Goal: Task Accomplishment & Management: Manage account settings

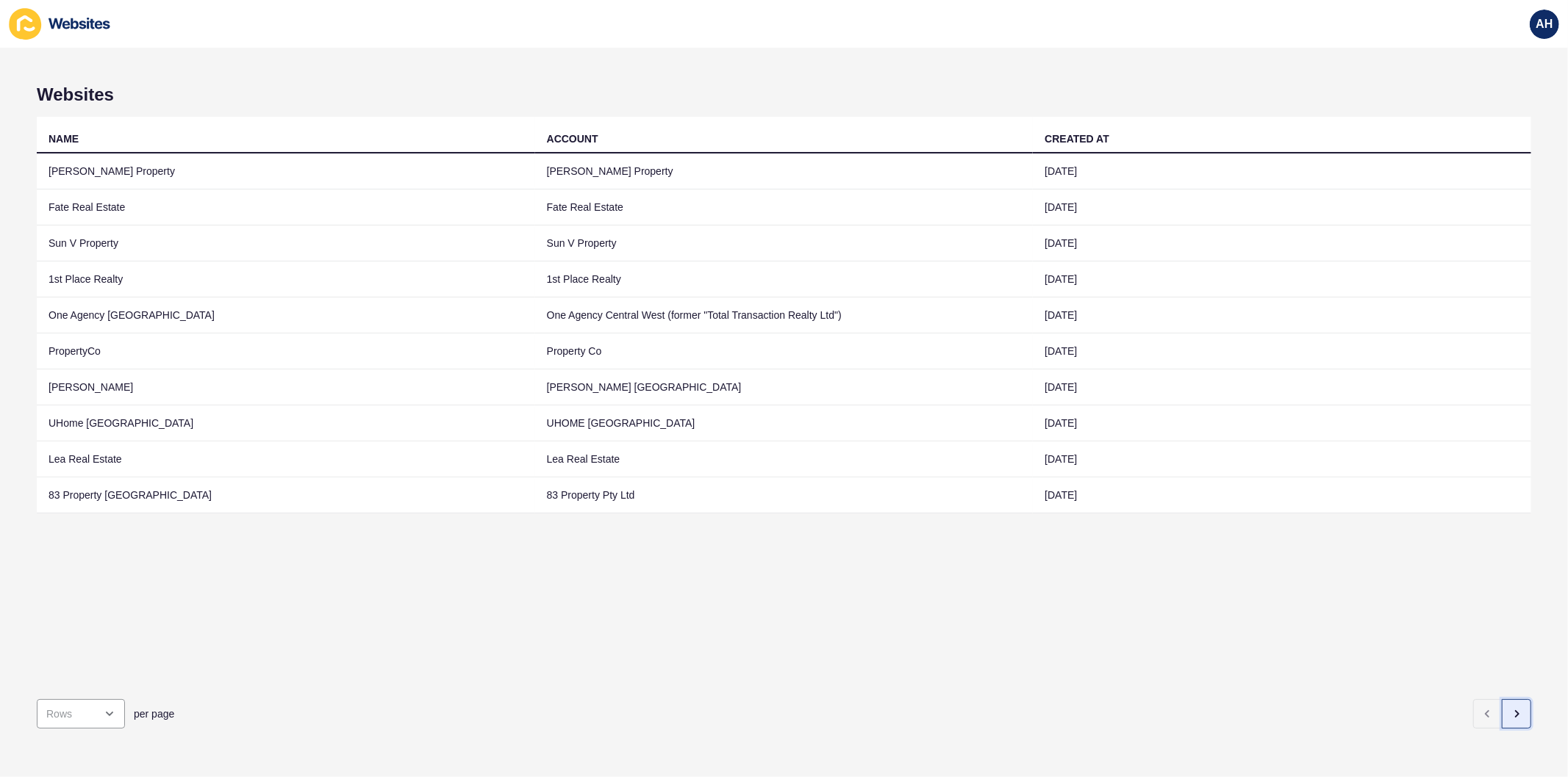
click at [1510, 708] on icon "button" at bounding box center [1516, 714] width 11 height 11
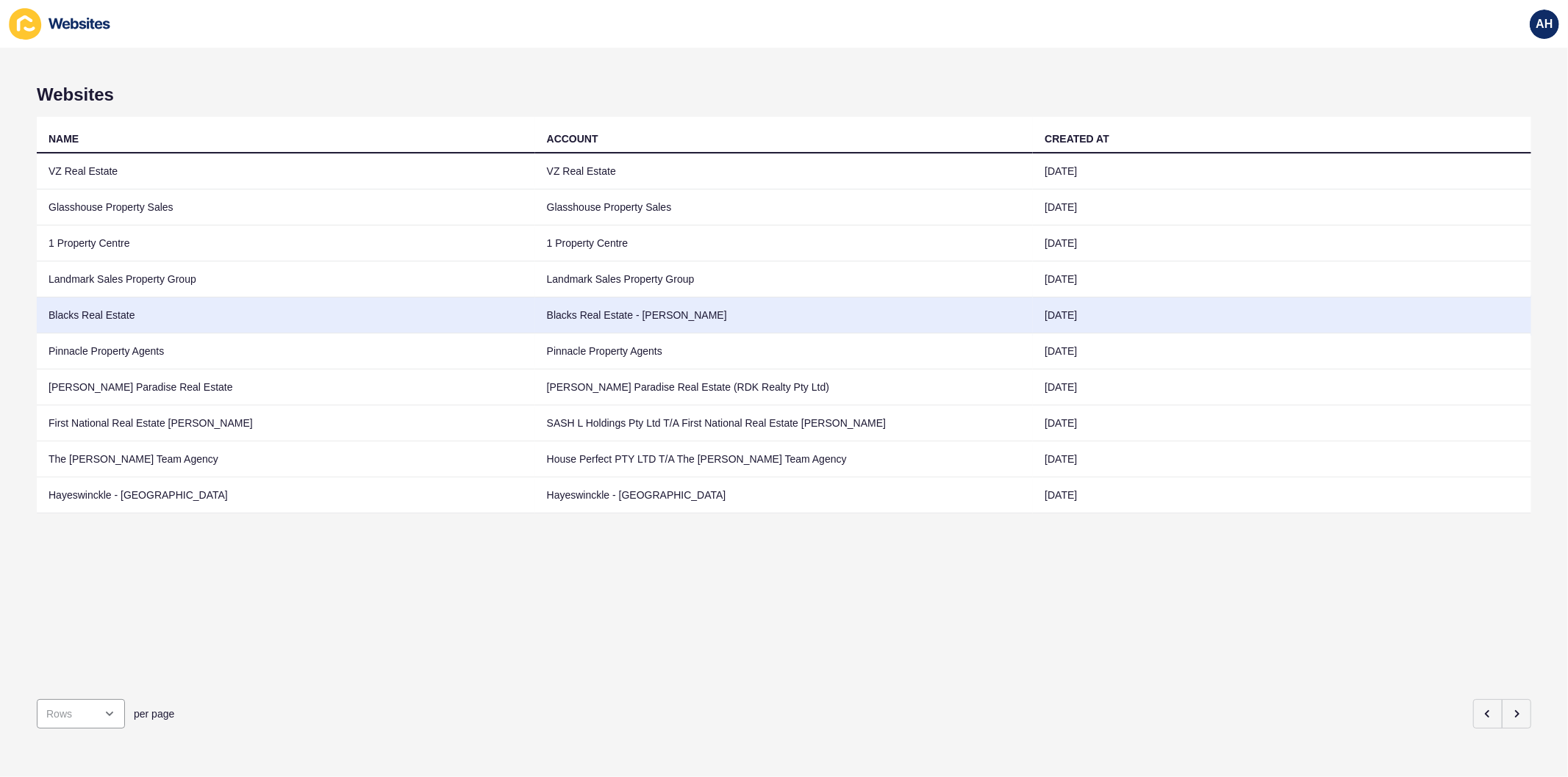
click at [747, 325] on td "Blacks Real Estate - [PERSON_NAME]" at bounding box center [784, 316] width 498 height 36
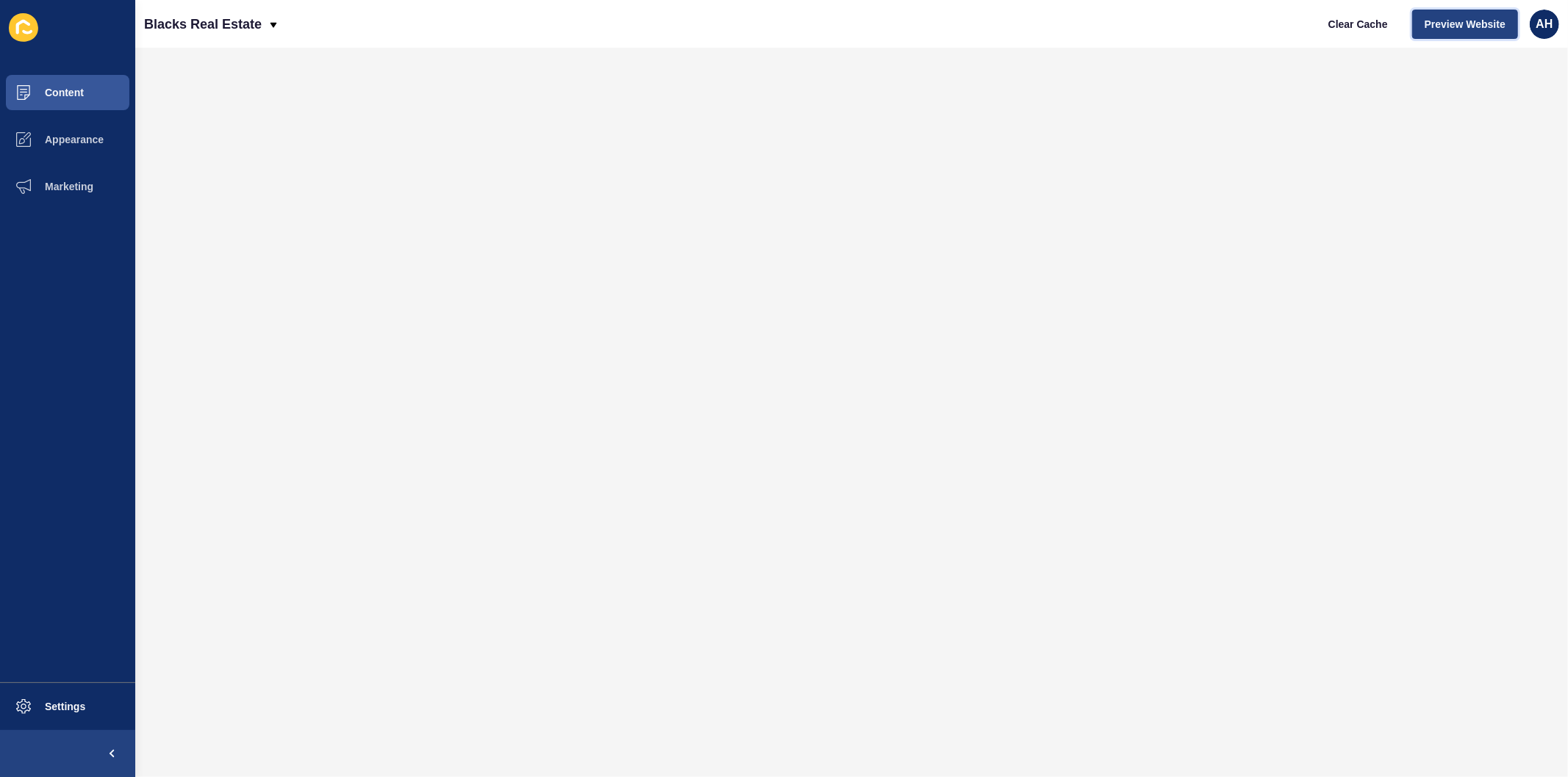
click at [1449, 32] on button "Preview Website" at bounding box center [1465, 24] width 106 height 29
click at [78, 132] on button "Appearance" at bounding box center [67, 140] width 135 height 47
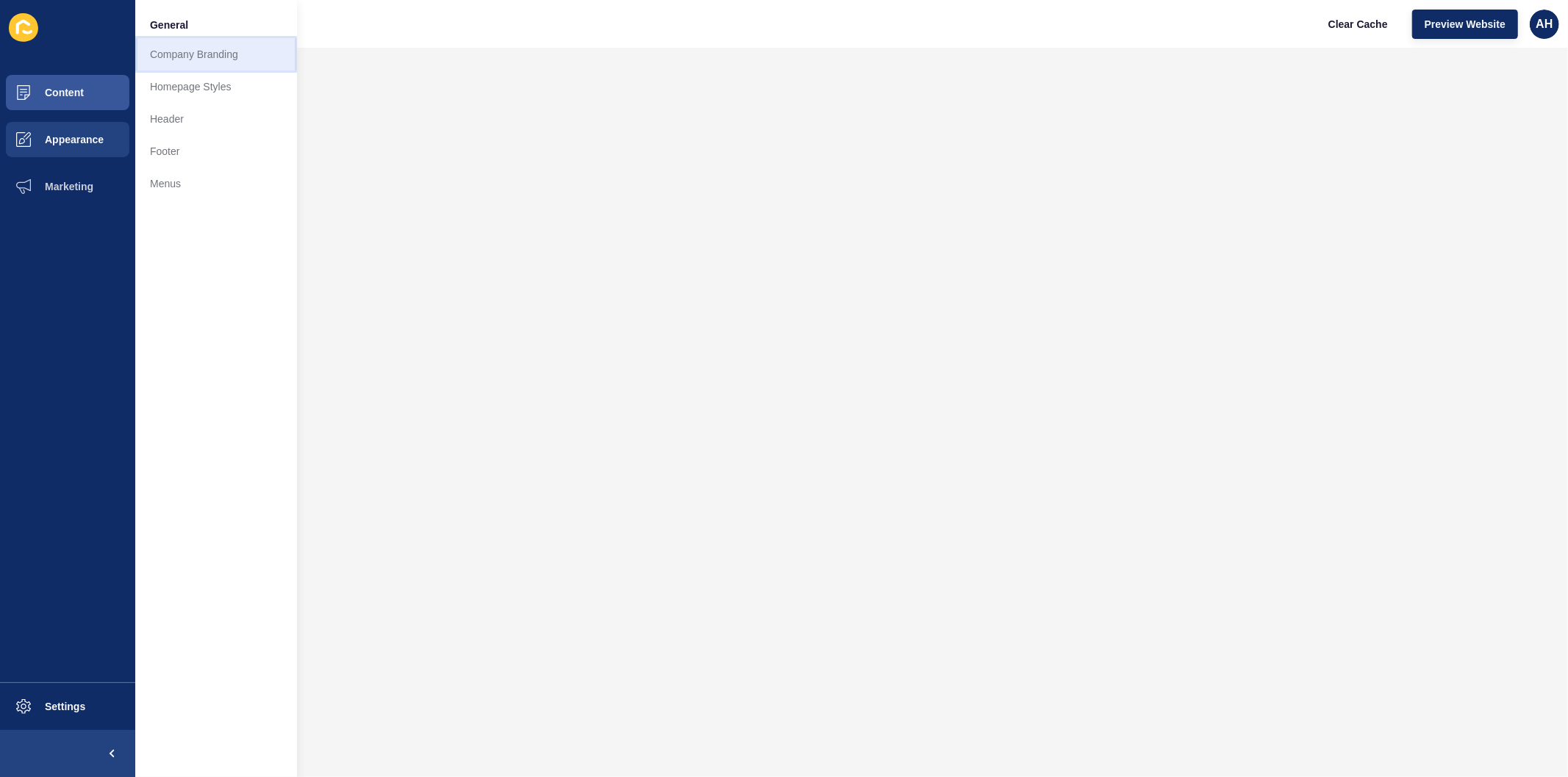
click at [174, 44] on link "Company Branding" at bounding box center [216, 54] width 162 height 32
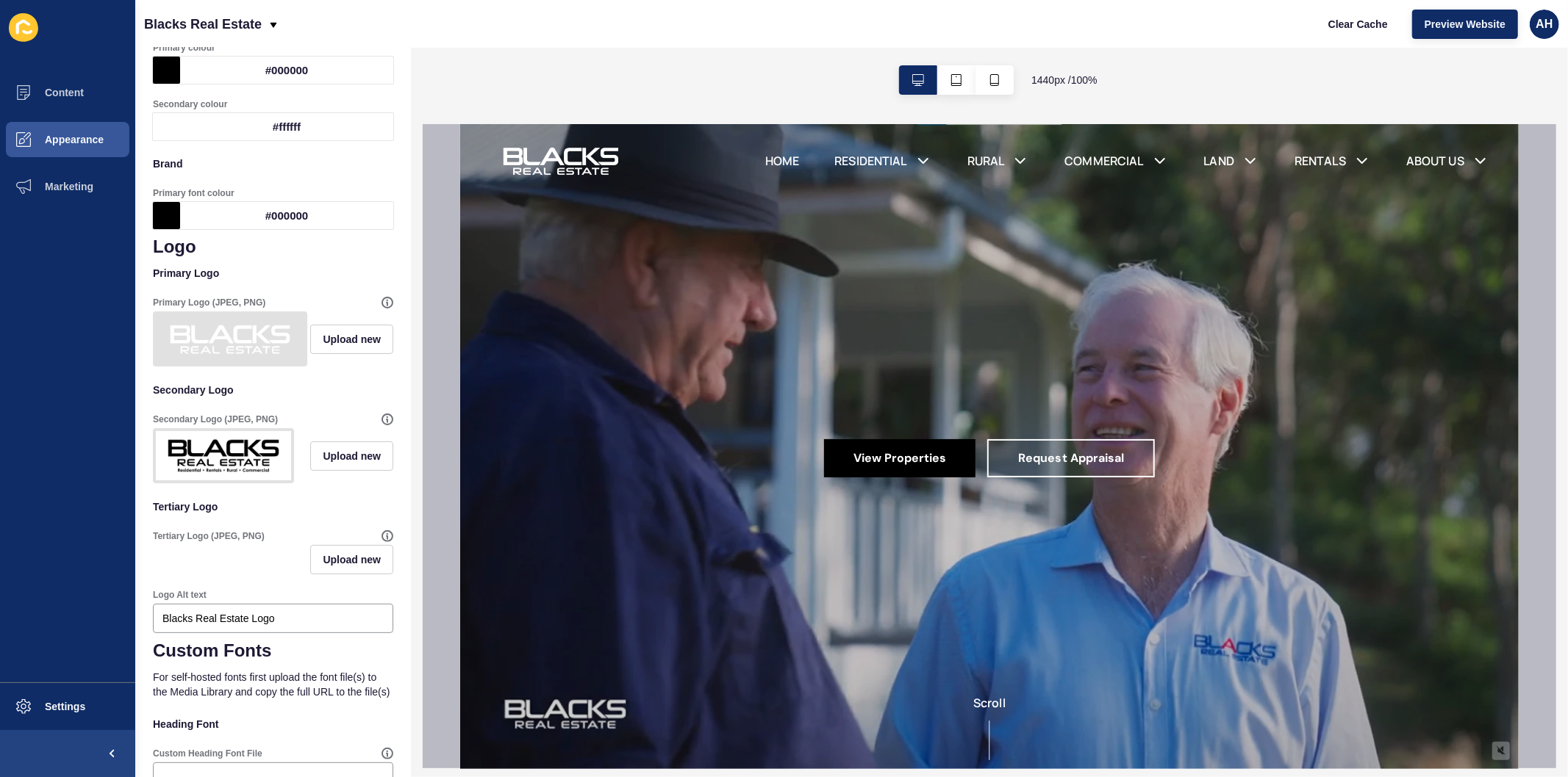
scroll to position [164, 0]
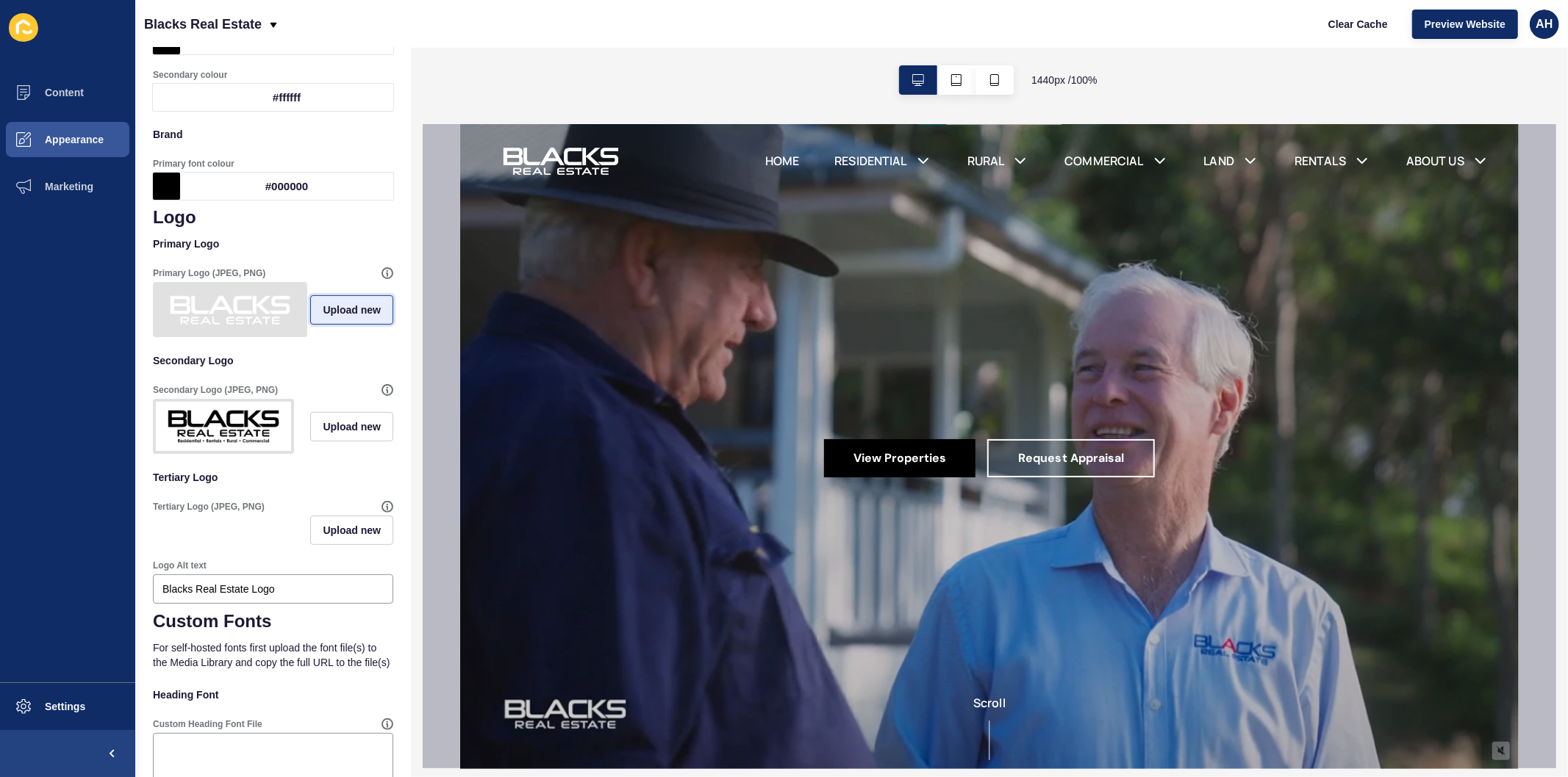
click at [339, 318] on span "Upload new" at bounding box center [351, 310] width 58 height 15
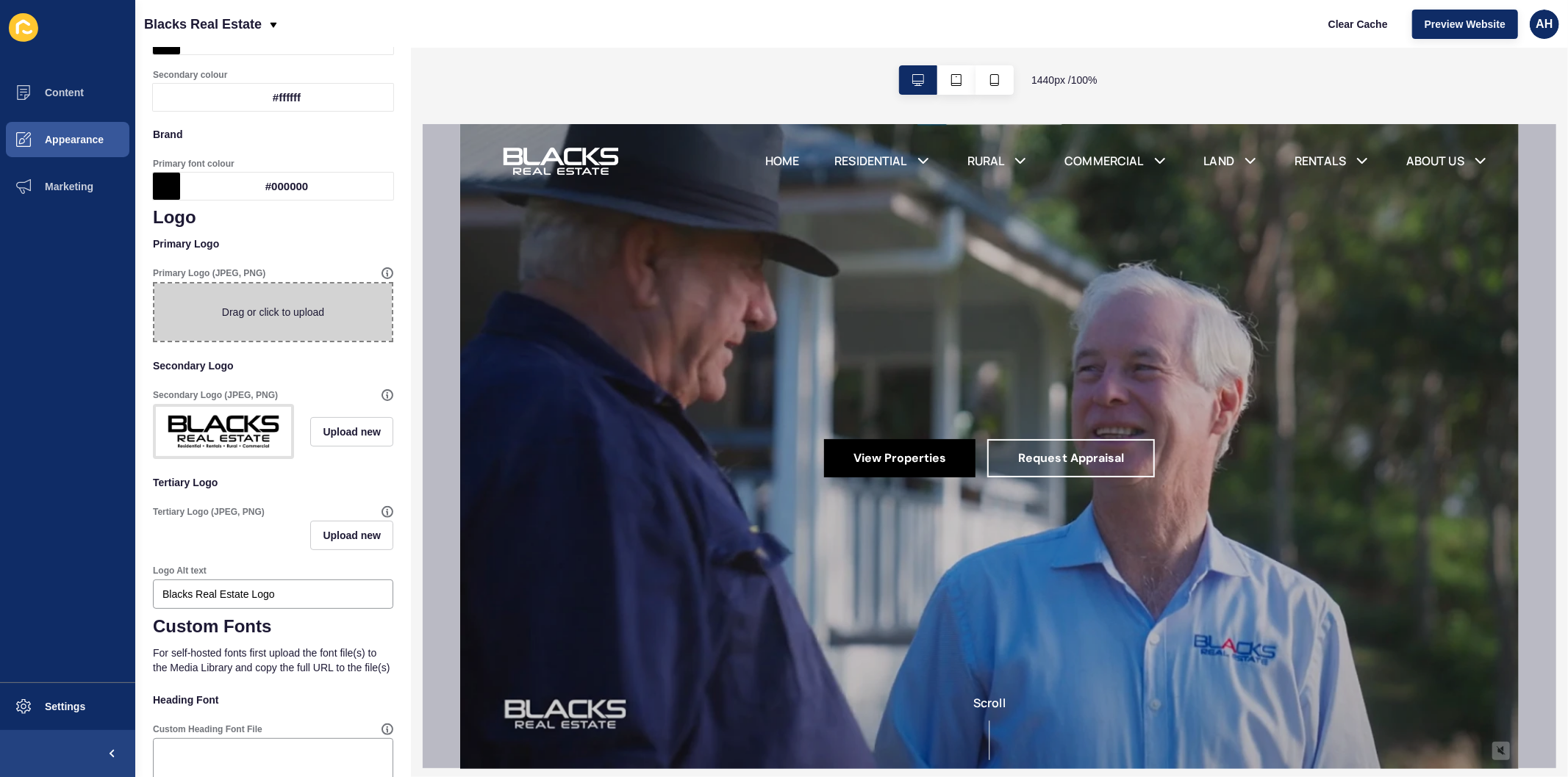
click at [282, 310] on span at bounding box center [272, 312] width 237 height 58
click at [154, 284] on input "Drag or click to upload" at bounding box center [154, 284] width 0 height 0
type input "C:\fakepath\BLACKS_LOGO_COLOUR_TAGLINE-01- resized.jpg"
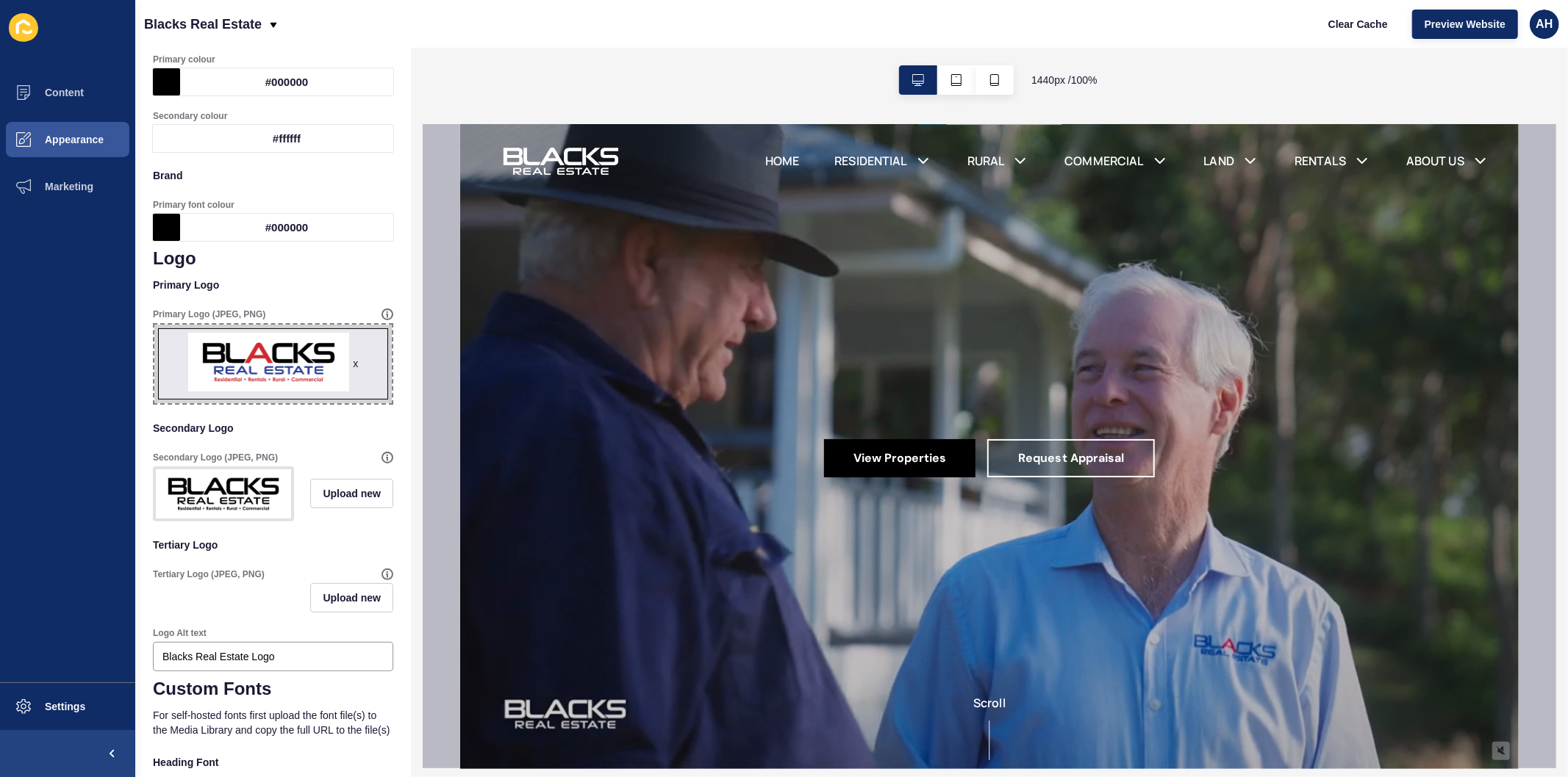
scroll to position [0, 0]
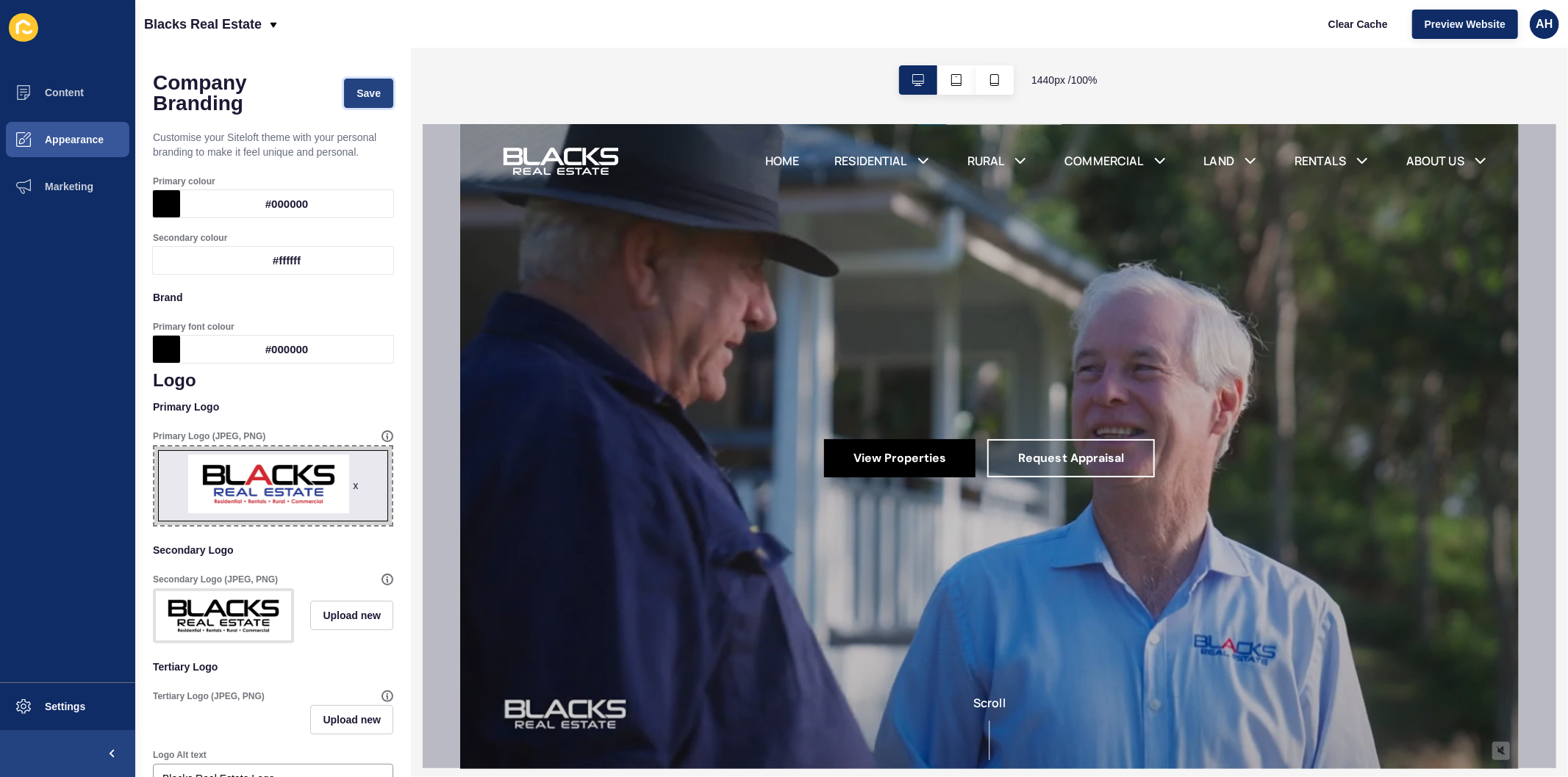
click at [357, 96] on span "Save" at bounding box center [369, 94] width 25 height 15
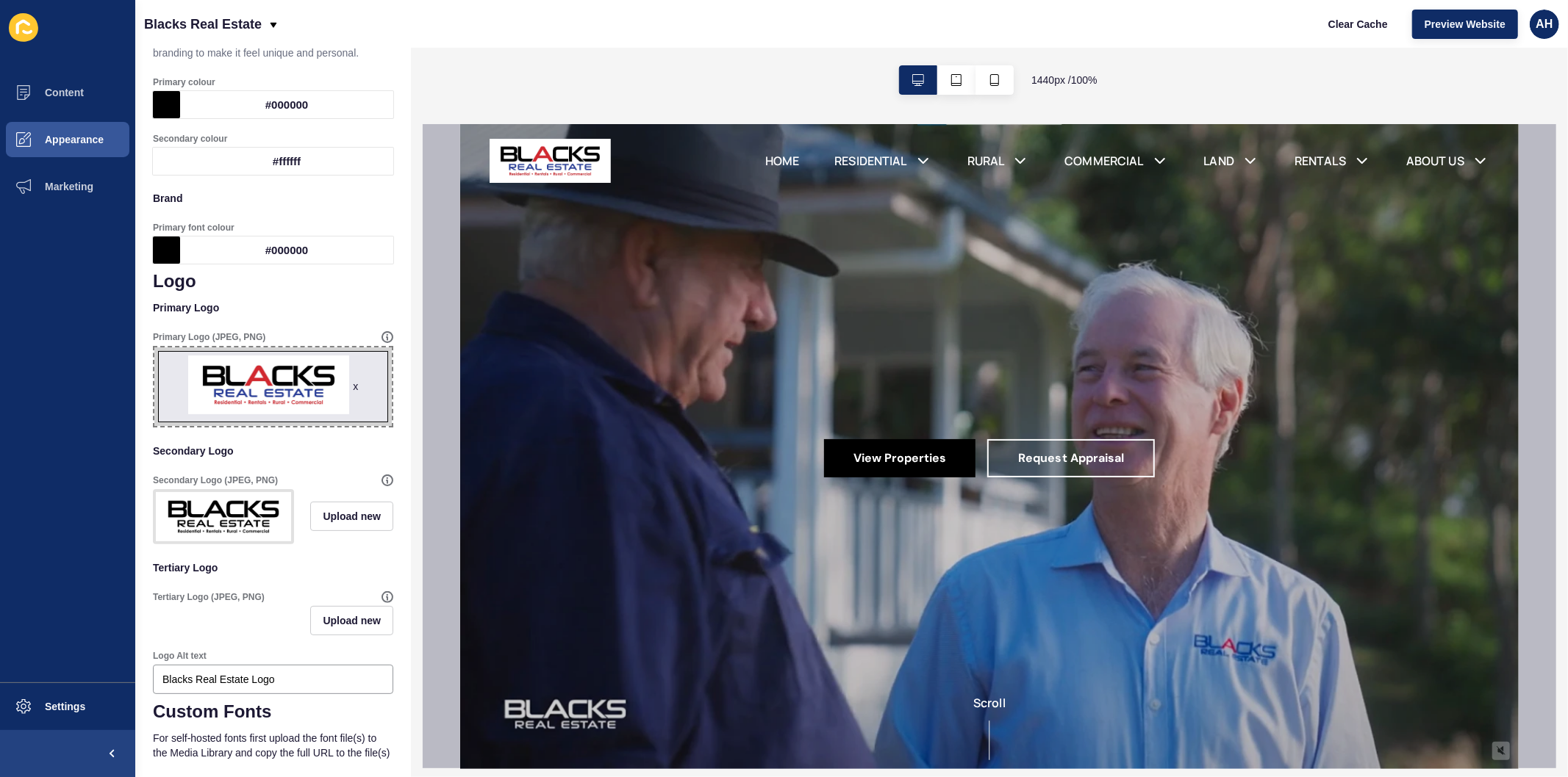
scroll to position [93, 0]
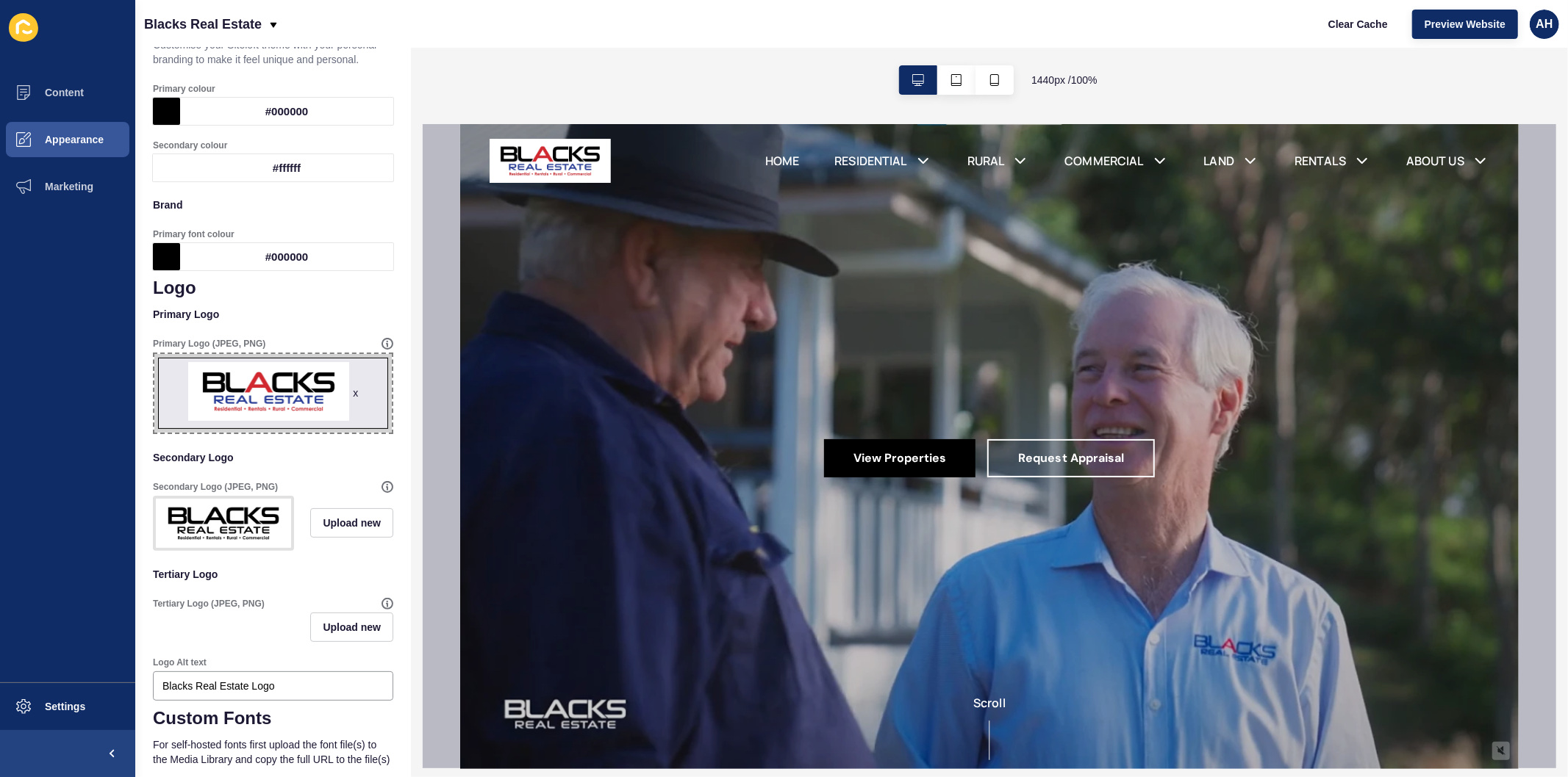
click at [353, 391] on div "x" at bounding box center [355, 393] width 5 height 15
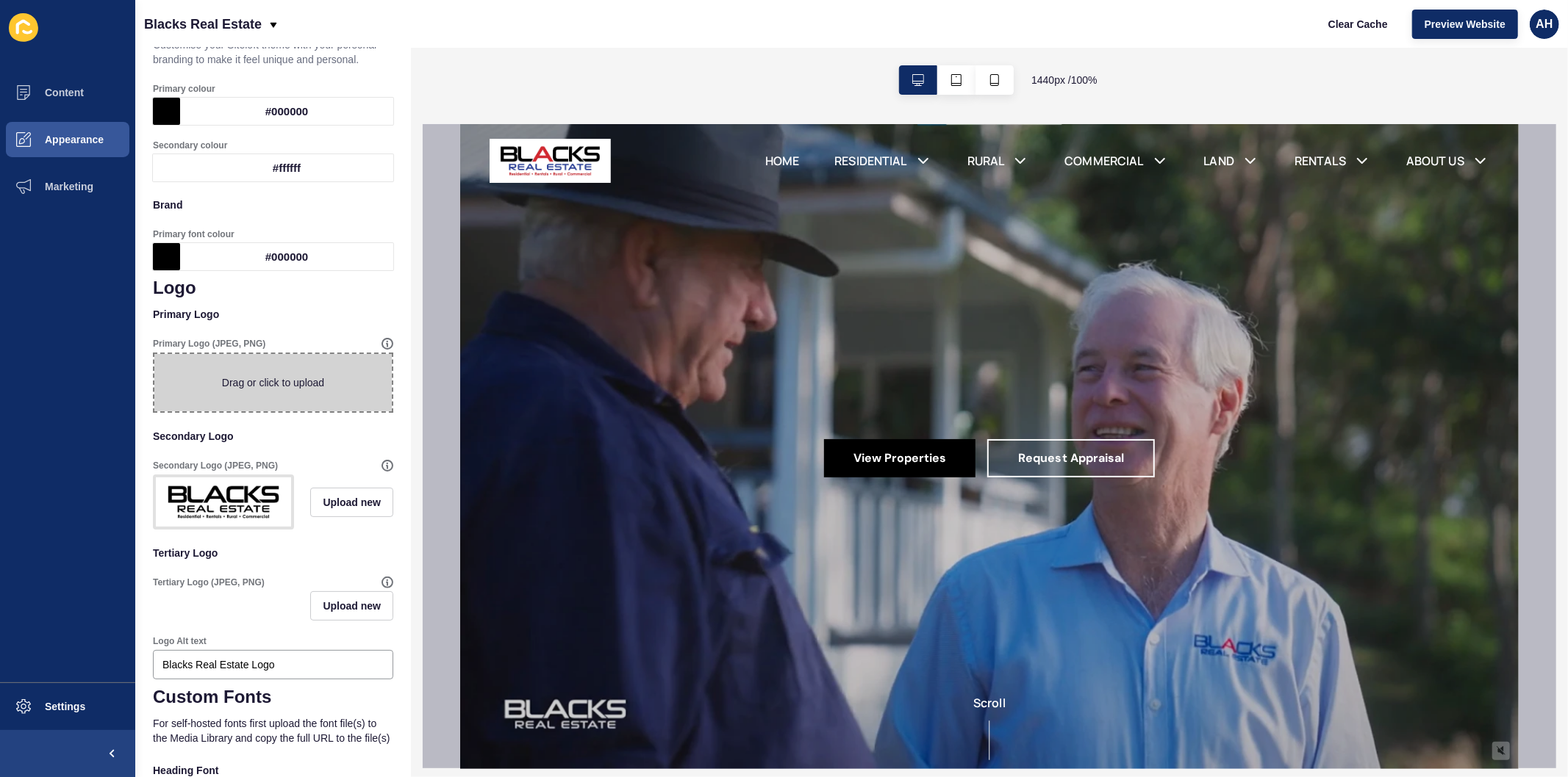
click at [306, 384] on span at bounding box center [272, 383] width 237 height 58
click at [154, 354] on input "Drag or click to upload" at bounding box center [154, 354] width 0 height 0
type input "C:\fakepath\BLACKS_LOGO_COLOUR_INVERT_TAGLINE-01.jpg"
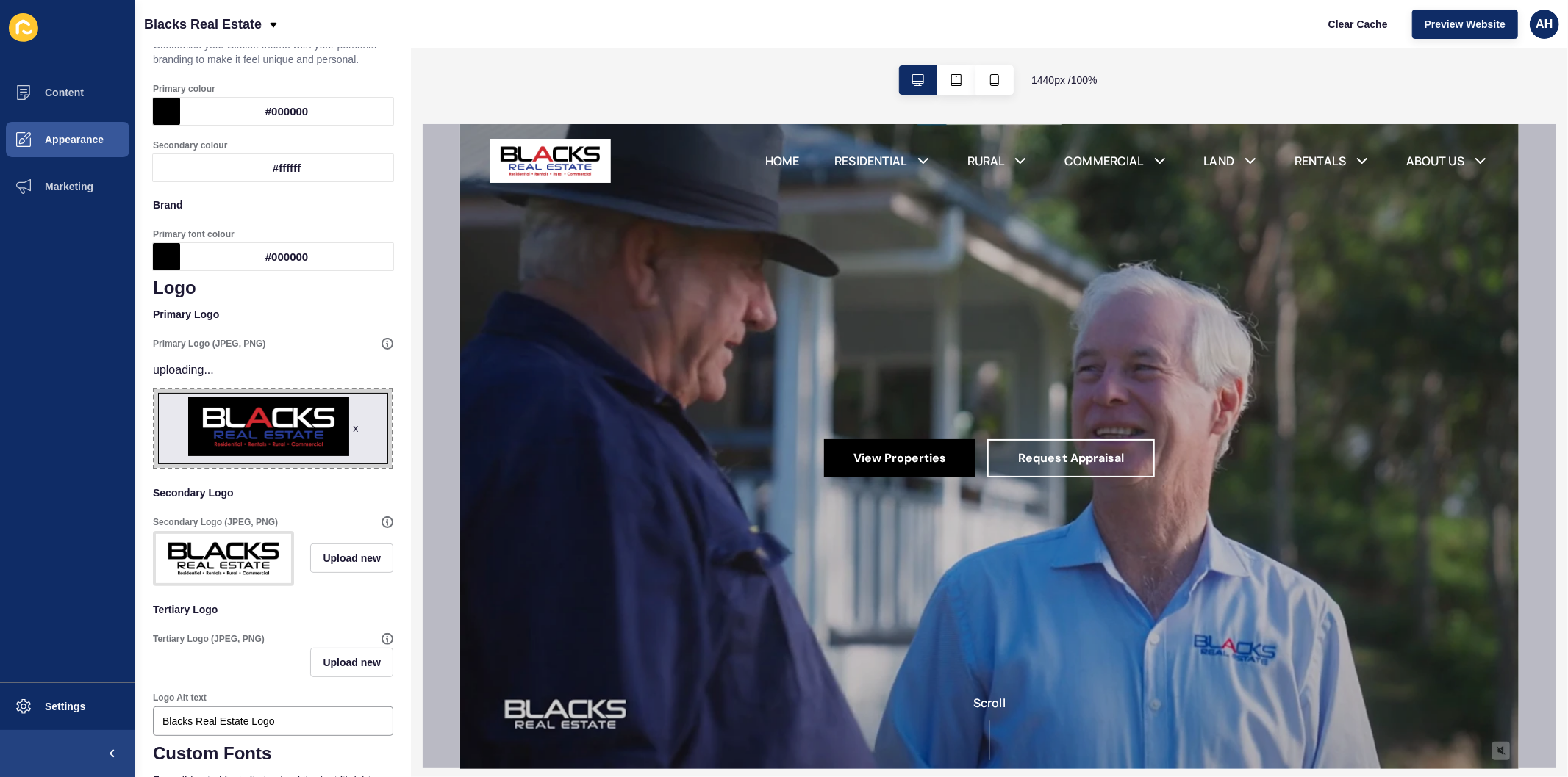
scroll to position [0, 0]
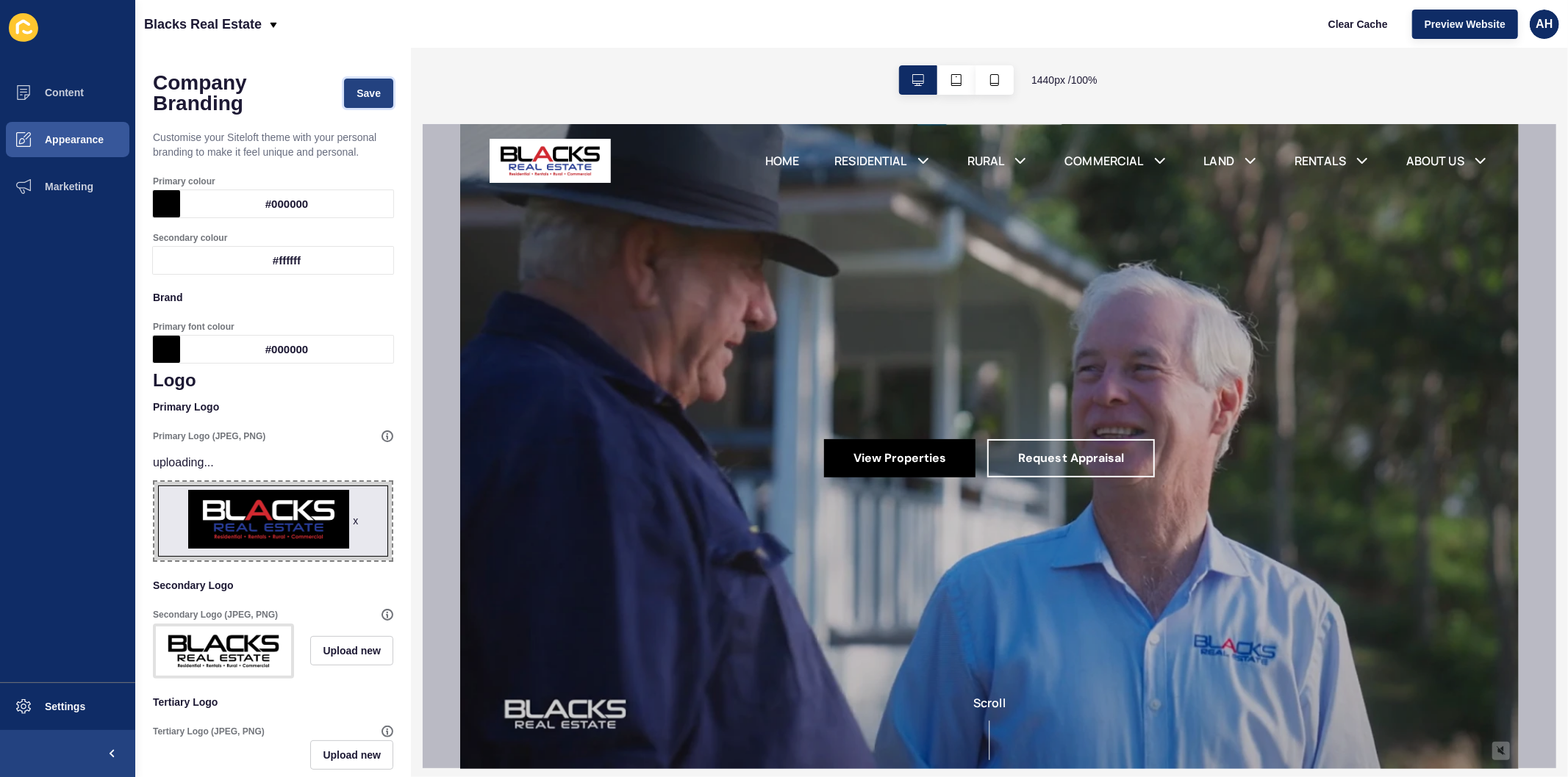
click at [357, 97] on span "Save" at bounding box center [369, 94] width 25 height 15
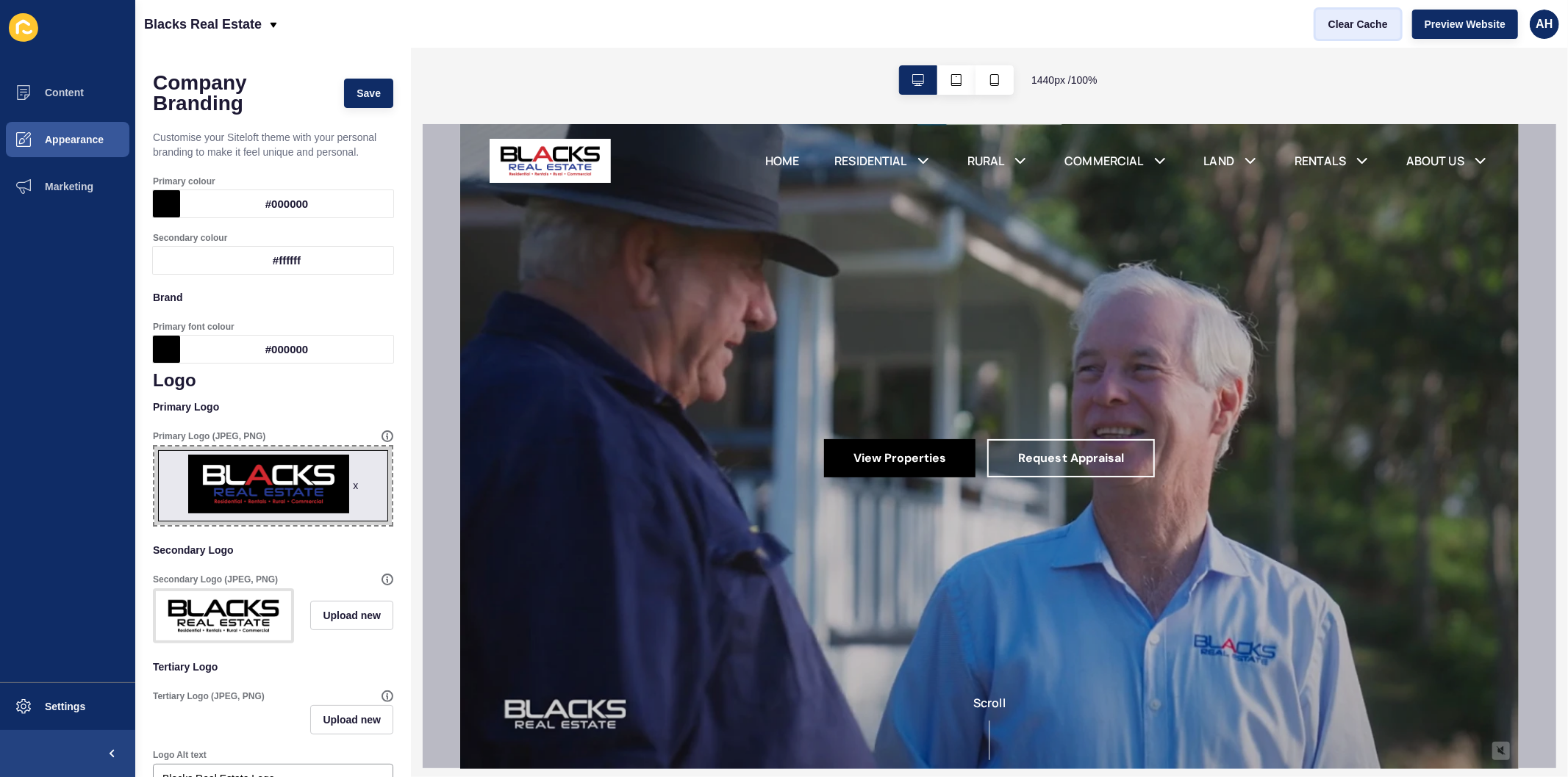
click at [1346, 28] on span "Clear Cache" at bounding box center [1357, 25] width 60 height 15
click at [353, 485] on div "x" at bounding box center [355, 486] width 5 height 15
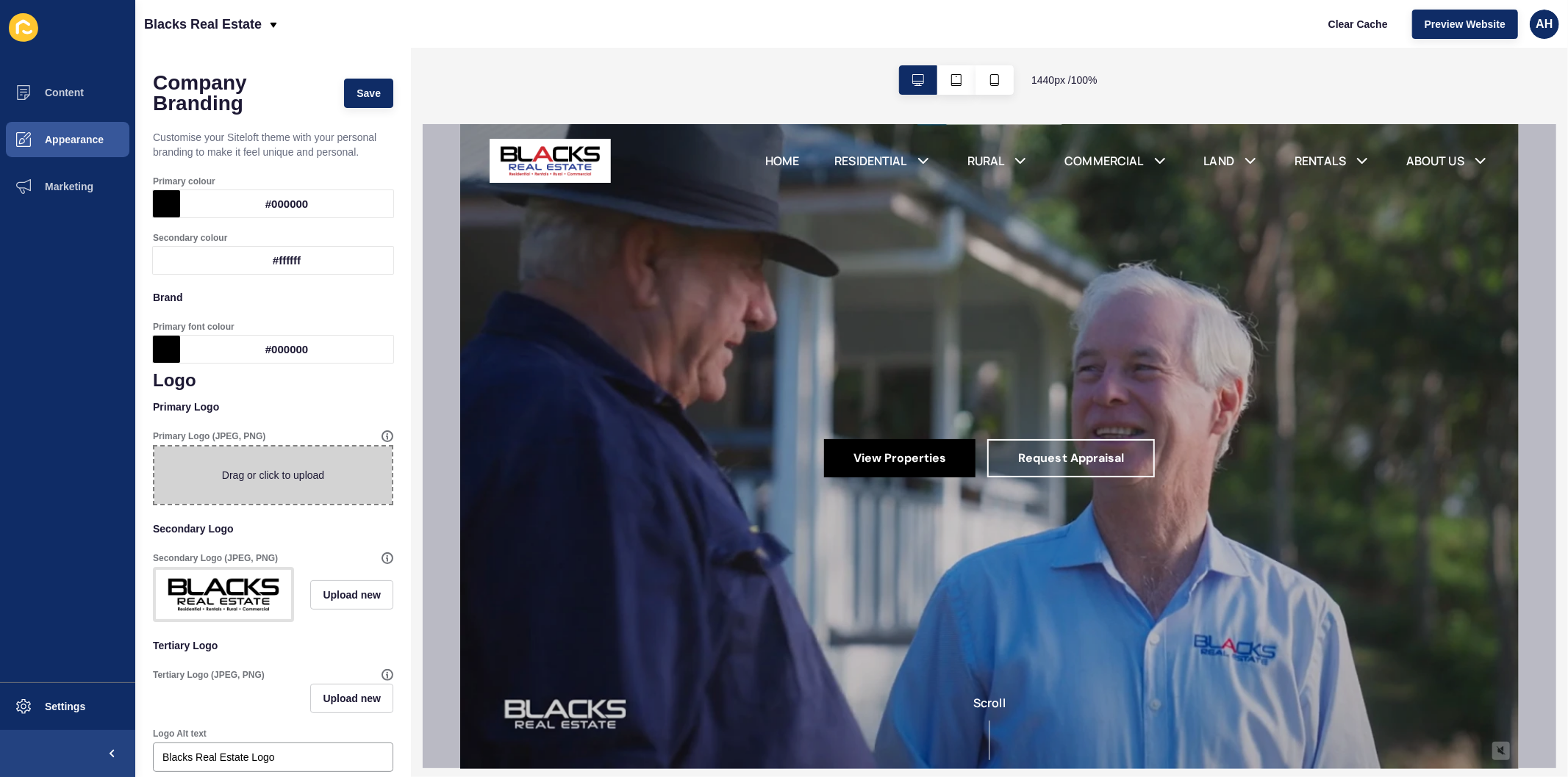
click at [278, 499] on span at bounding box center [272, 475] width 237 height 58
click at [154, 447] on input "Drag or click to upload" at bounding box center [154, 447] width 0 height 0
type input "C:\fakepath\BLACKS_LOGO_COLOUR_TAGLINE-01- resized.jpg"
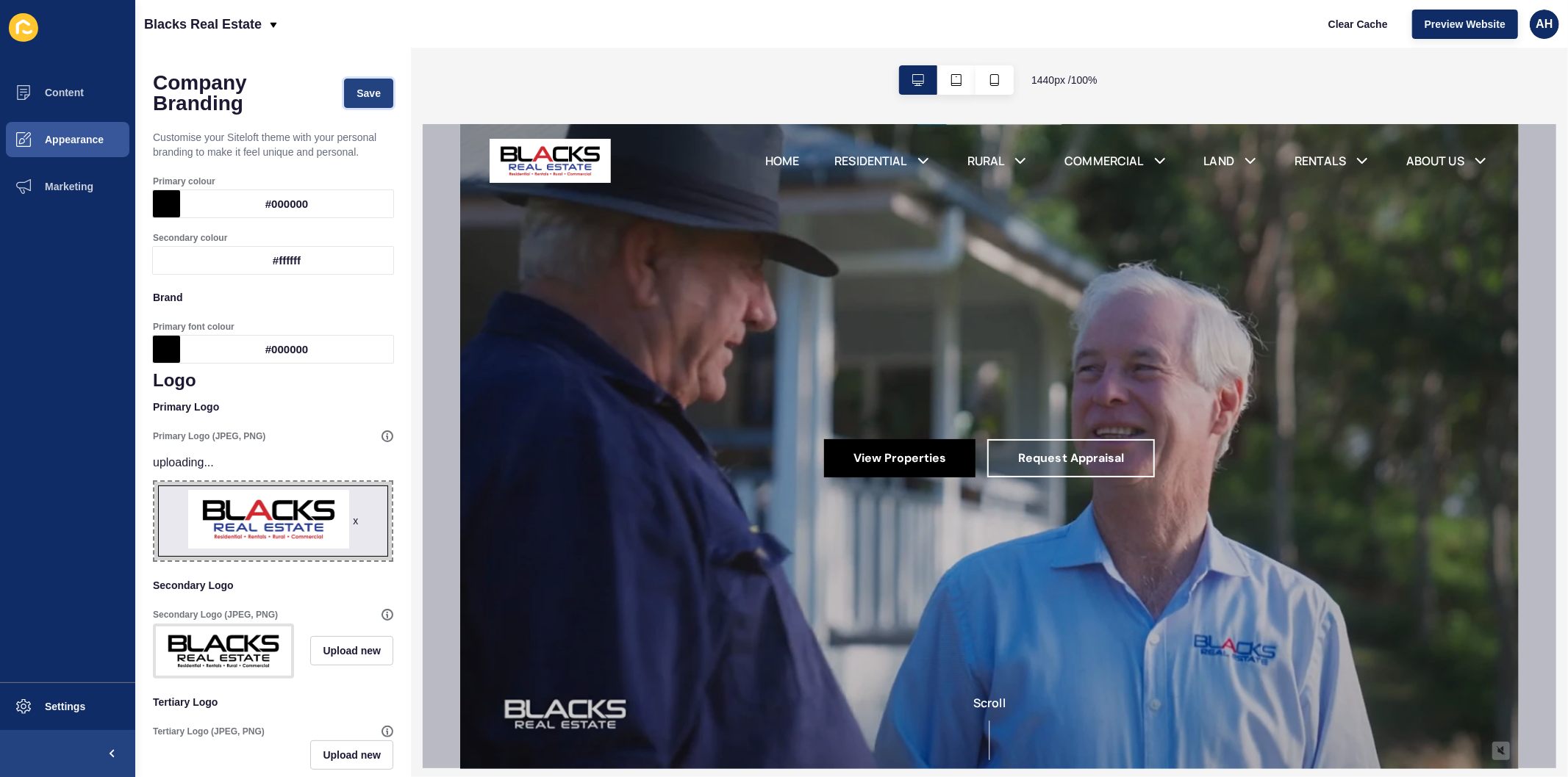
click at [357, 78] on button "Save" at bounding box center [369, 93] width 49 height 29
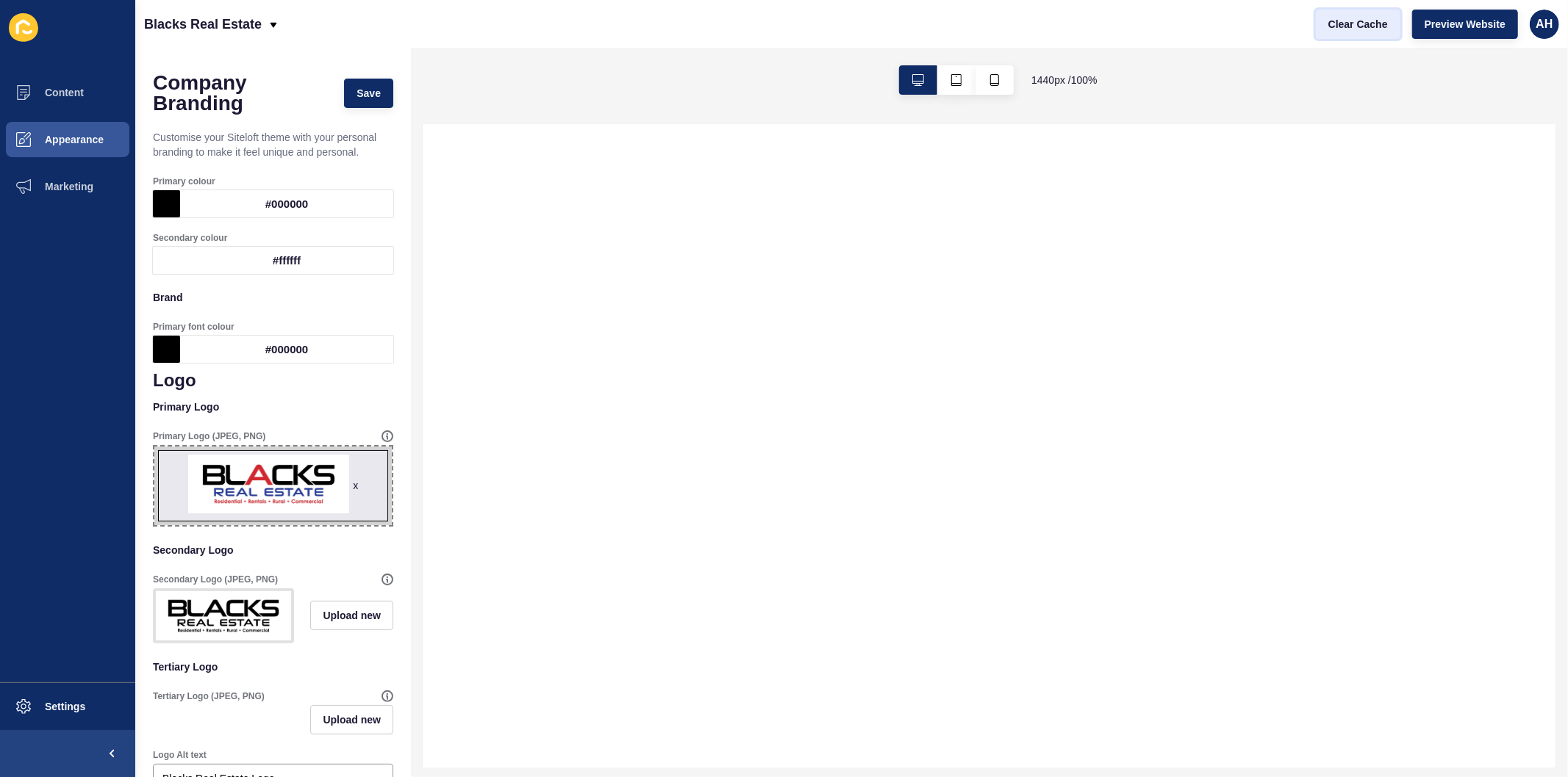
click at [1338, 31] on button "Clear Cache" at bounding box center [1357, 24] width 84 height 29
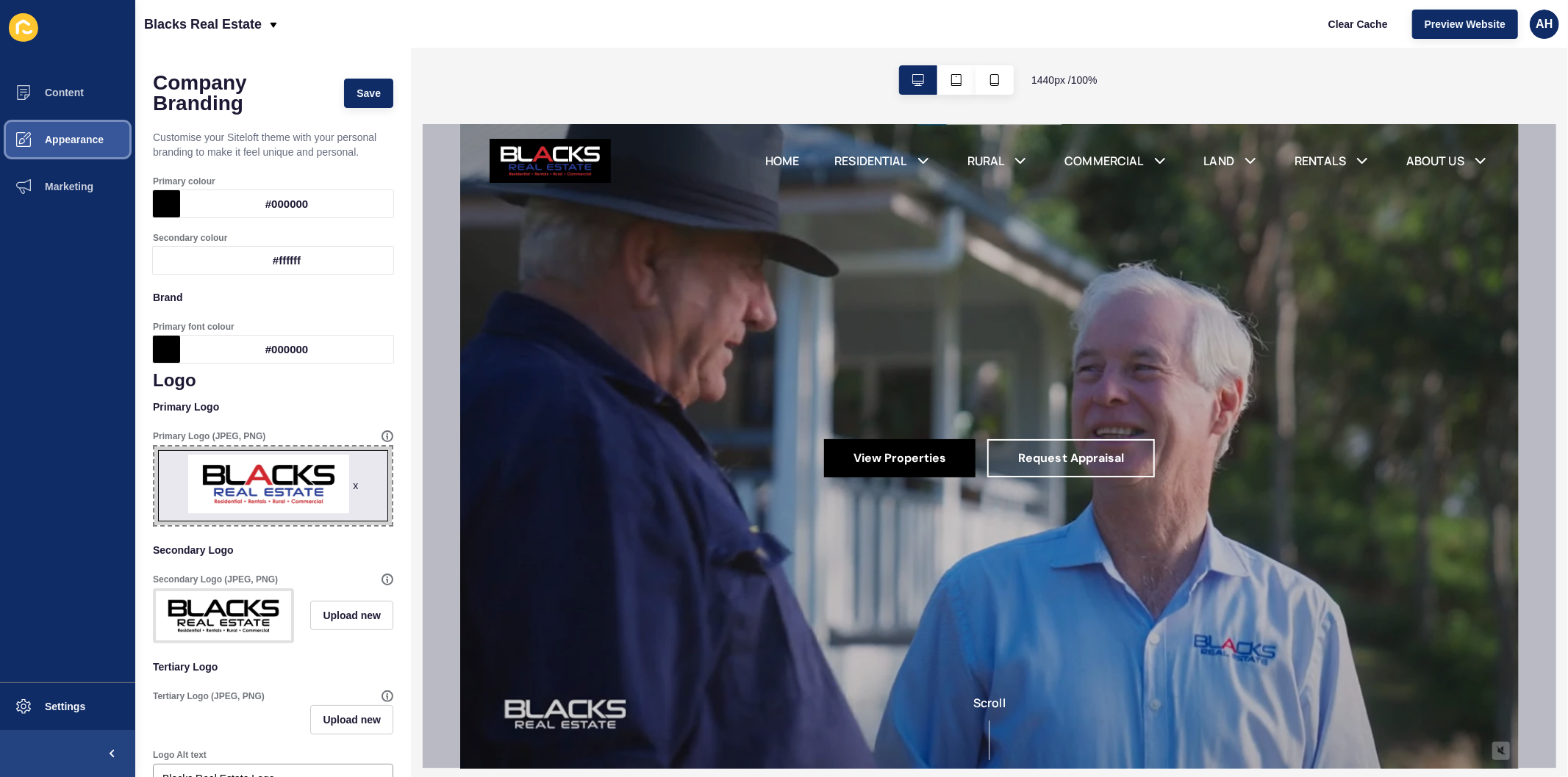
click at [55, 138] on span "Appearance" at bounding box center [51, 139] width 106 height 11
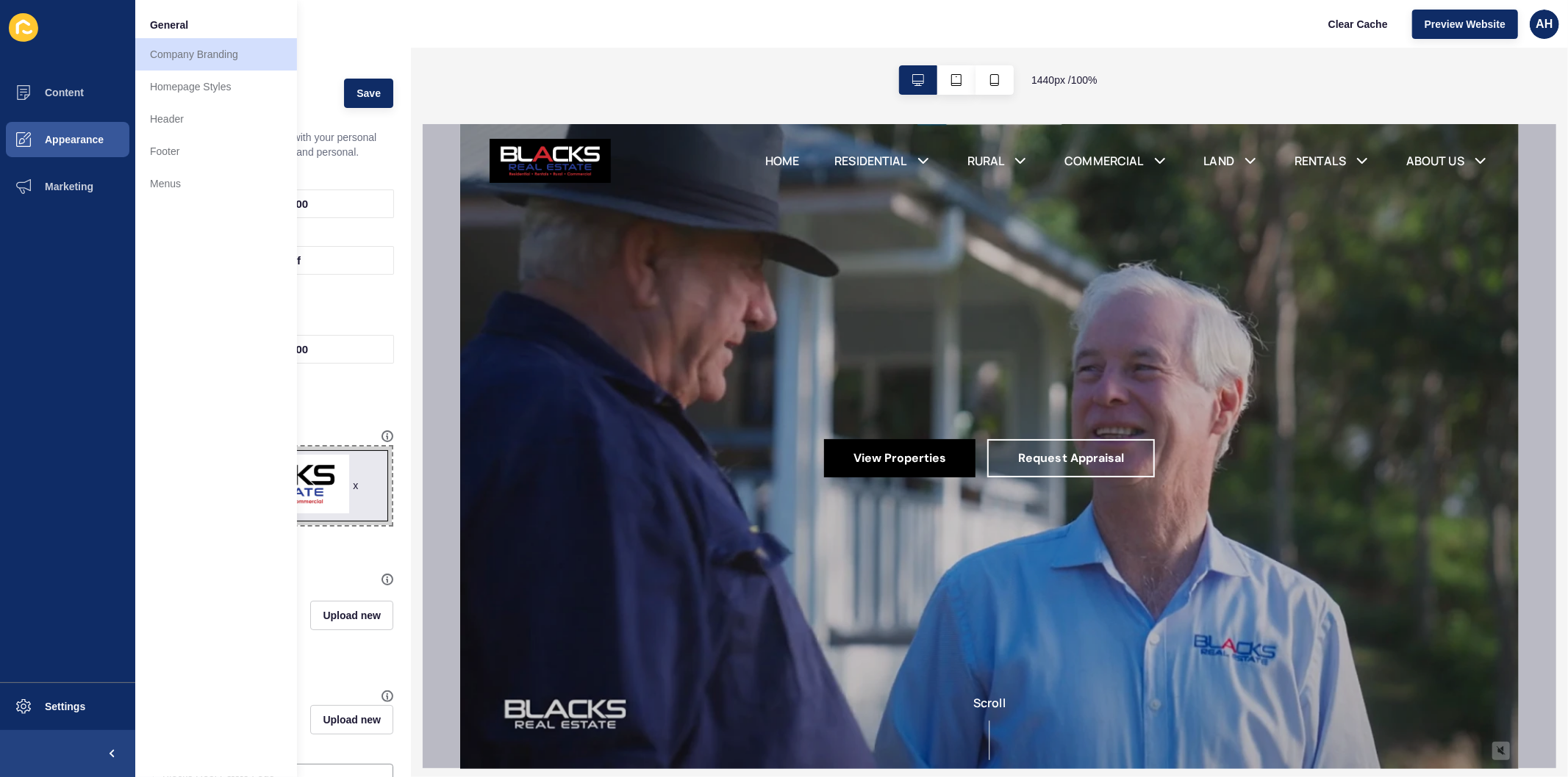
click at [335, 166] on p "Customise your Siteloft theme with your personal branding to make it feel uniqu…" at bounding box center [273, 145] width 240 height 47
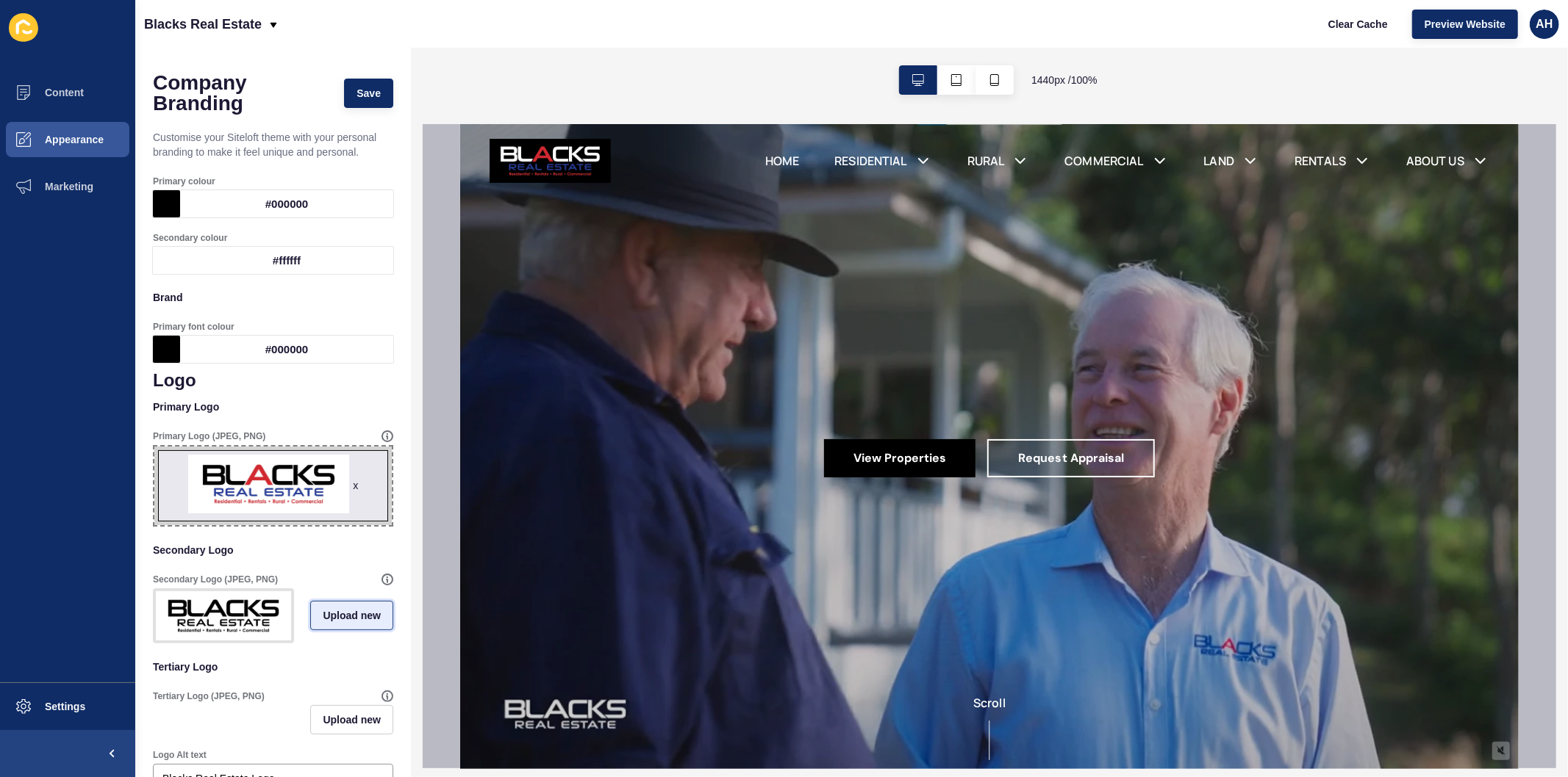
click at [339, 623] on span "Upload new" at bounding box center [351, 616] width 58 height 15
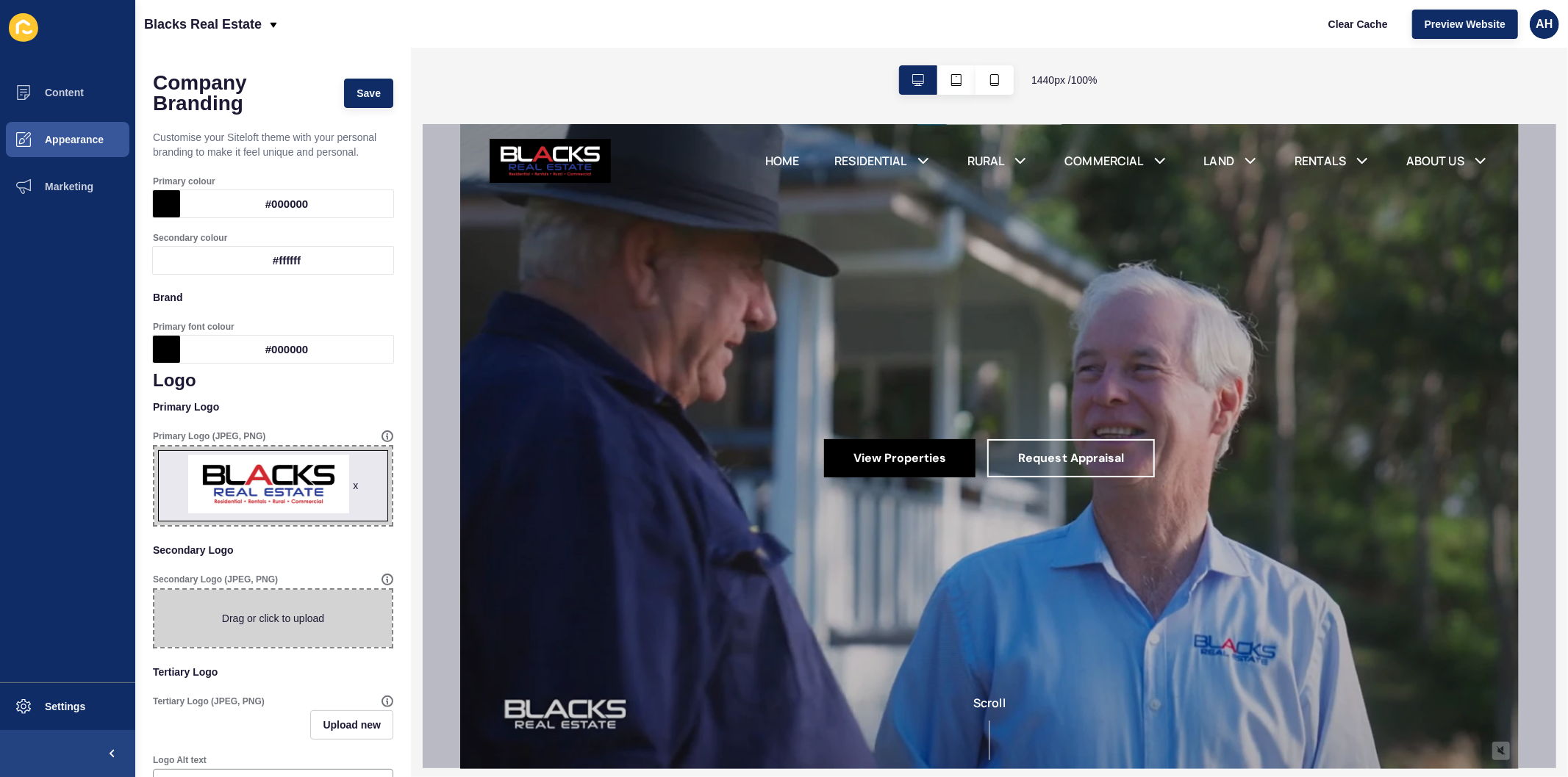
click at [251, 629] on span at bounding box center [272, 618] width 237 height 58
click at [154, 590] on input "Drag or click to upload" at bounding box center [154, 590] width 0 height 0
type input "C:\fakepath\BLACKS_LOGO_COLOUR_INVERT_TAGLINE-01.jpg"
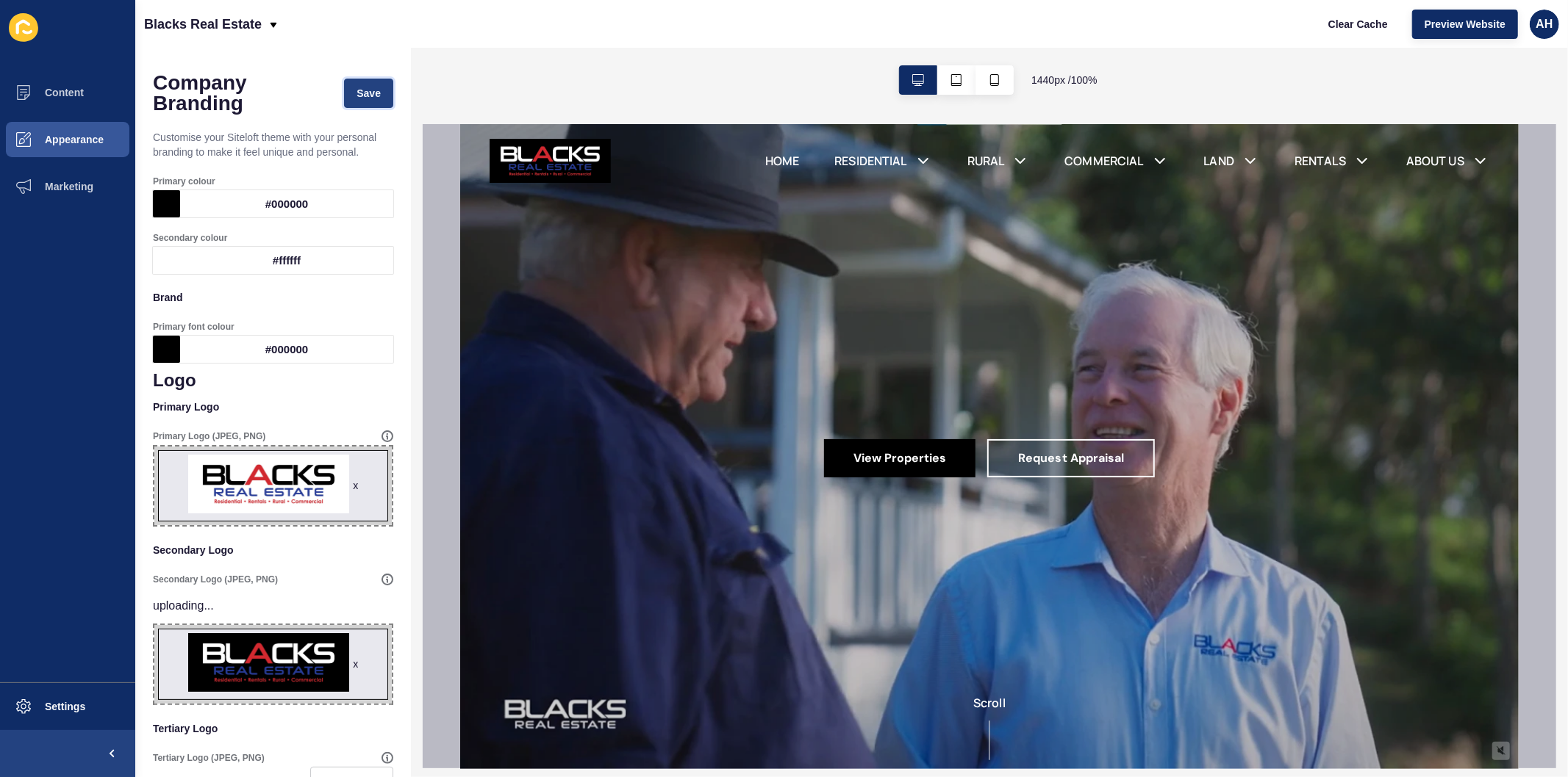
click at [357, 88] on span "Save" at bounding box center [369, 94] width 25 height 15
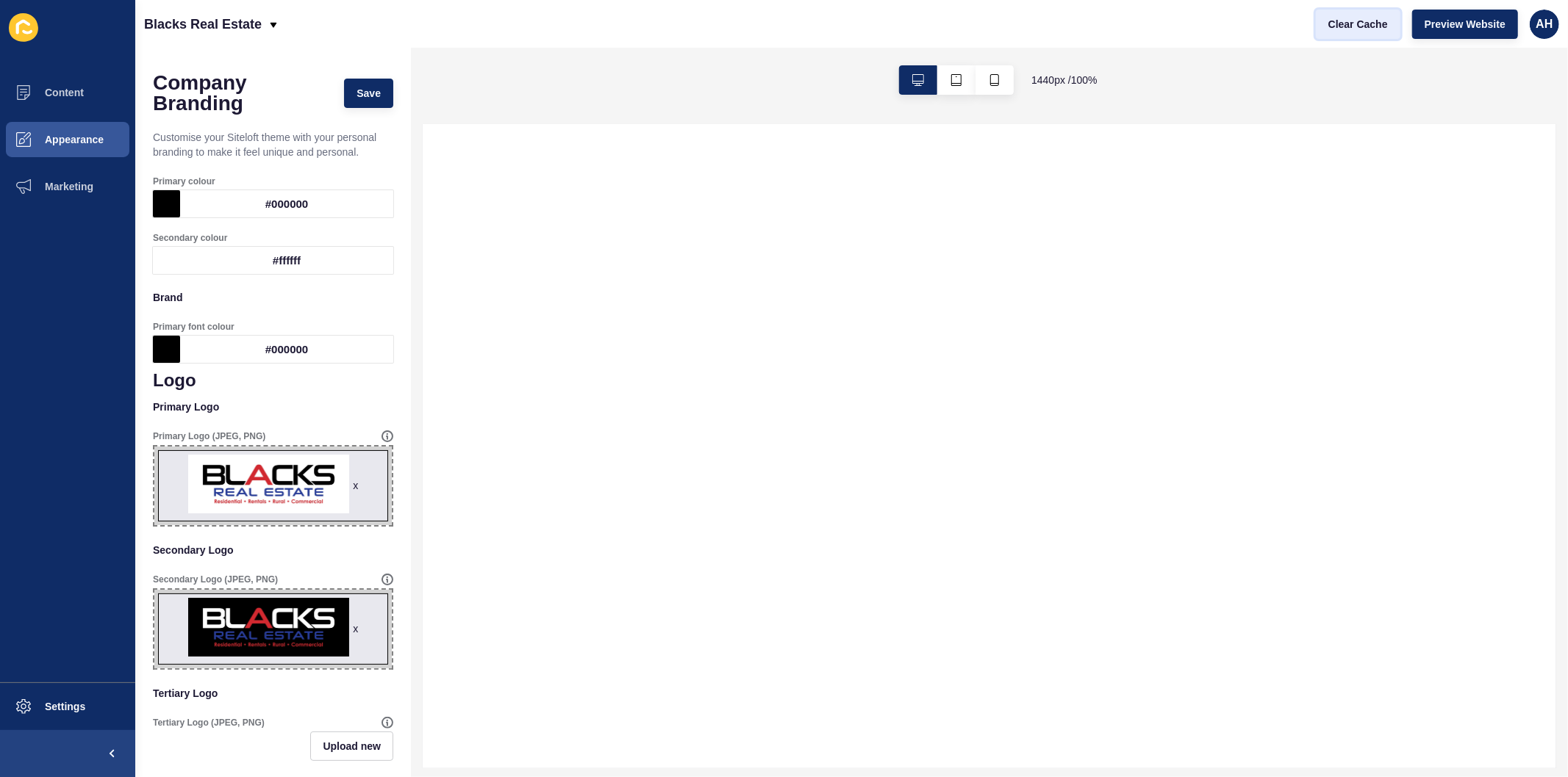
click at [1354, 22] on span "Clear Cache" at bounding box center [1357, 25] width 60 height 15
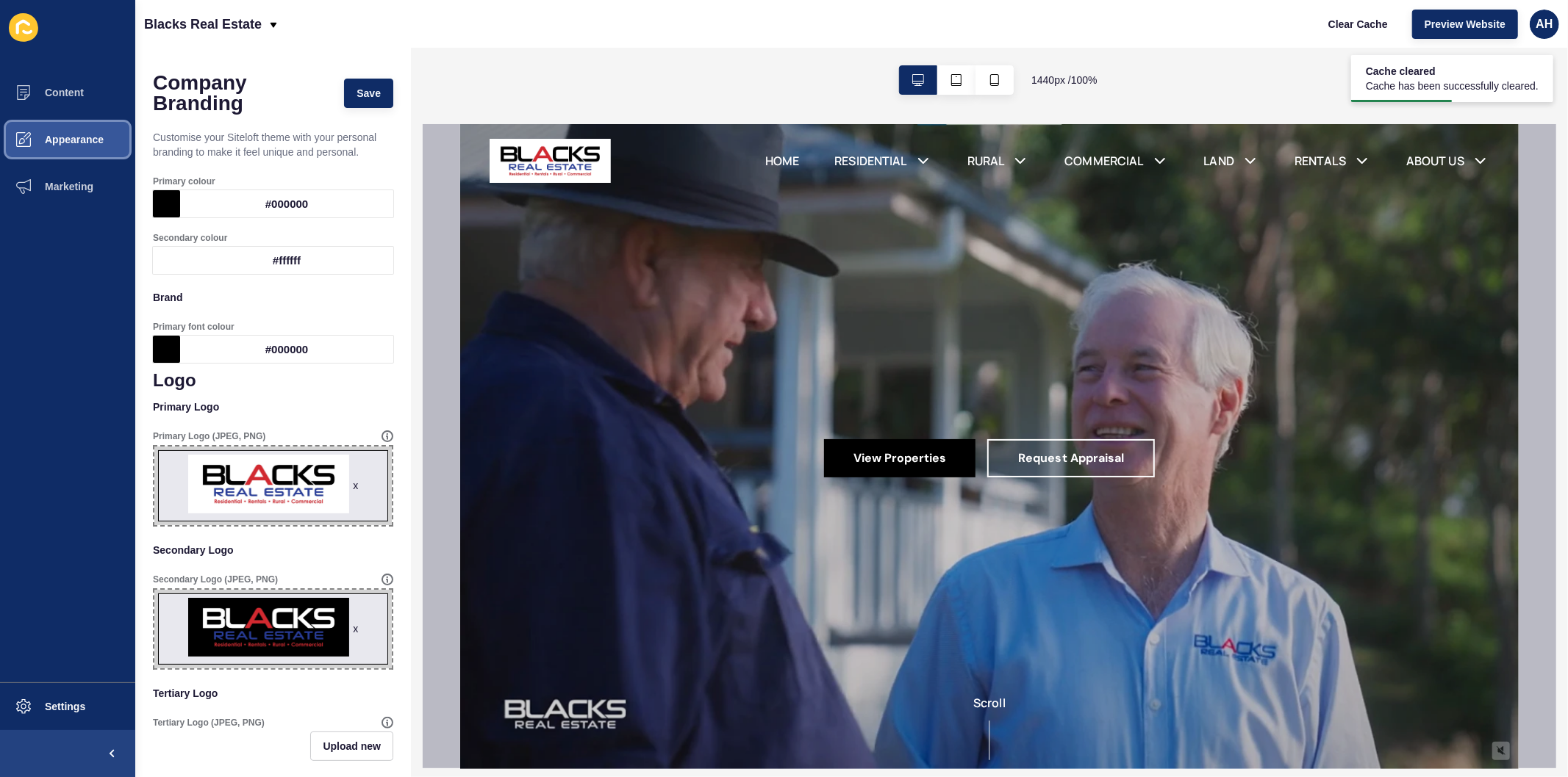
click at [48, 140] on span "Appearance" at bounding box center [51, 139] width 106 height 11
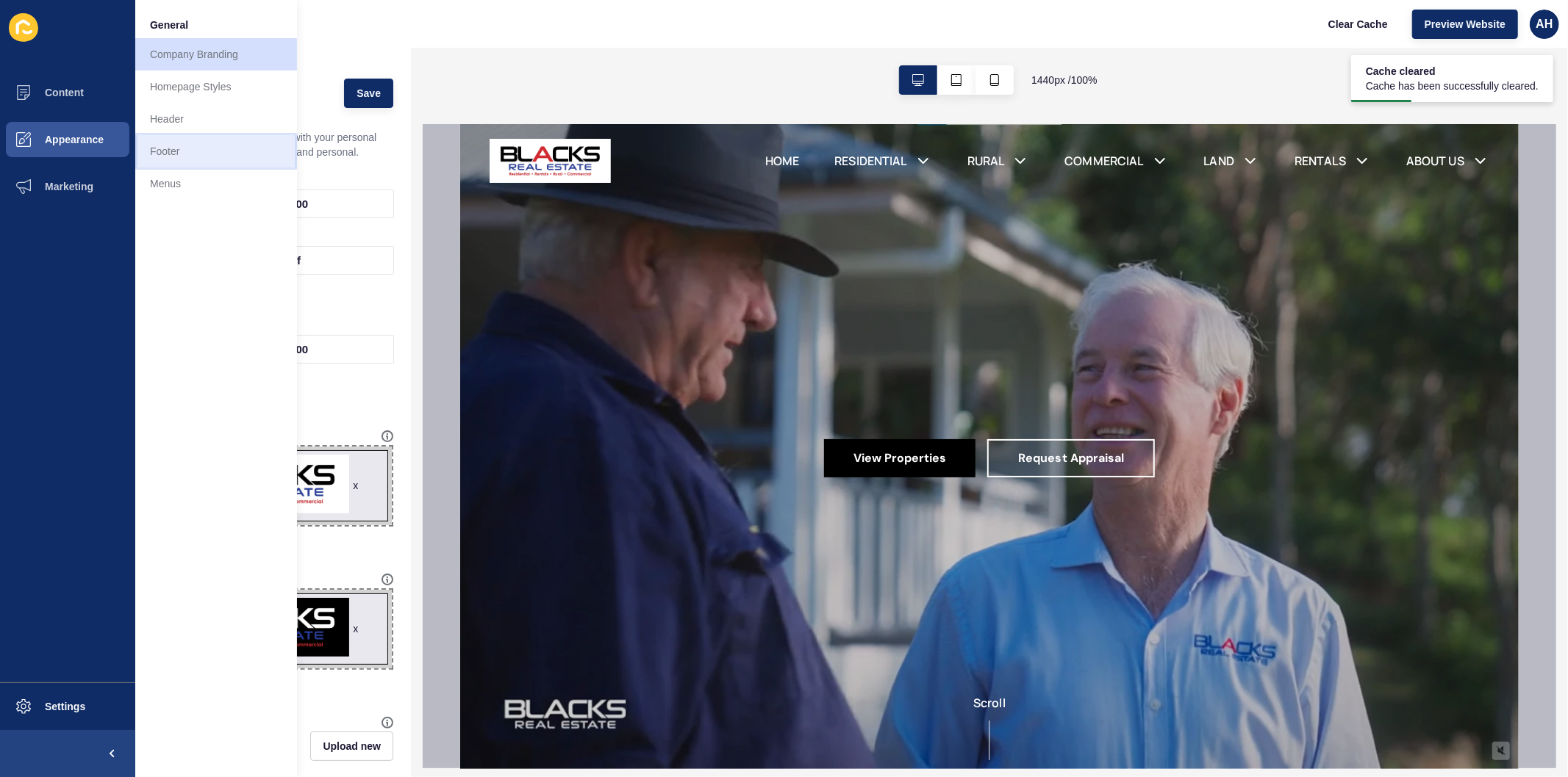
click at [207, 148] on link "Footer" at bounding box center [216, 151] width 162 height 32
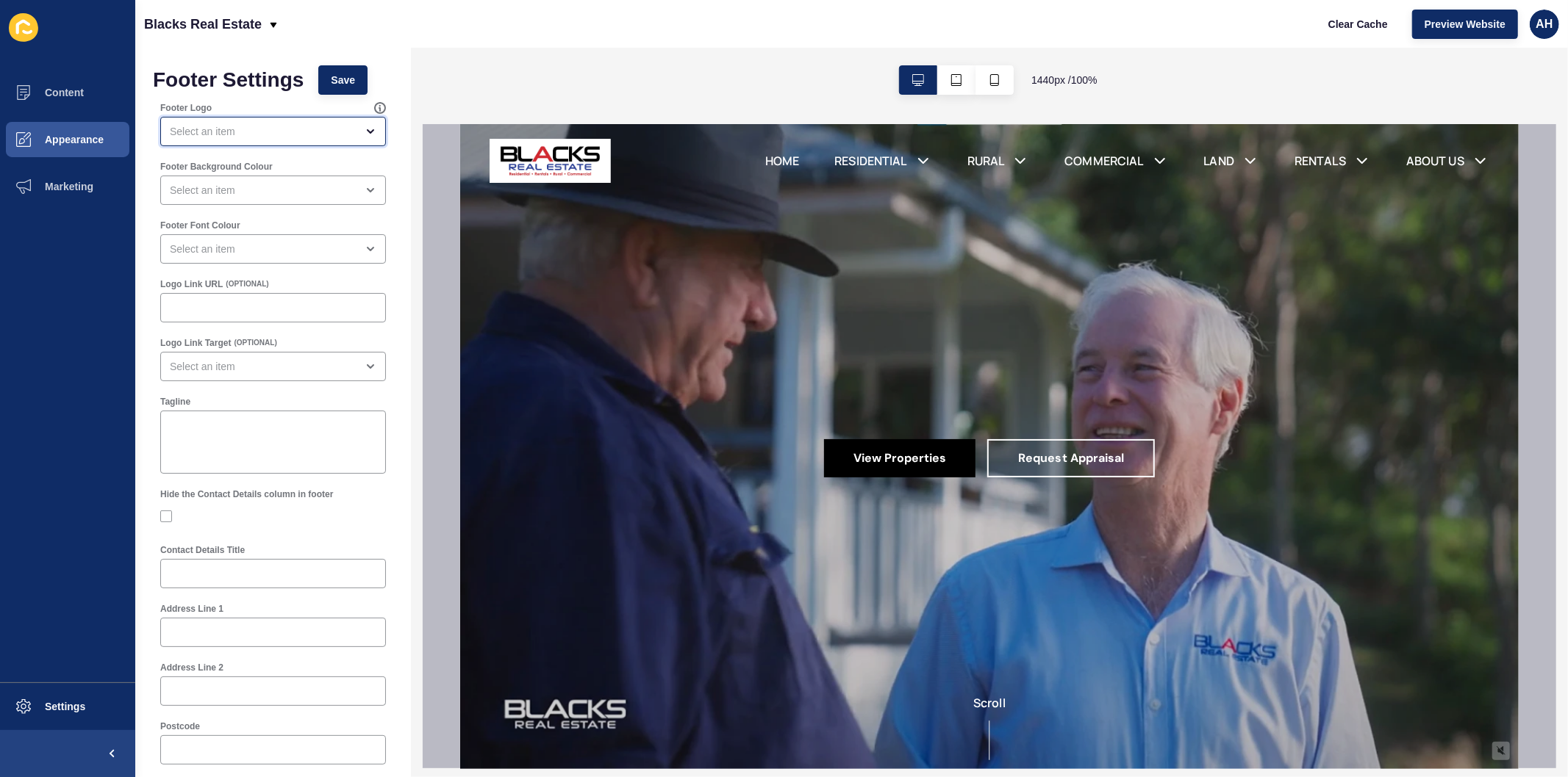
click at [275, 130] on div "open menu" at bounding box center [263, 131] width 186 height 15
click at [243, 199] on span "Secondary Logo" at bounding box center [267, 200] width 190 height 15
click at [352, 78] on span "Save" at bounding box center [343, 80] width 25 height 15
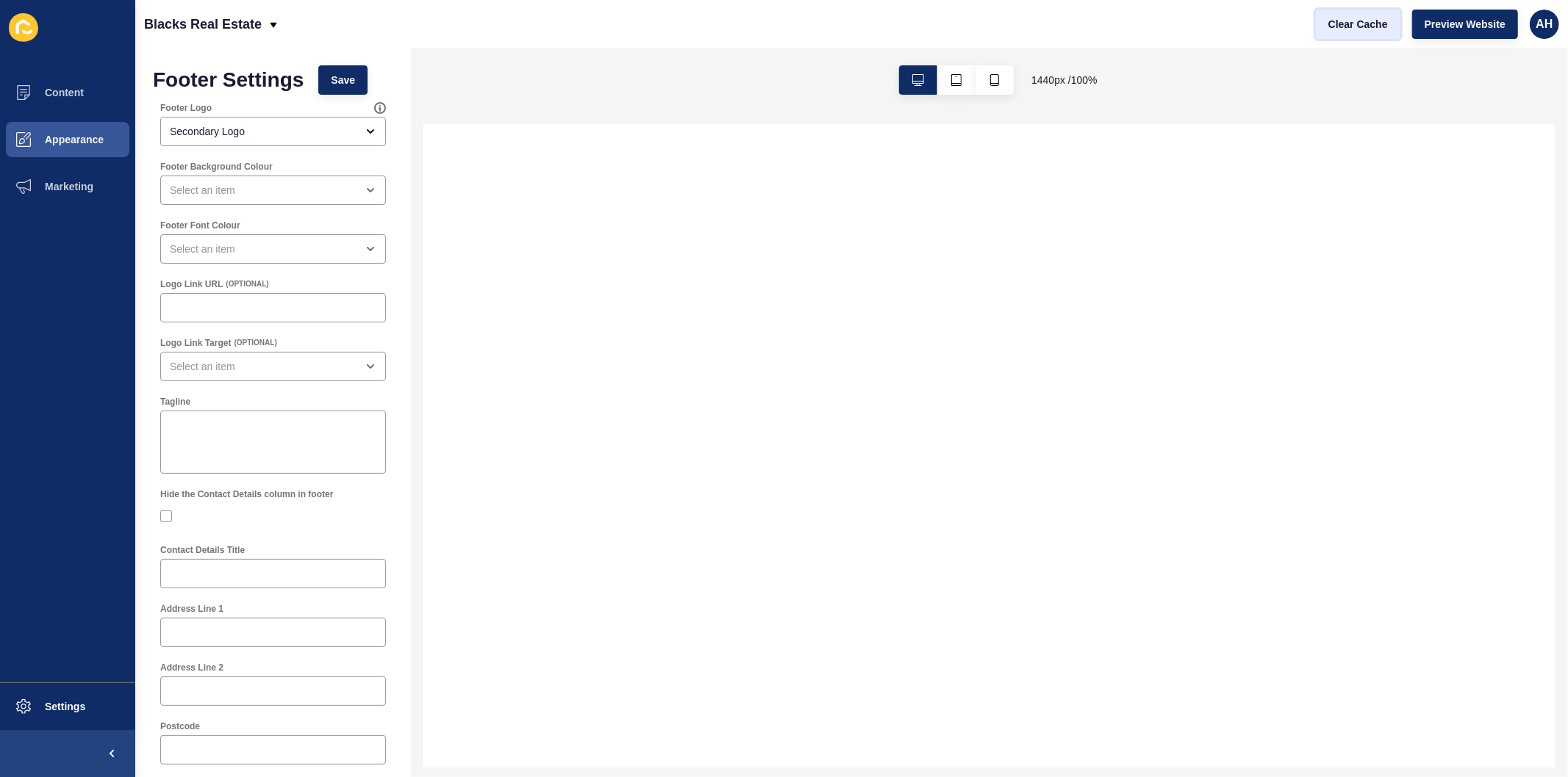
click at [1360, 20] on span "Clear Cache" at bounding box center [1357, 25] width 60 height 15
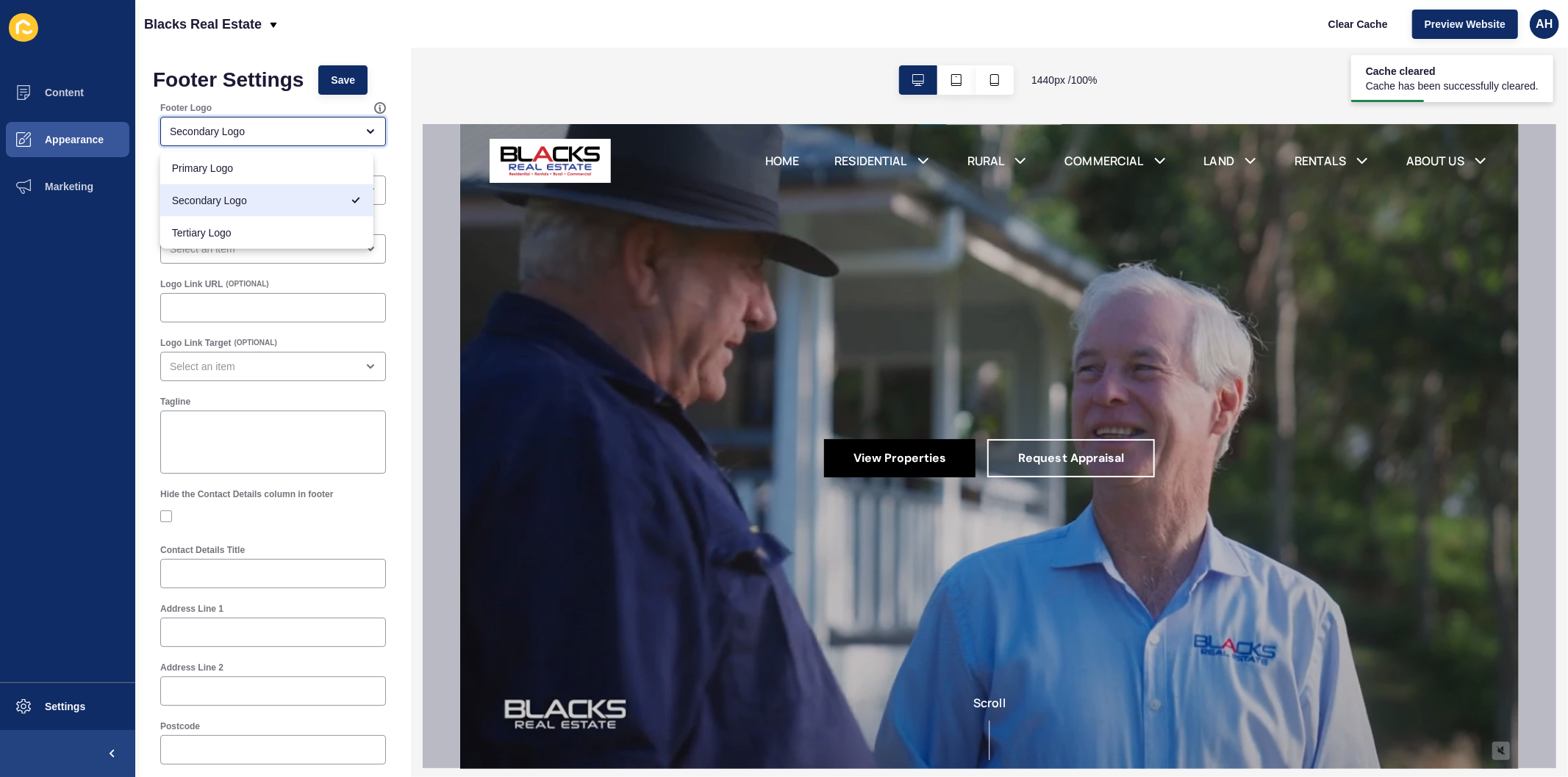
click at [228, 130] on div "Secondary Logo" at bounding box center [263, 131] width 186 height 15
click at [231, 170] on span "Primary Logo" at bounding box center [267, 168] width 190 height 15
type input "Primary Logo"
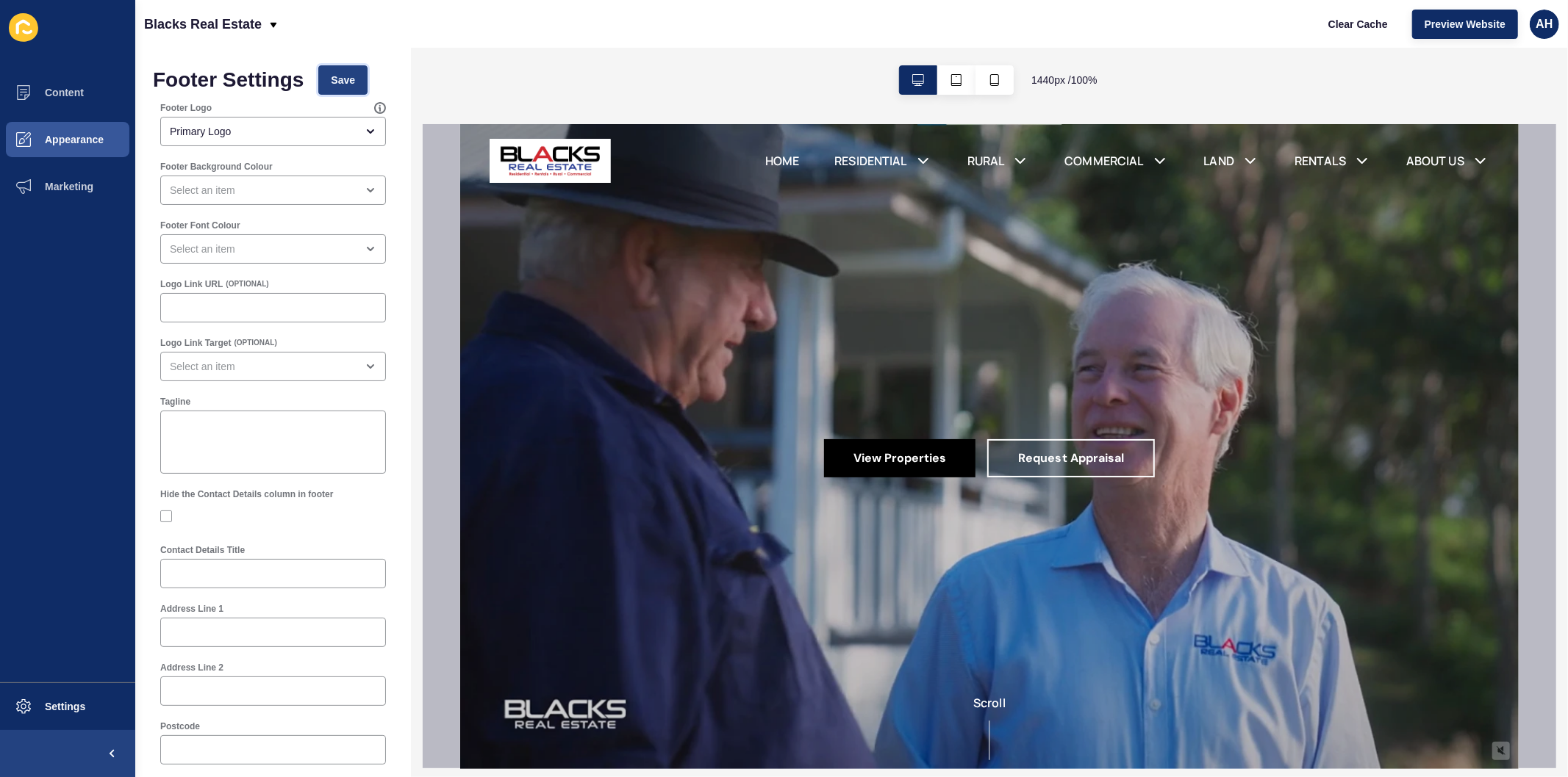
click at [340, 80] on span "Save" at bounding box center [343, 80] width 25 height 15
click at [93, 130] on button "Appearance" at bounding box center [67, 140] width 135 height 47
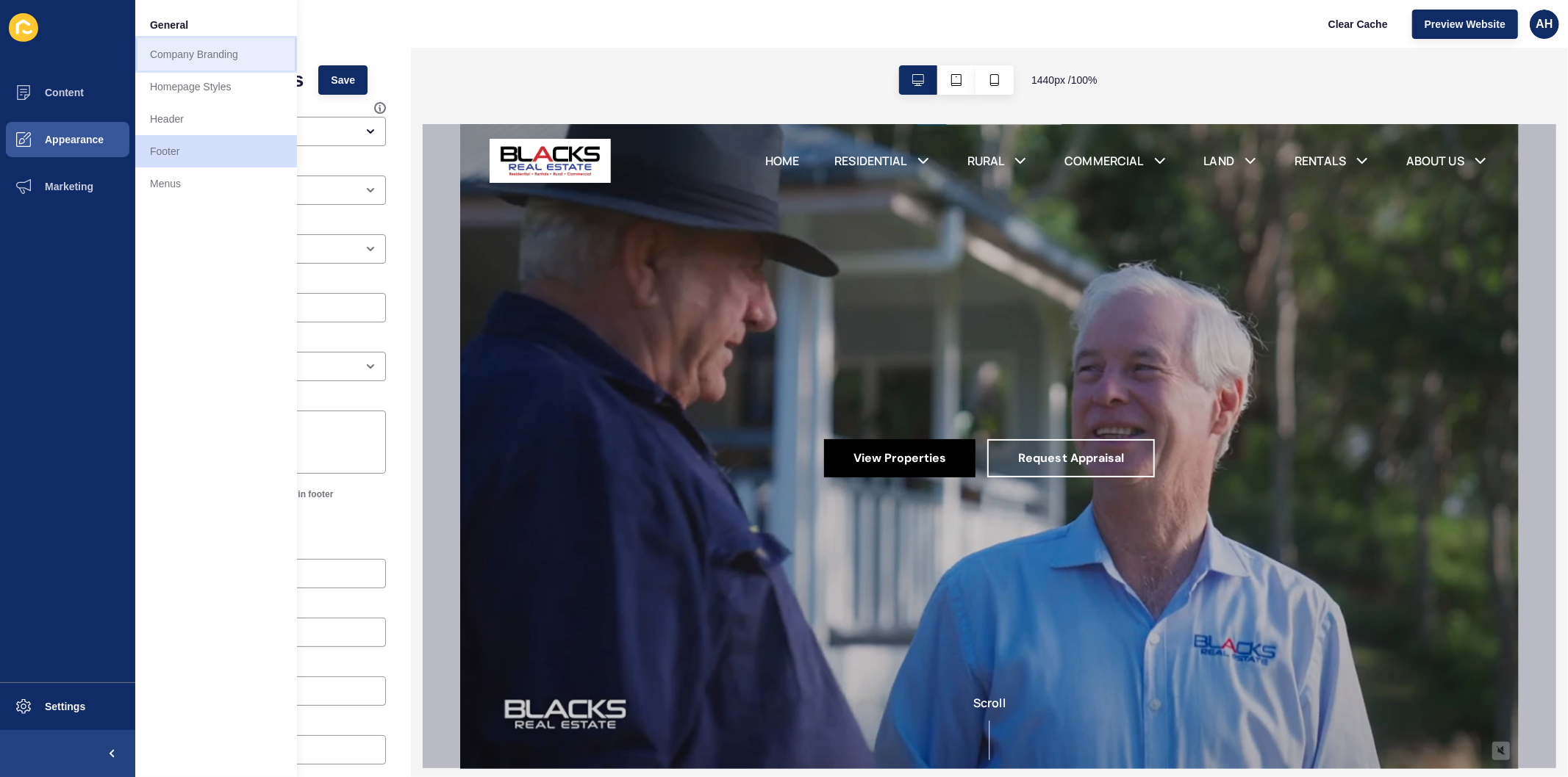
click at [179, 60] on link "Company Branding" at bounding box center [216, 54] width 162 height 32
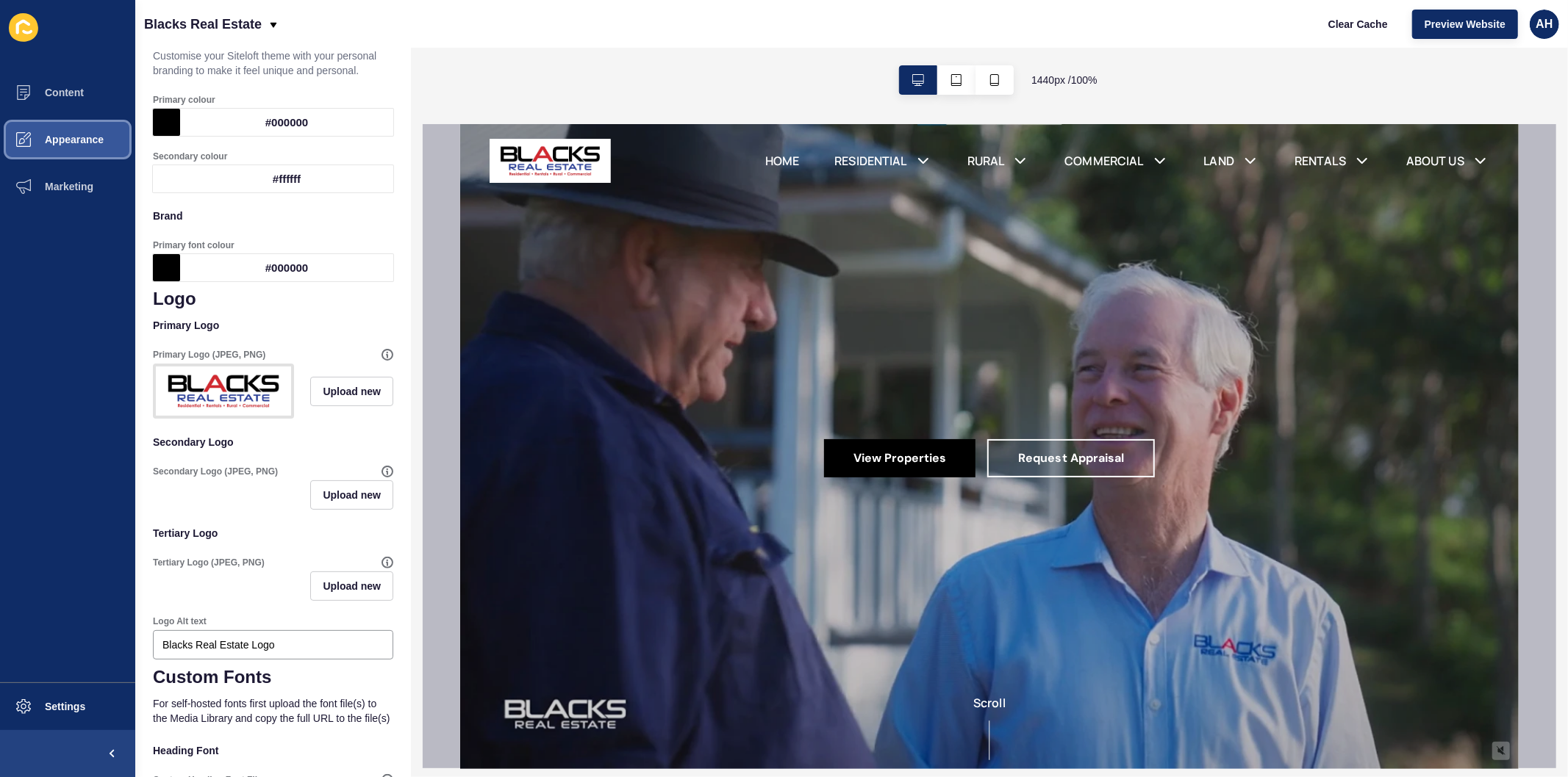
click at [50, 122] on button "Appearance" at bounding box center [67, 140] width 135 height 47
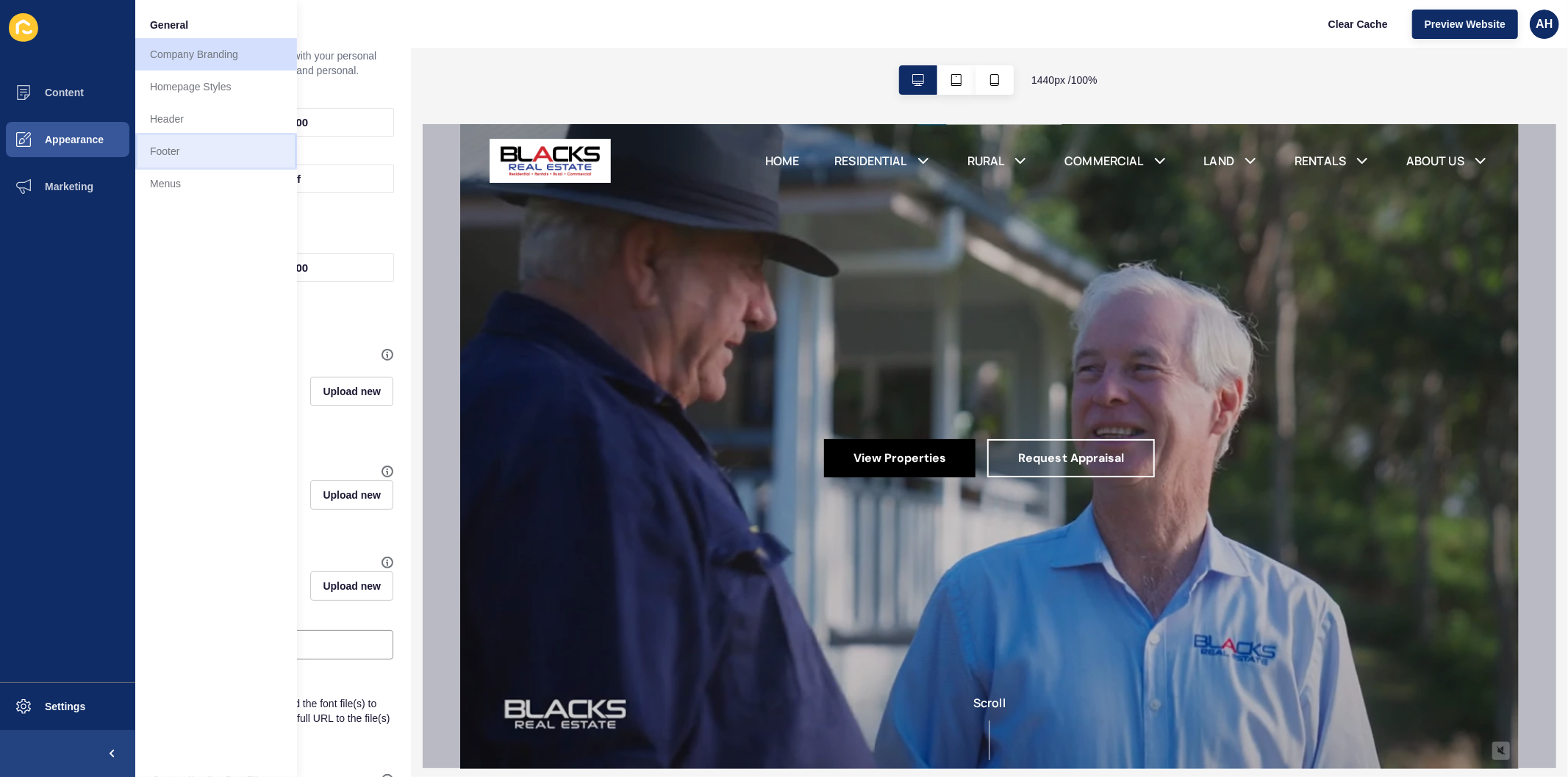
click at [183, 154] on link "Footer" at bounding box center [216, 151] width 162 height 32
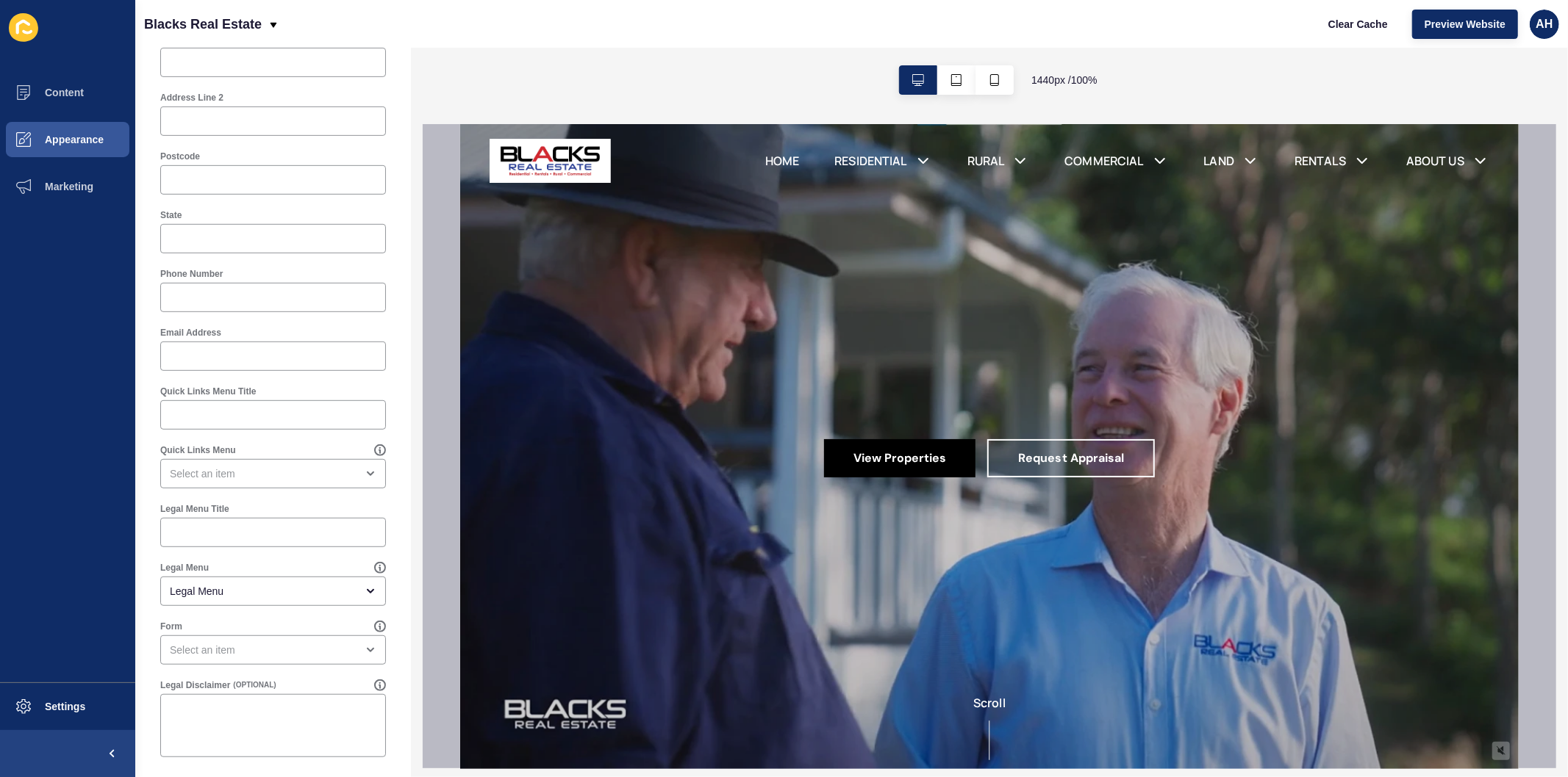
scroll to position [575, 0]
click at [238, 463] on div "open menu" at bounding box center [263, 470] width 186 height 15
click at [97, 474] on ul "Content Appearance Marketing" at bounding box center [67, 375] width 135 height 613
click at [77, 126] on button "Appearance" at bounding box center [67, 140] width 135 height 47
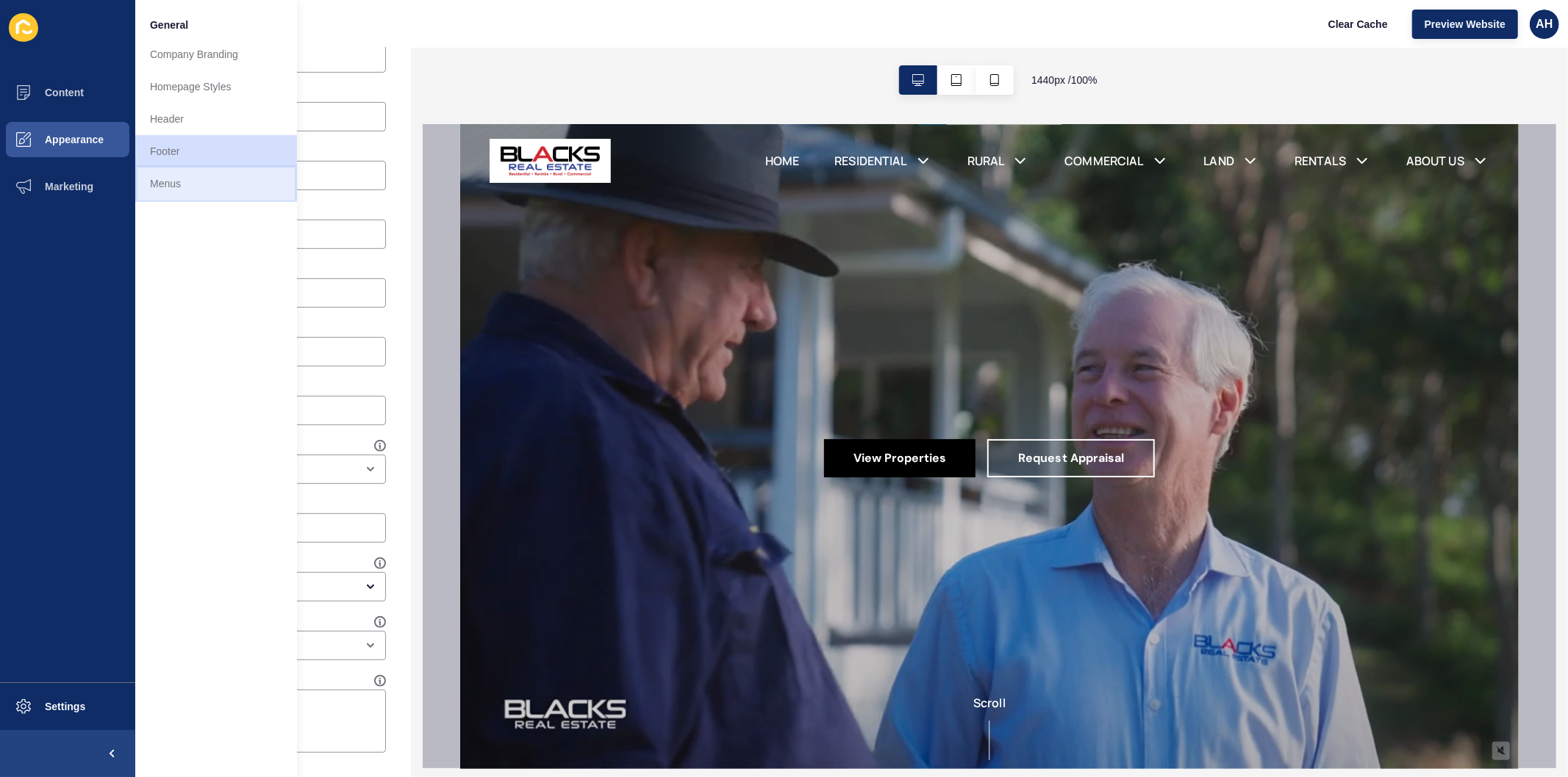
click at [187, 182] on link "Menus" at bounding box center [216, 183] width 162 height 32
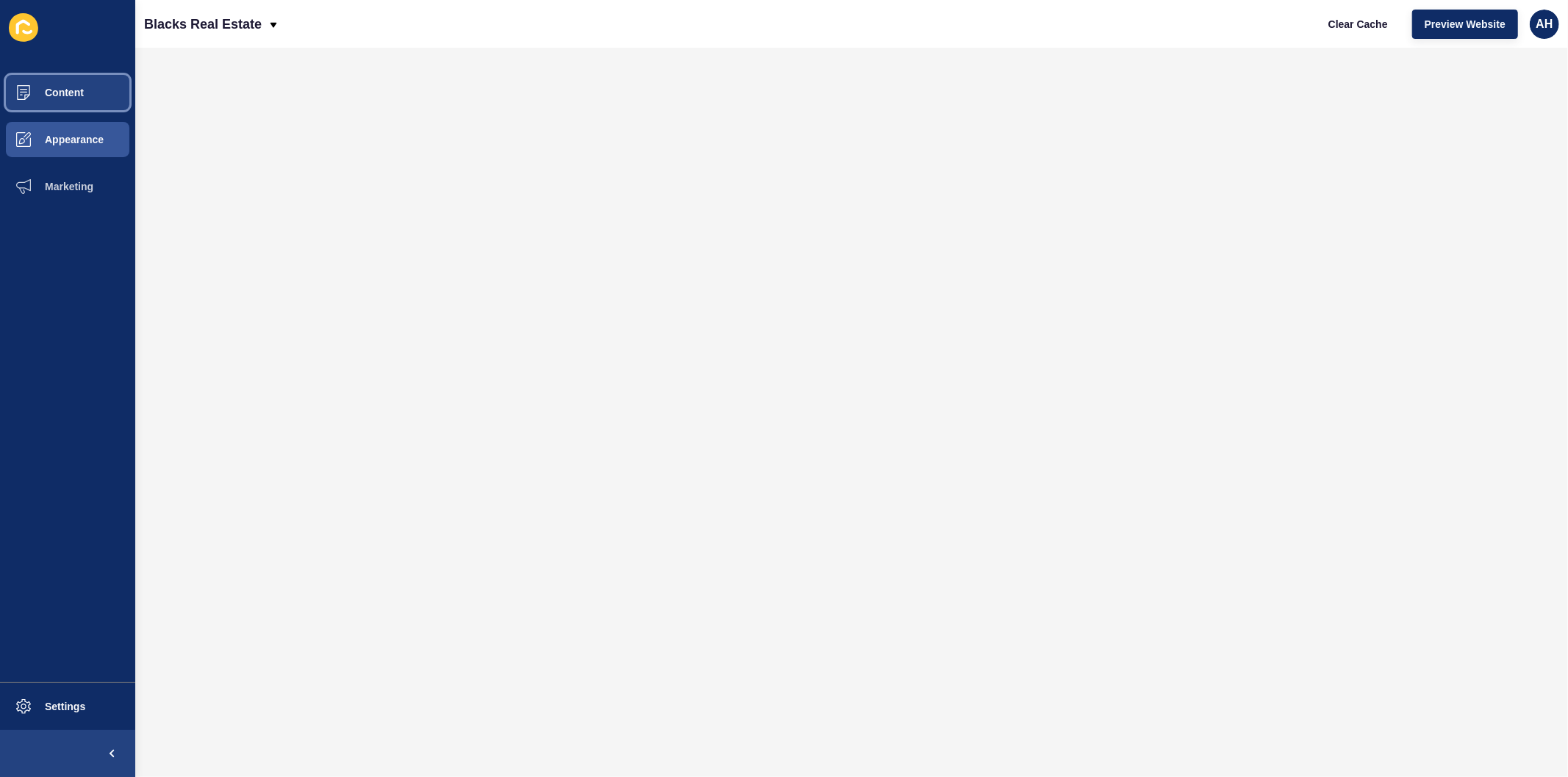
click at [33, 78] on span at bounding box center [24, 93] width 47 height 47
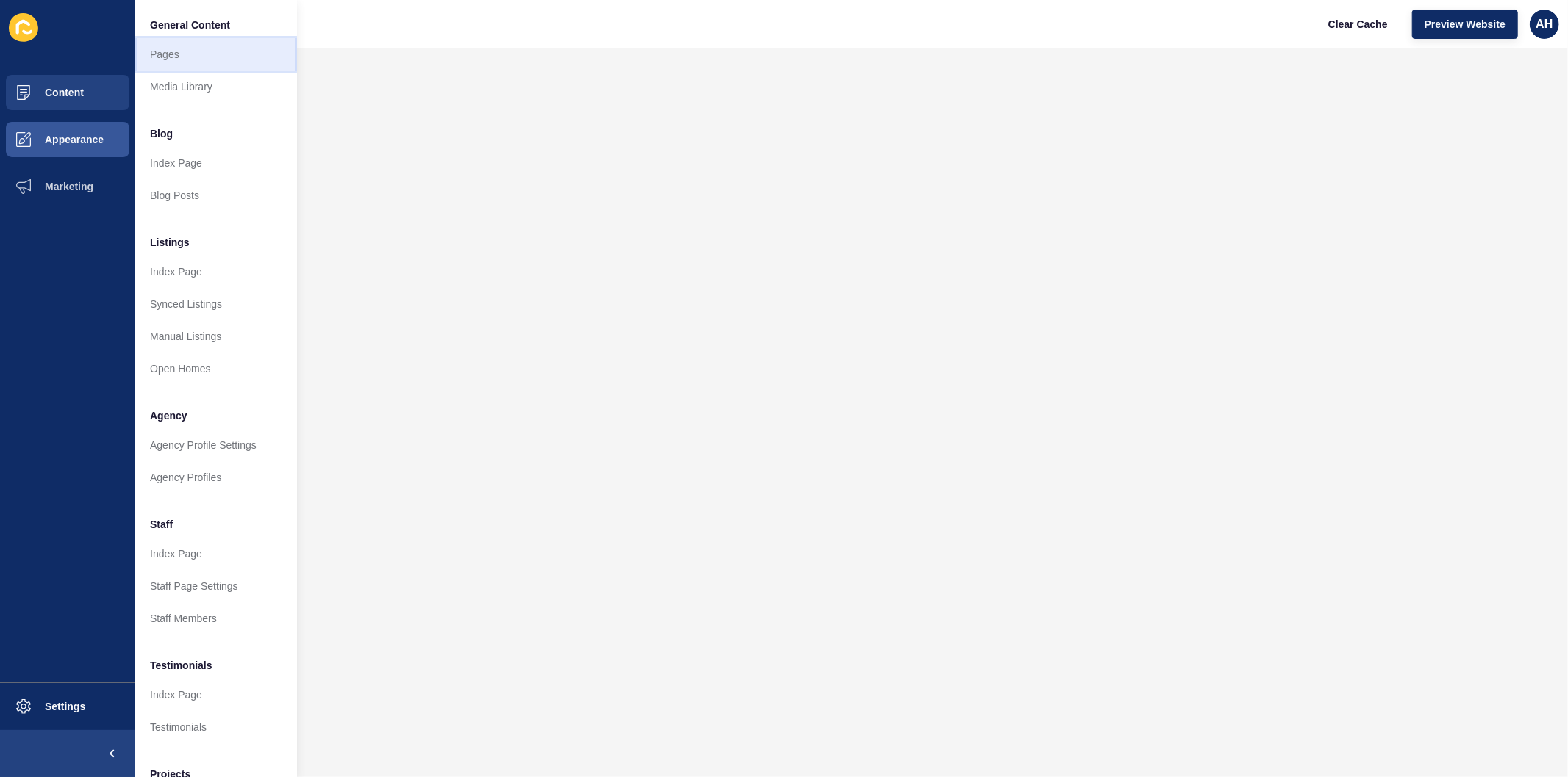
click at [162, 63] on link "Pages" at bounding box center [216, 54] width 162 height 32
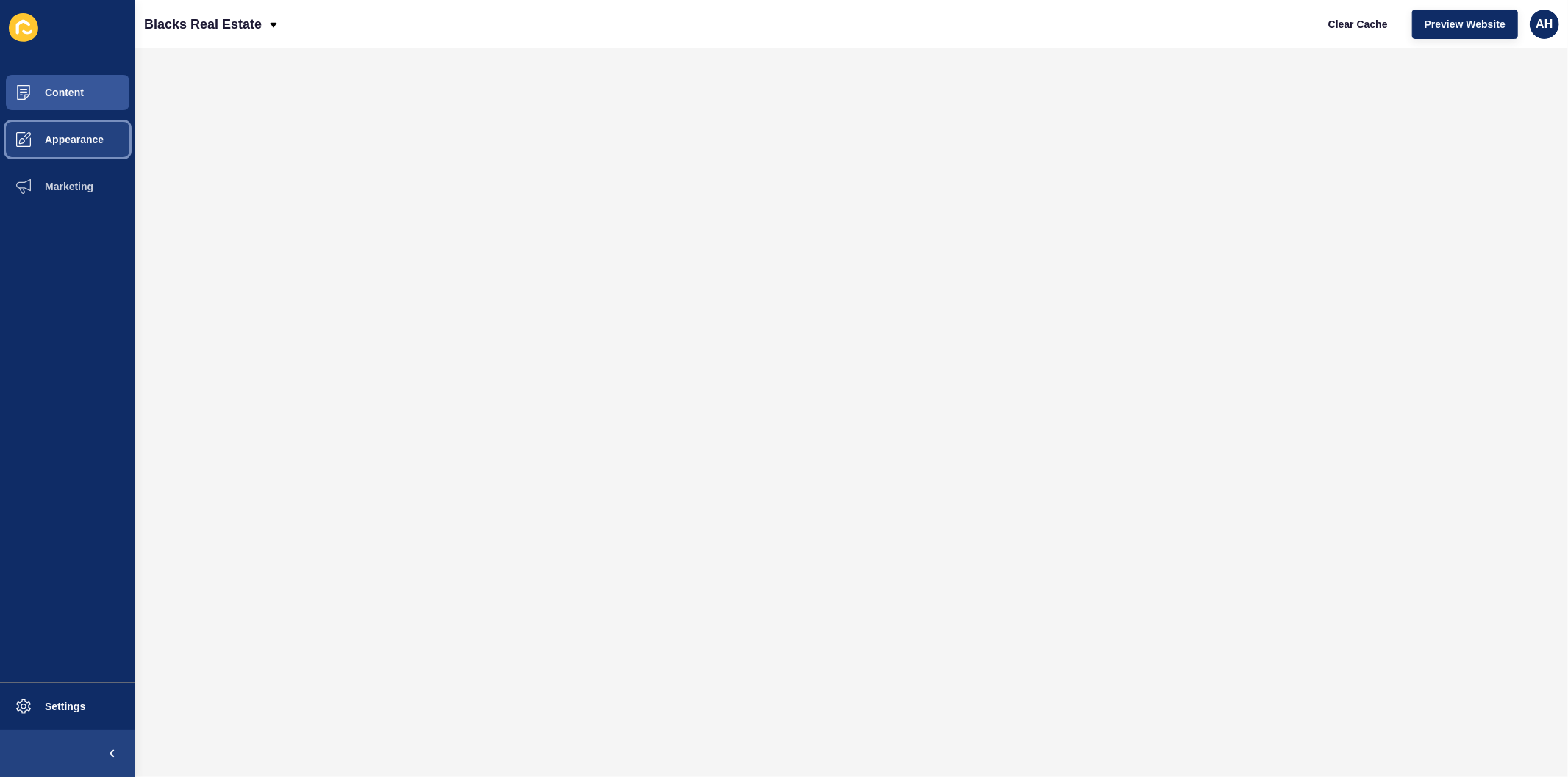
click at [57, 133] on span "Appearance" at bounding box center [51, 139] width 106 height 11
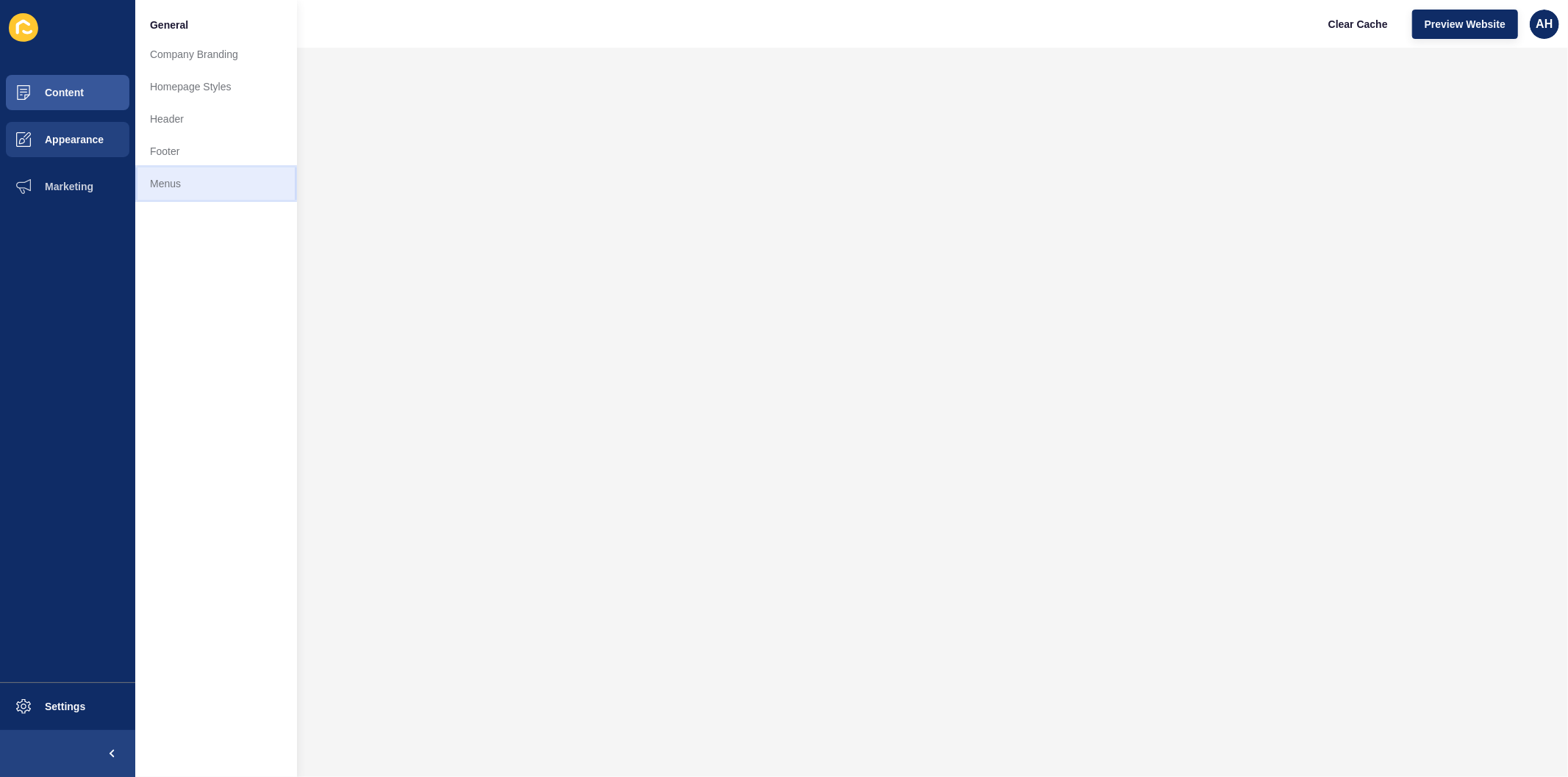
click at [167, 183] on link "Menus" at bounding box center [216, 183] width 162 height 32
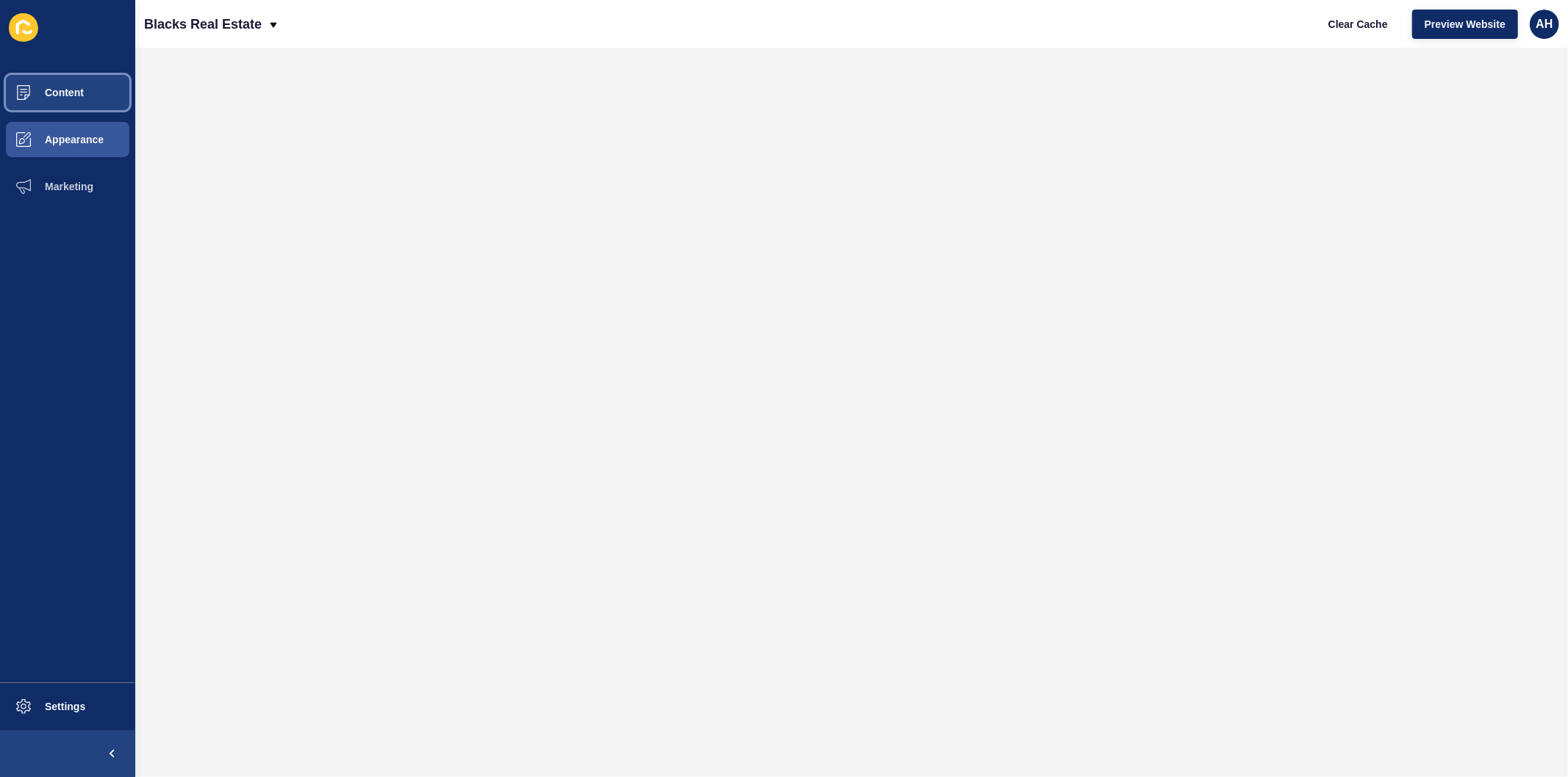
click at [56, 83] on button "Content" at bounding box center [67, 93] width 135 height 47
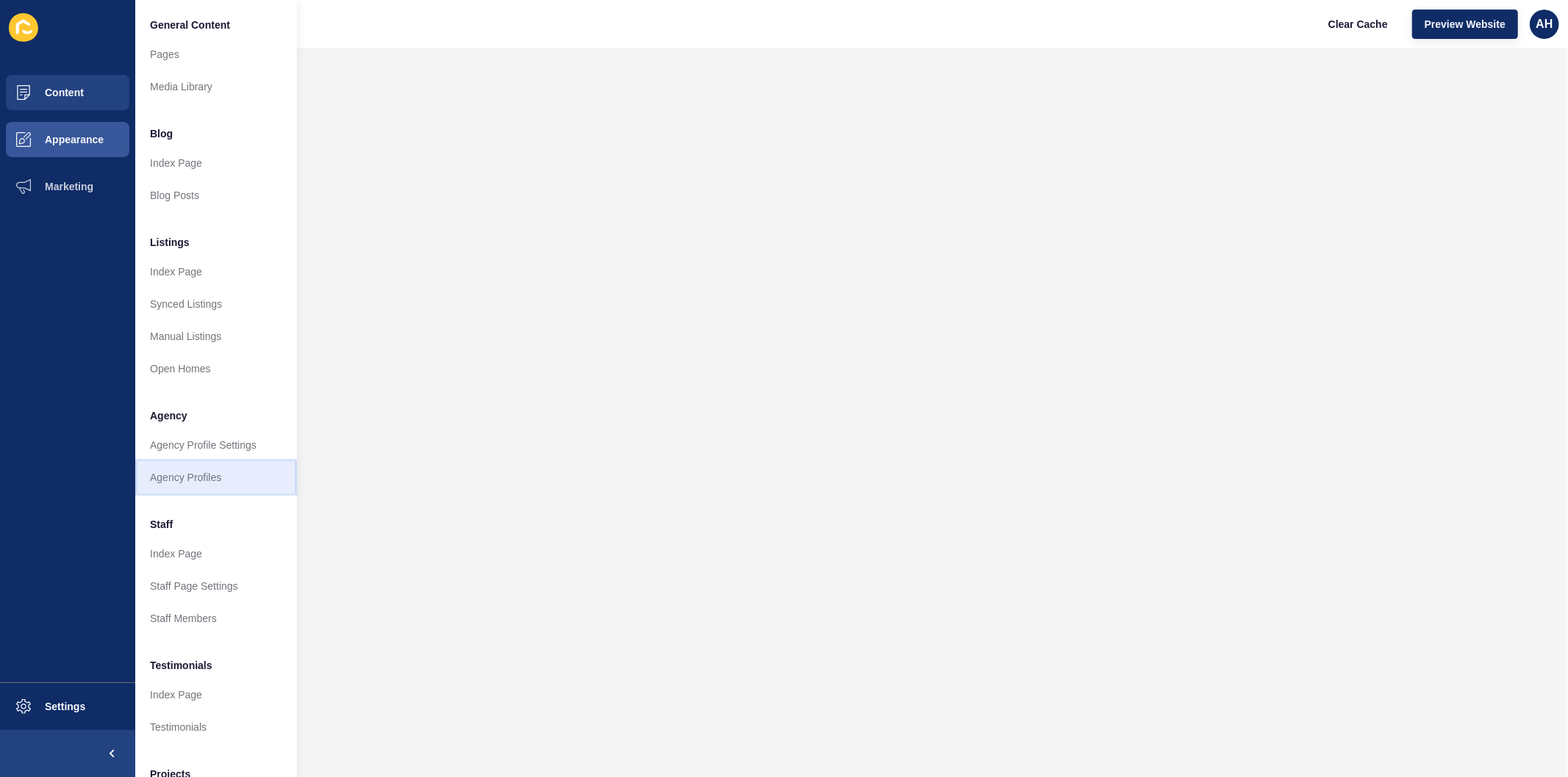
click at [196, 483] on link "Agency Profiles" at bounding box center [216, 477] width 162 height 32
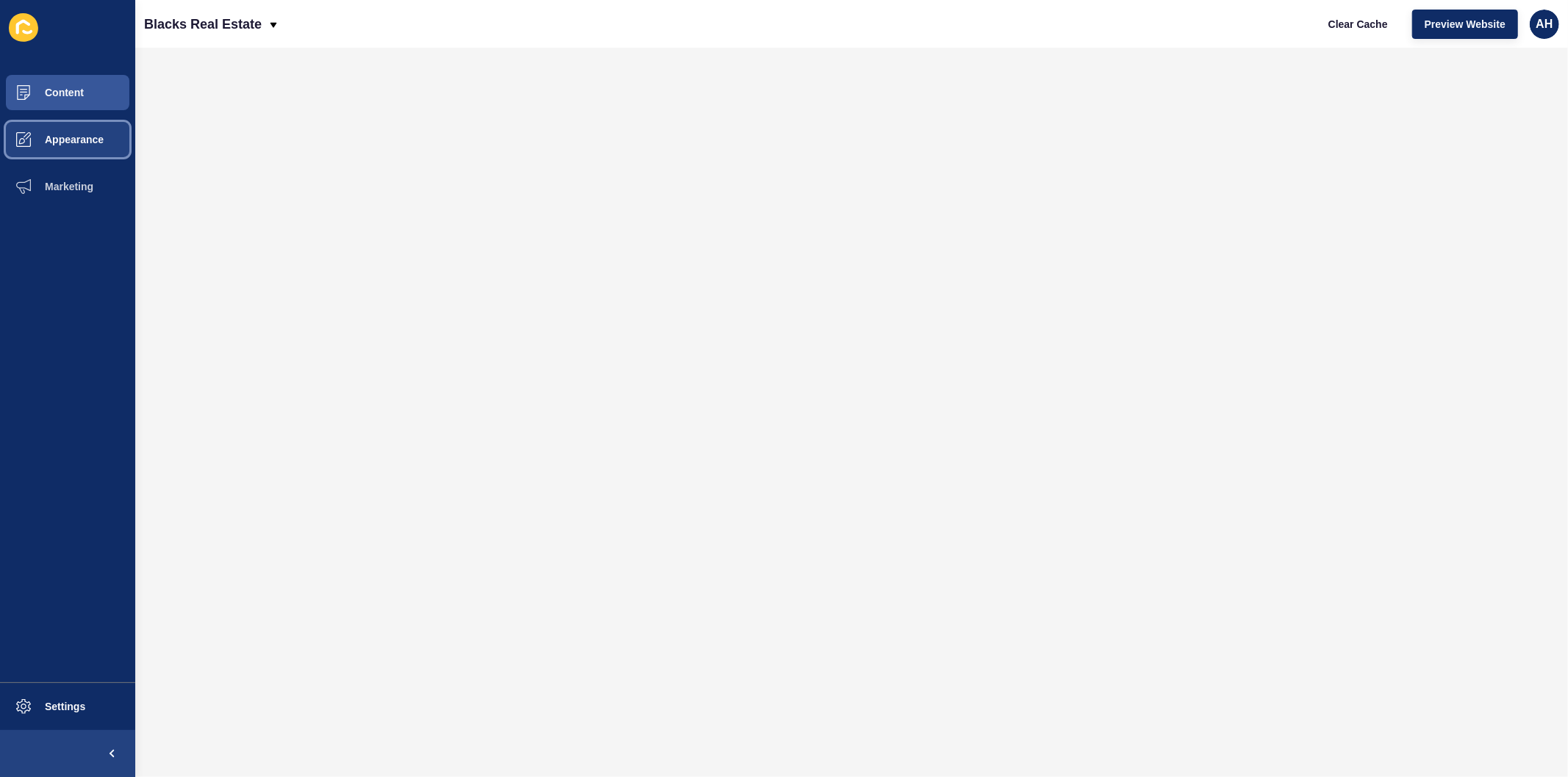
click at [72, 141] on span "Appearance" at bounding box center [51, 139] width 106 height 11
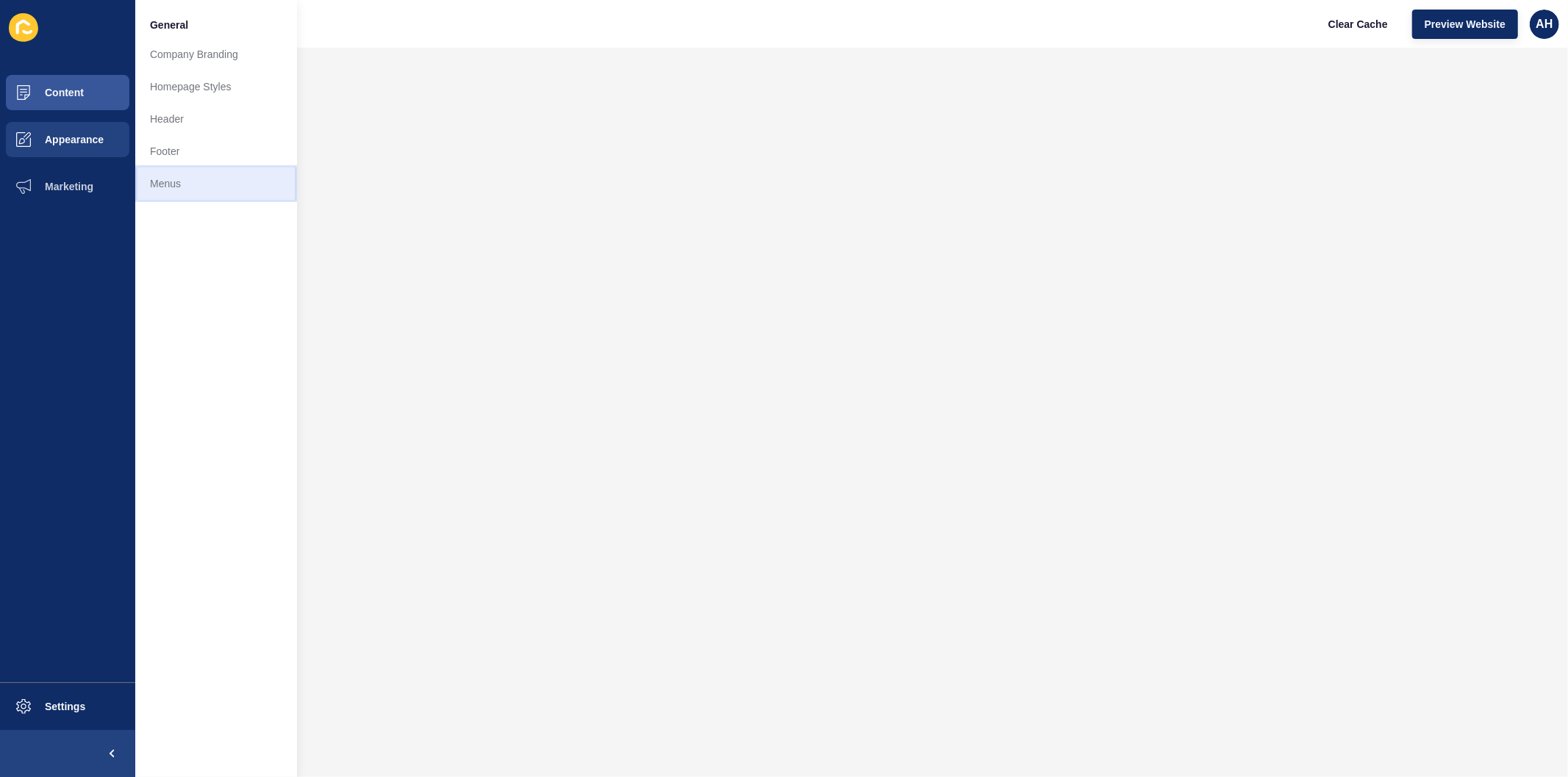
click at [160, 193] on link "Menus" at bounding box center [216, 183] width 162 height 32
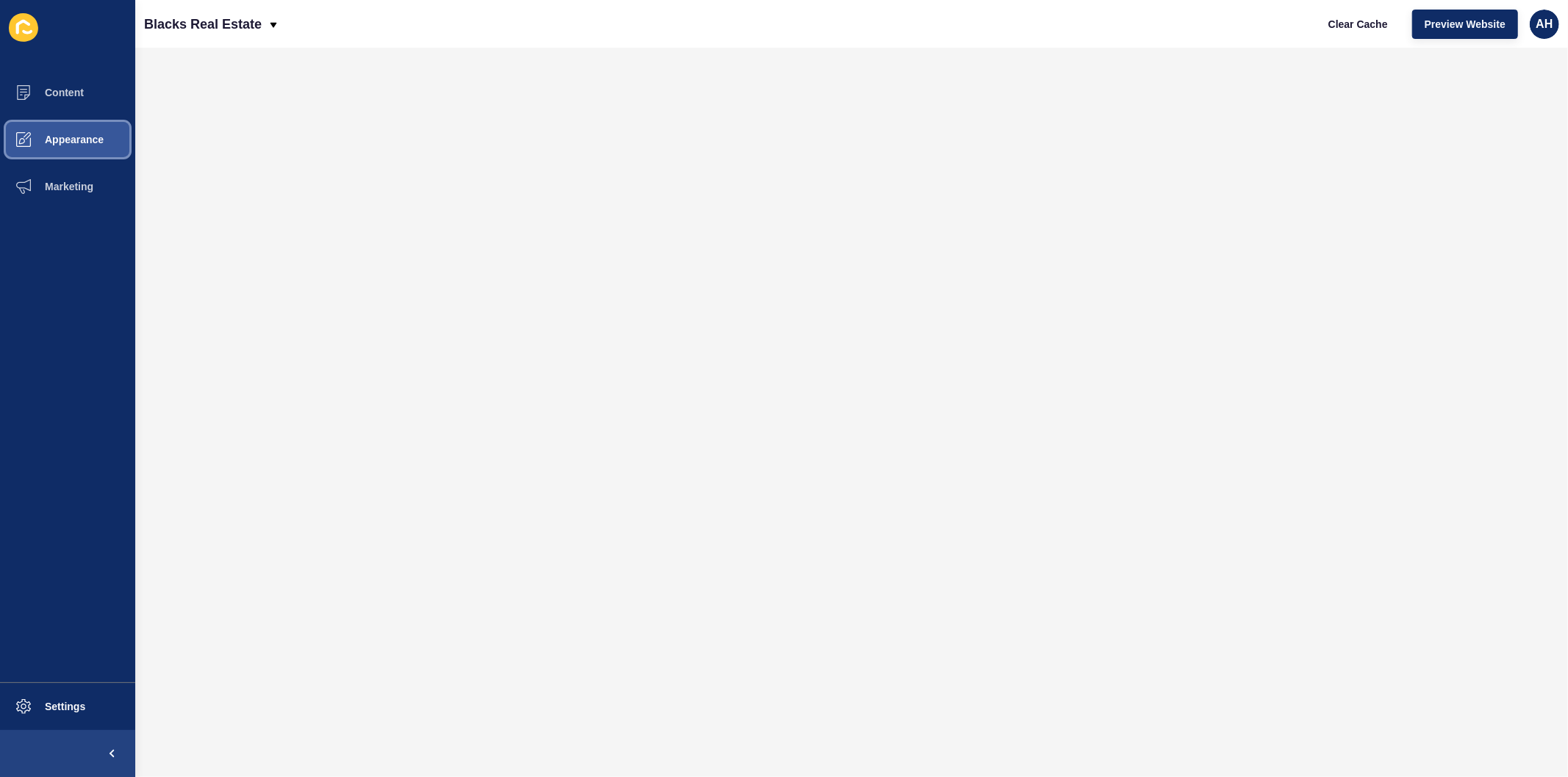
click at [67, 135] on span "Appearance" at bounding box center [51, 139] width 106 height 11
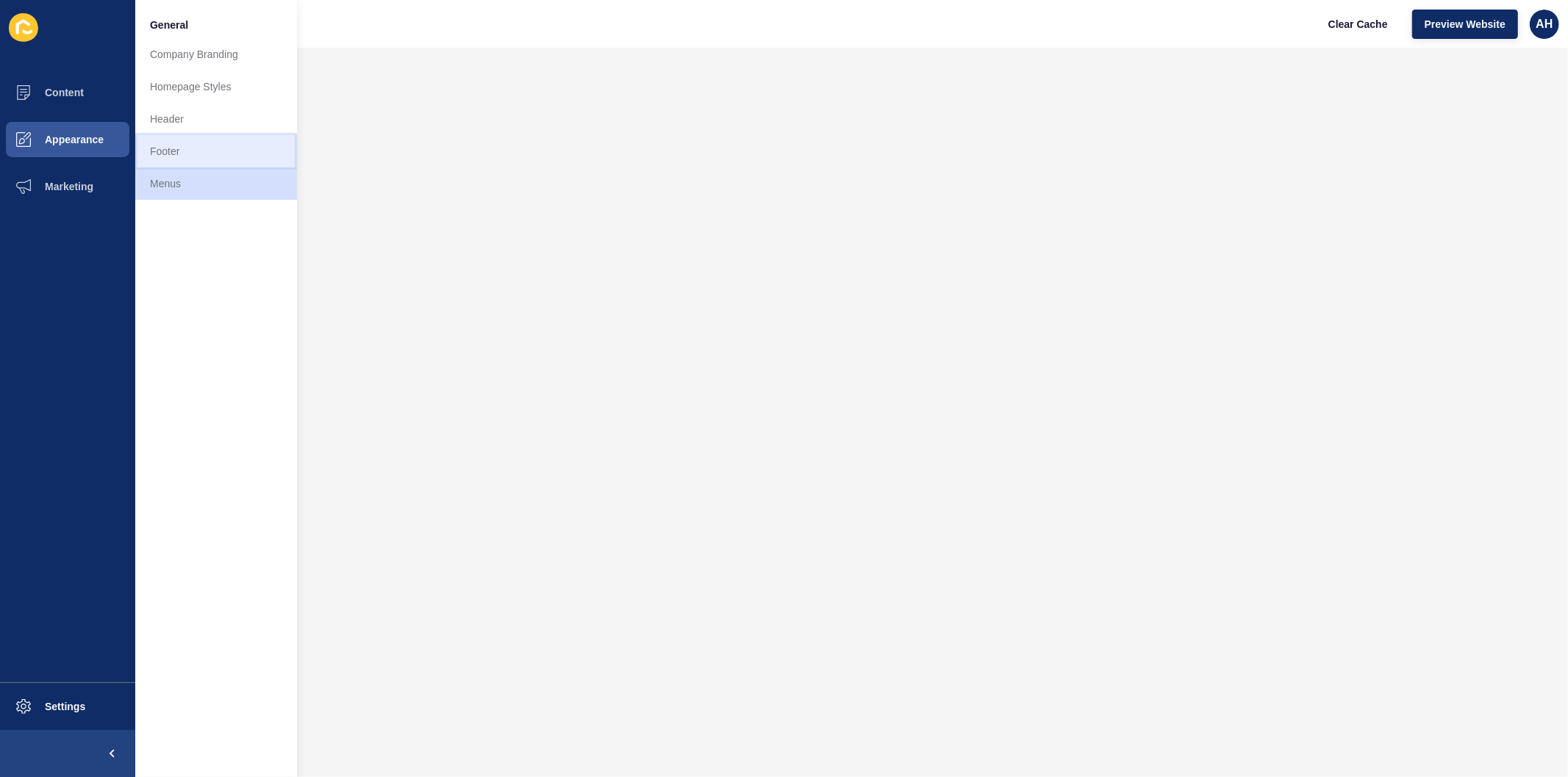
click at [204, 155] on link "Footer" at bounding box center [216, 151] width 162 height 32
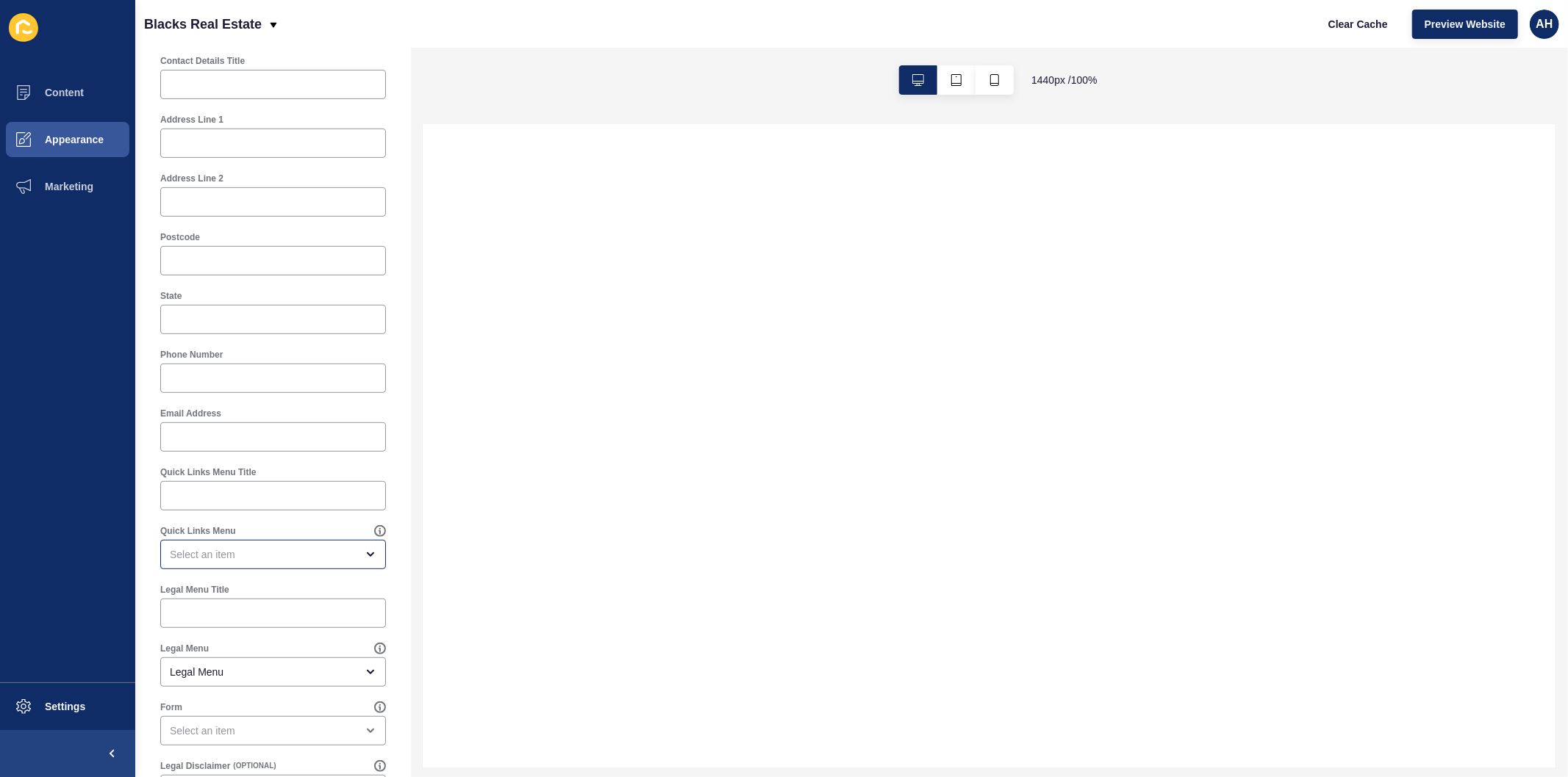
scroll to position [575, 0]
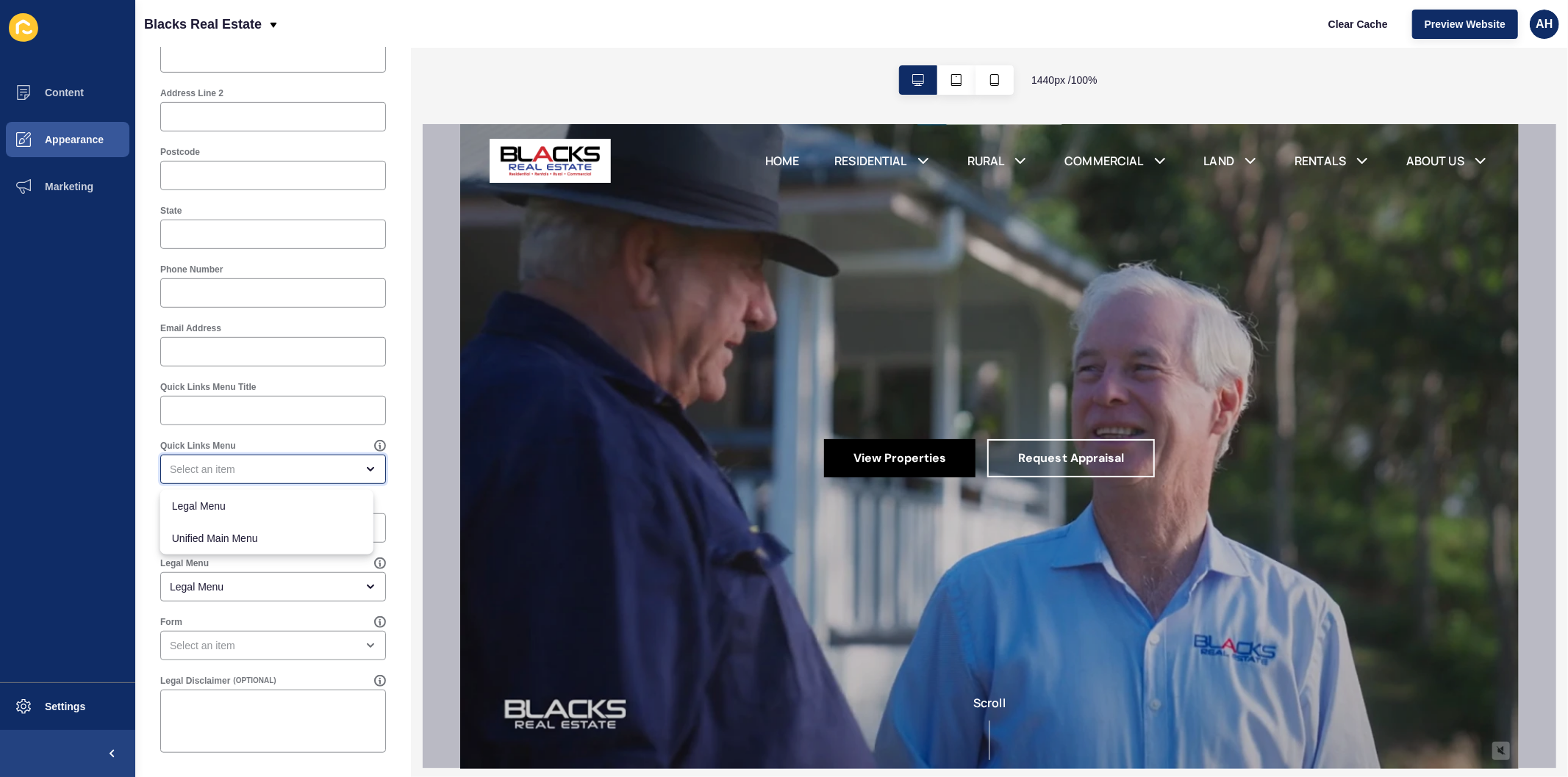
click at [261, 455] on div "close menu" at bounding box center [272, 469] width 226 height 29
click at [253, 506] on span "Legal Menu" at bounding box center [267, 507] width 190 height 15
type input "Legal Menu"
click at [241, 414] on input "Quick Links Menu Title" at bounding box center [273, 411] width 206 height 15
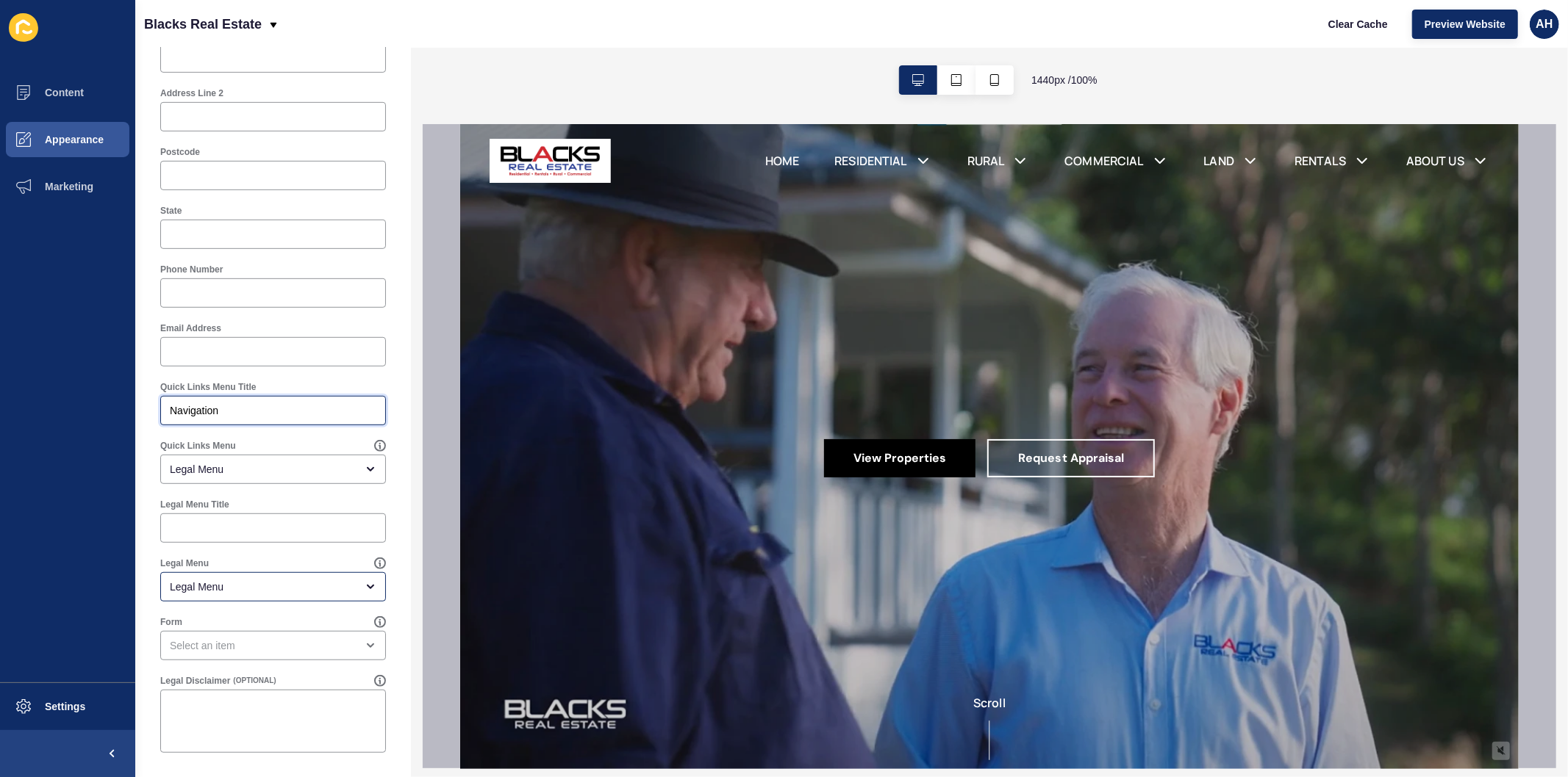
type input "Navigation"
click at [261, 585] on div "Legal Menu" at bounding box center [263, 587] width 186 height 15
click at [262, 548] on div "Legal Menu Title" at bounding box center [273, 521] width 240 height 59
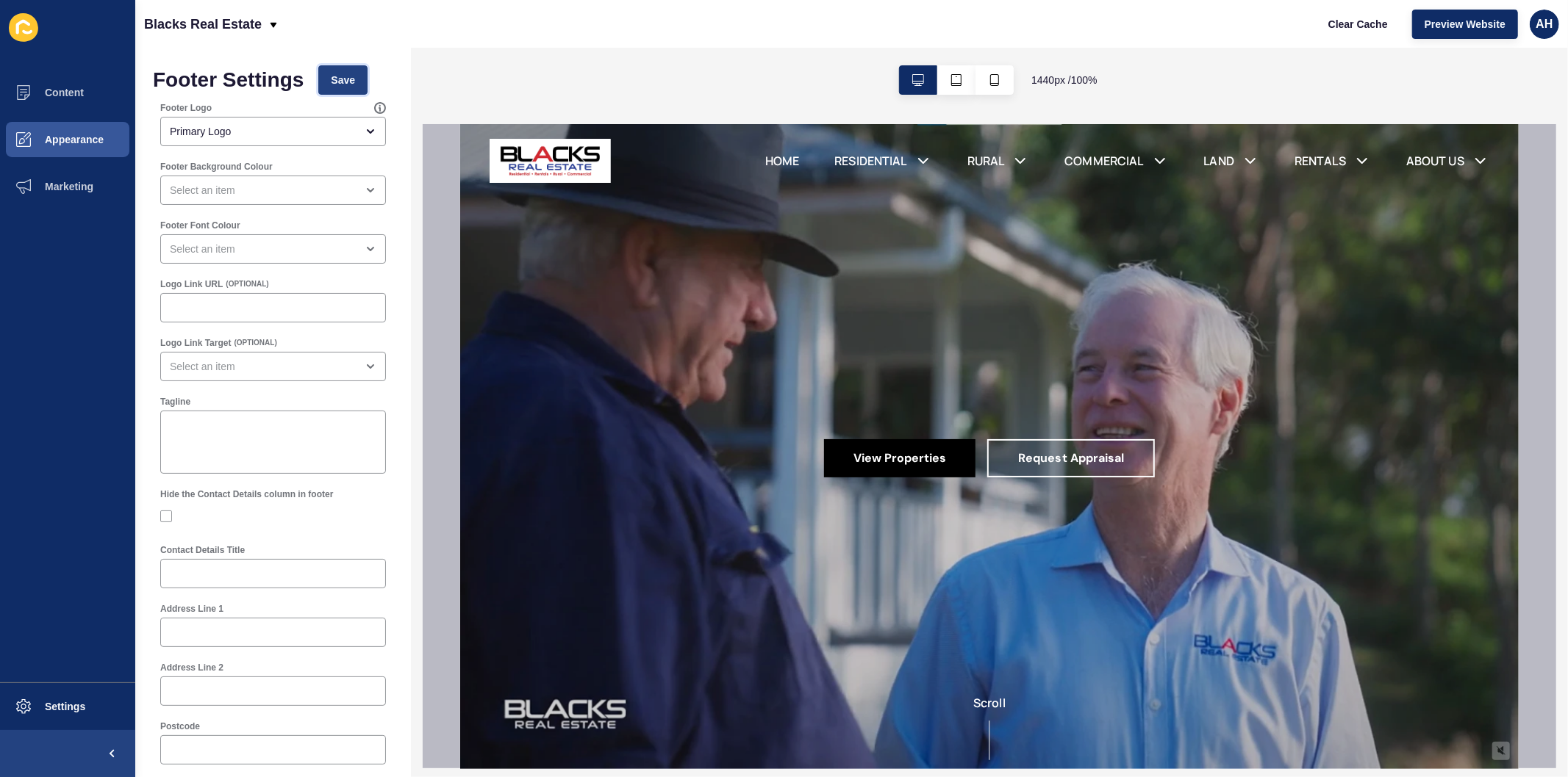
click at [336, 87] on span "Save" at bounding box center [343, 80] width 25 height 15
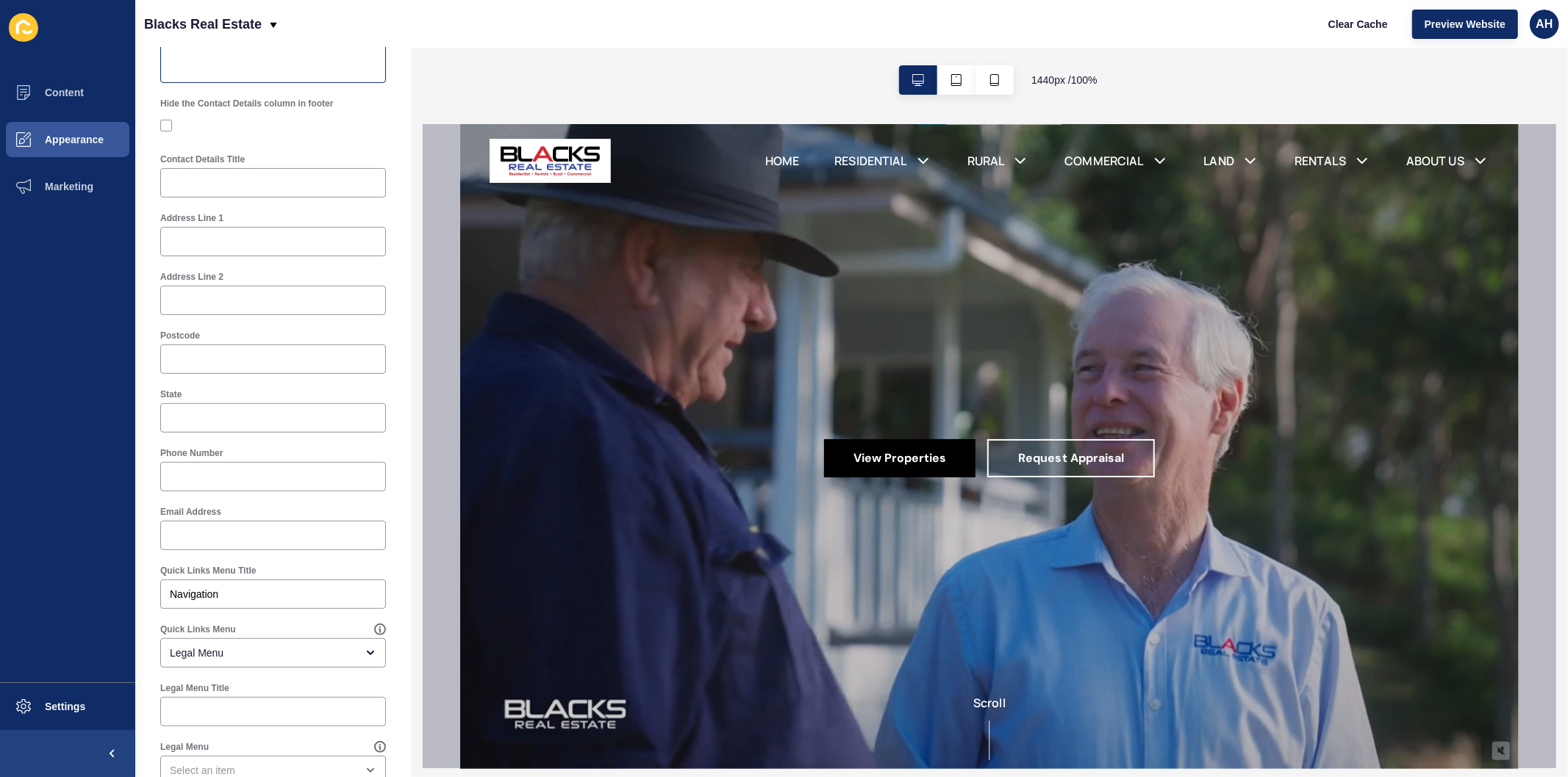
scroll to position [407, 0]
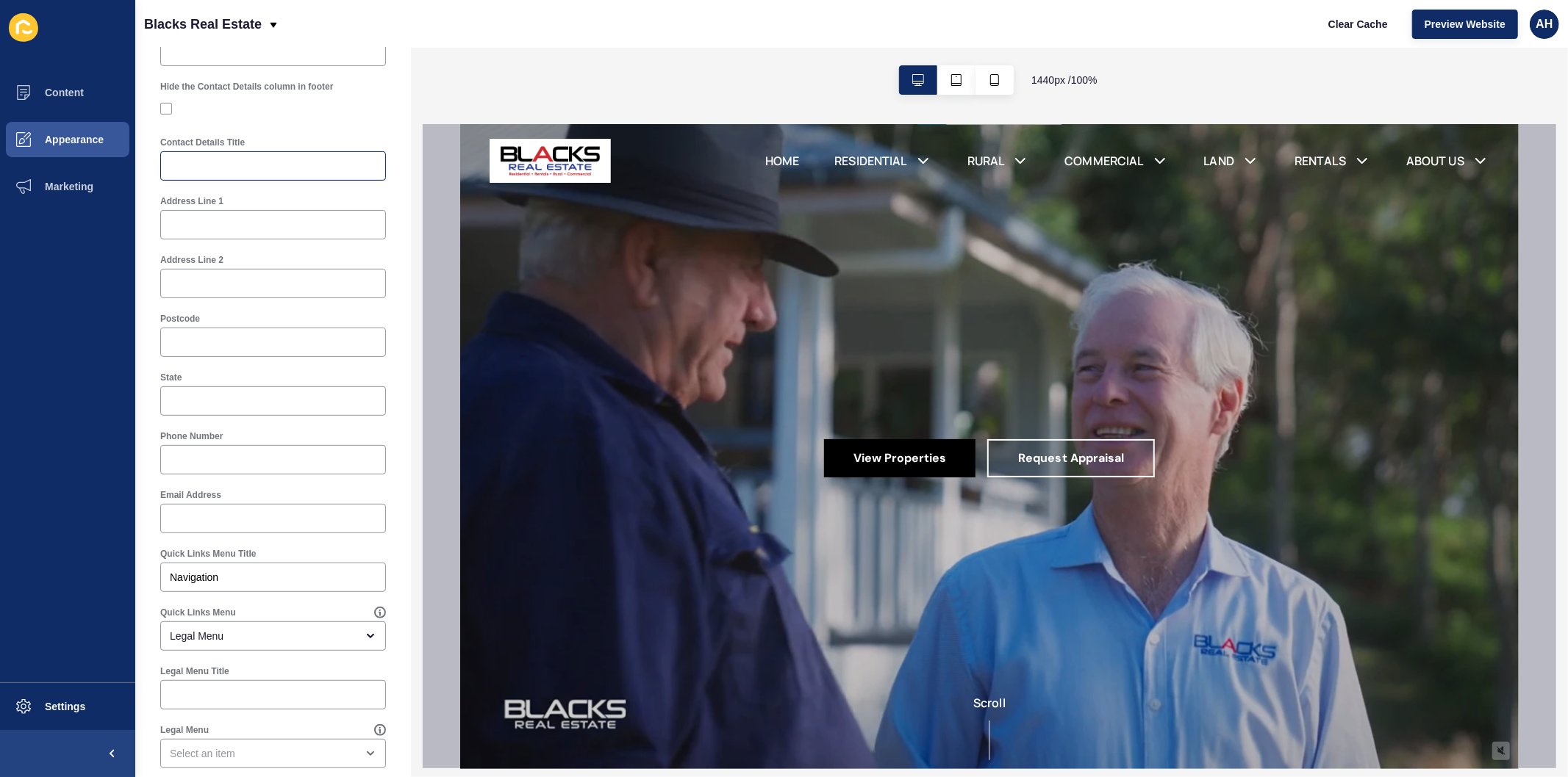
click at [230, 175] on div at bounding box center [272, 165] width 226 height 29
type input "Contact Us"
paste input "43 Wood Street, Mackay Qld 4740"
click at [167, 225] on div "43 Wood Street, Mackay Qld 4740" at bounding box center [272, 224] width 226 height 29
click at [175, 222] on input "43 Wood Street, Mackay Qld 4740" at bounding box center [273, 225] width 206 height 15
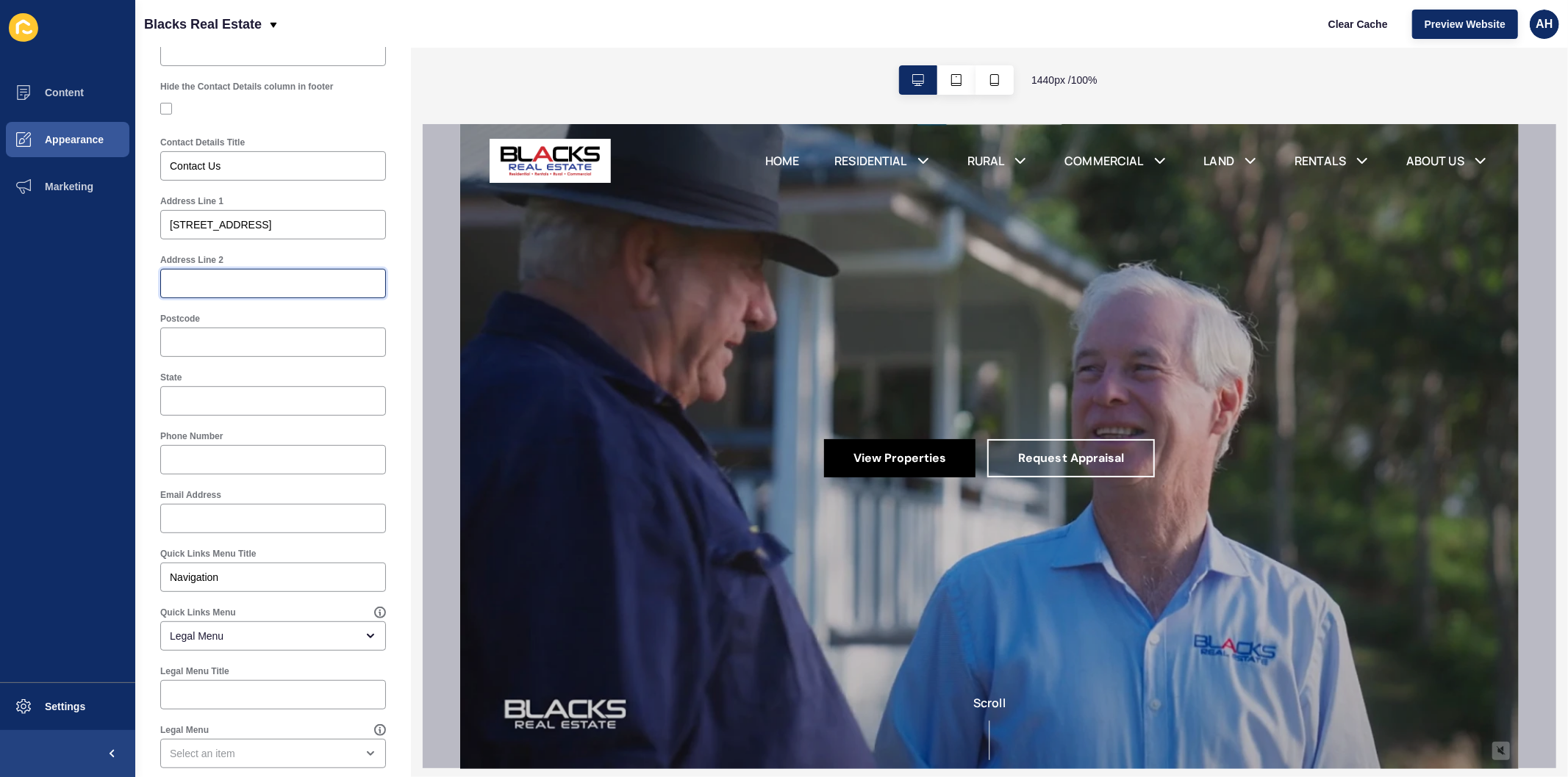
drag, startPoint x: 286, startPoint y: 220, endPoint x: 274, endPoint y: 260, distance: 41.8
click at [267, 277] on input "Address Line 2" at bounding box center [273, 284] width 206 height 15
drag, startPoint x: 299, startPoint y: 222, endPoint x: 288, endPoint y: 222, distance: 11.0
click at [288, 222] on input "43 Wood Street, Mackay Qld 4740" at bounding box center [273, 225] width 206 height 15
type input "43 Wood Street, Mackay QLD 4740"
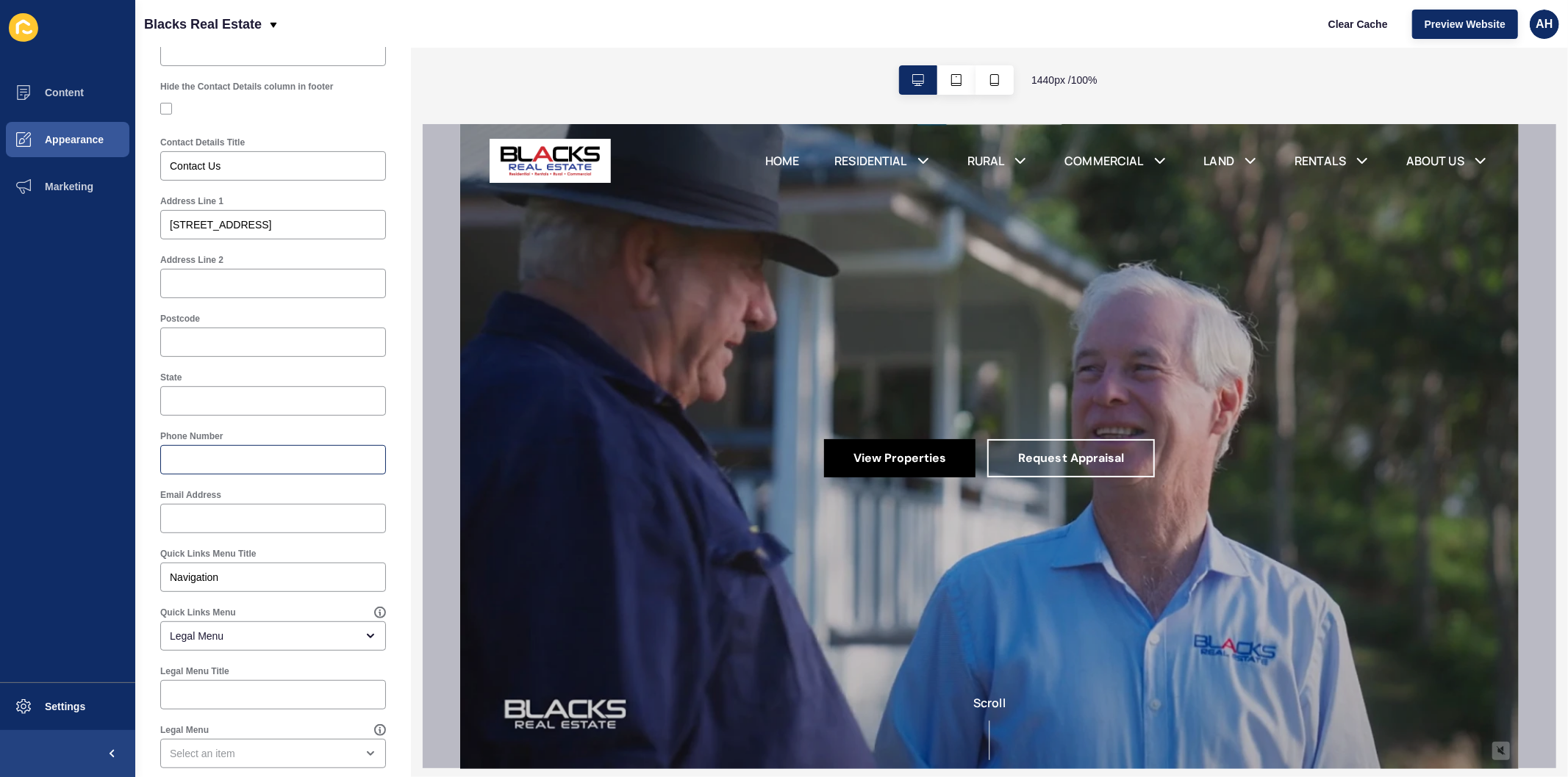
click at [230, 469] on div at bounding box center [272, 459] width 226 height 29
paste input "(07) 4963 250"
click at [173, 458] on input "(07) 4963 250" at bounding box center [273, 460] width 206 height 15
type input "(07) 4963 250"
click at [254, 525] on input "Email Address" at bounding box center [273, 519] width 206 height 15
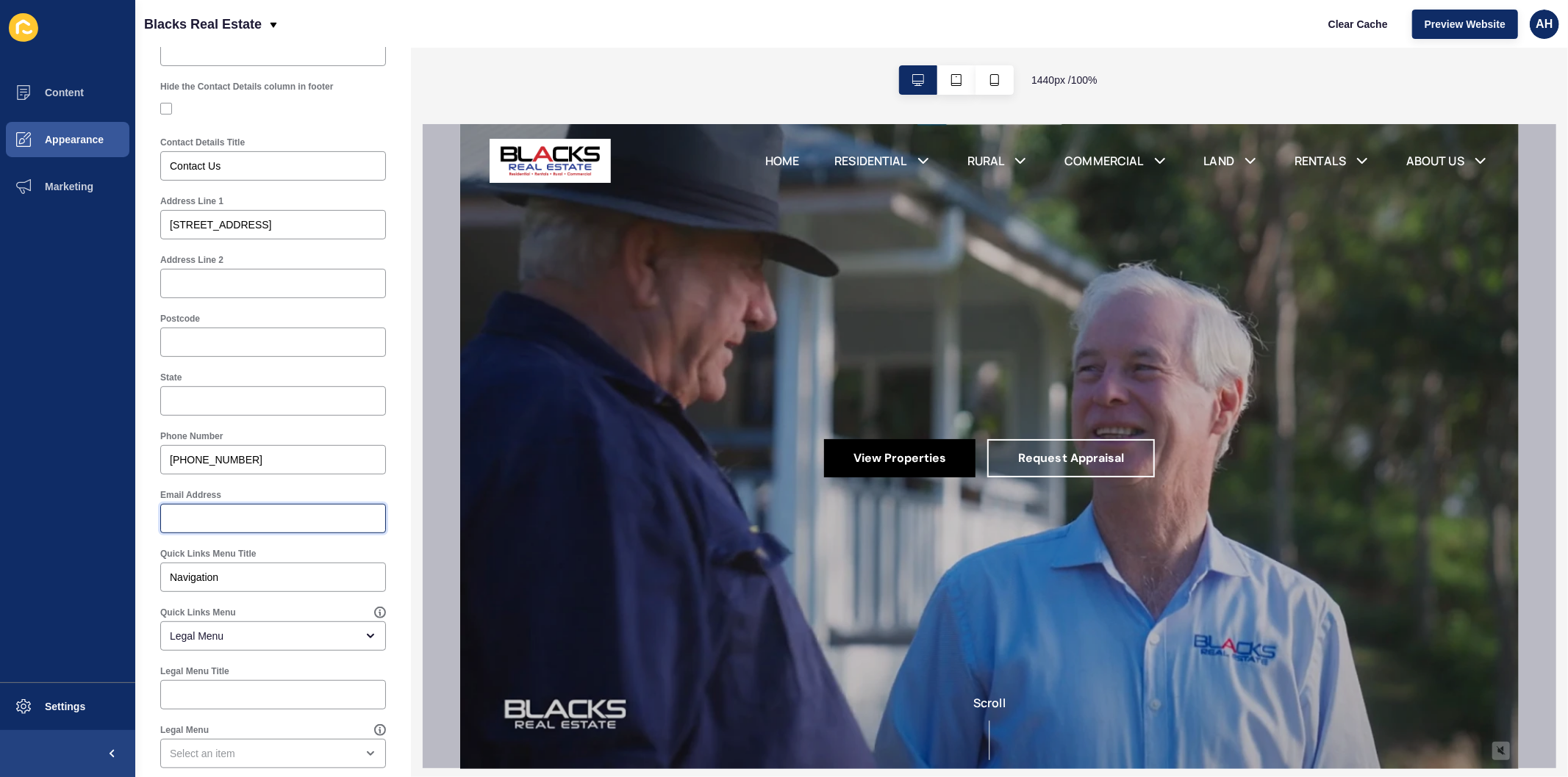
paste input "mail@blacksrealestate.com.au"
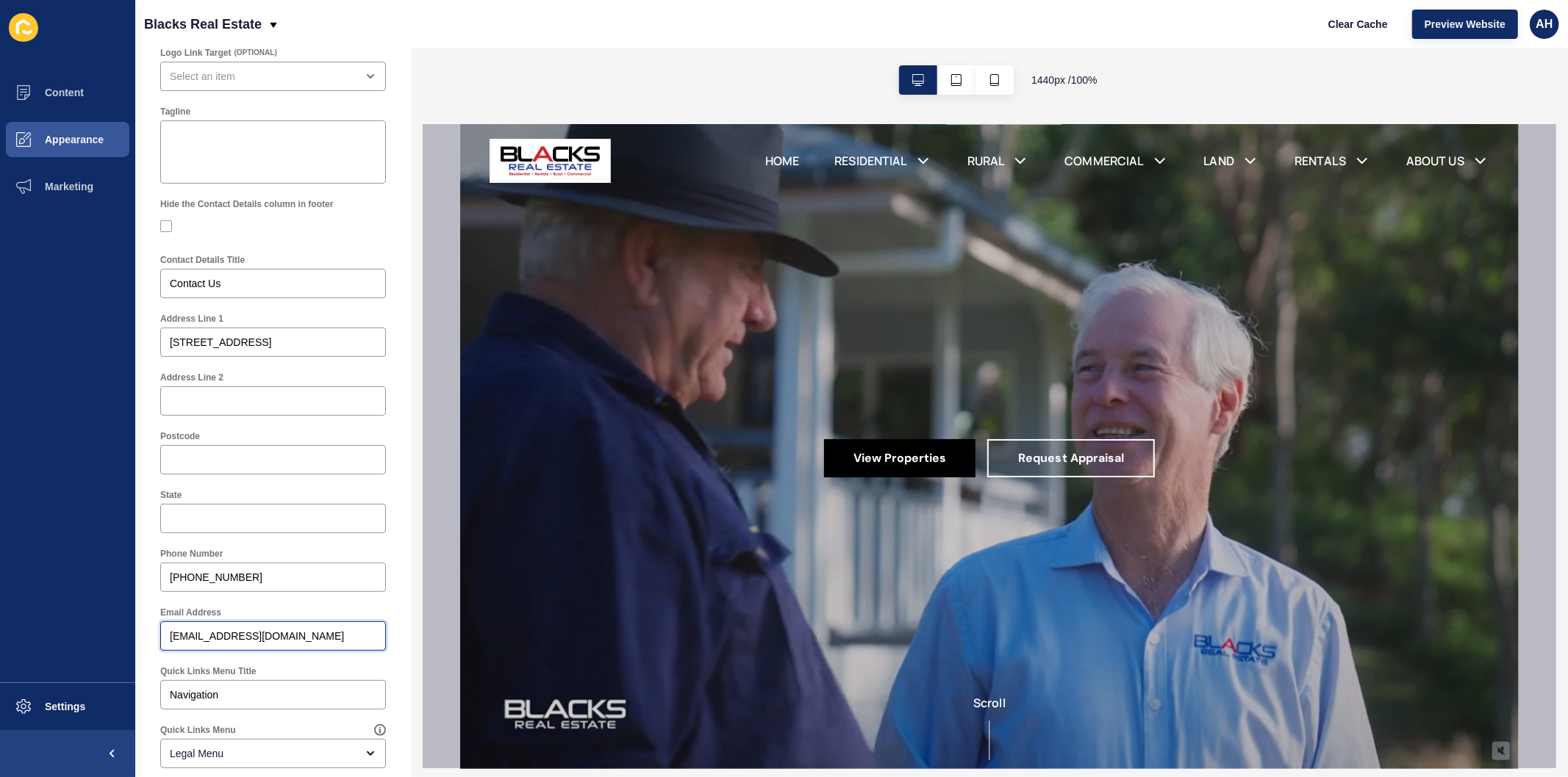
scroll to position [3, 0]
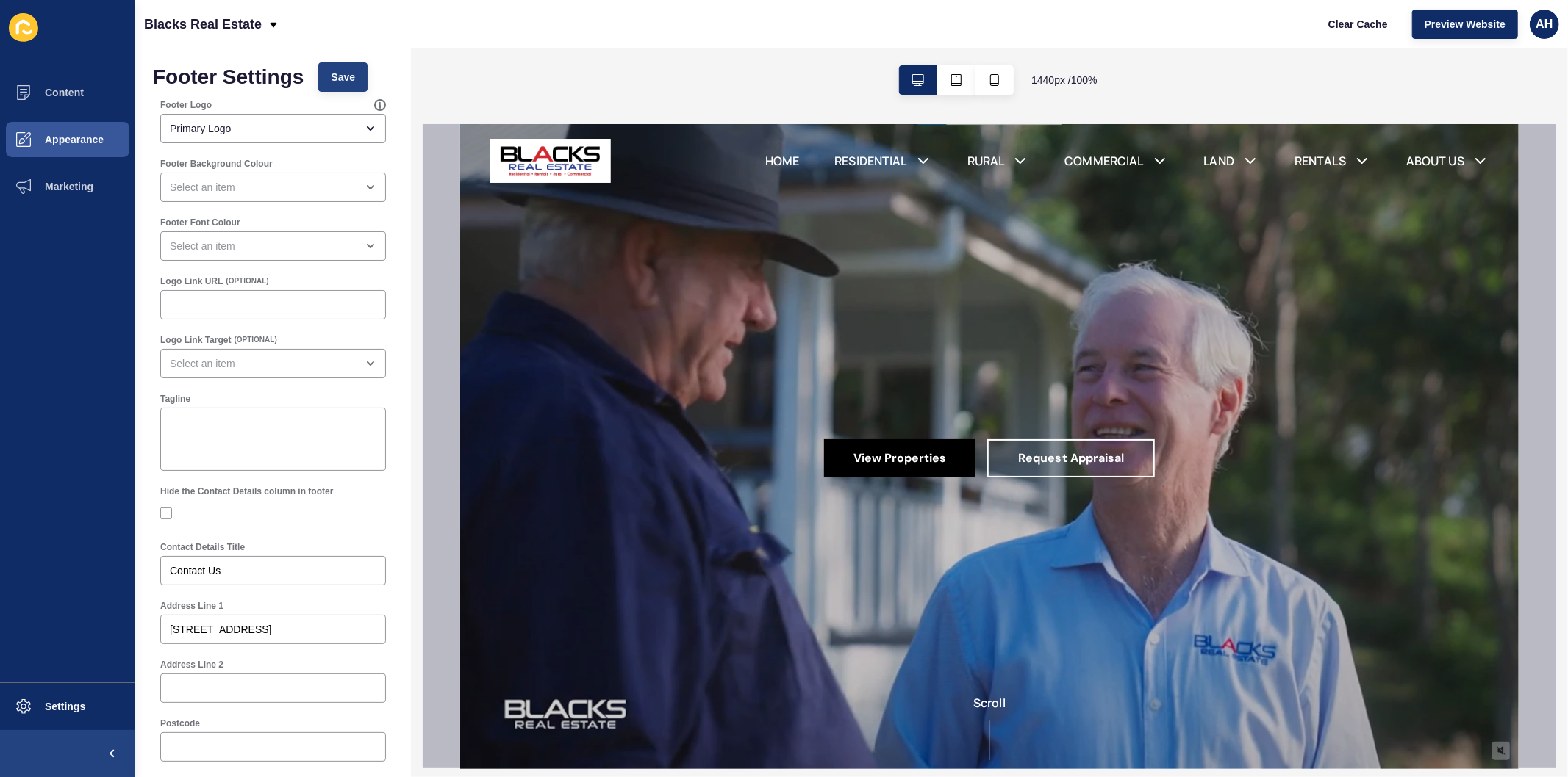
type input "mail@blacksrealestate.com.au"
click at [337, 87] on button "Save" at bounding box center [343, 77] width 49 height 29
click at [50, 186] on span "Marketing" at bounding box center [45, 186] width 96 height 11
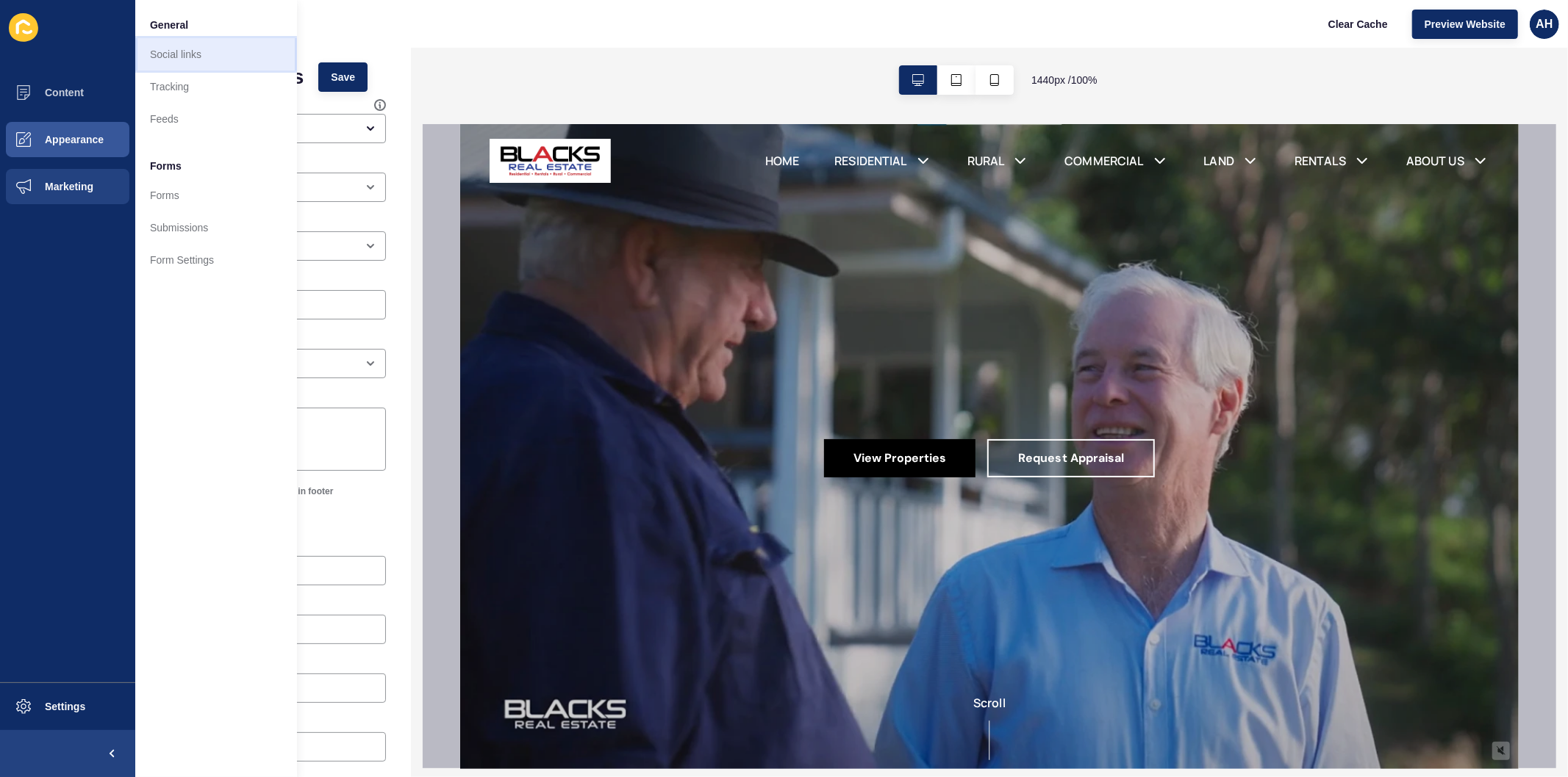
click at [184, 54] on link "Social links" at bounding box center [216, 54] width 162 height 32
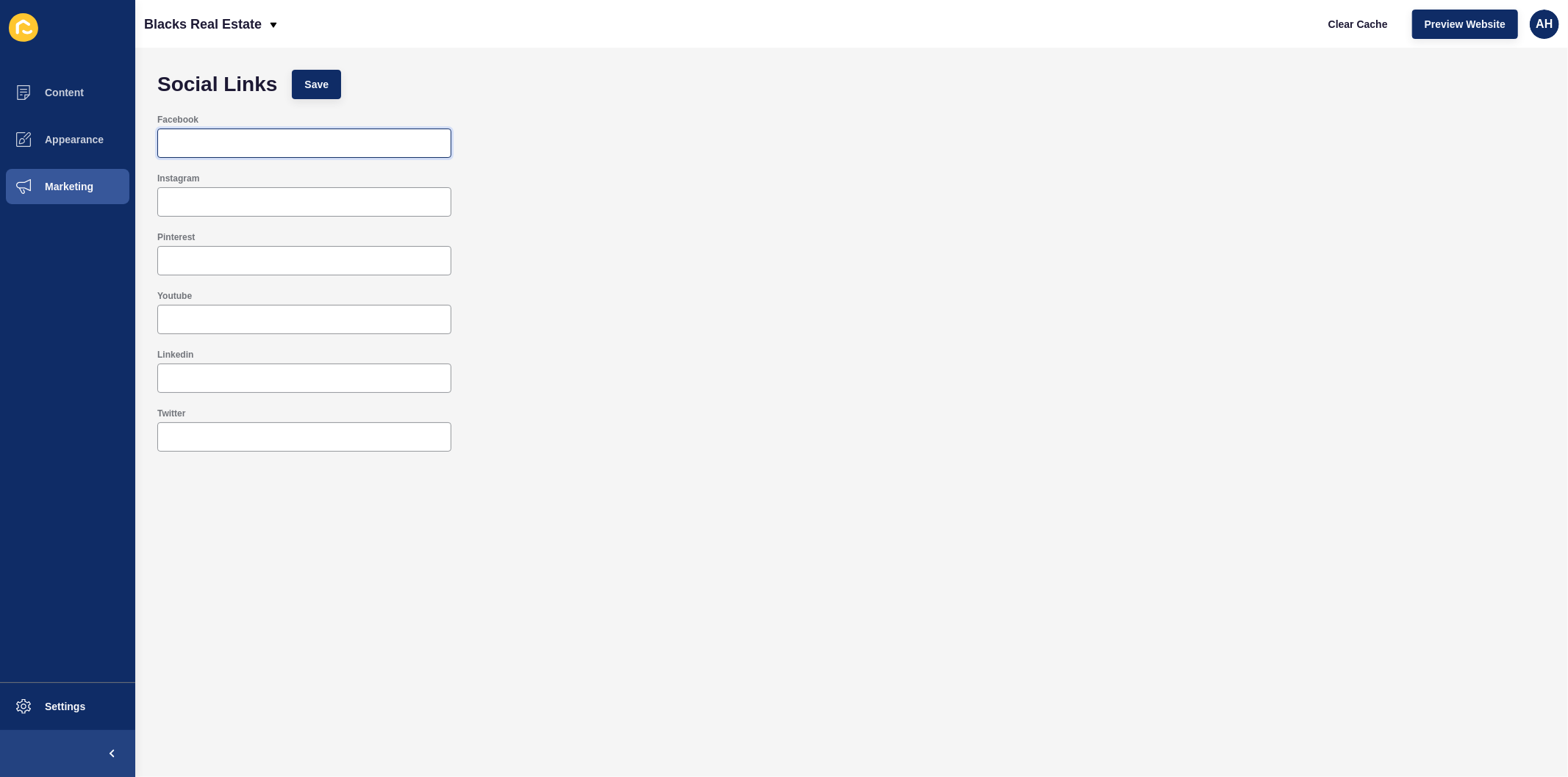
click at [218, 147] on input "Facebook" at bounding box center [304, 144] width 275 height 15
paste input "https://www.facebook.com/blacksrealestatecommercial/"
type input "https://www.facebook.com/blacksrealestatecommercial/"
click at [333, 203] on input "Instagram" at bounding box center [304, 202] width 275 height 15
paste input "https://www.instagram.com/blacksrealestate.commercial/"
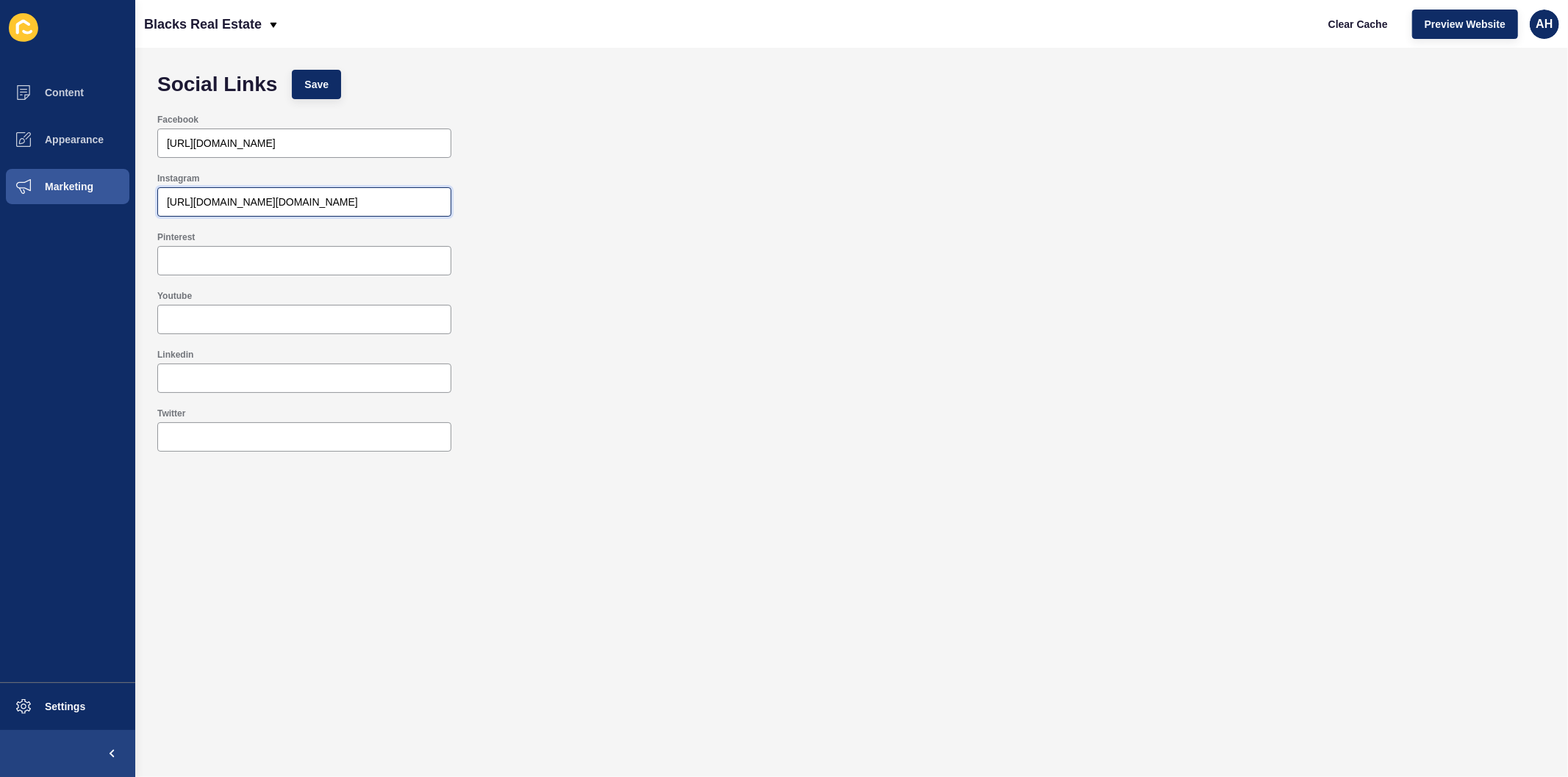
type input "https://www.instagram.com/blacksrealestate.commercial/"
click at [259, 376] on input "Linkedin" at bounding box center [304, 378] width 275 height 15
paste input "https://au.linkedin.com/company/blacks-real-estate"
type input "https://au.linkedin.com/company/blacks-real-estate"
click at [303, 321] on input "Youtube" at bounding box center [304, 319] width 275 height 15
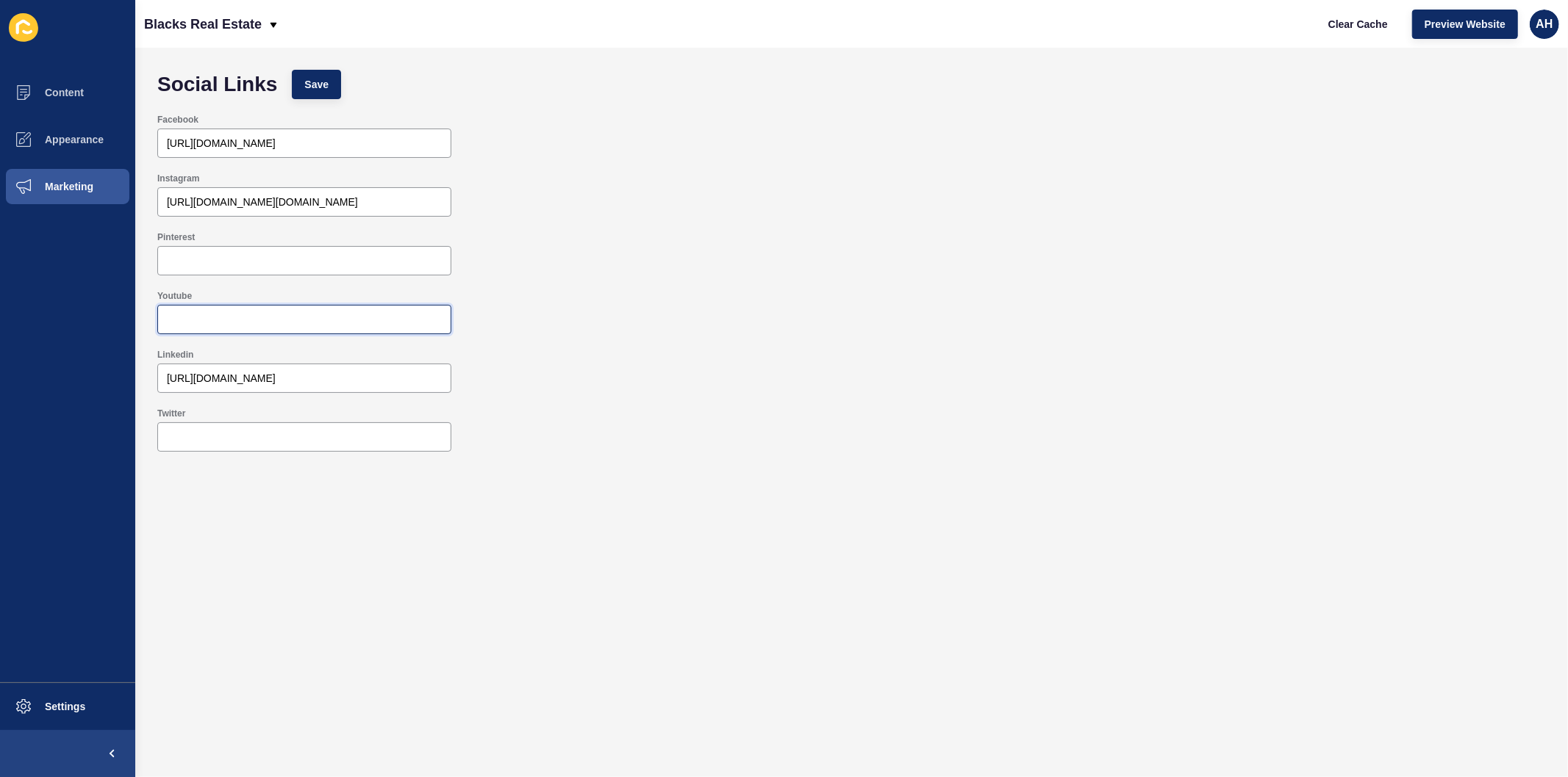
paste input "https://www.youtube.com/channel/UC2bca4s2PFosQNuoe9Vuvpw"
type input "https://www.youtube.com/channel/UC2bca4s2PFosQNuoe9Vuvpw"
click at [312, 80] on span "Save" at bounding box center [317, 85] width 25 height 15
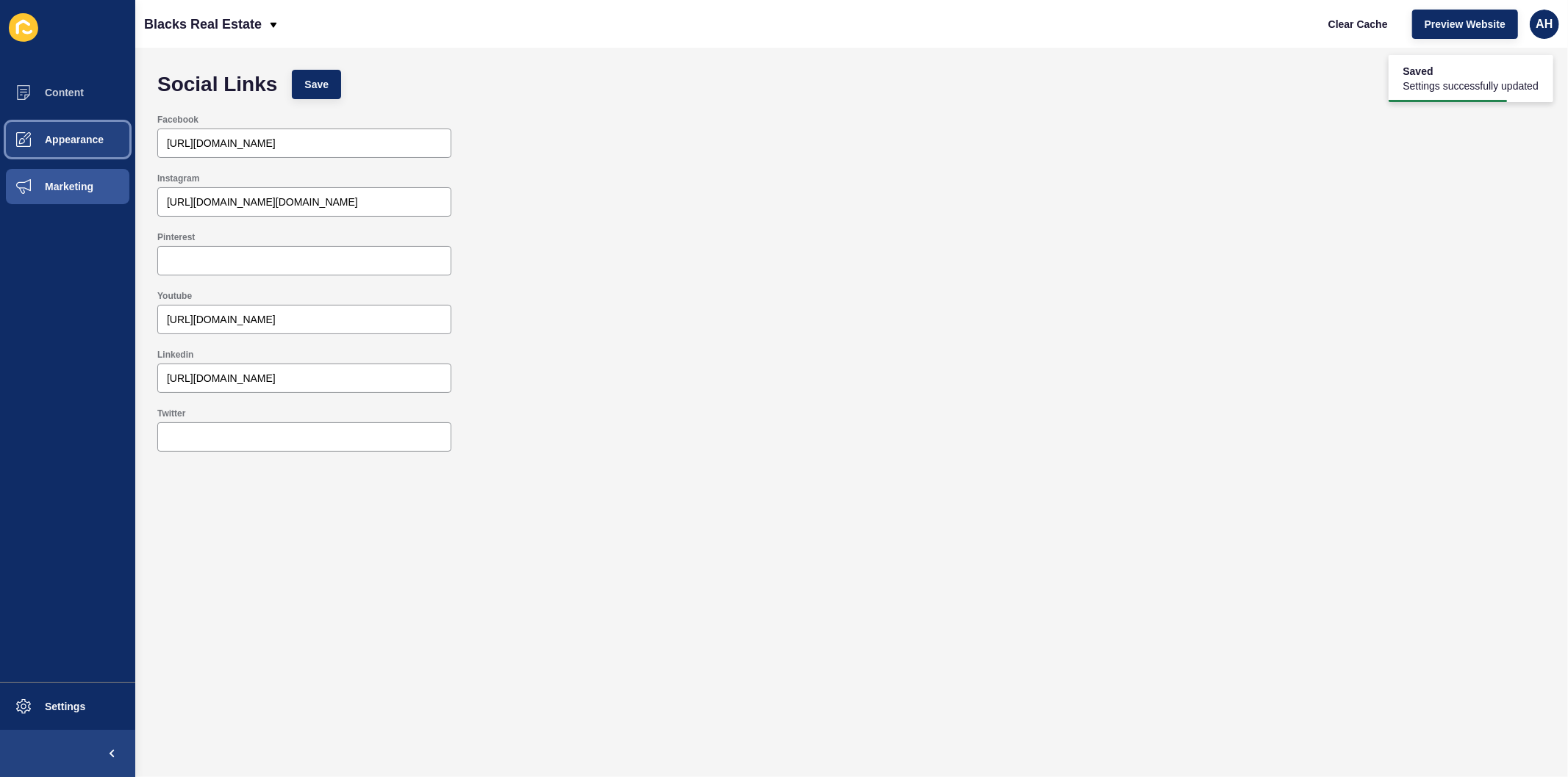
click at [72, 137] on span "Appearance" at bounding box center [51, 139] width 106 height 11
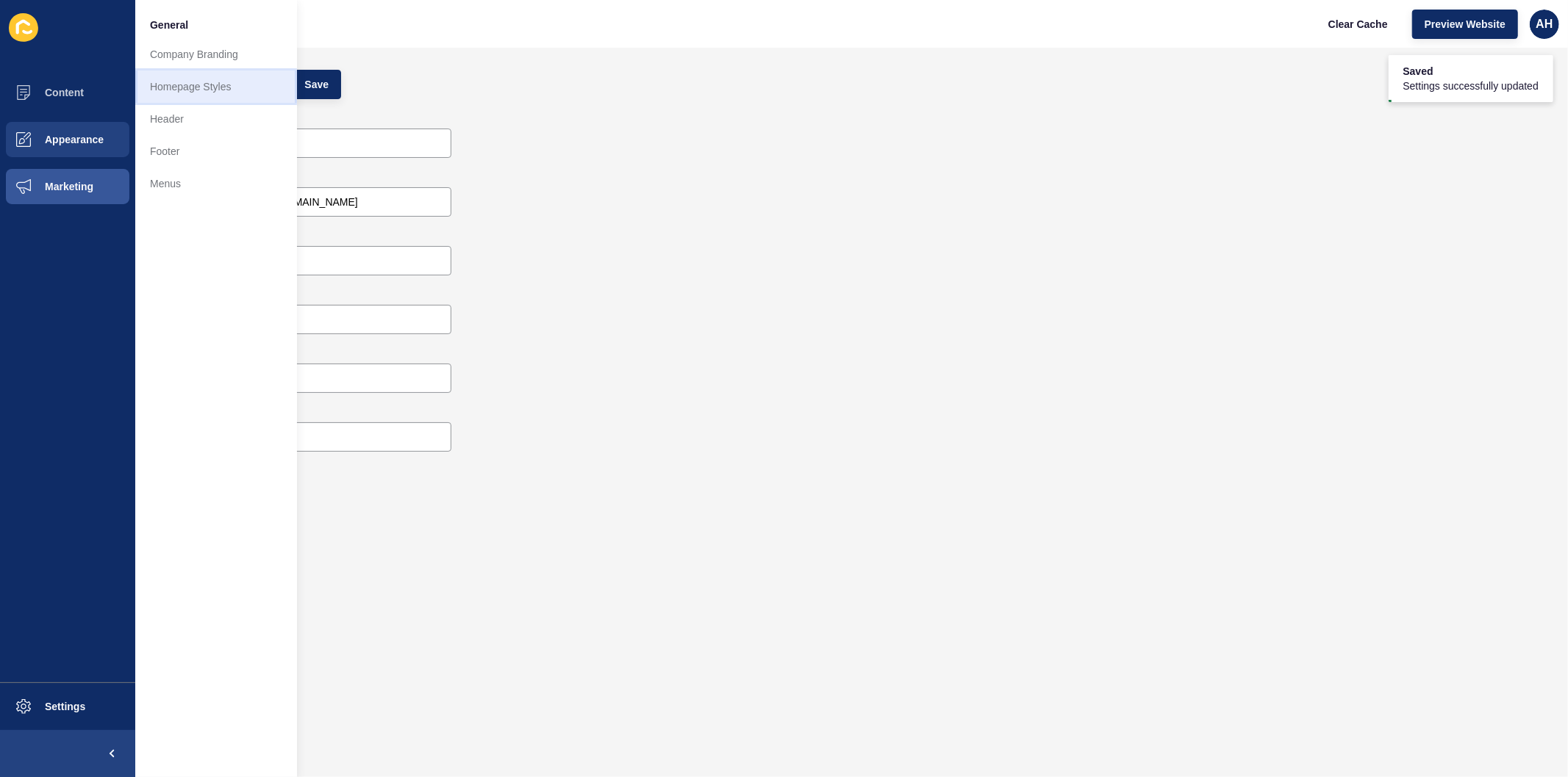
click at [213, 81] on link "Homepage Styles" at bounding box center [216, 87] width 162 height 32
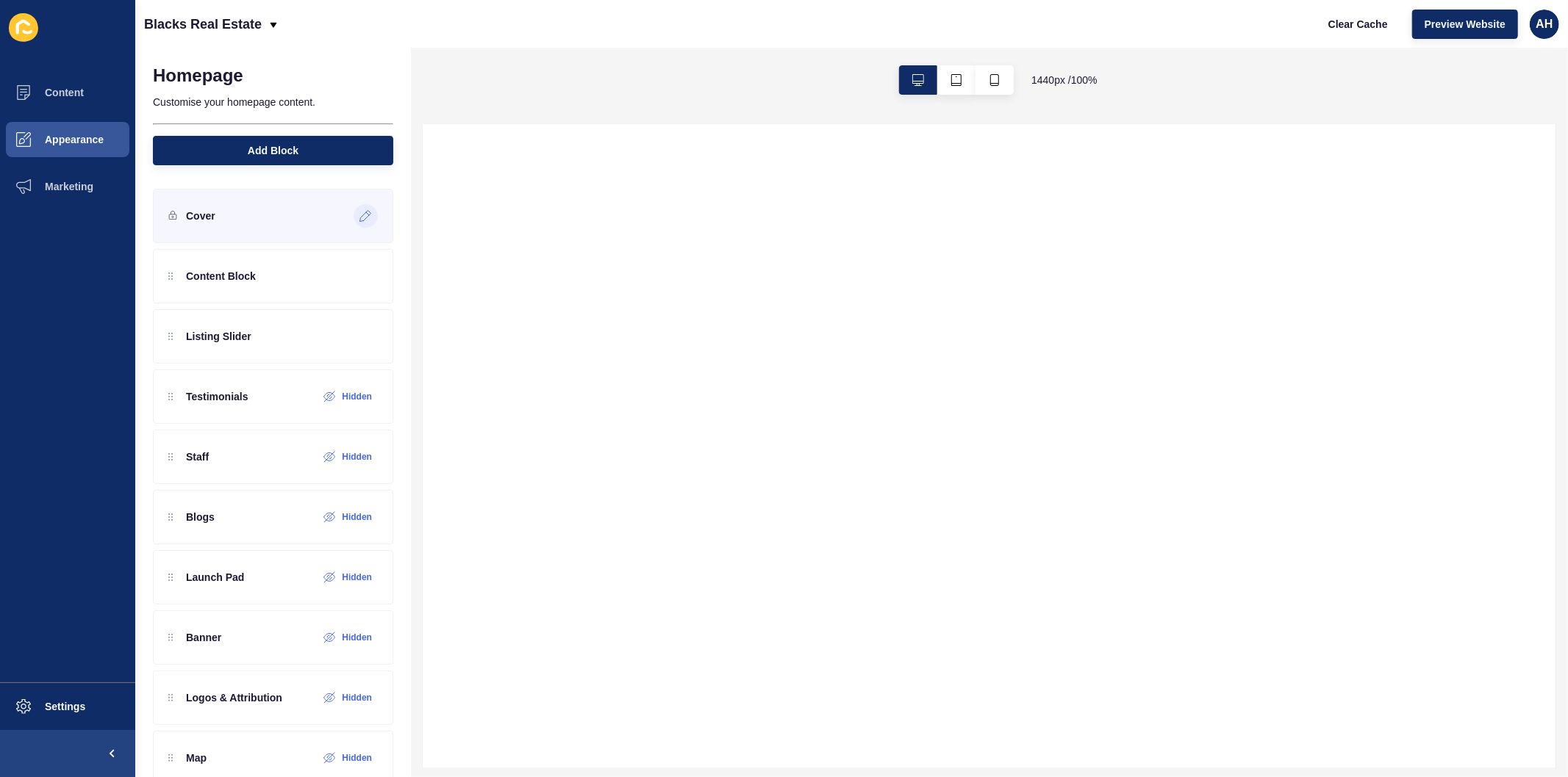
click at [359, 216] on icon at bounding box center [365, 216] width 12 height 11
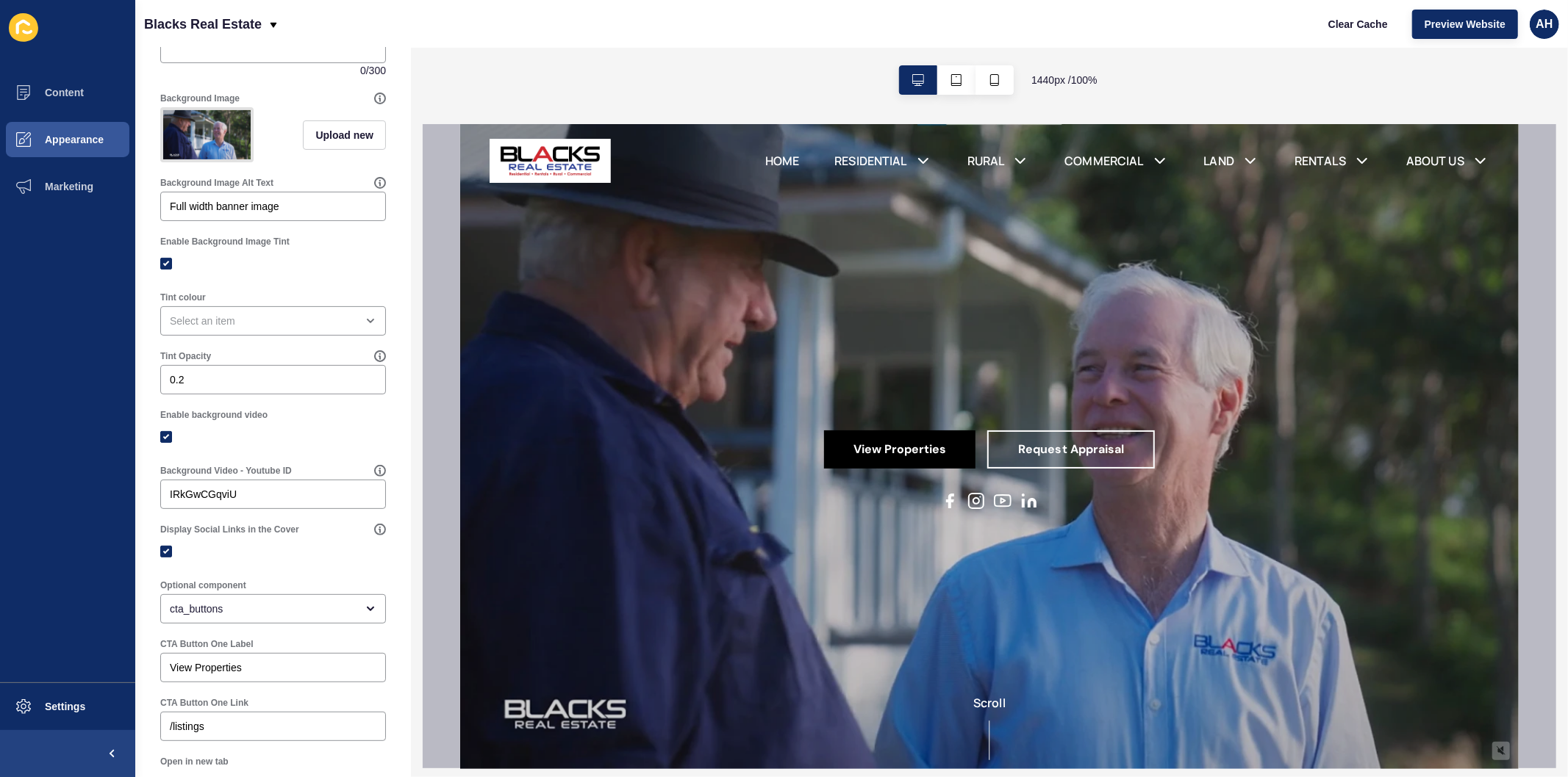
scroll to position [407, 0]
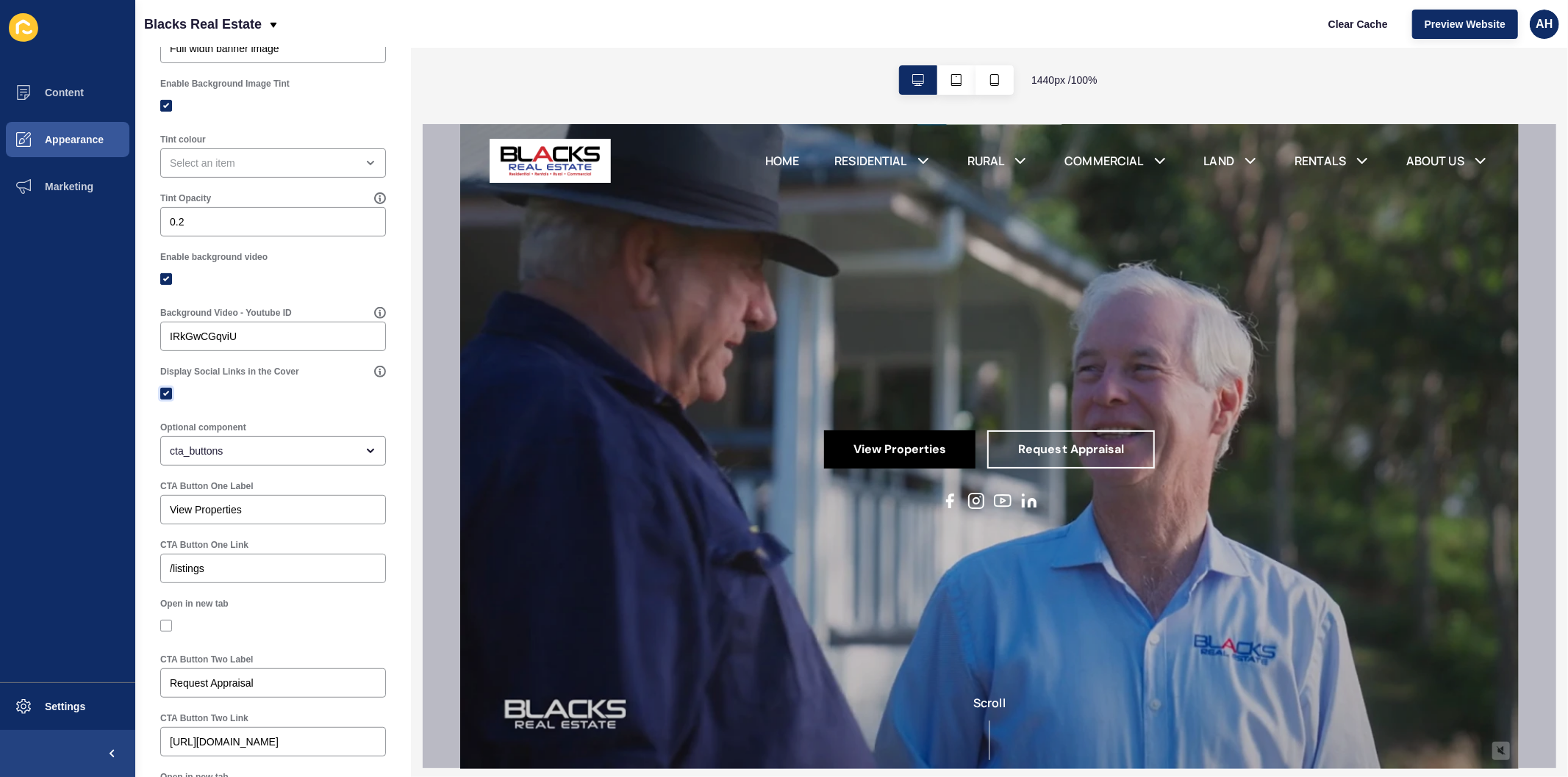
click at [165, 400] on label at bounding box center [166, 393] width 11 height 11
click at [165, 399] on input "Display Social Links in the Cover" at bounding box center [168, 394] width 9 height 9
checkbox input "false"
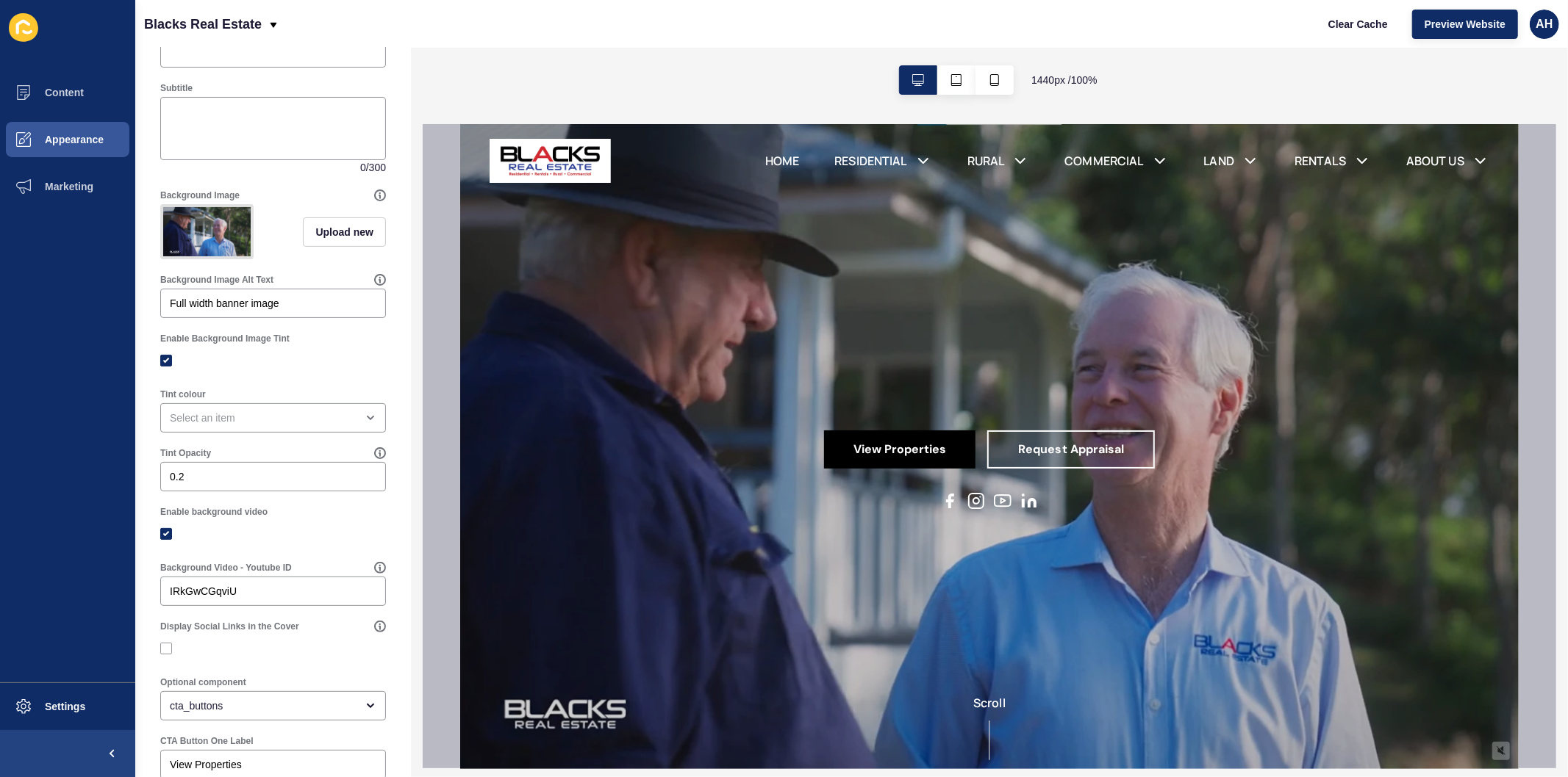
scroll to position [0, 0]
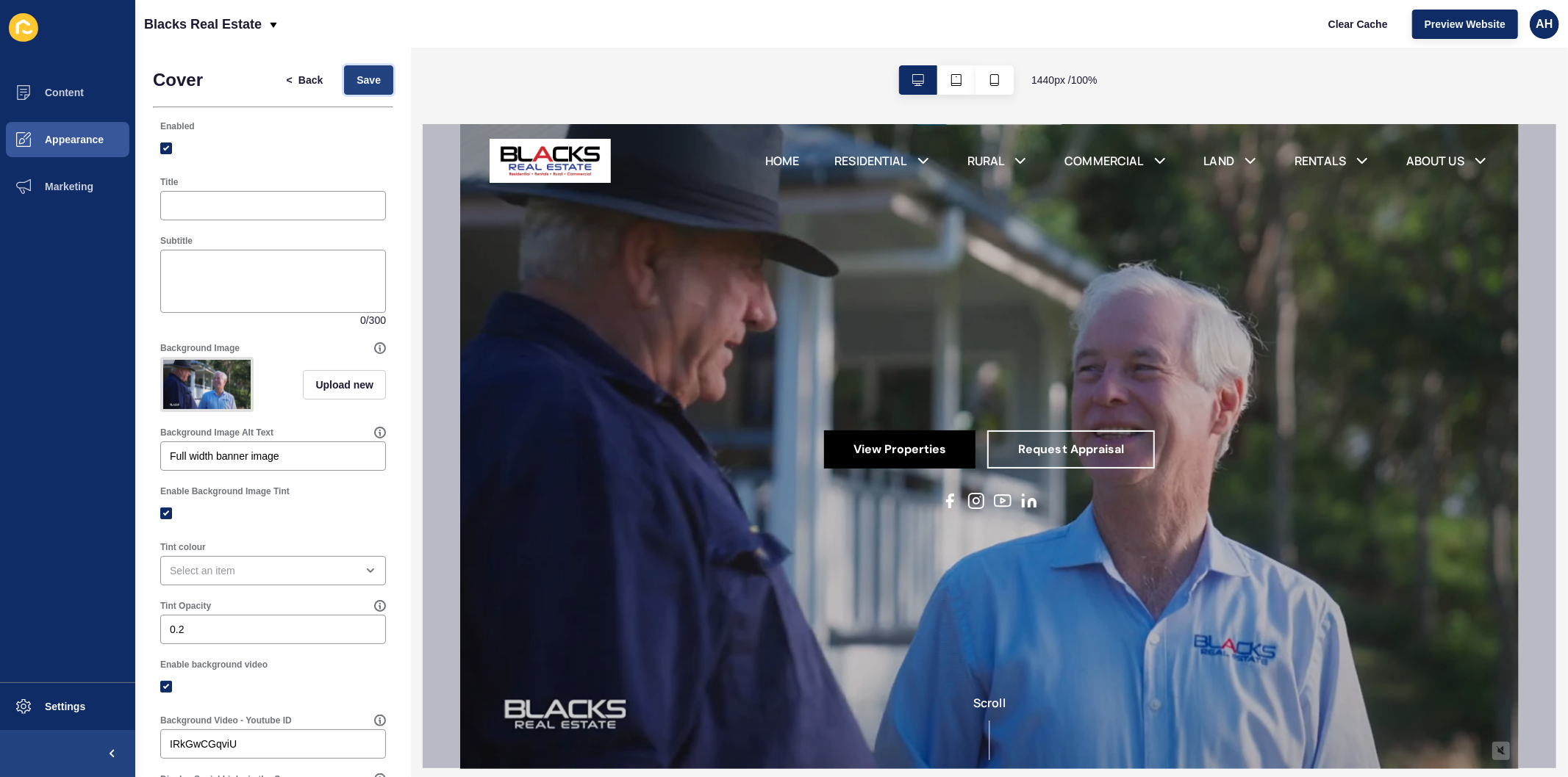
click at [357, 80] on span "Save" at bounding box center [369, 80] width 25 height 15
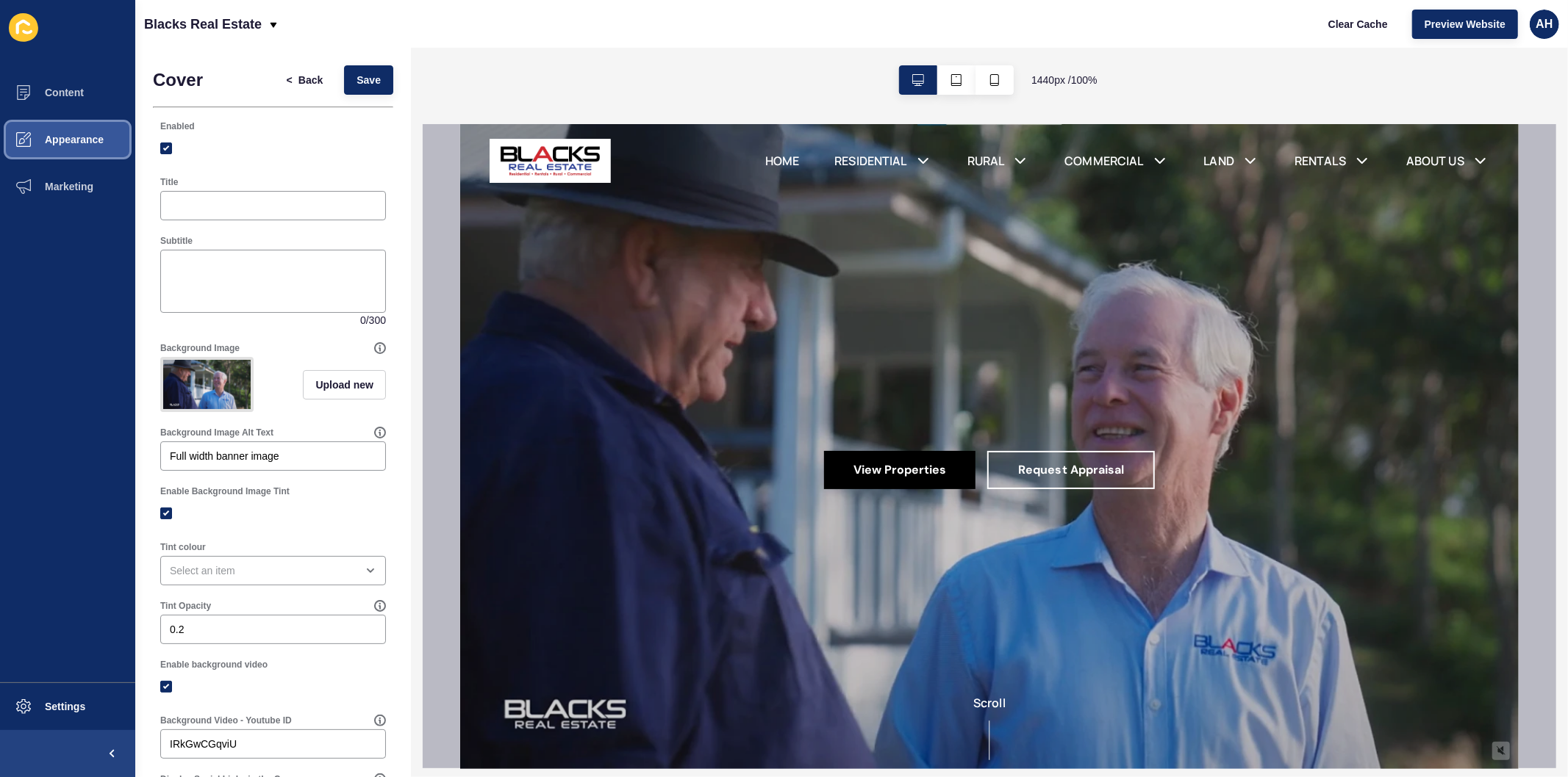
click at [81, 140] on span "Appearance" at bounding box center [51, 139] width 106 height 11
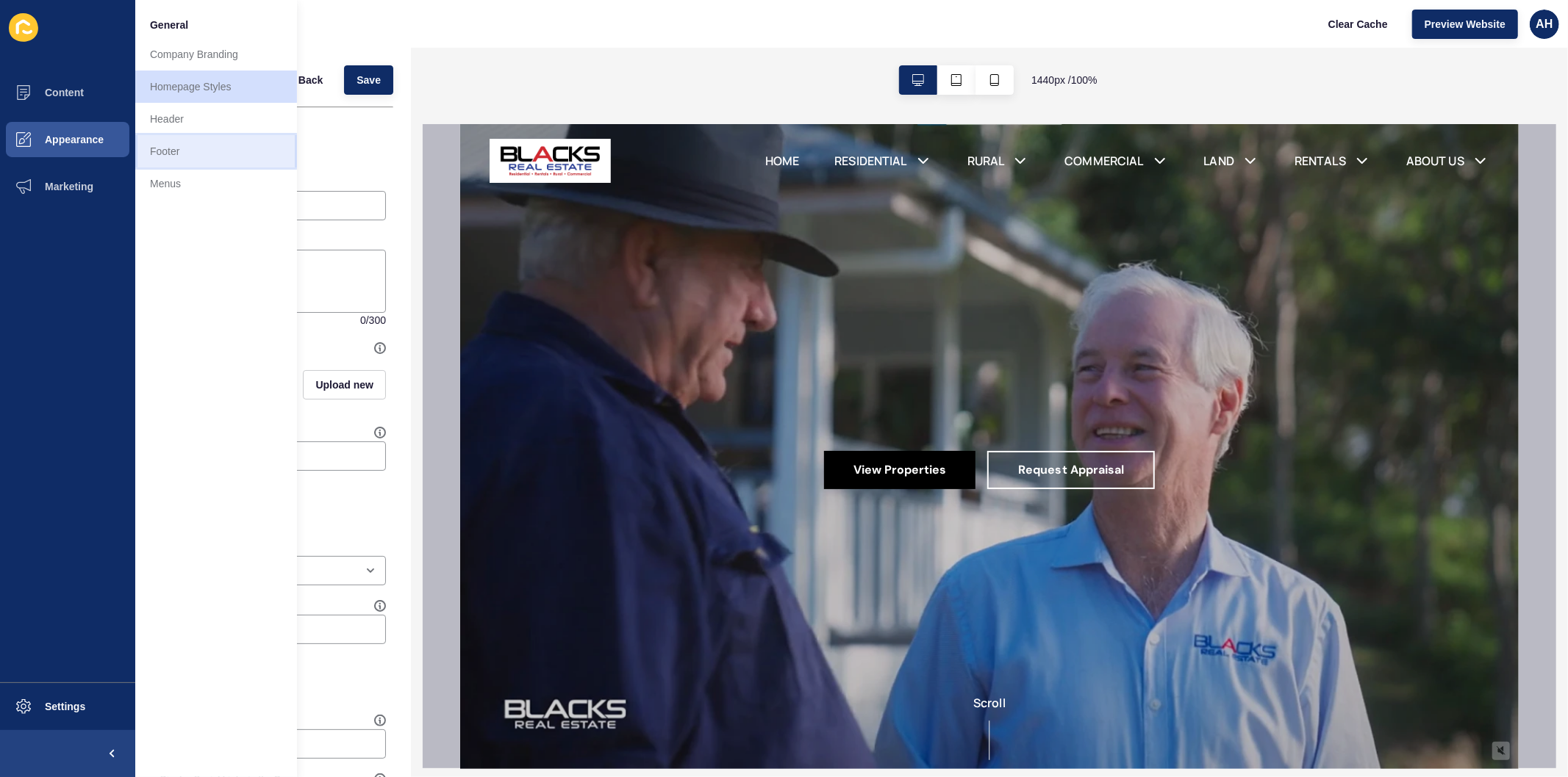
click at [196, 150] on link "Footer" at bounding box center [216, 151] width 162 height 32
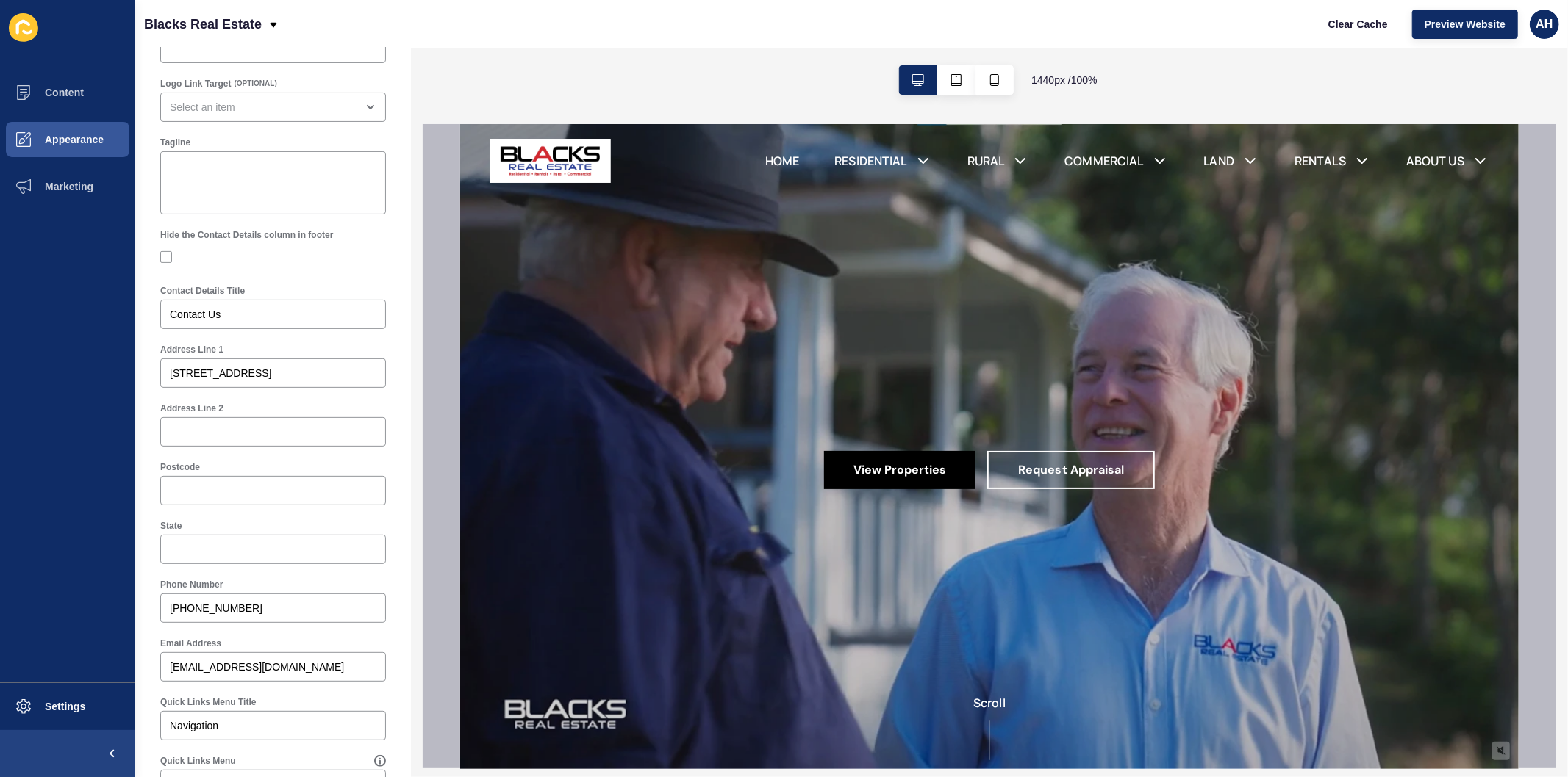
scroll to position [3, 0]
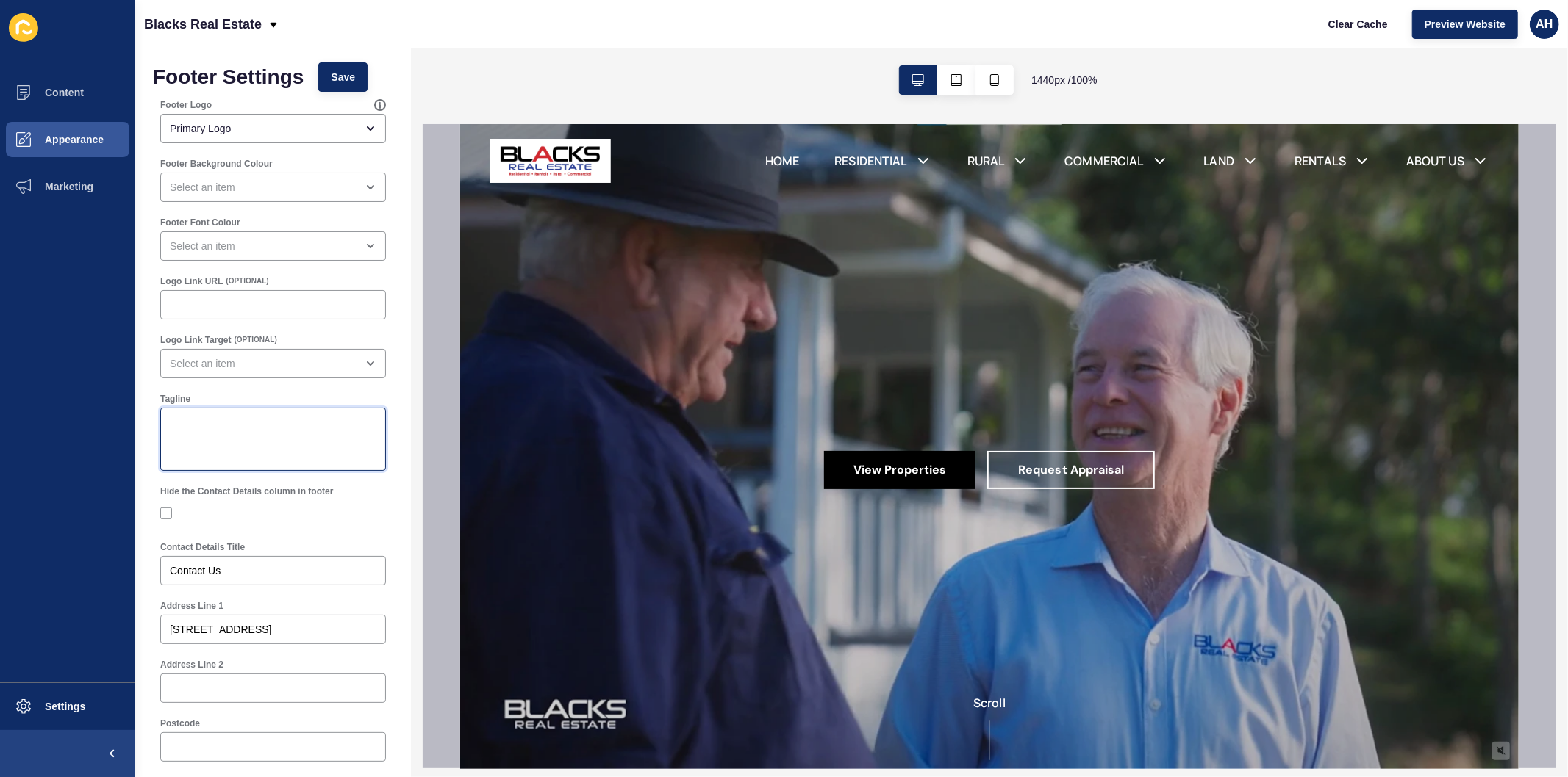
click at [250, 441] on textarea "Tagline" at bounding box center [273, 440] width 221 height 59
click at [260, 450] on textarea "Tagline" at bounding box center [273, 440] width 221 height 59
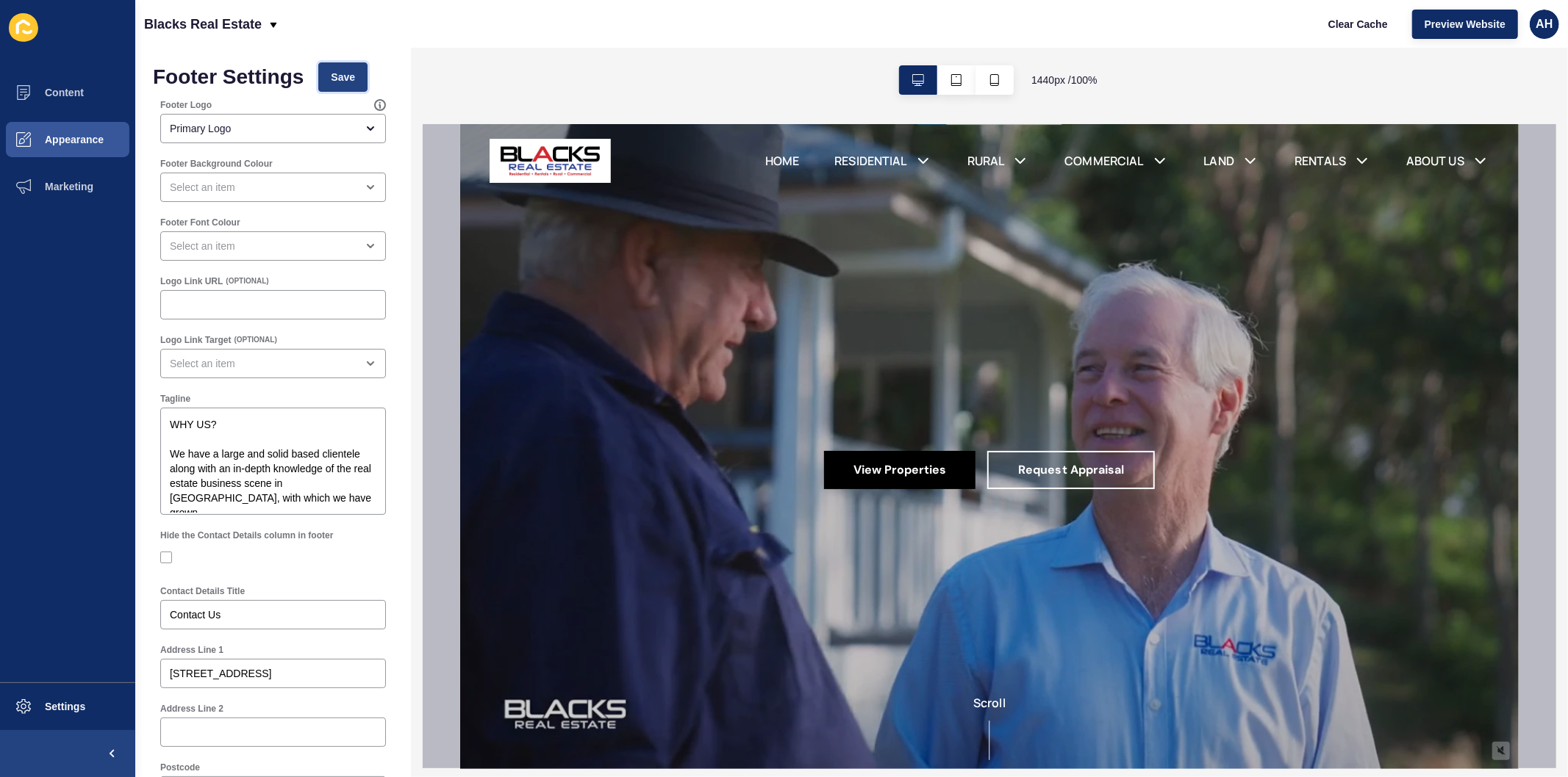
click at [343, 74] on span "Save" at bounding box center [343, 78] width 25 height 15
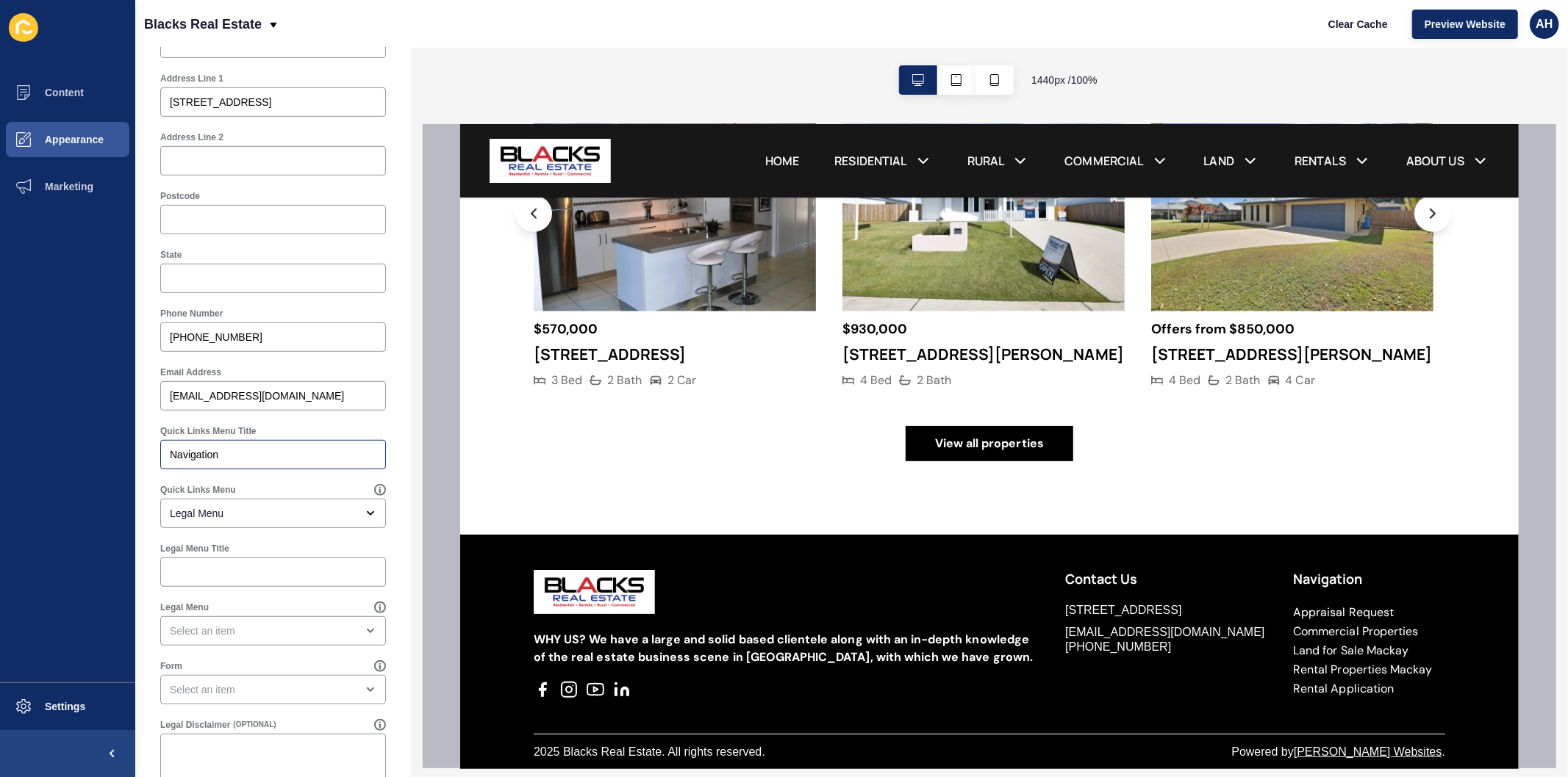
scroll to position [618, 0]
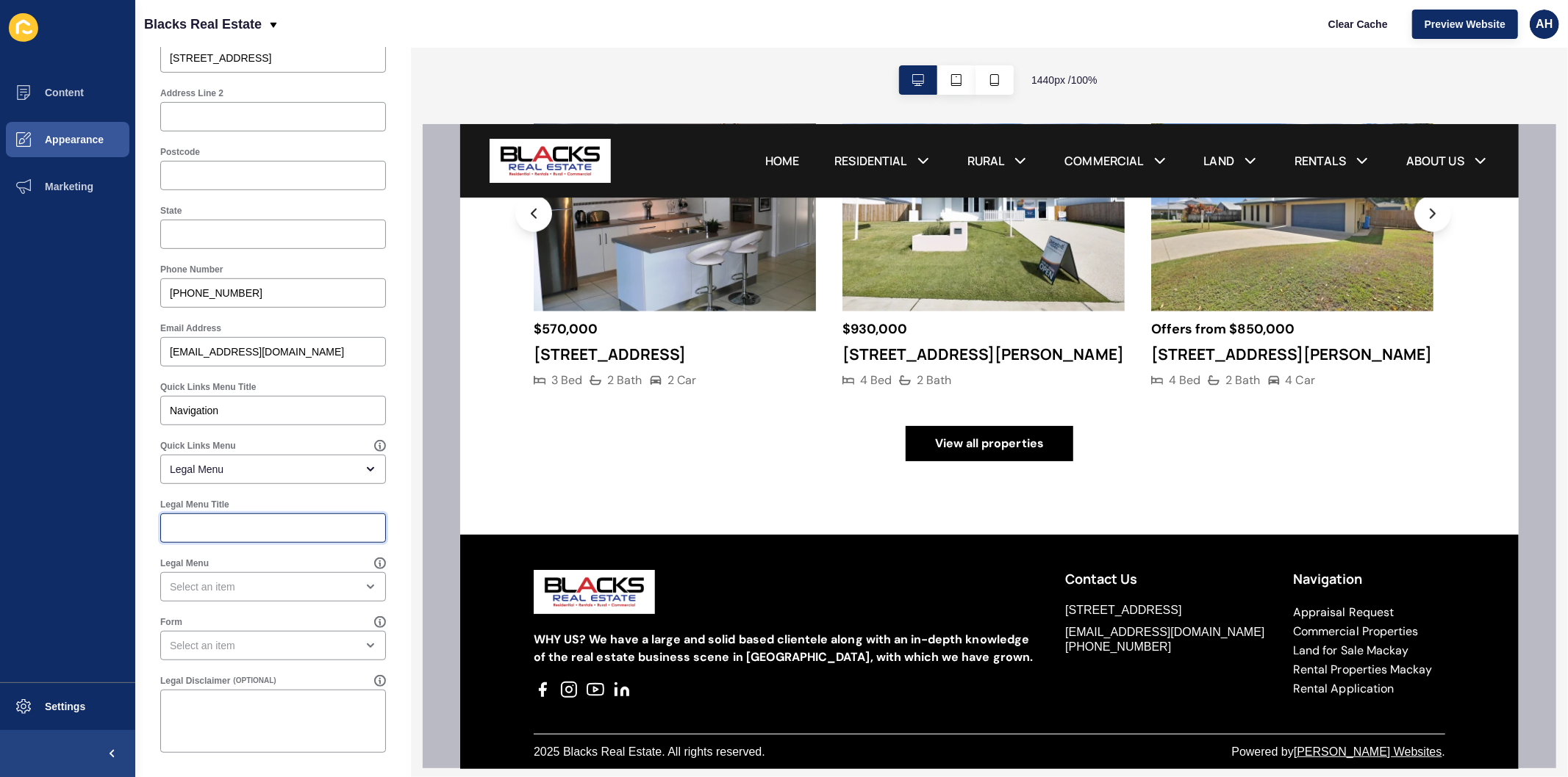
click at [302, 522] on input "Legal Menu Title" at bounding box center [273, 528] width 206 height 15
click at [300, 519] on div at bounding box center [272, 527] width 226 height 29
click at [286, 737] on textarea "Legal Disclaimer" at bounding box center [273, 721] width 221 height 59
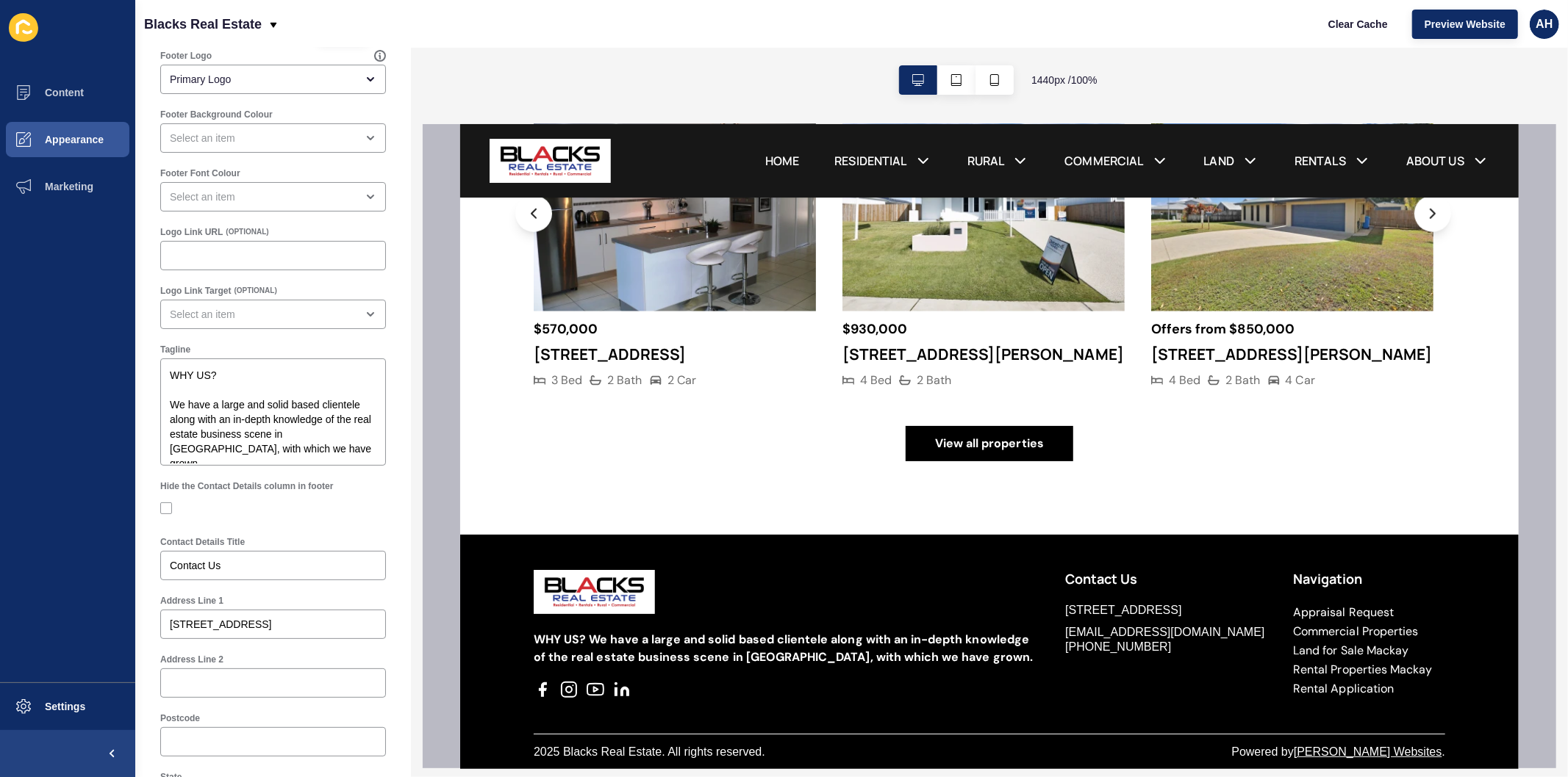
scroll to position [47, 0]
click at [324, 419] on textarea "WHY US? We have a large and solid based clientele along with an in-depth knowle…" at bounding box center [273, 417] width 221 height 103
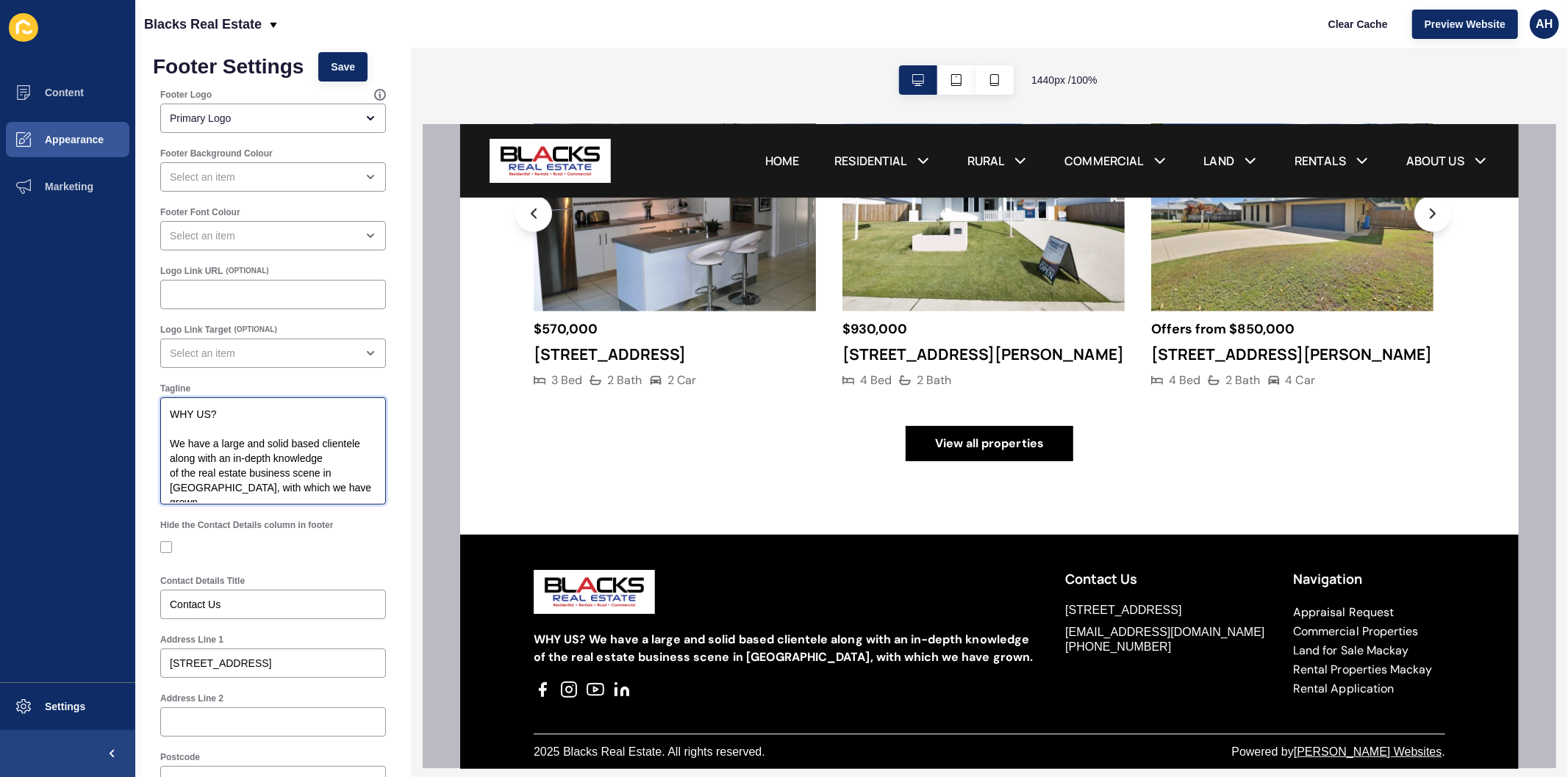
scroll to position [0, 0]
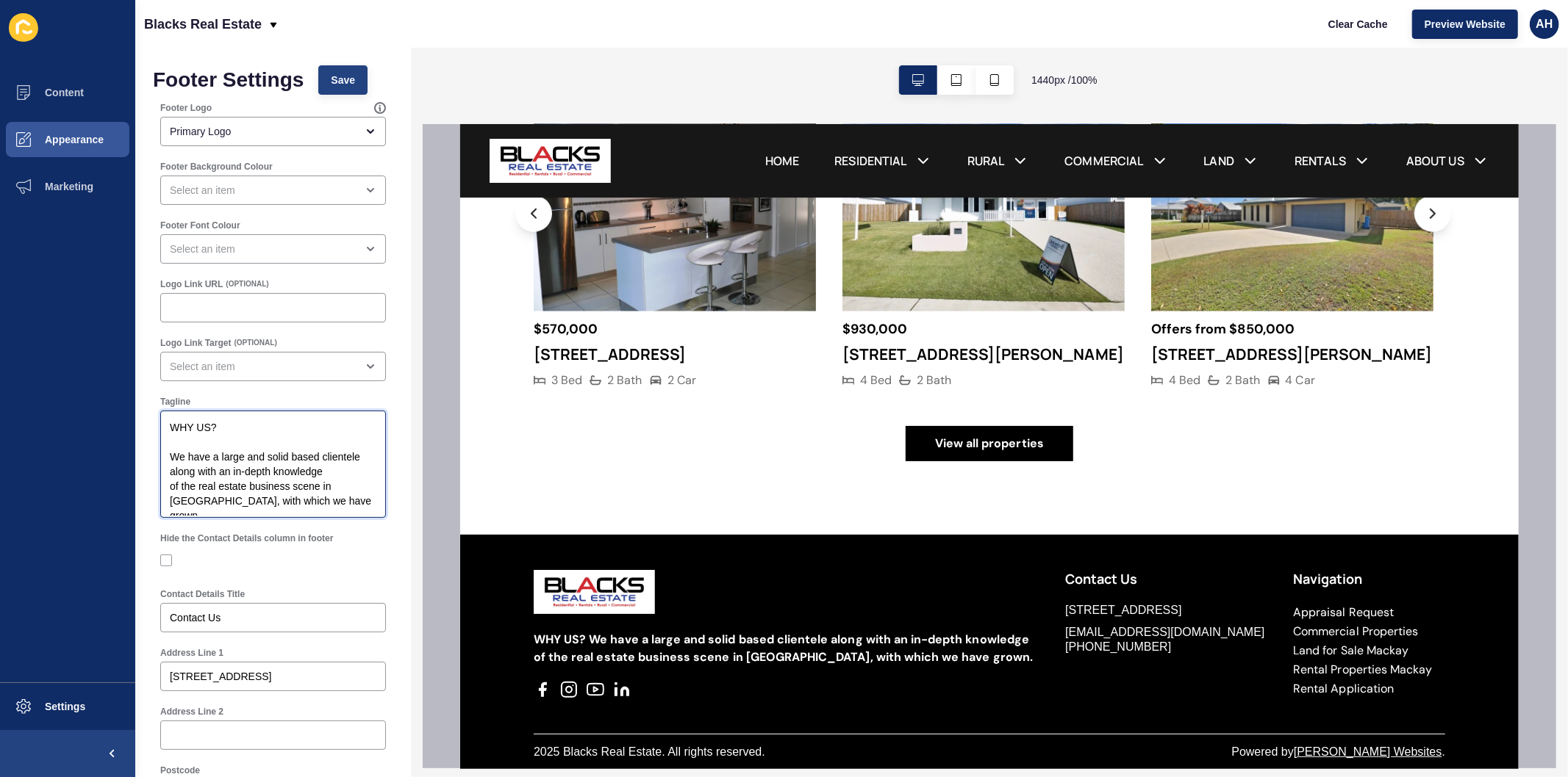
type textarea "WHY US? We have a large and solid based clientele along with an in-depth knowle…"
click at [348, 78] on span "Save" at bounding box center [343, 80] width 25 height 15
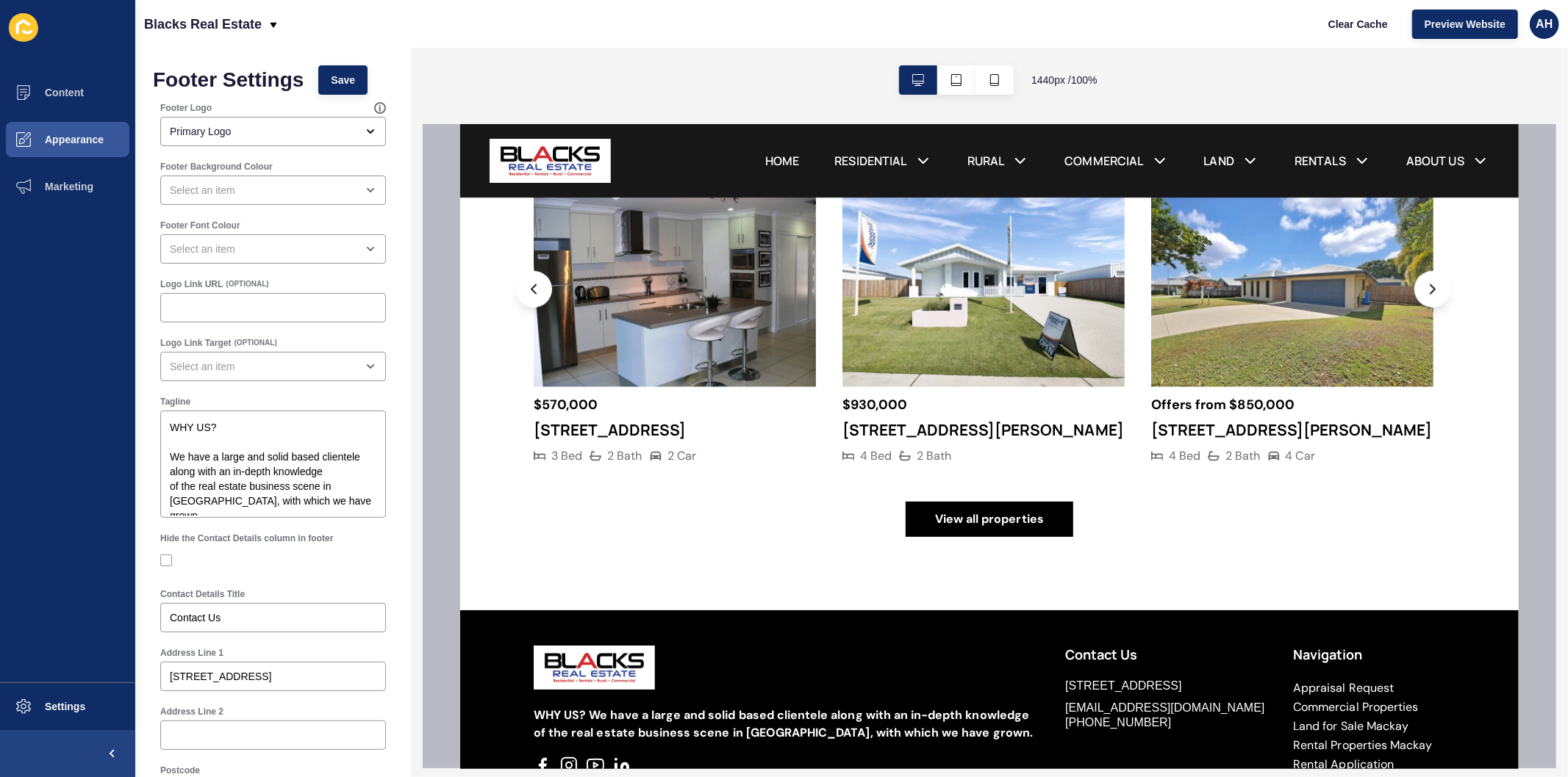
scroll to position [1136, 0]
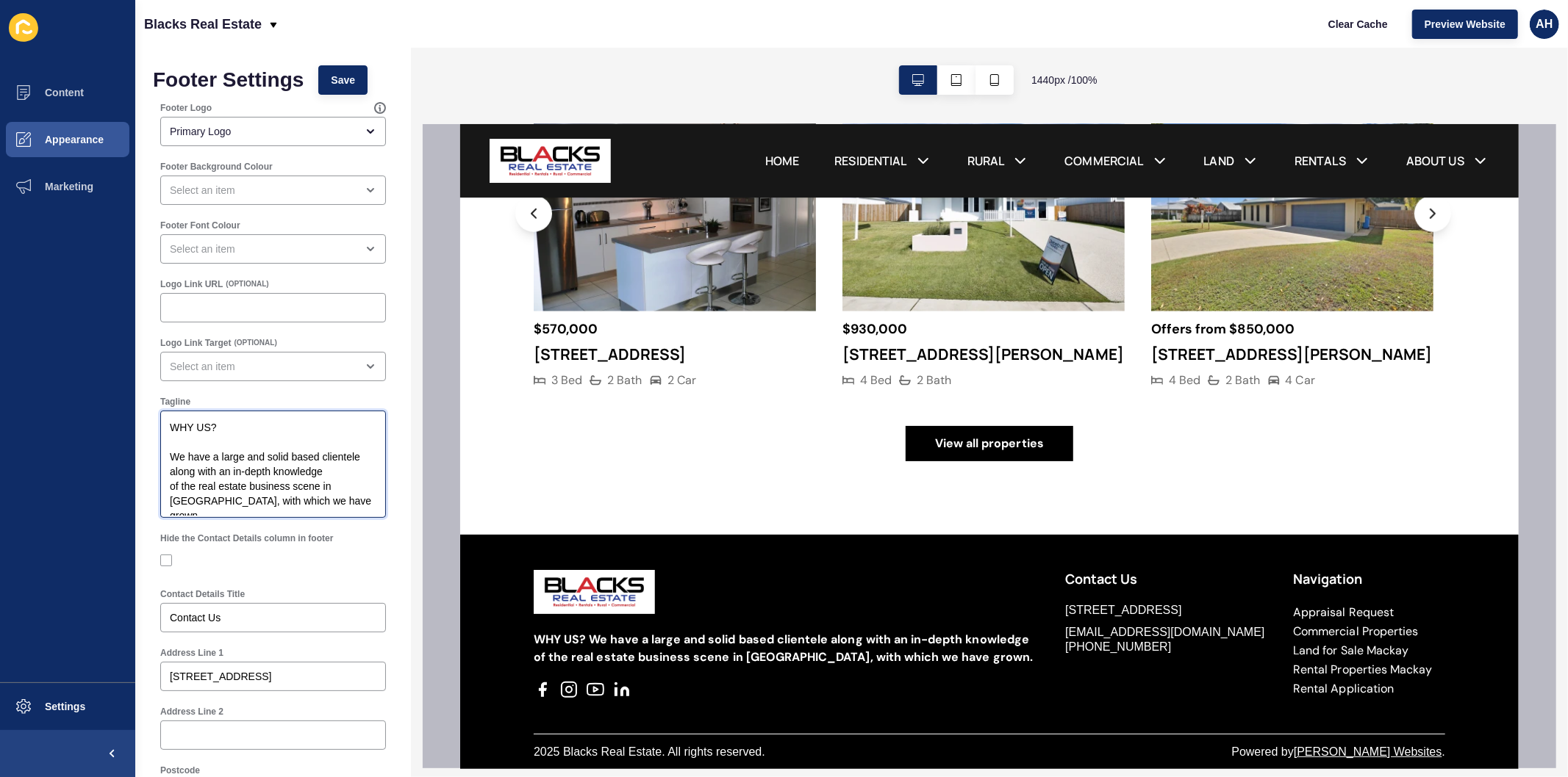
click at [270, 470] on textarea "WHY US? We have a large and solid based clientele along with an in-depth knowle…" at bounding box center [273, 464] width 221 height 103
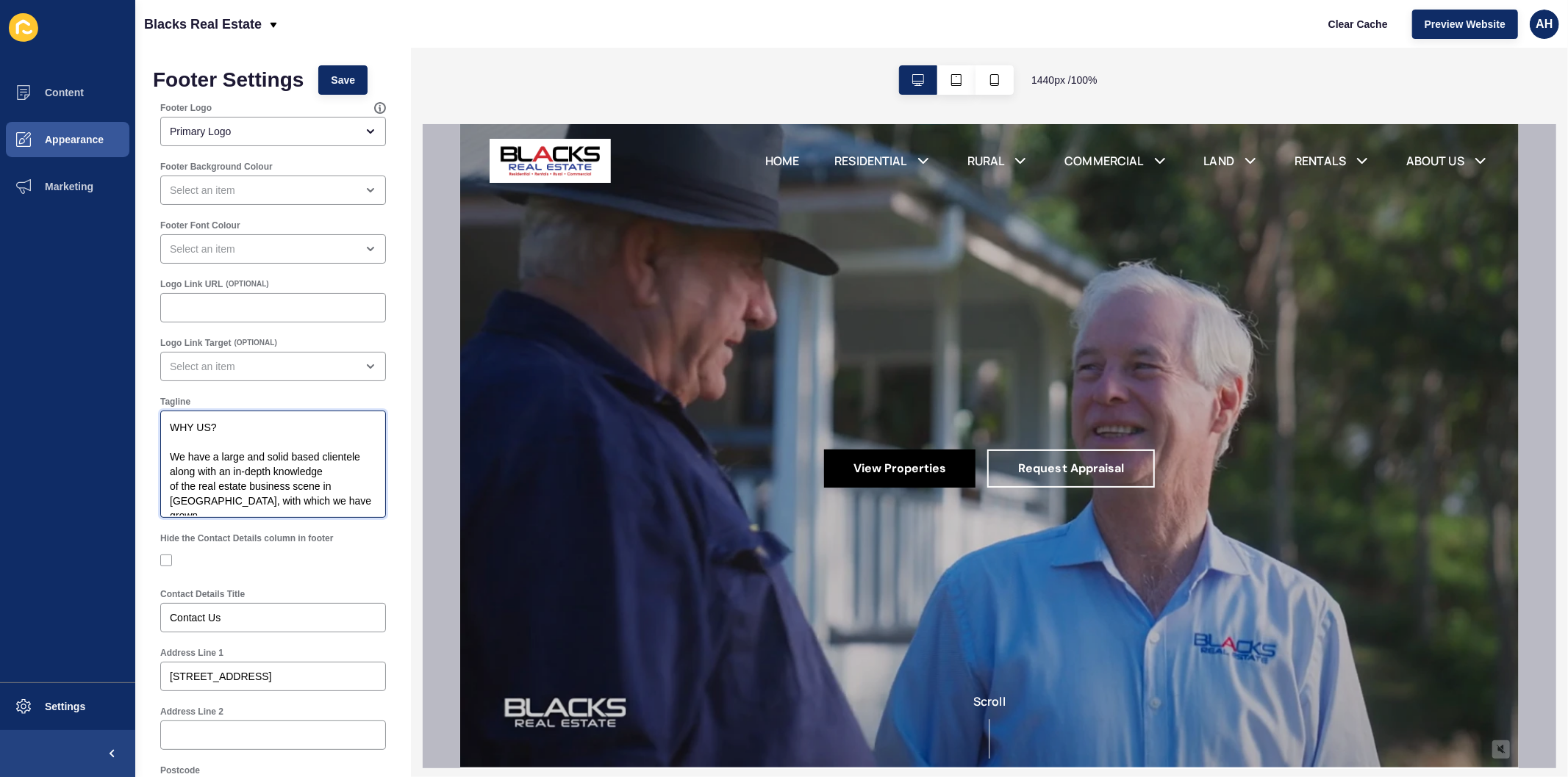
scroll to position [0, 0]
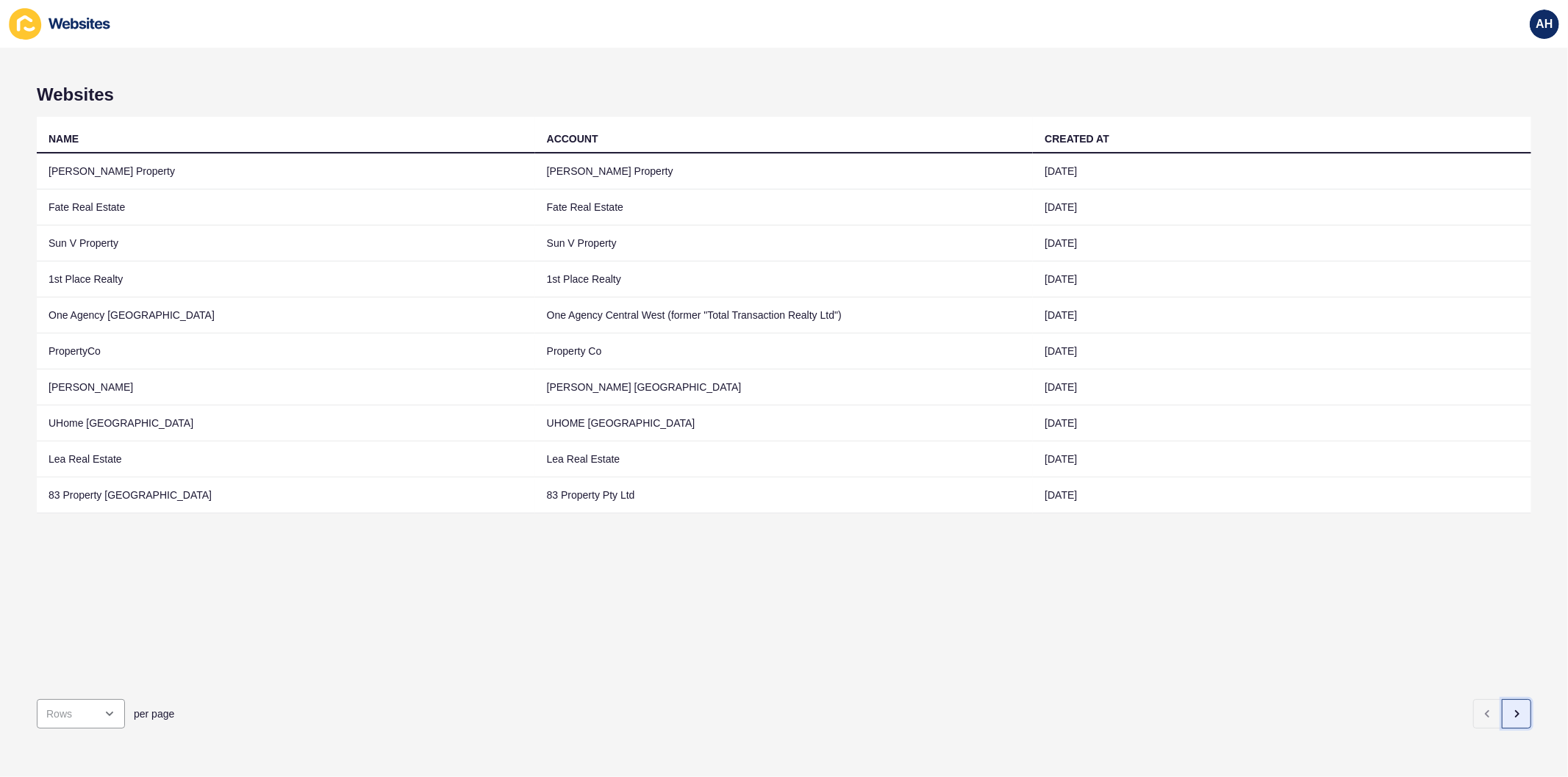
click at [1509, 709] on button "button" at bounding box center [1516, 714] width 29 height 29
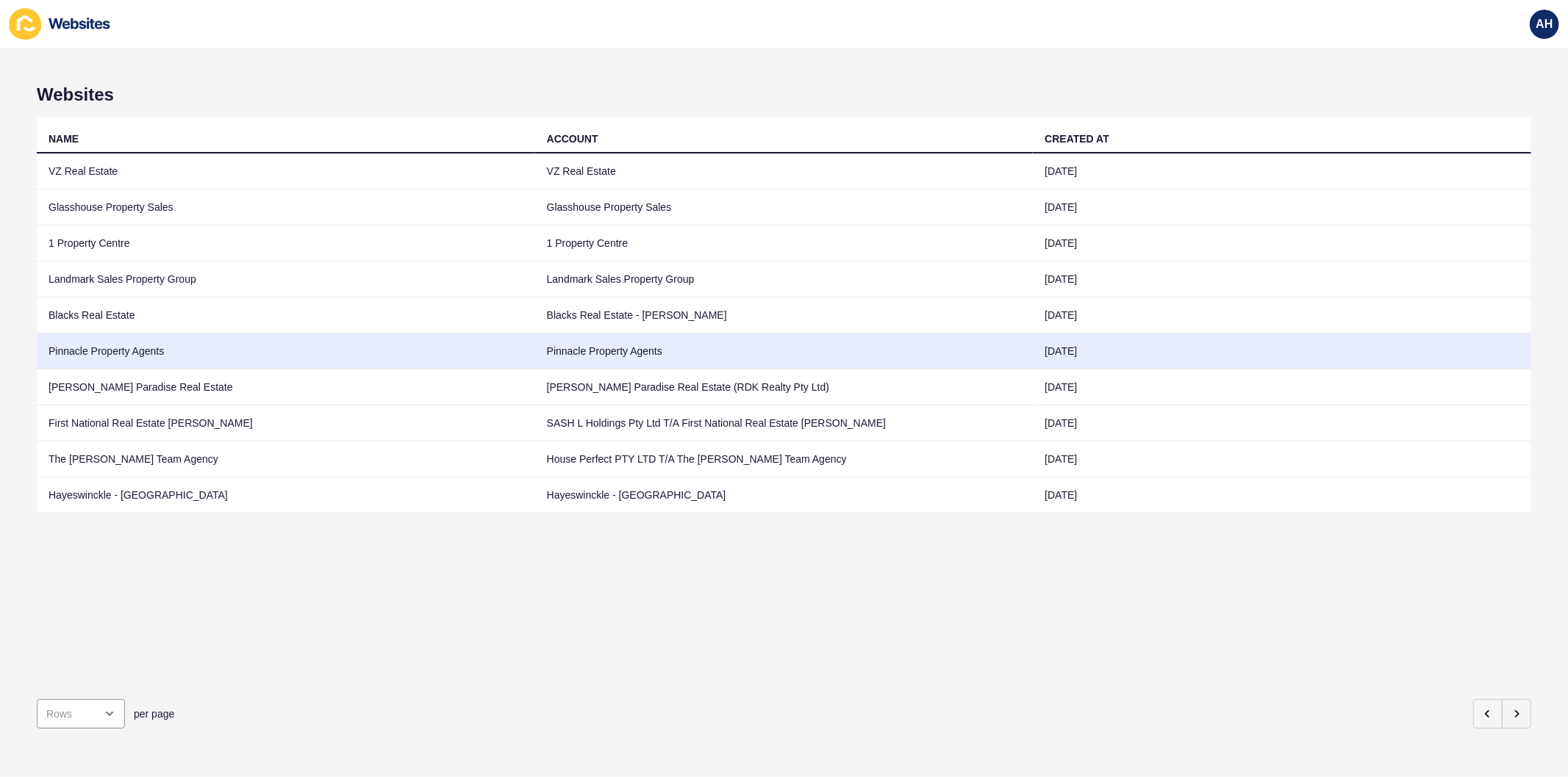
click at [556, 348] on td "Pinnacle Property Agents" at bounding box center [784, 352] width 498 height 36
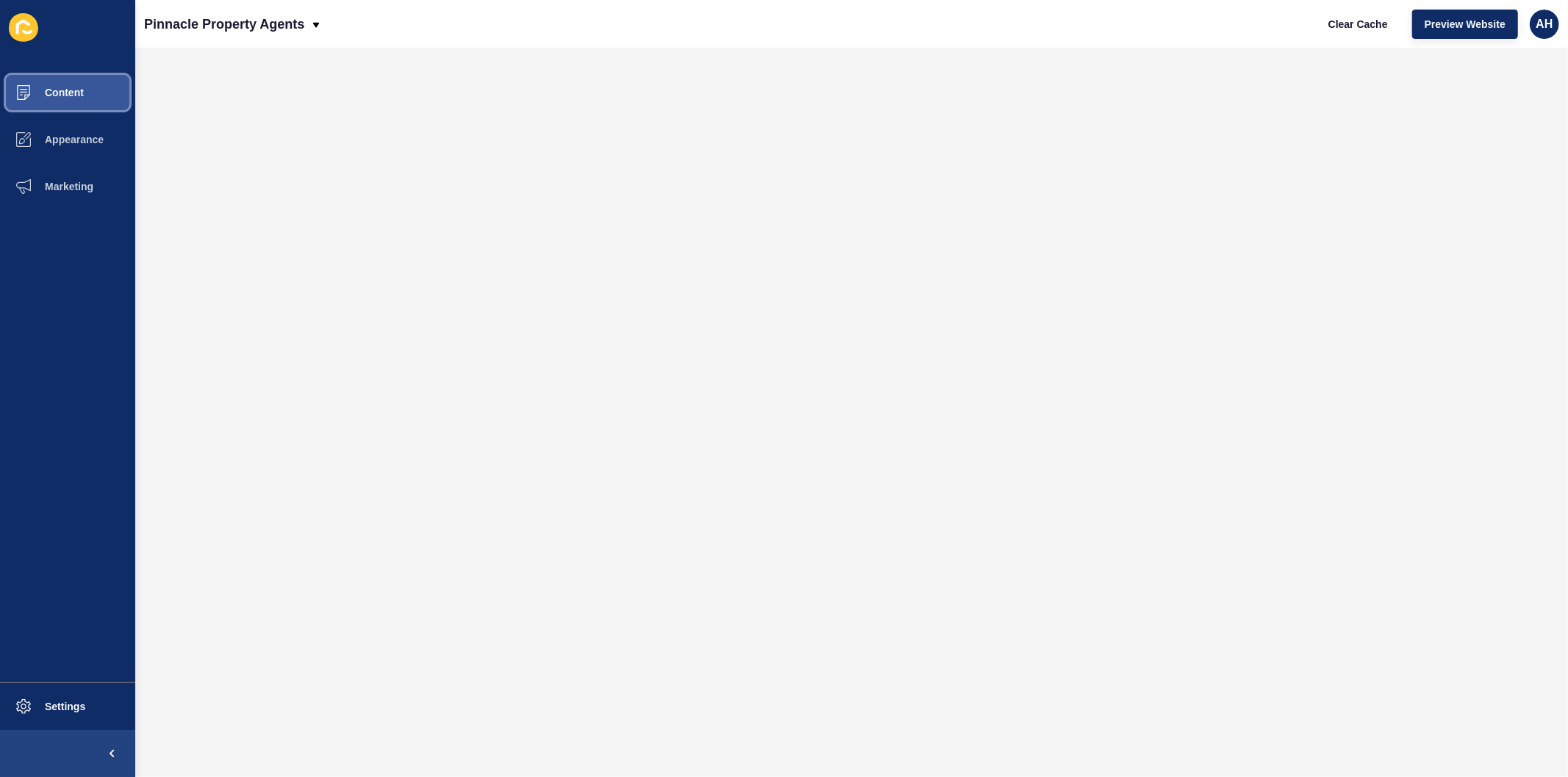
click at [68, 93] on span "Content" at bounding box center [41, 93] width 86 height 11
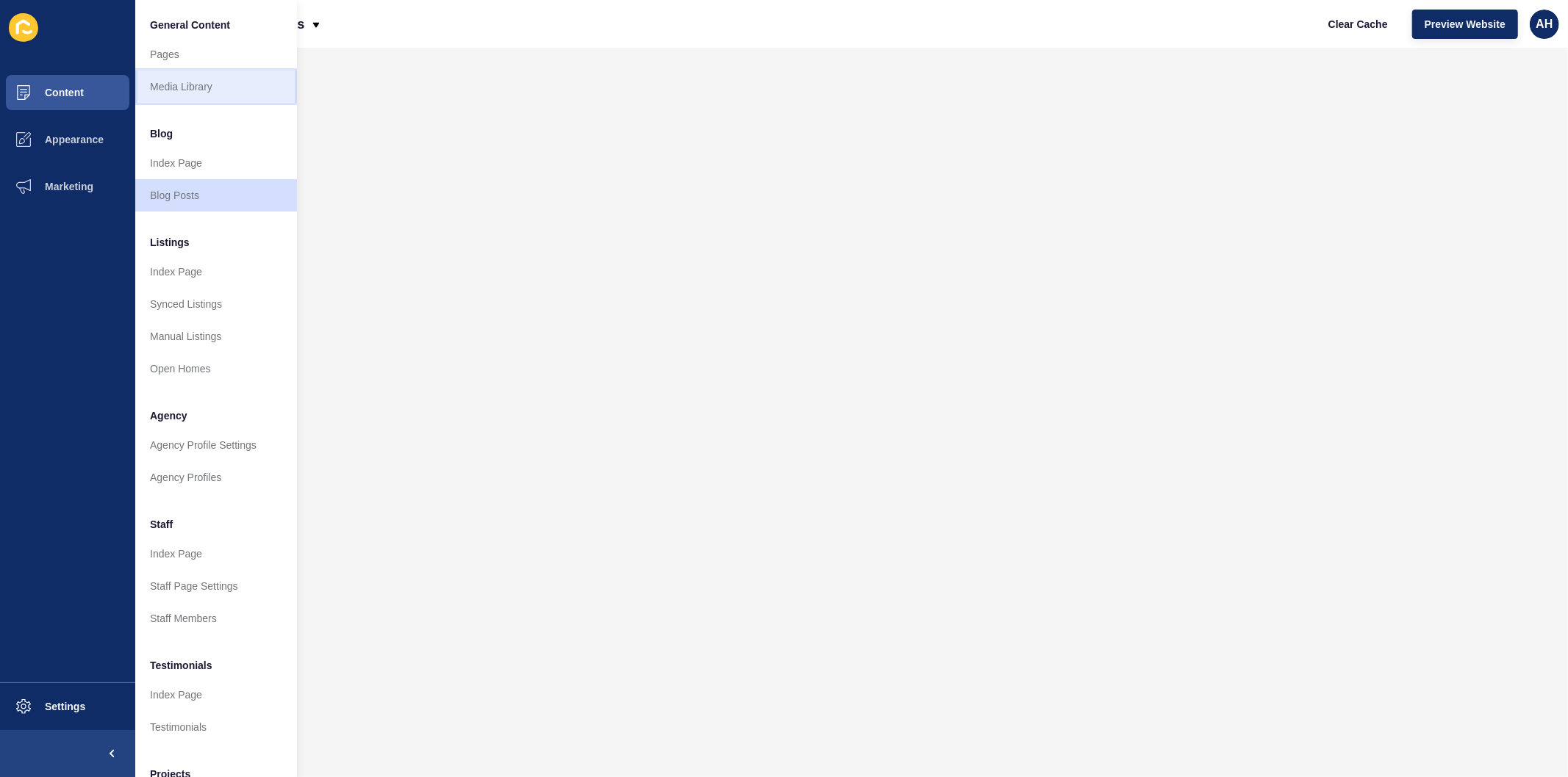
click at [197, 91] on link "Media Library" at bounding box center [216, 87] width 162 height 32
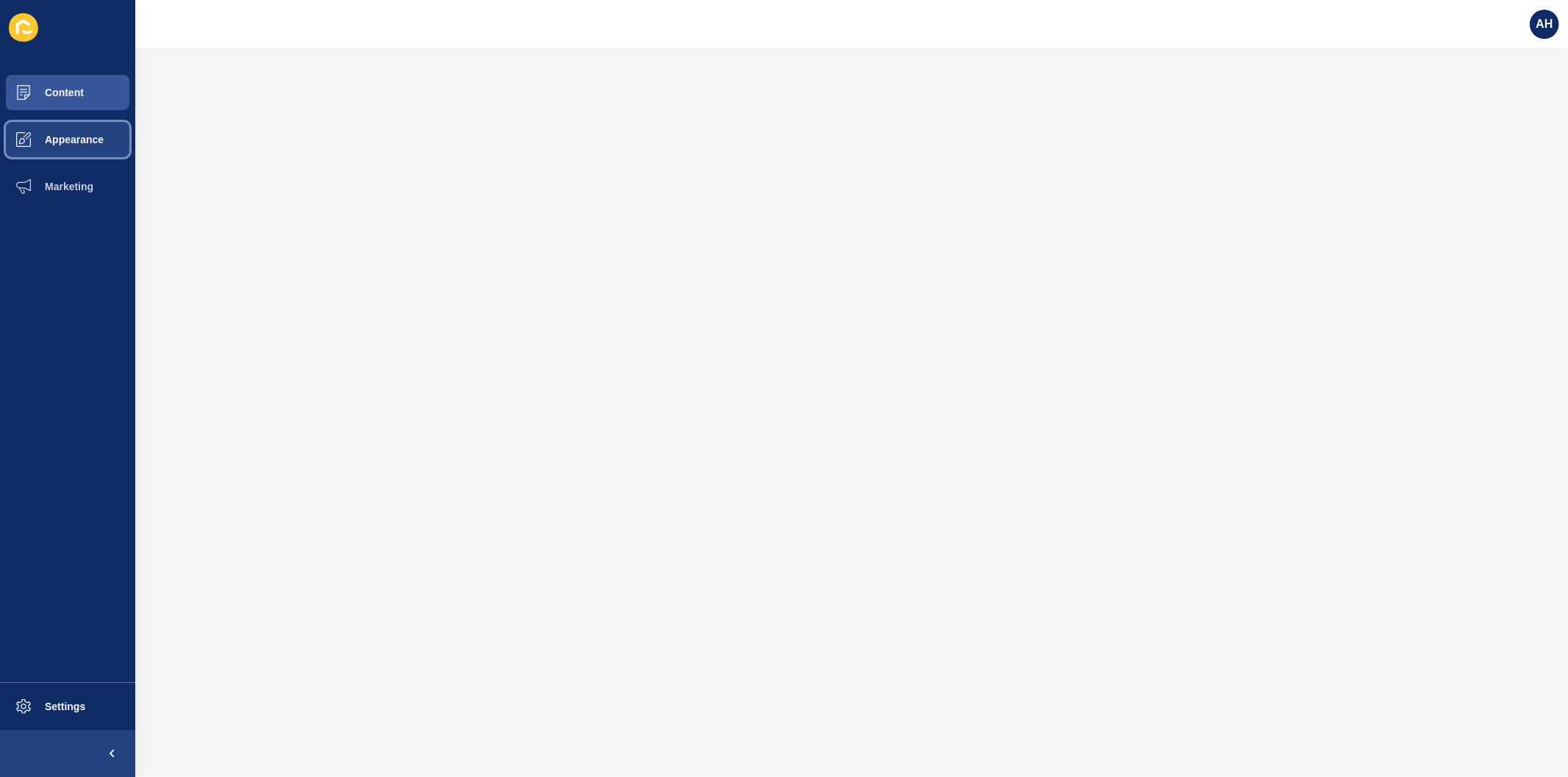
click at [74, 137] on span "Appearance" at bounding box center [51, 139] width 106 height 11
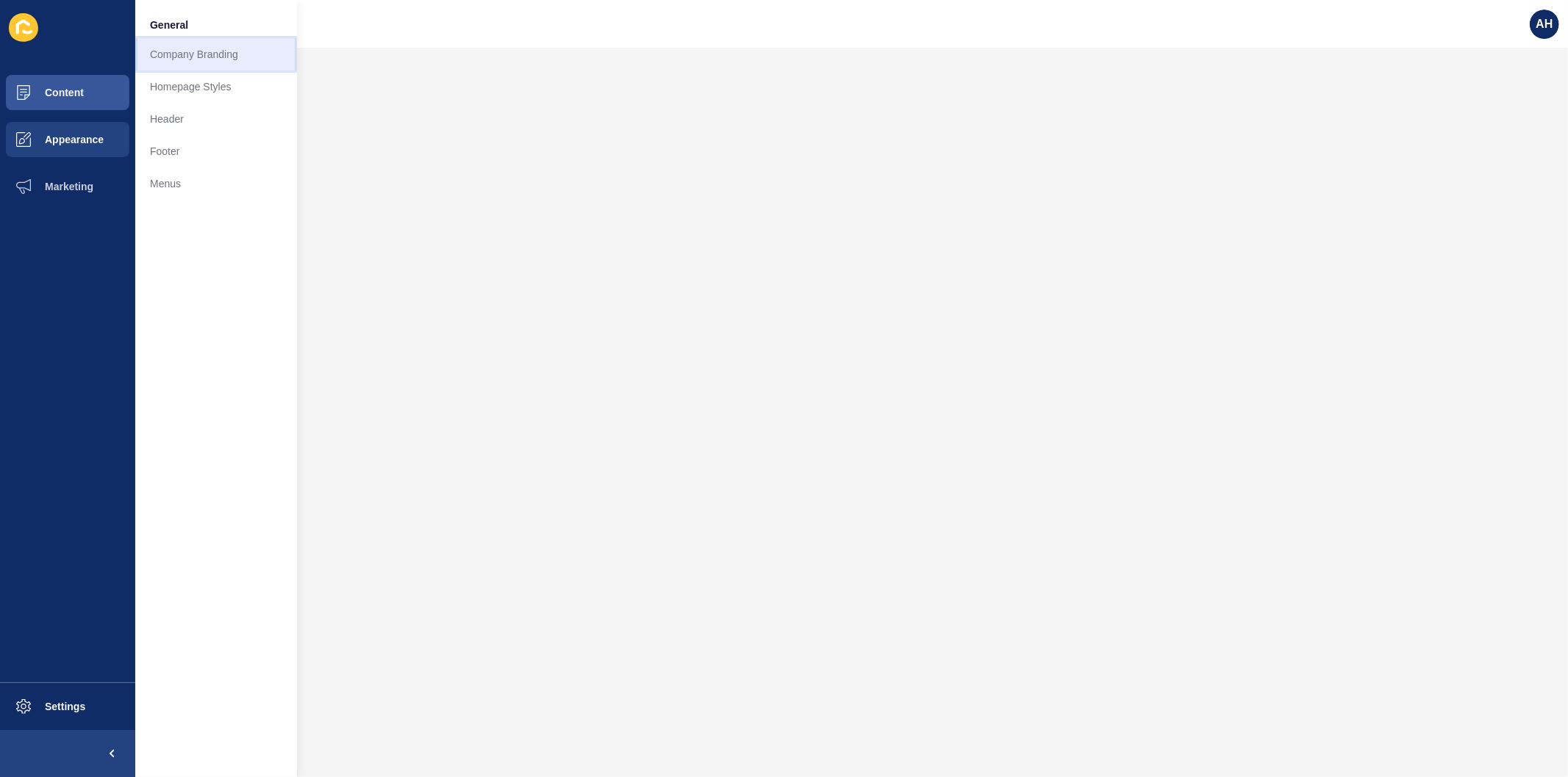
click at [175, 55] on link "Company Branding" at bounding box center [216, 54] width 162 height 32
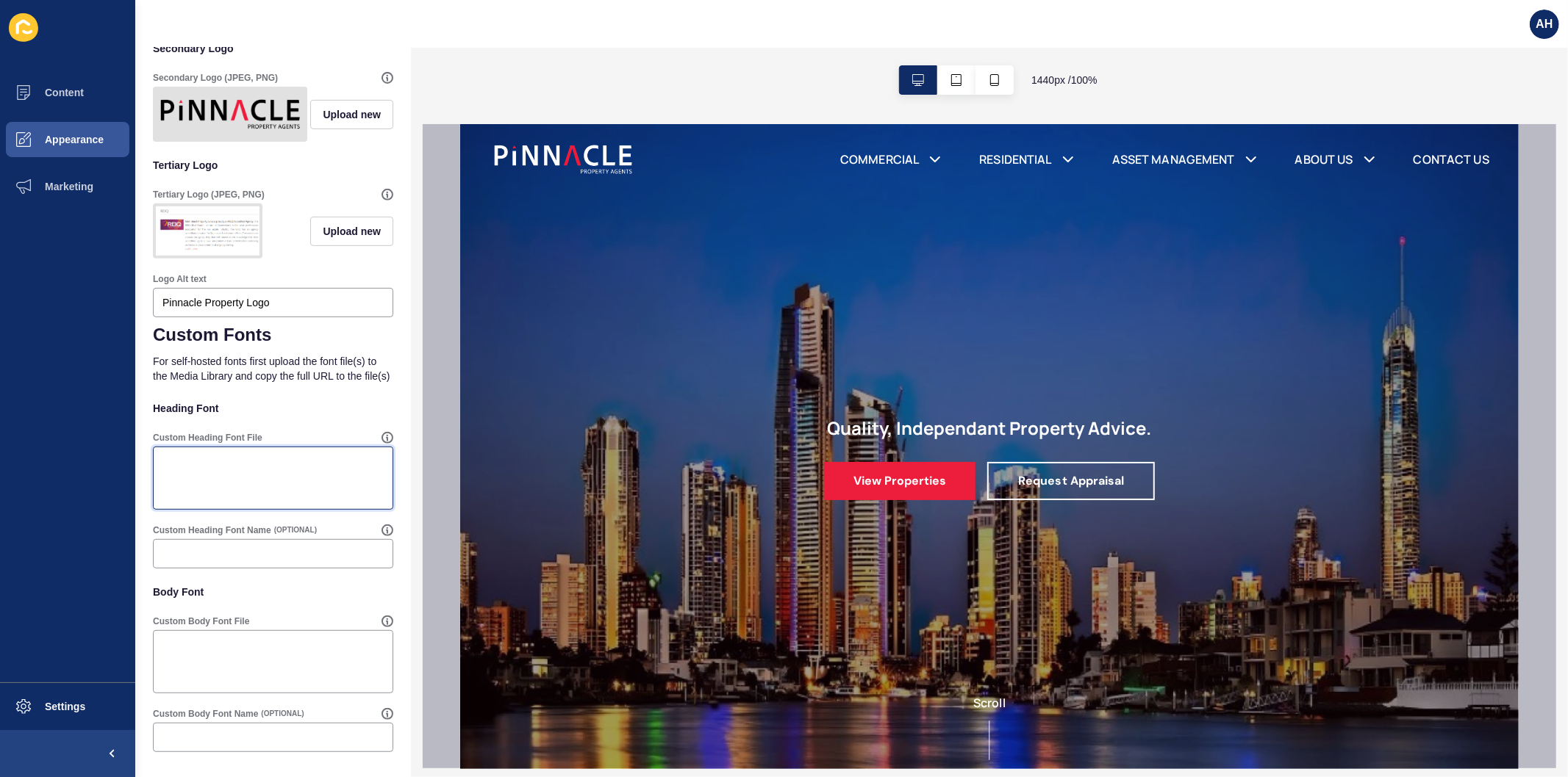
click at [247, 490] on textarea "Custom Heading Font File" at bounding box center [272, 478] width 235 height 59
paste textarea "https://app-spoke-sites-au.s3.amazonaws.com/uploads/sites/691/2025/08/aileron.r…"
type textarea "https://app-spoke-sites-au.s3.amazonaws.com/uploads/sites/691/2025/08/aileron.r…"
click at [253, 660] on textarea "Custom Body Font File" at bounding box center [272, 662] width 235 height 59
paste textarea "https://app-spoke-sites-au.s3.amazonaws.com/uploads/sites/691/2025/08/aileron.r…"
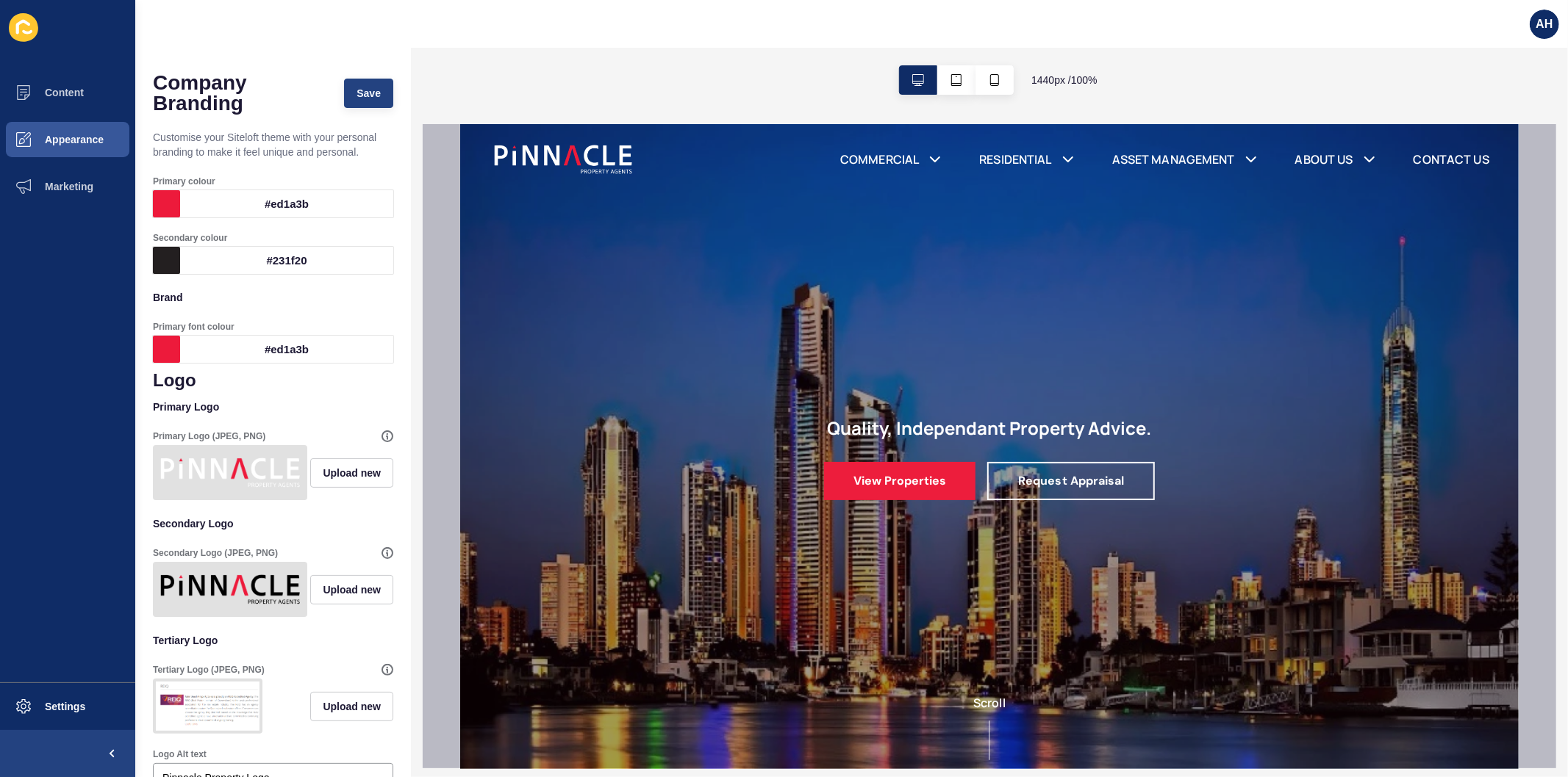
type textarea "https://app-spoke-sites-au.s3.amazonaws.com/uploads/sites/691/2025/08/aileron.r…"
click at [363, 96] on span "Save" at bounding box center [369, 94] width 25 height 15
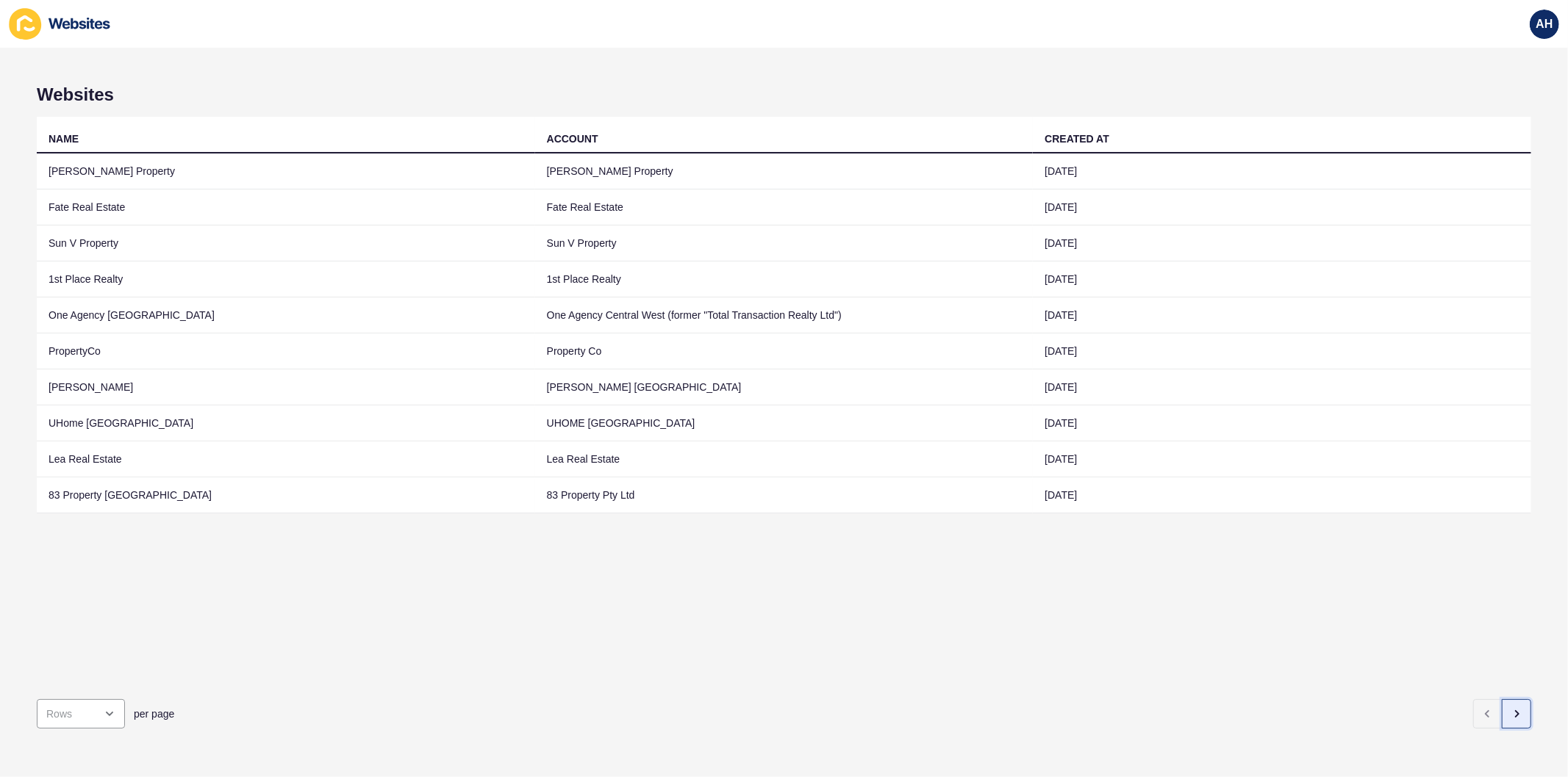
click at [1510, 708] on icon "button" at bounding box center [1516, 714] width 11 height 11
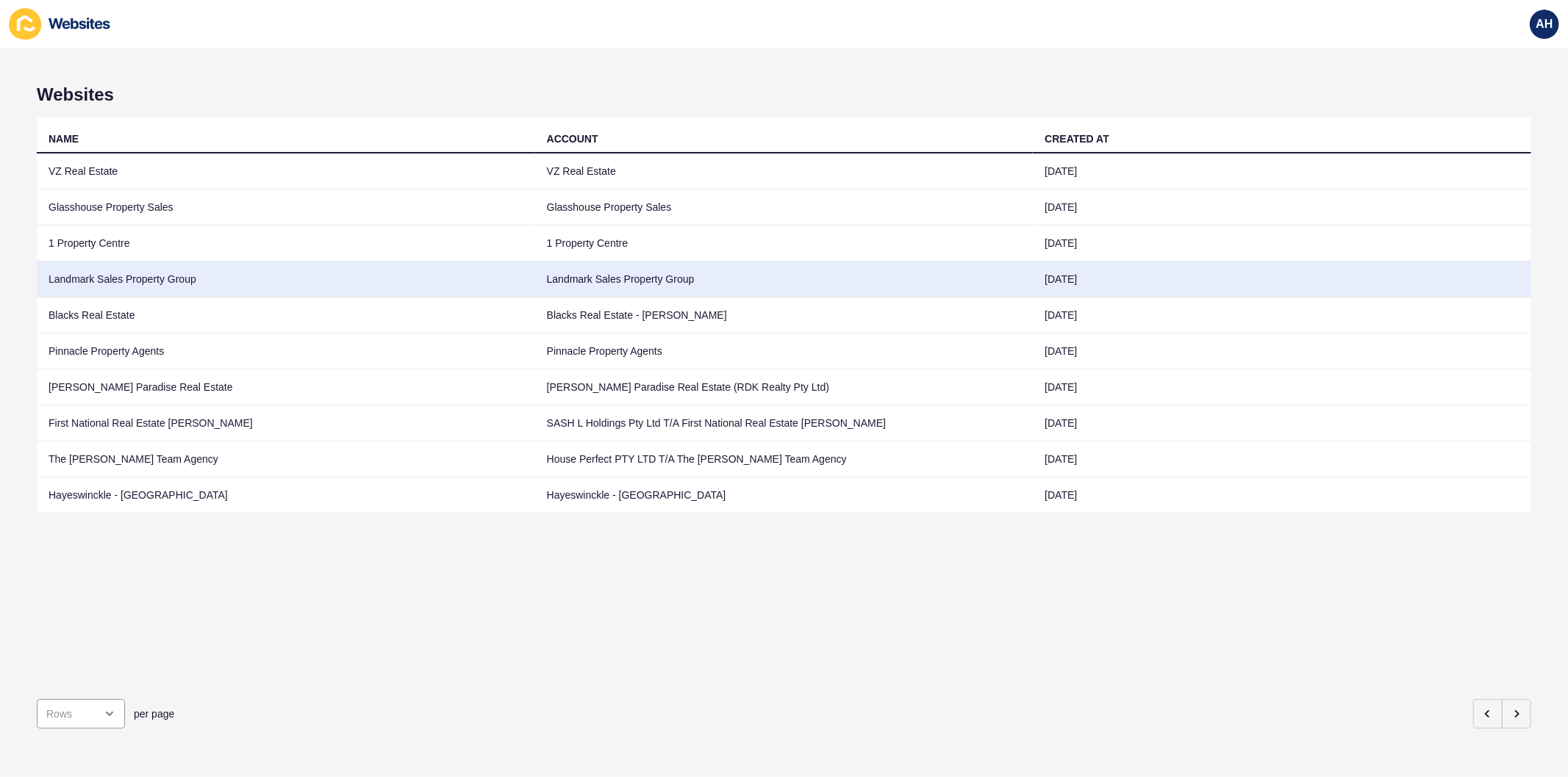
click at [698, 268] on td "Landmark Sales Property Group" at bounding box center [784, 280] width 498 height 36
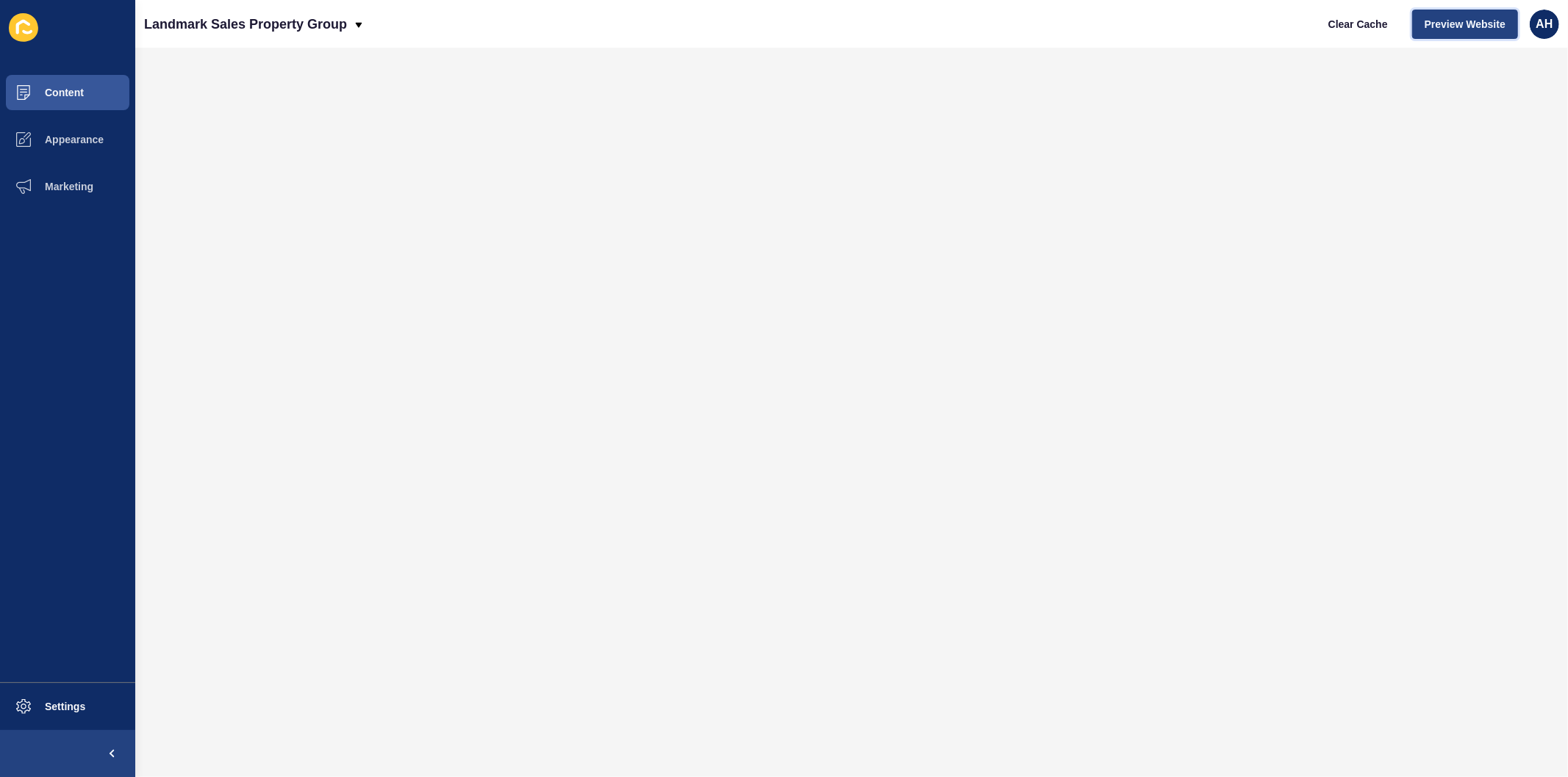
click at [1450, 23] on span "Preview Website" at bounding box center [1464, 25] width 80 height 15
click at [69, 92] on span "Content" at bounding box center [41, 93] width 86 height 11
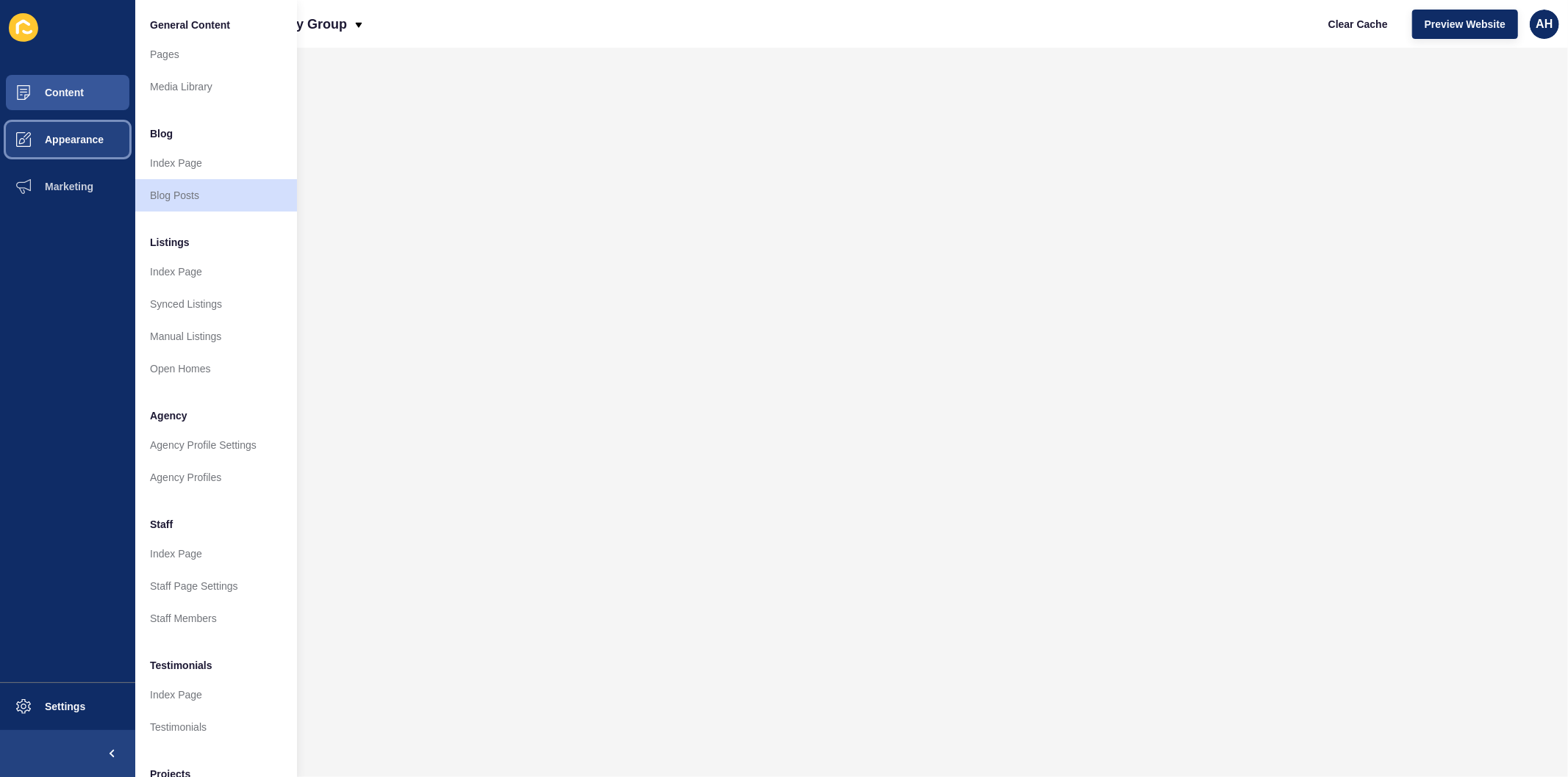
click at [83, 148] on button "Appearance" at bounding box center [67, 140] width 135 height 47
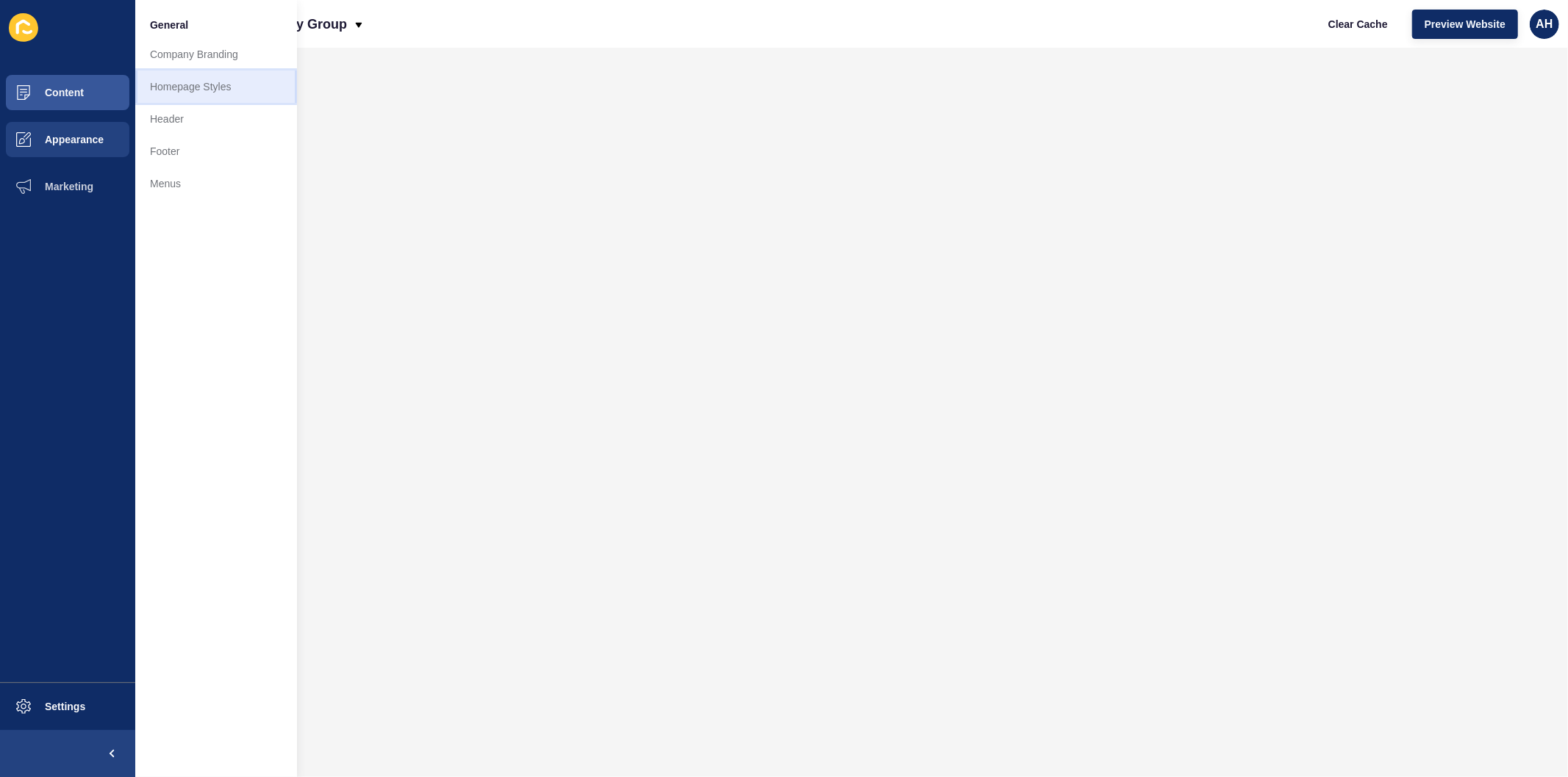
click at [210, 94] on link "Homepage Styles" at bounding box center [216, 87] width 162 height 32
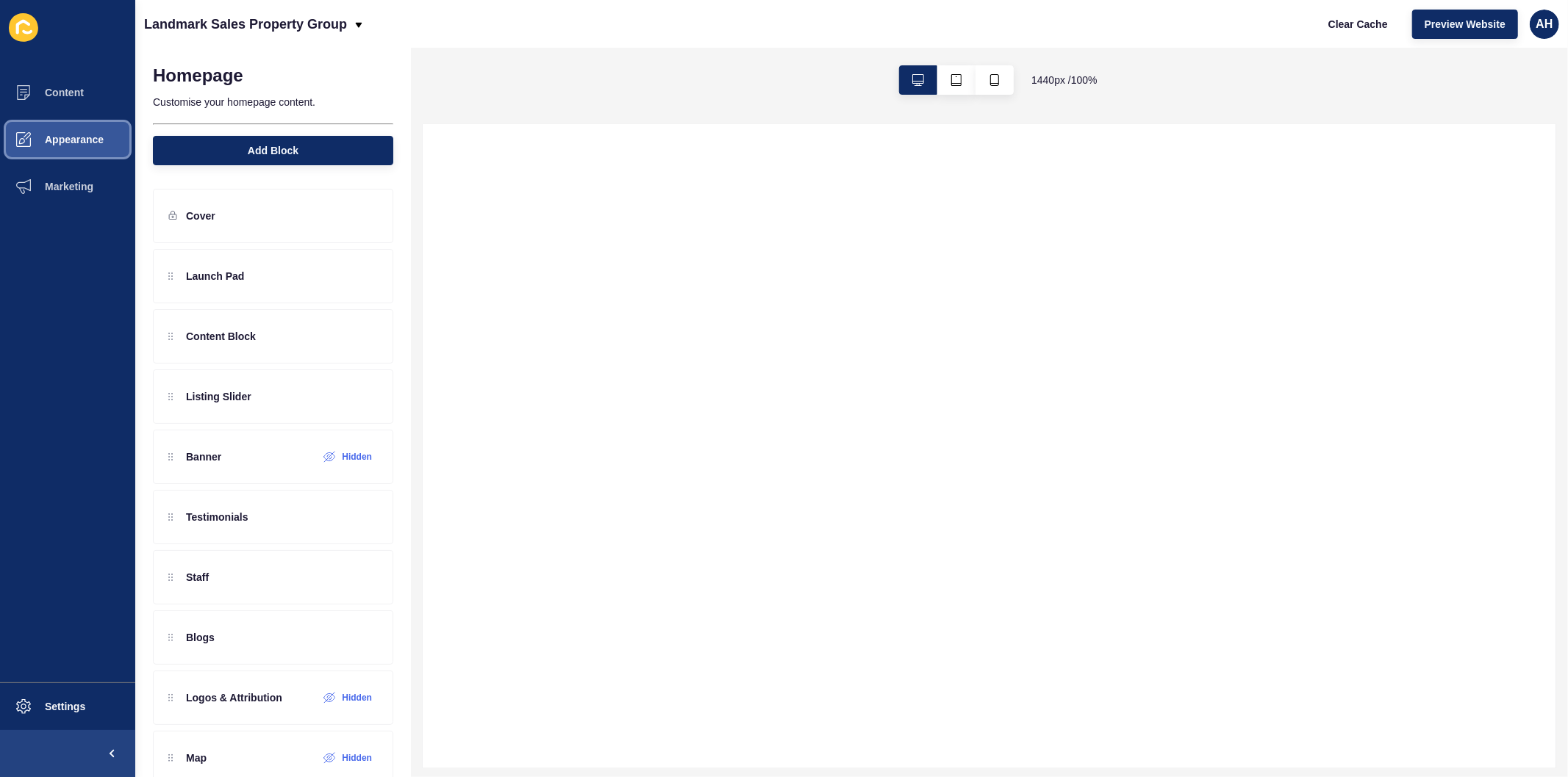
click at [85, 141] on span "Appearance" at bounding box center [51, 139] width 106 height 11
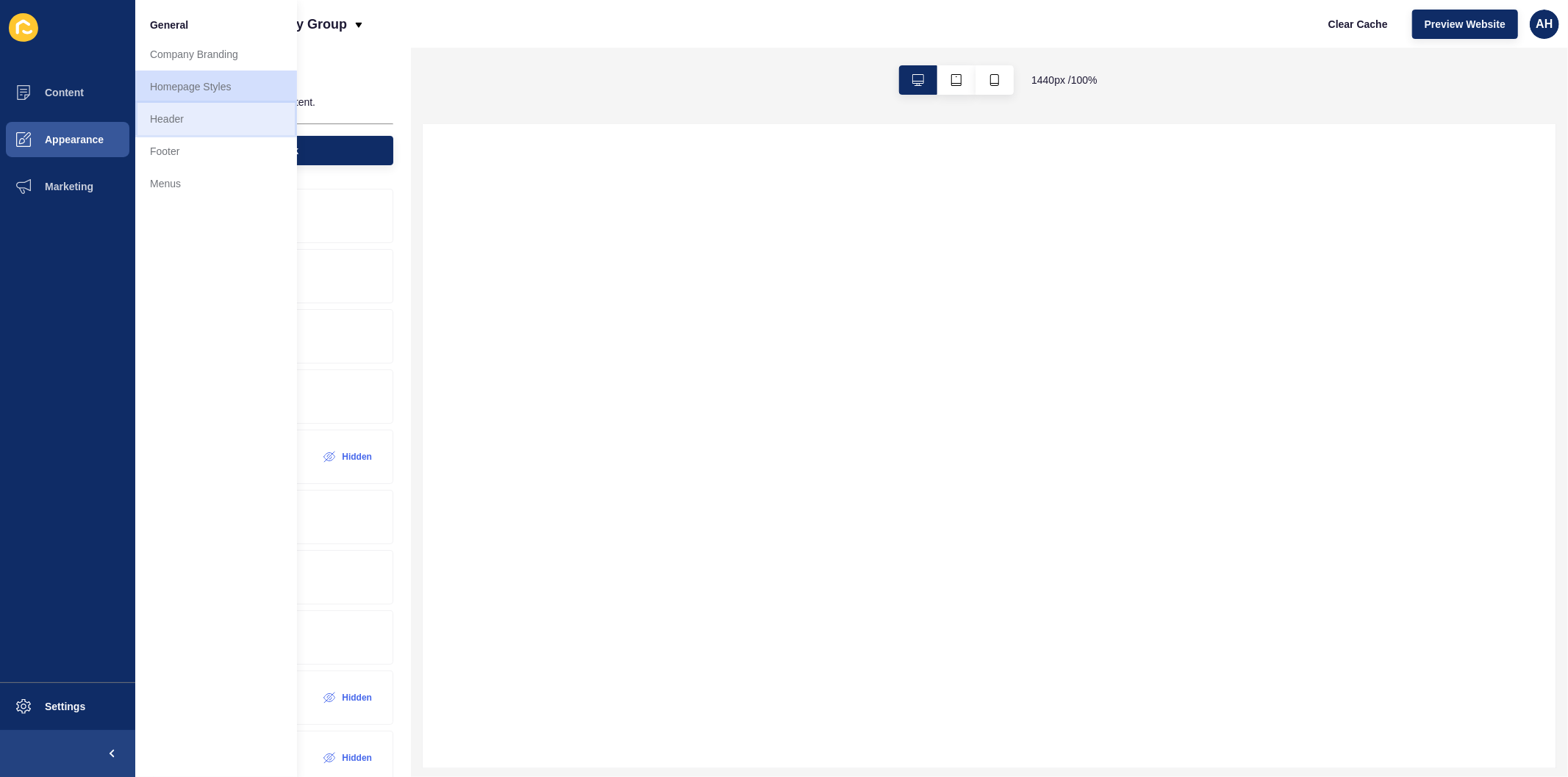
click at [209, 127] on link "Header" at bounding box center [216, 119] width 162 height 32
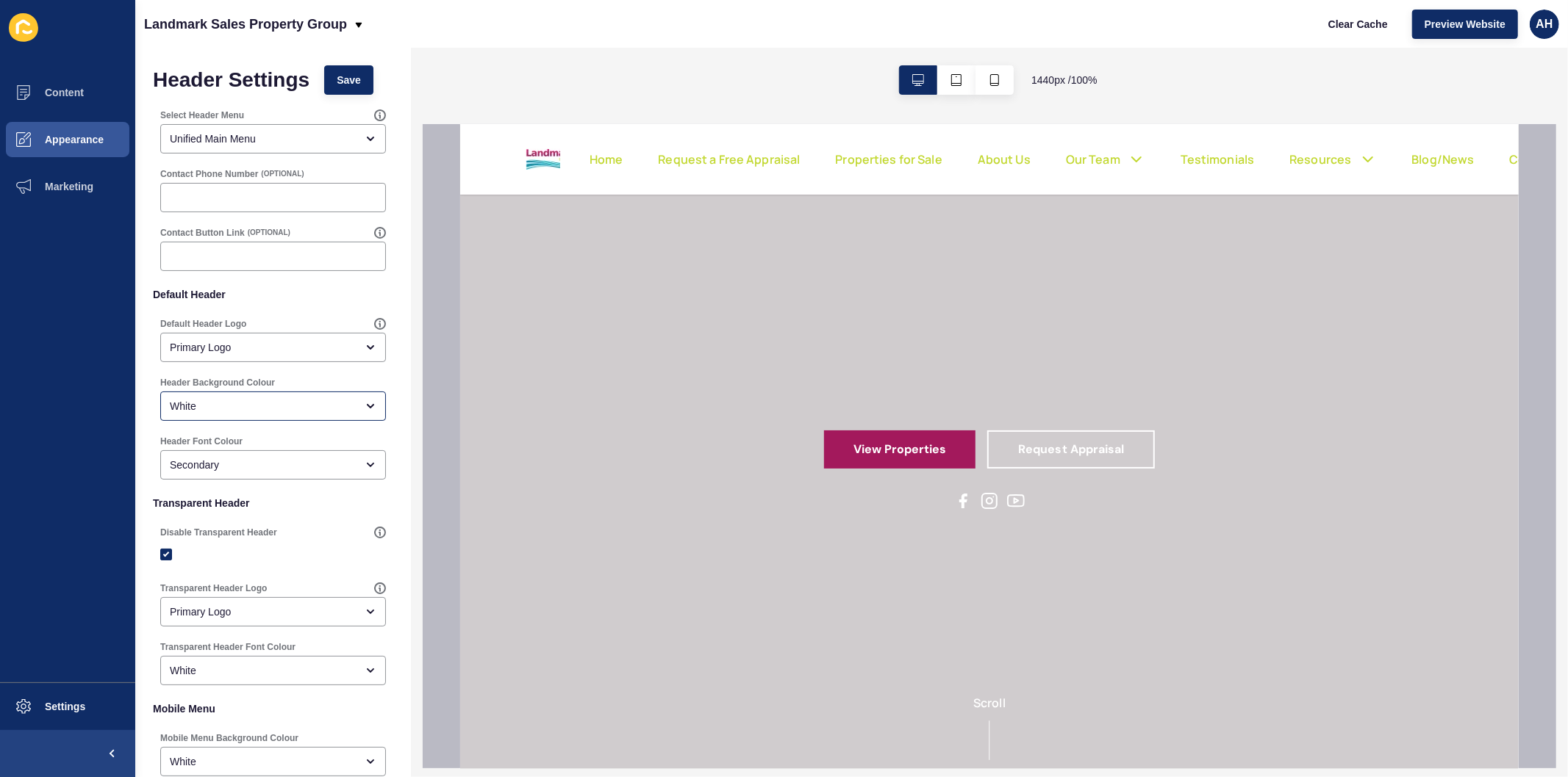
scroll to position [81, 0]
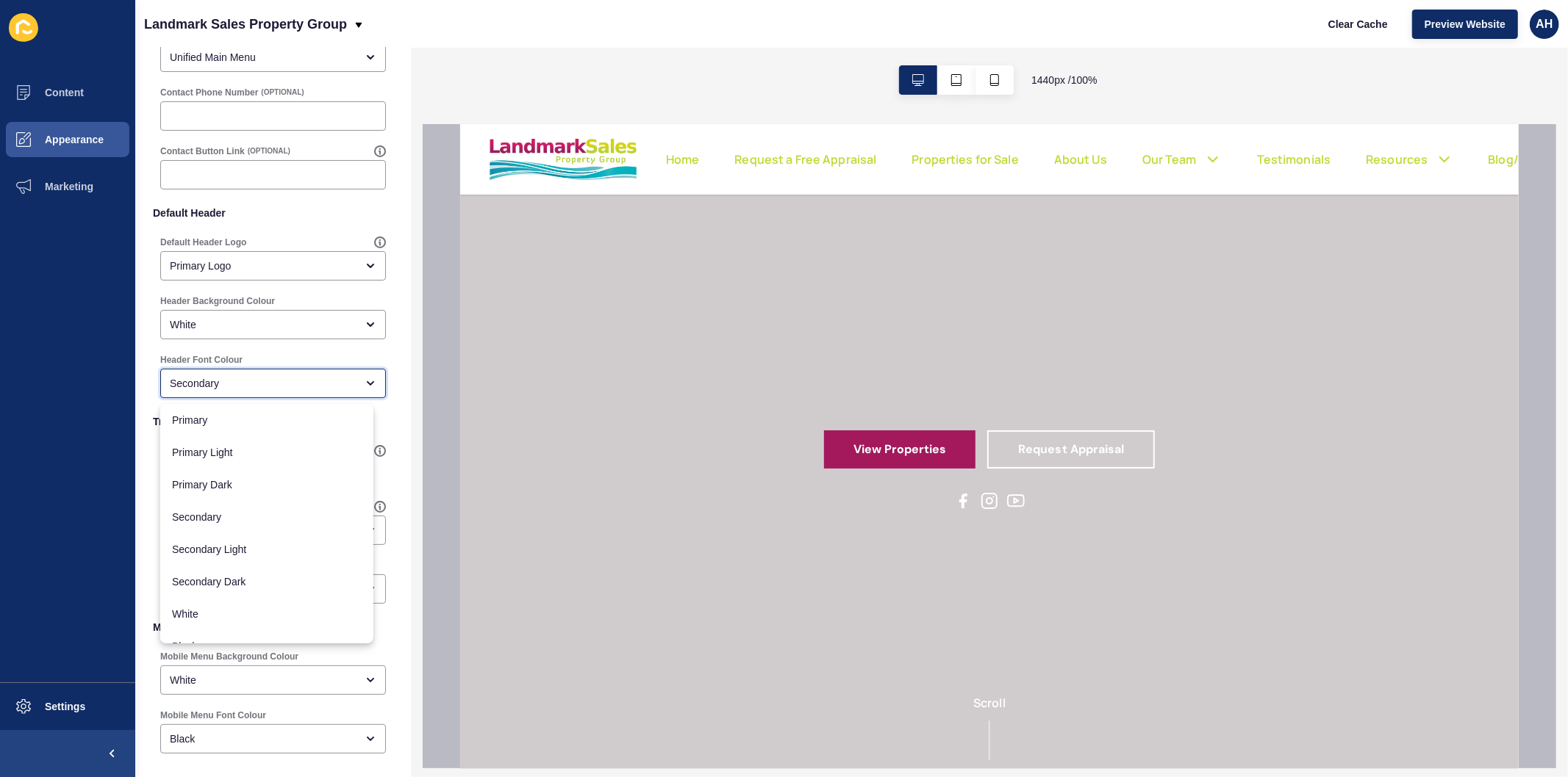
click at [269, 383] on div "Secondary" at bounding box center [263, 384] width 186 height 15
click at [268, 584] on span "Secondary Dark" at bounding box center [267, 582] width 190 height 15
type input "Secondary Dark"
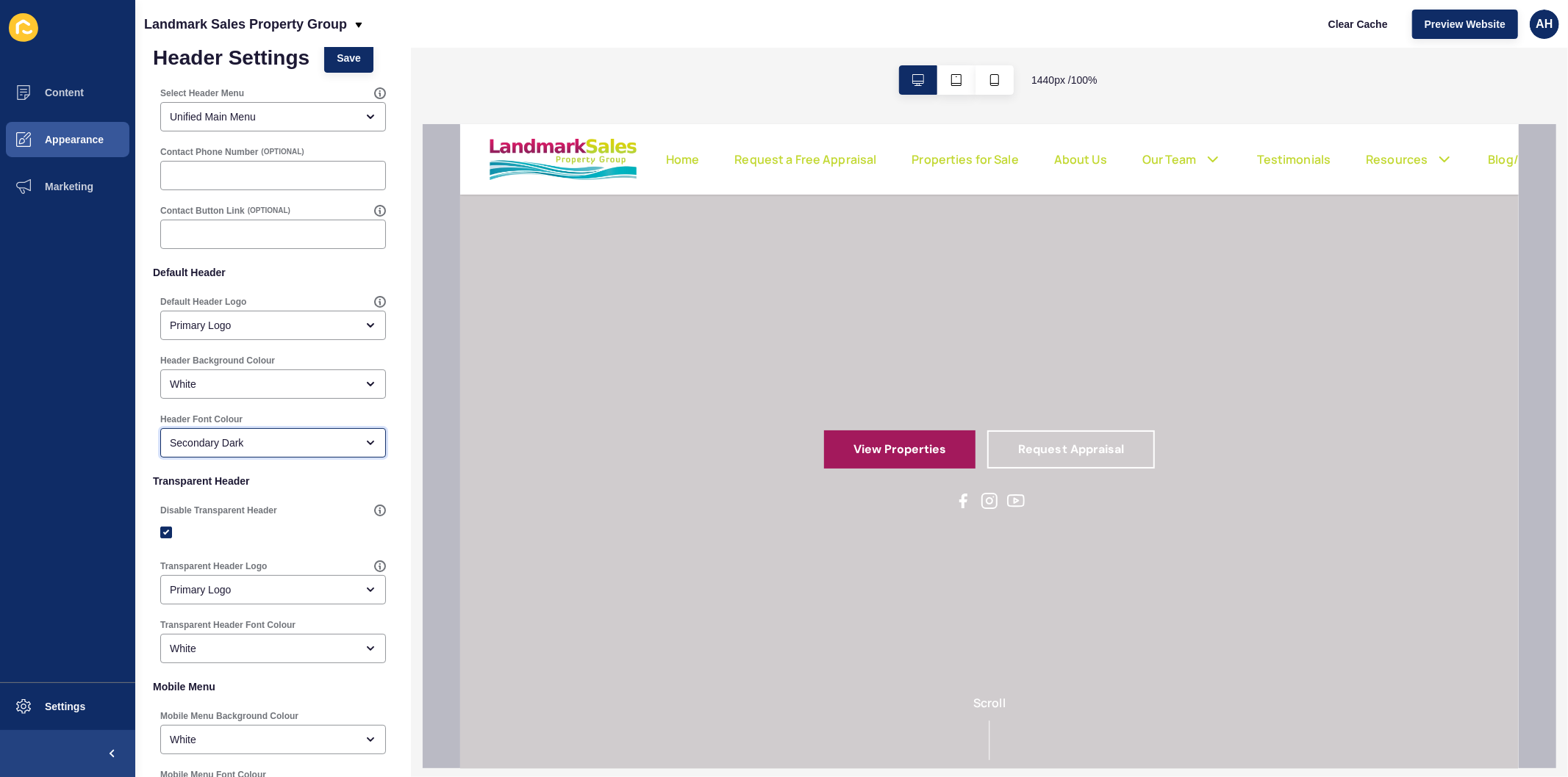
scroll to position [0, 0]
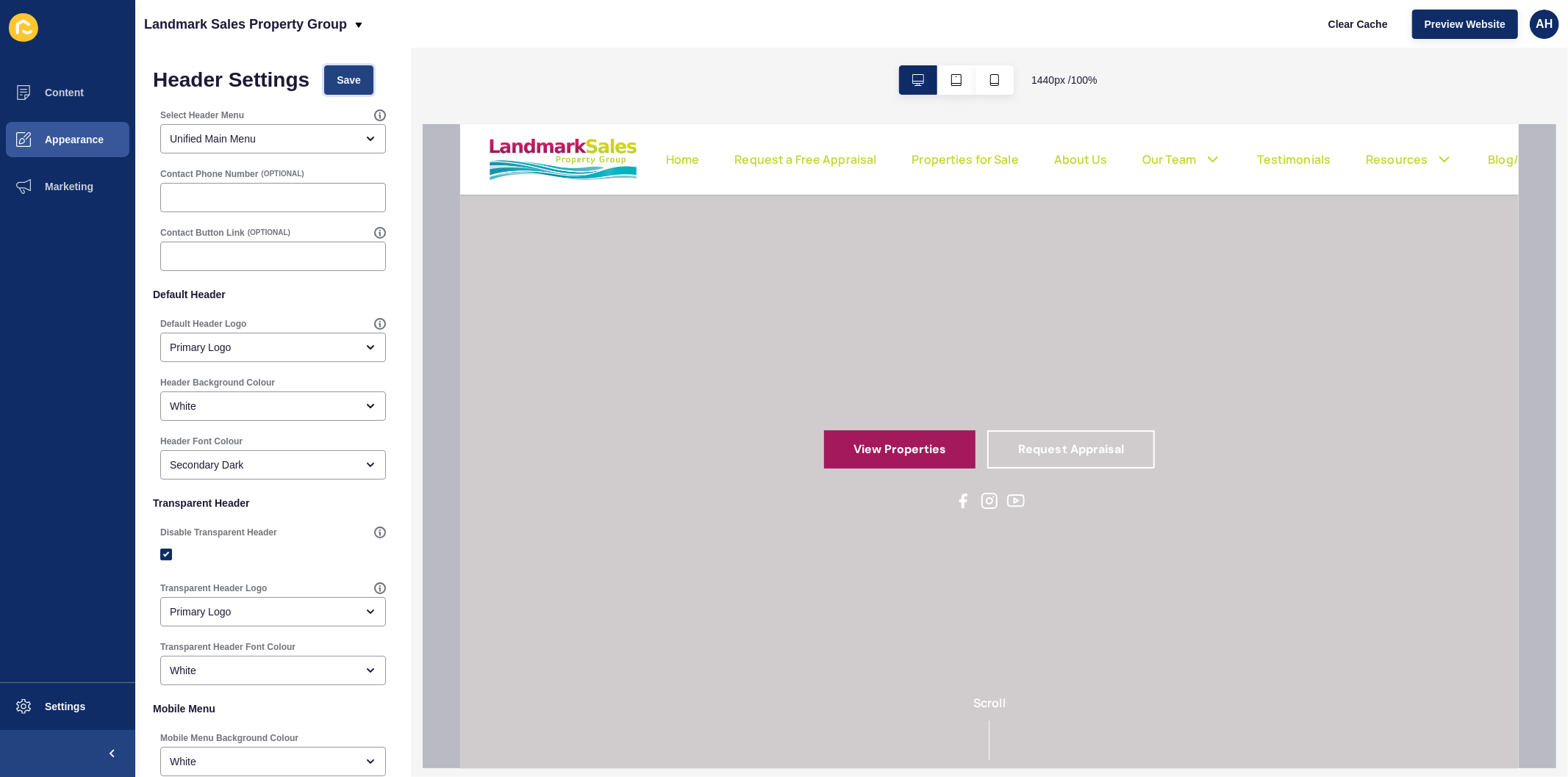
click at [343, 84] on span "Save" at bounding box center [349, 80] width 25 height 15
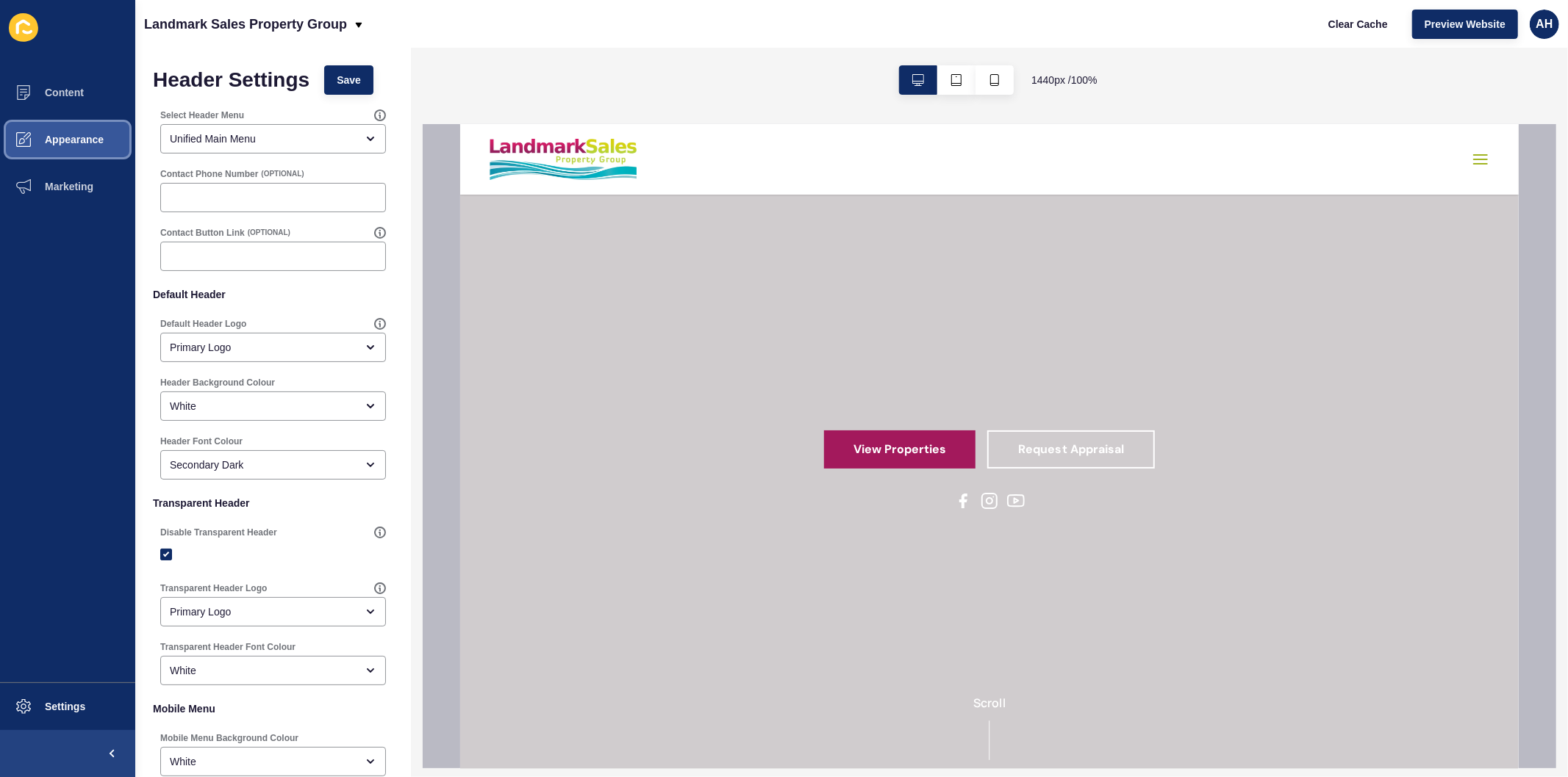
click at [69, 132] on button "Appearance" at bounding box center [67, 140] width 135 height 47
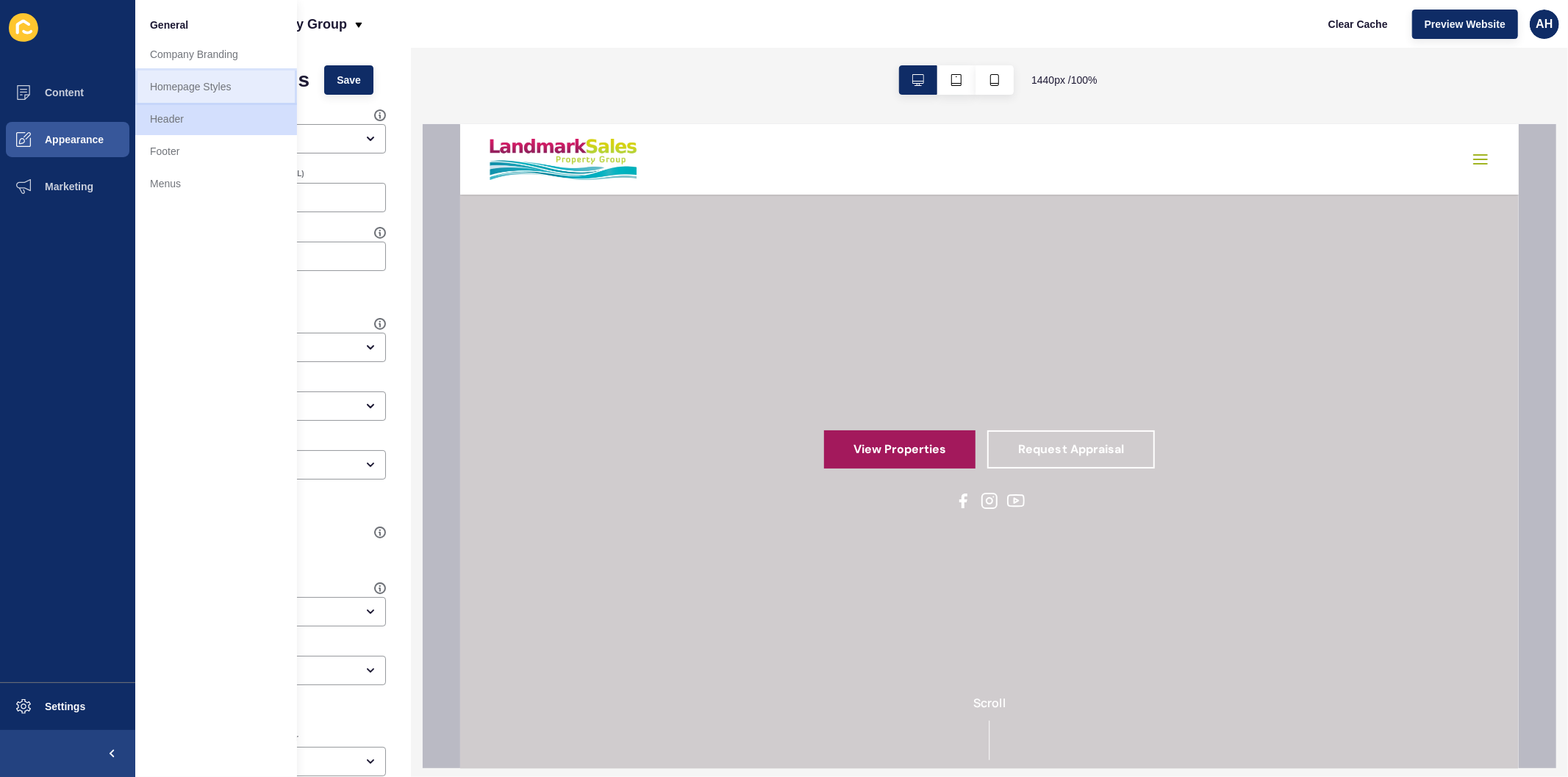
click at [214, 89] on link "Homepage Styles" at bounding box center [216, 87] width 162 height 32
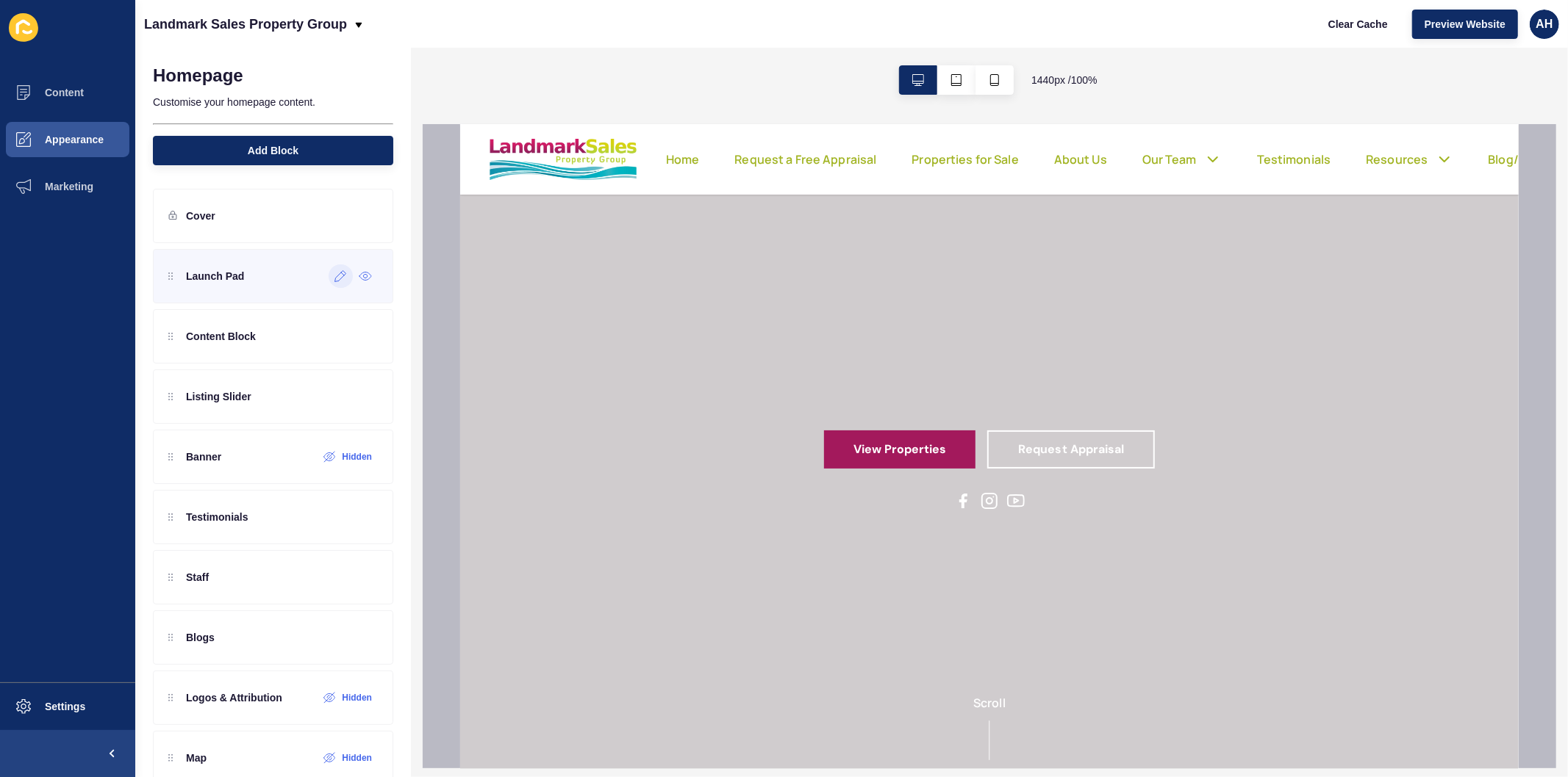
click at [335, 277] on icon at bounding box center [340, 276] width 12 height 11
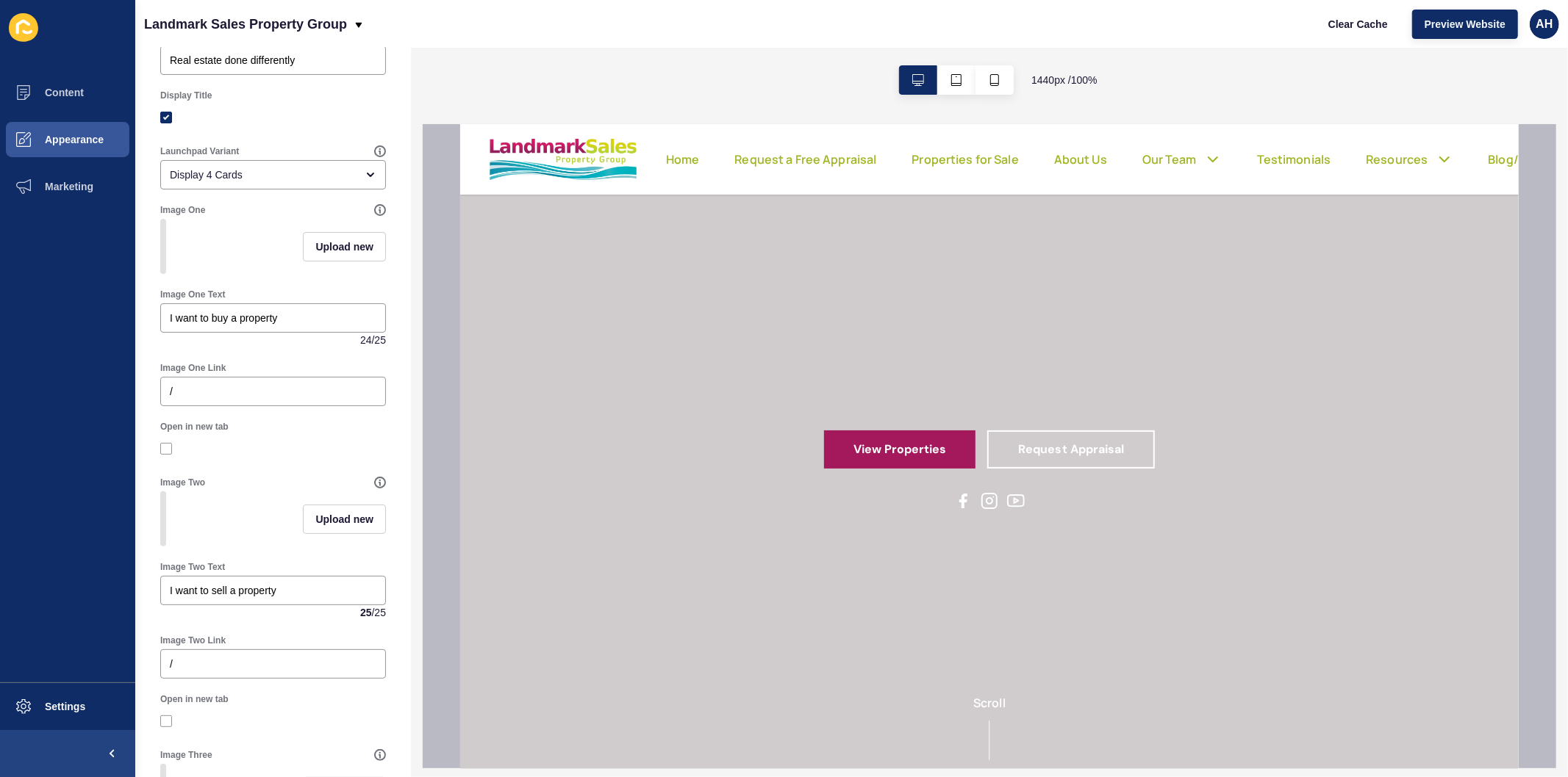
scroll to position [164, 0]
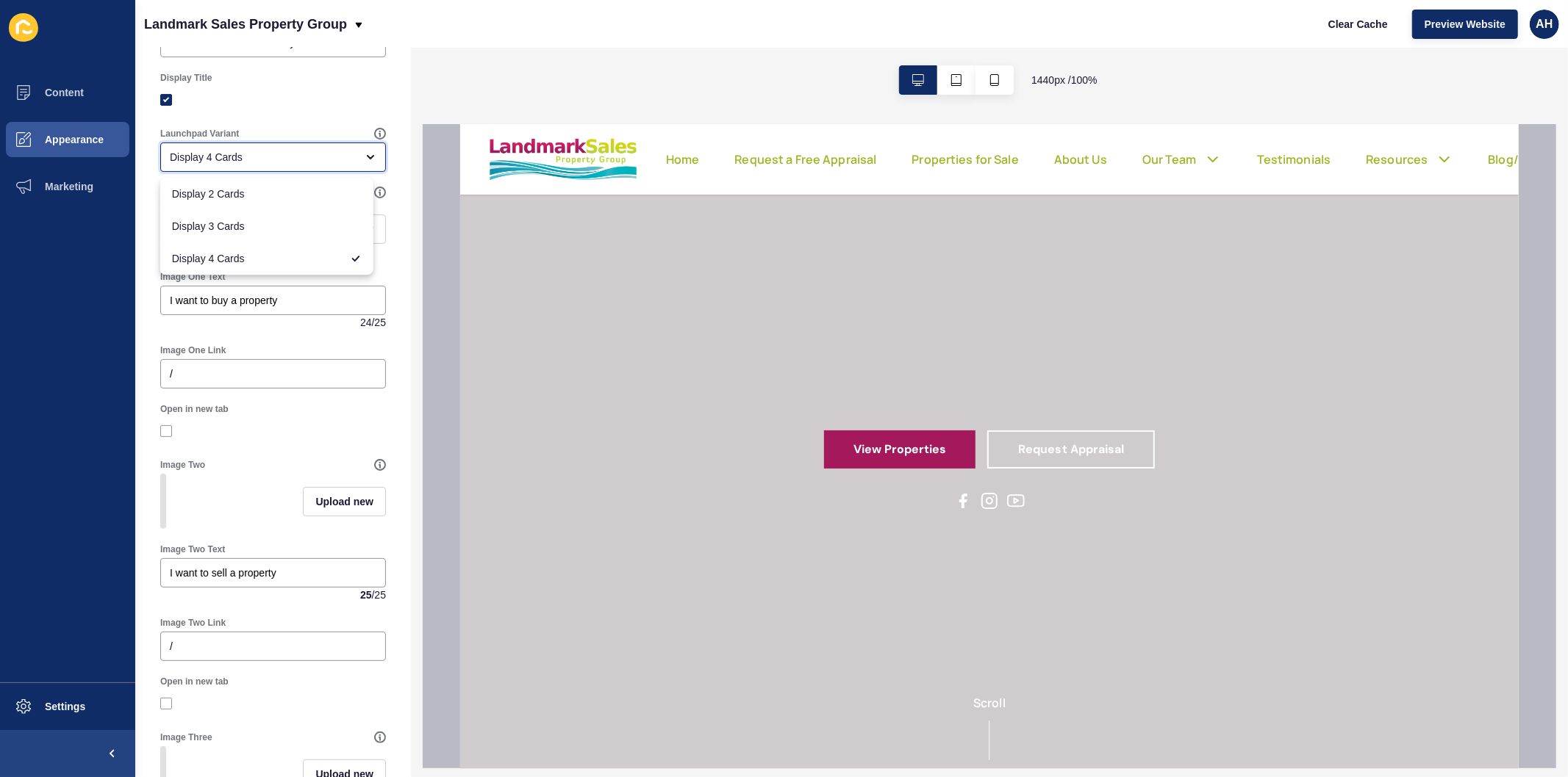
click at [287, 160] on div "Display 4 Cards" at bounding box center [263, 158] width 186 height 15
click at [257, 224] on span "Display 3 Cards" at bounding box center [267, 227] width 190 height 15
type input "Display 3 Cards"
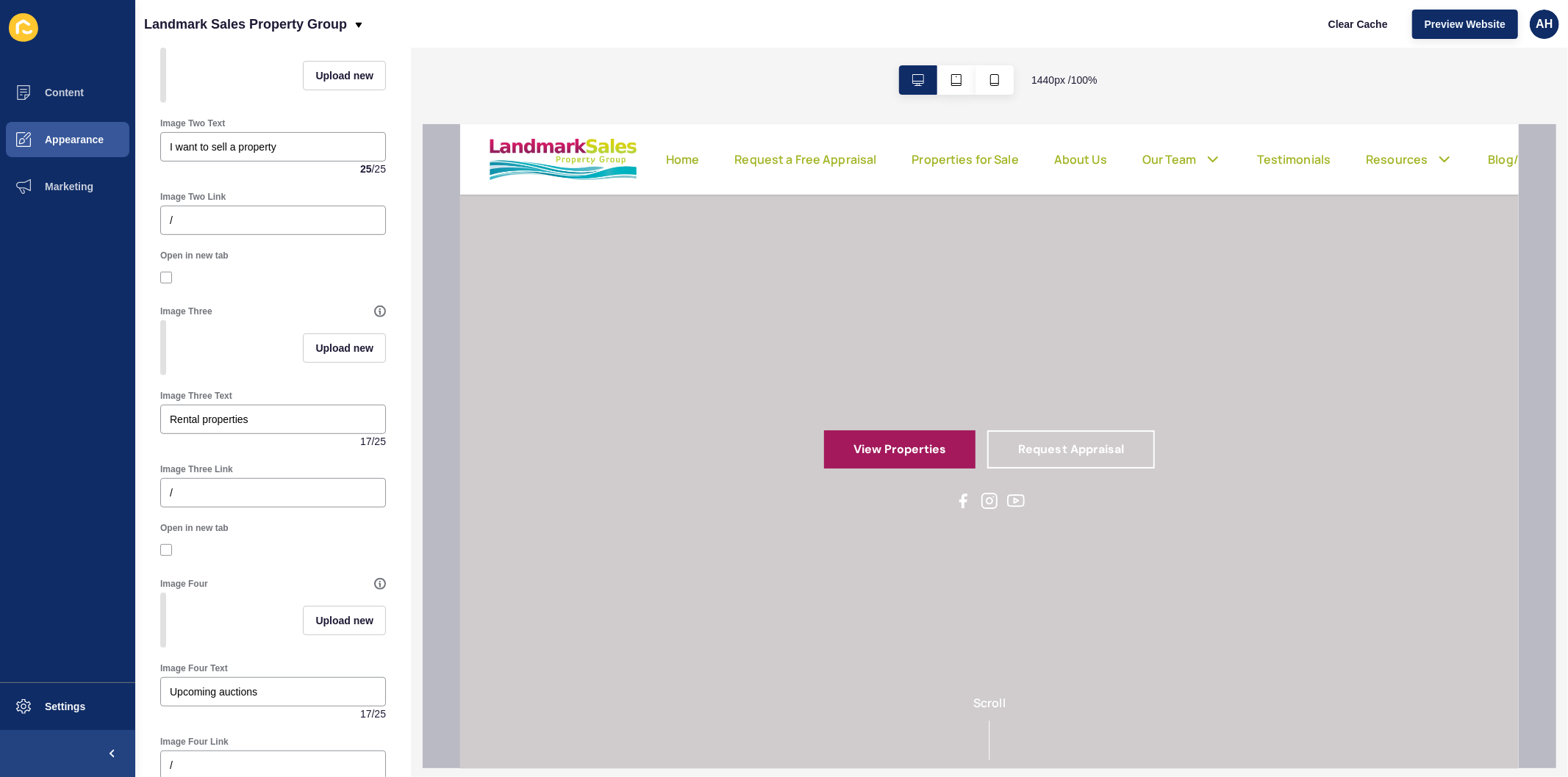
scroll to position [652, 0]
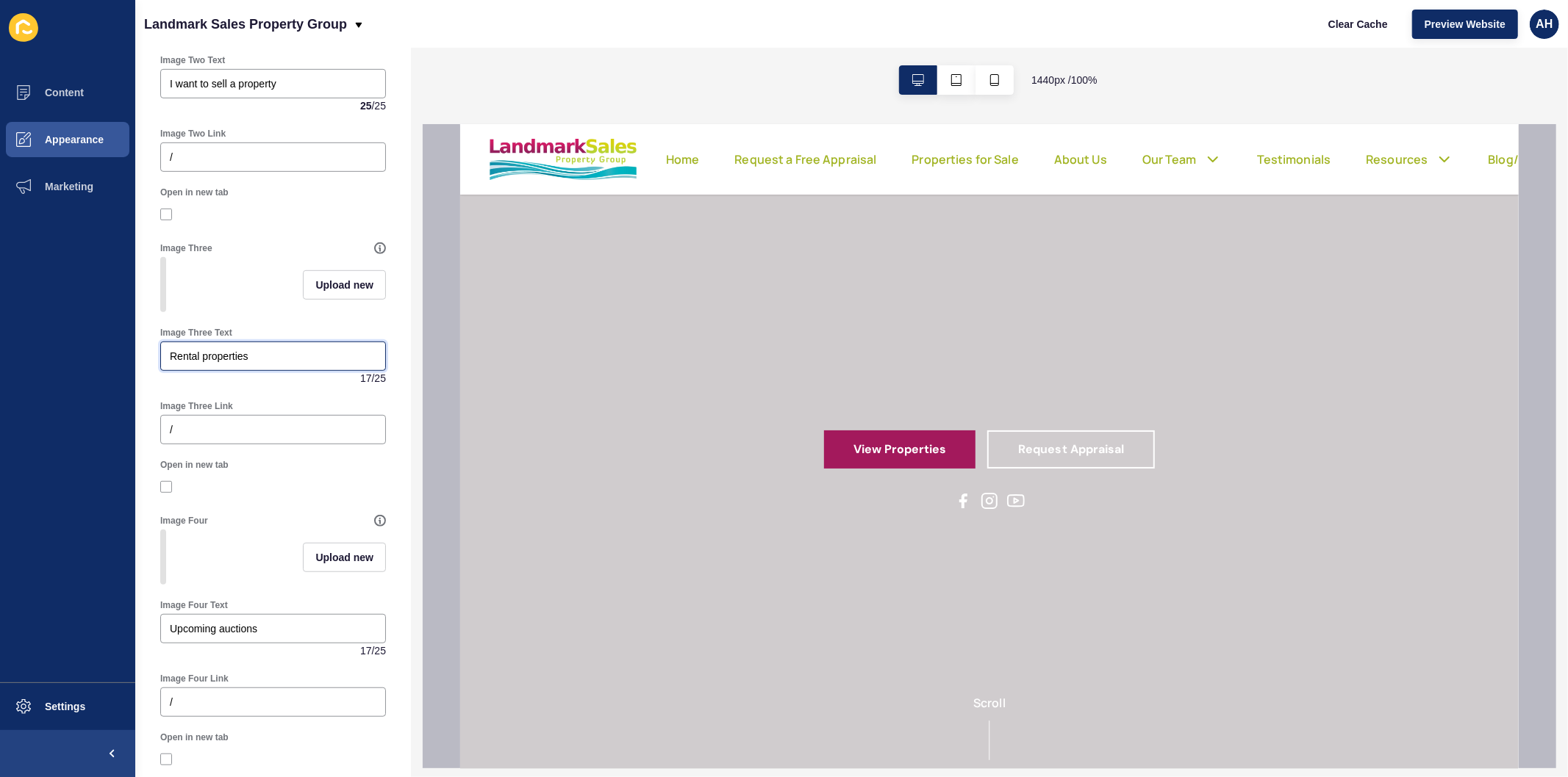
click at [279, 364] on input "Rental properties" at bounding box center [273, 356] width 206 height 15
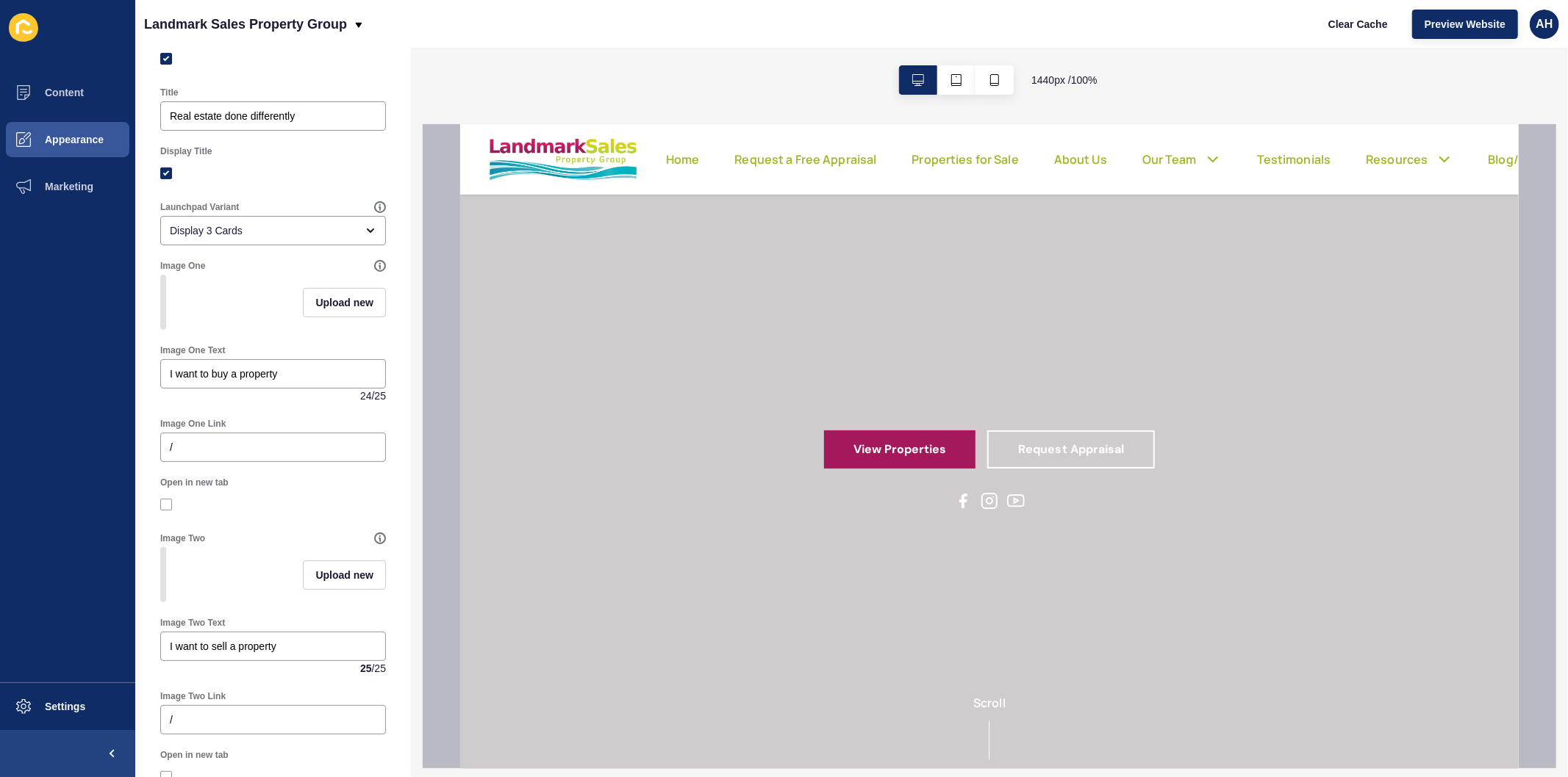
scroll to position [0, 0]
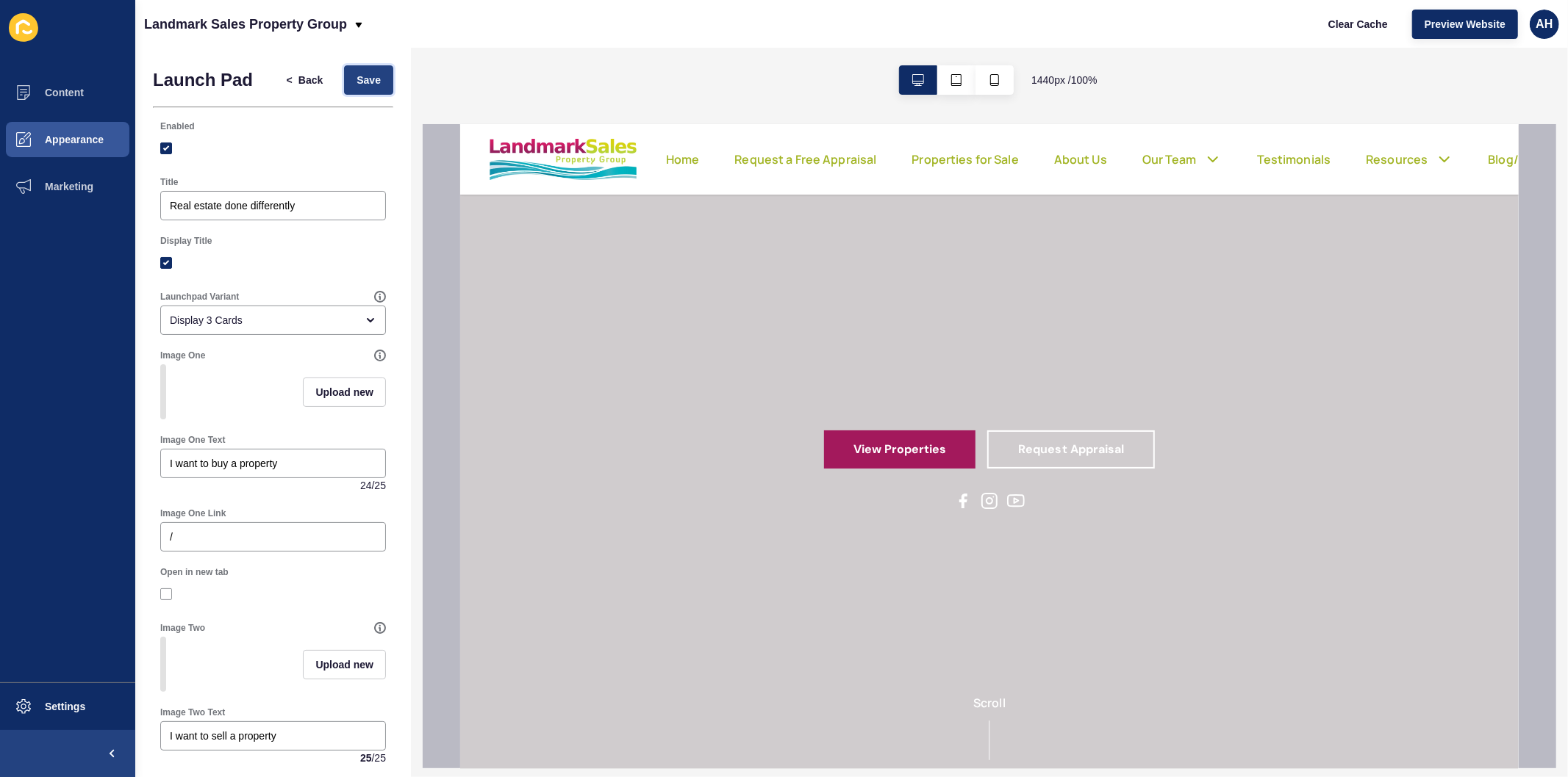
click at [344, 77] on button "Save" at bounding box center [369, 79] width 49 height 29
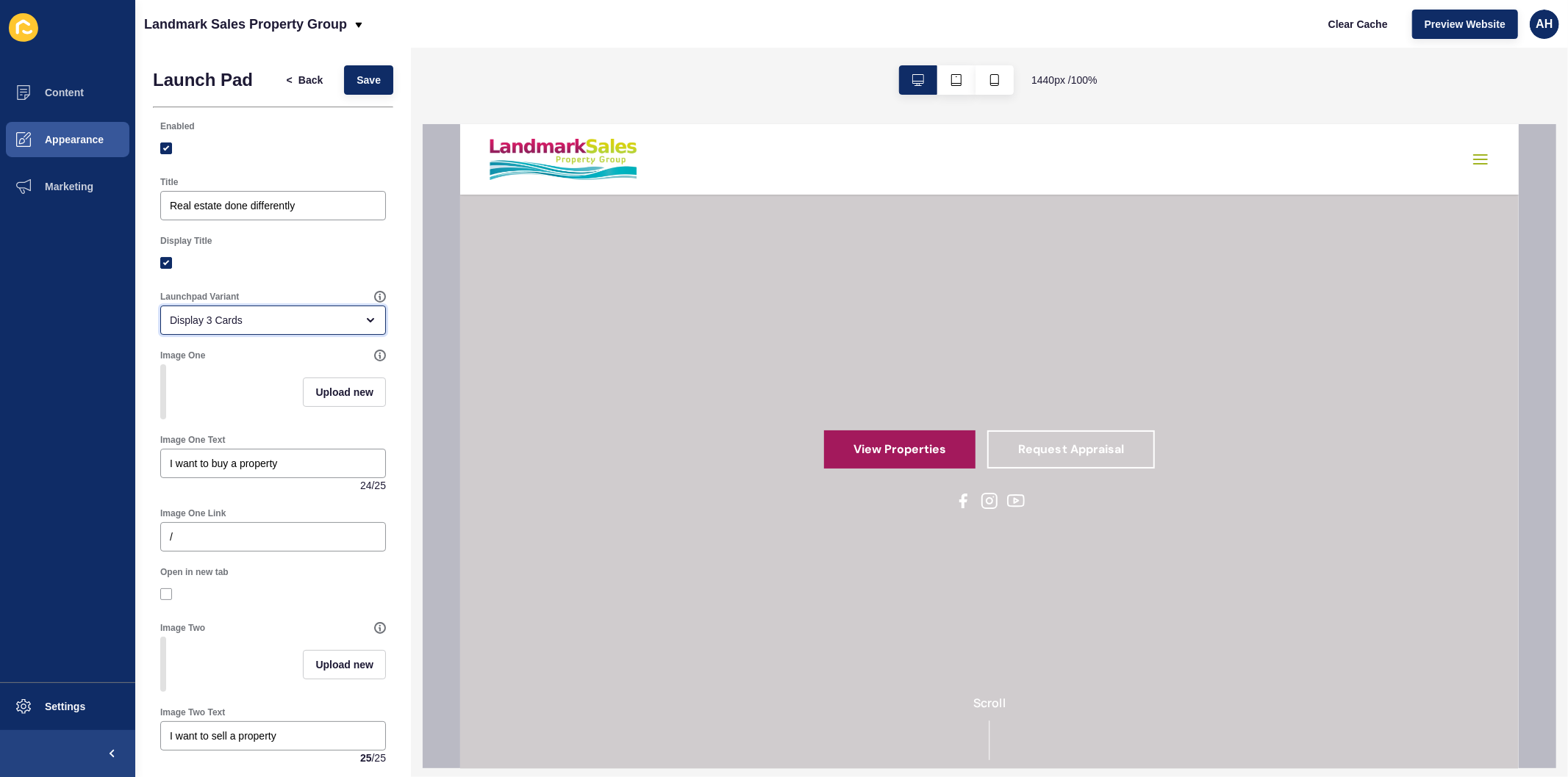
click at [239, 325] on div "Display 3 Cards" at bounding box center [263, 320] width 186 height 15
click at [235, 423] on span "Display 4 Cards" at bounding box center [267, 422] width 190 height 15
type input "Display 4 Cards"
drag, startPoint x: 357, startPoint y: 71, endPoint x: 400, endPoint y: 55, distance: 45.9
click at [357, 72] on button "Save" at bounding box center [369, 79] width 49 height 29
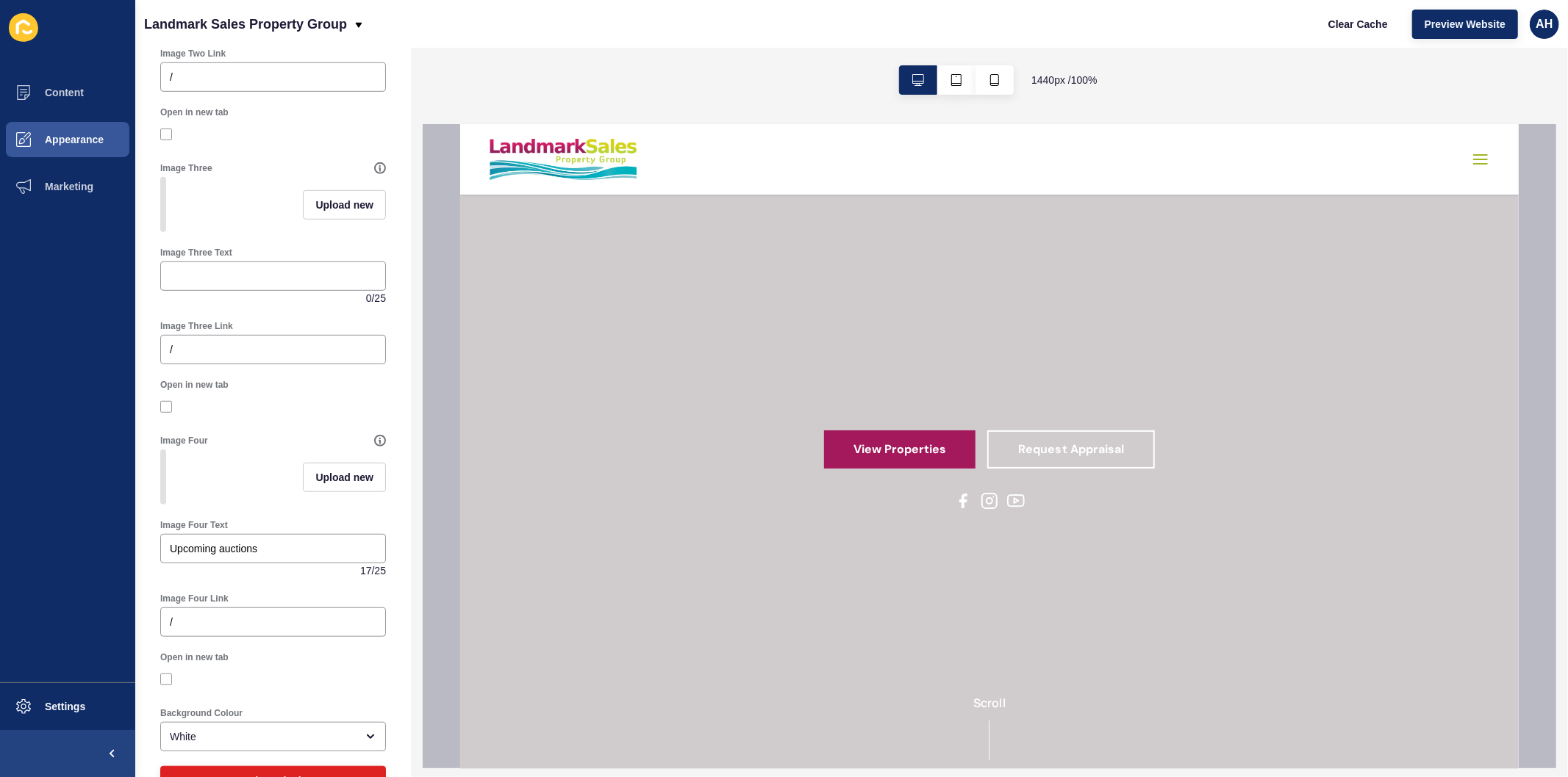
scroll to position [734, 0]
drag, startPoint x: 279, startPoint y: 594, endPoint x: 113, endPoint y: 565, distance: 168.5
click at [113, 565] on div "Content Appearance Marketing Settings Landmark Sales Property Group Clear Cache…" at bounding box center [784, 388] width 1568 height 777
click at [246, 288] on div at bounding box center [272, 273] width 226 height 29
paste input "Upcoming auctions"
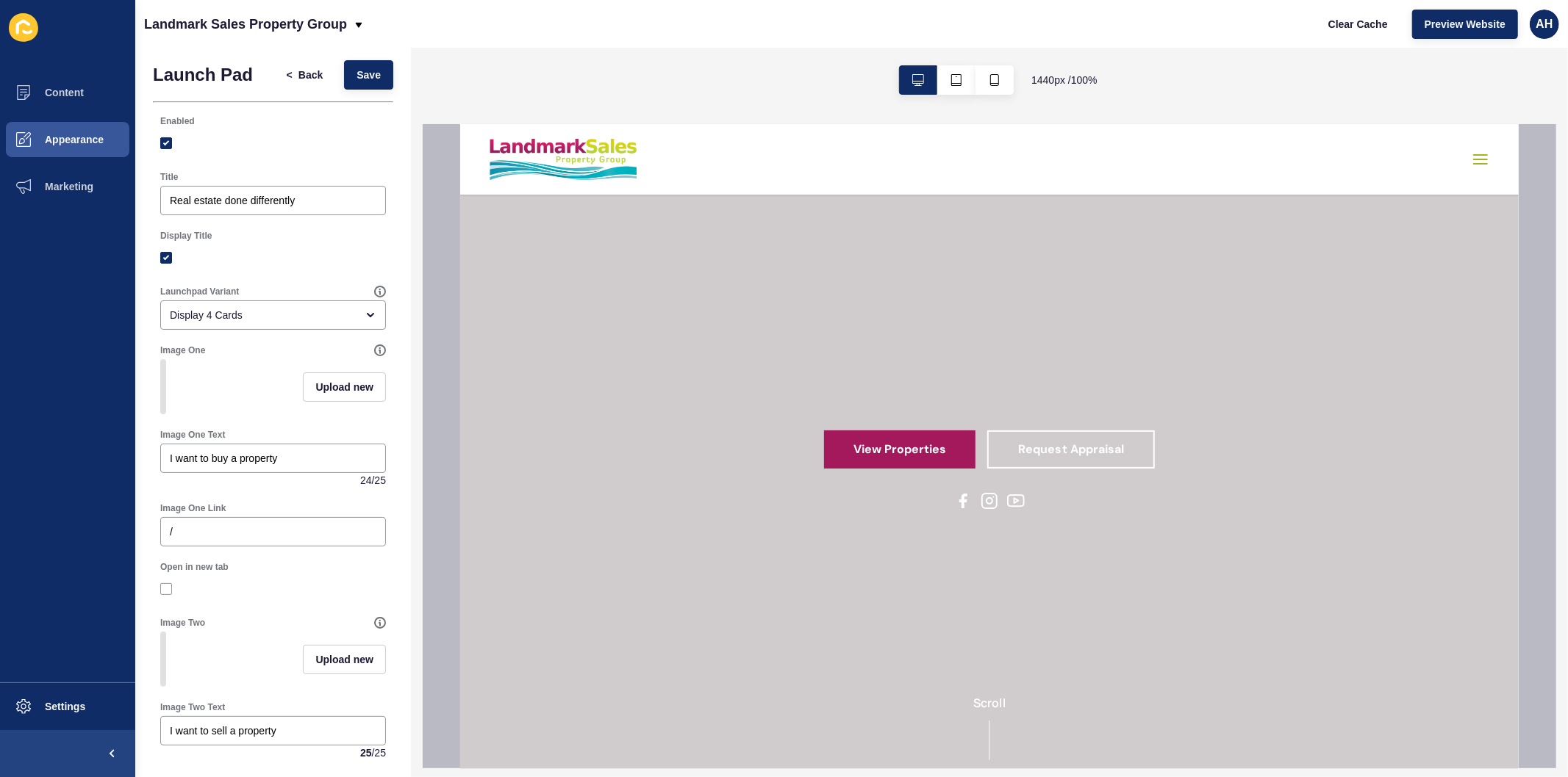
scroll to position [0, 0]
type input "Upcoming auctions"
click at [357, 82] on span "Save" at bounding box center [369, 80] width 25 height 15
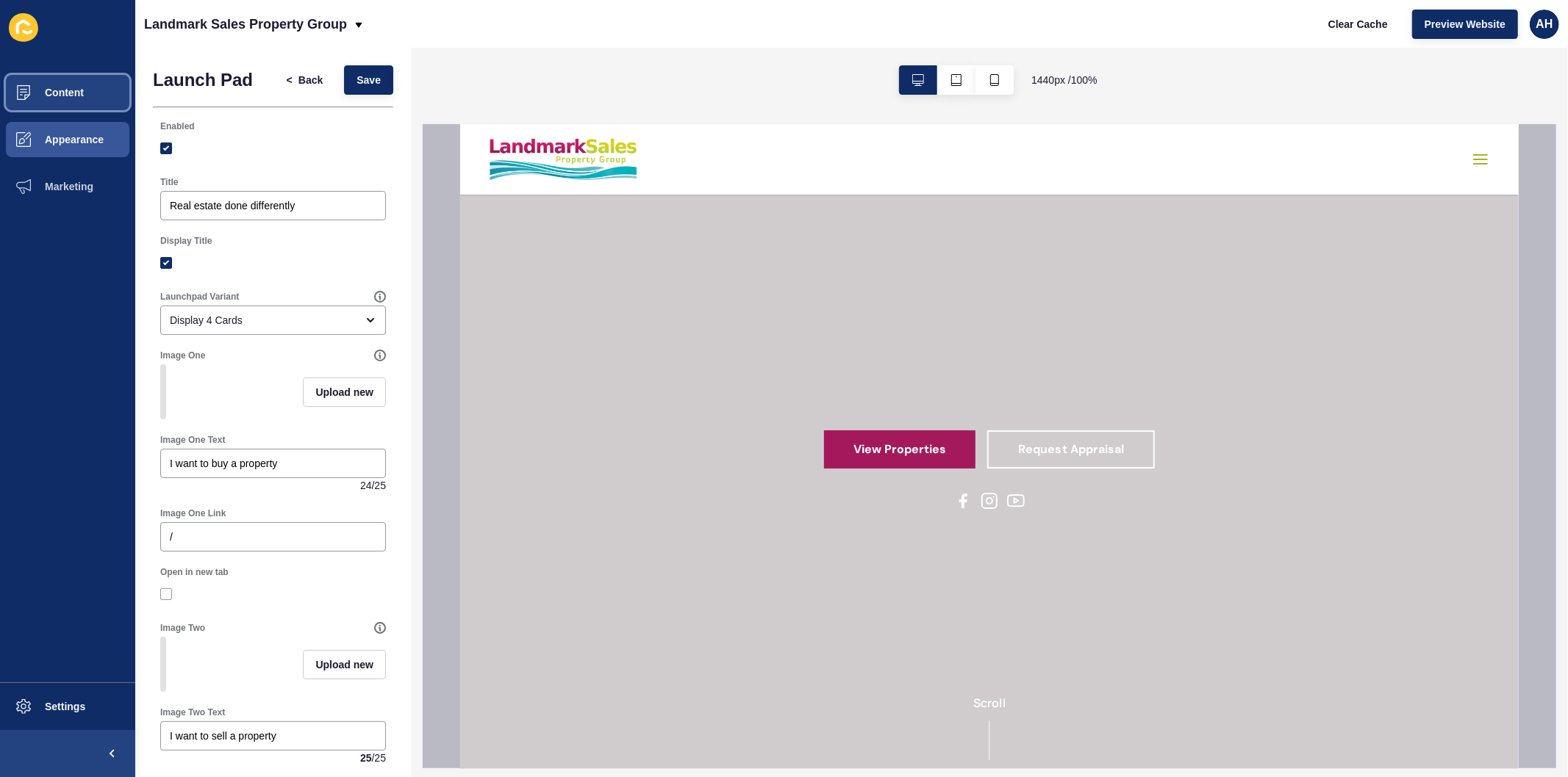
click at [74, 78] on button "Content" at bounding box center [67, 93] width 135 height 47
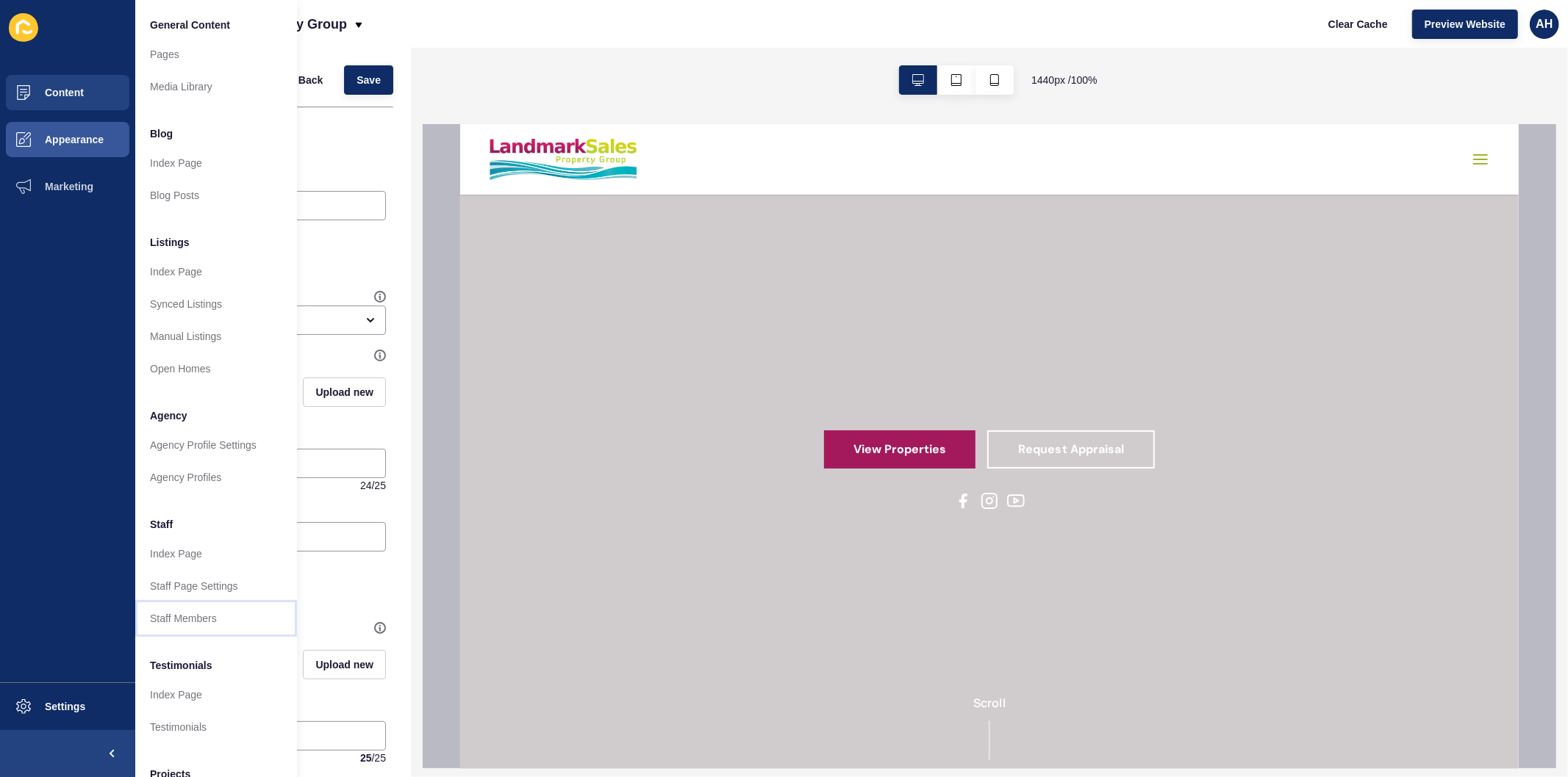
click at [173, 614] on link "Staff Members" at bounding box center [216, 618] width 162 height 32
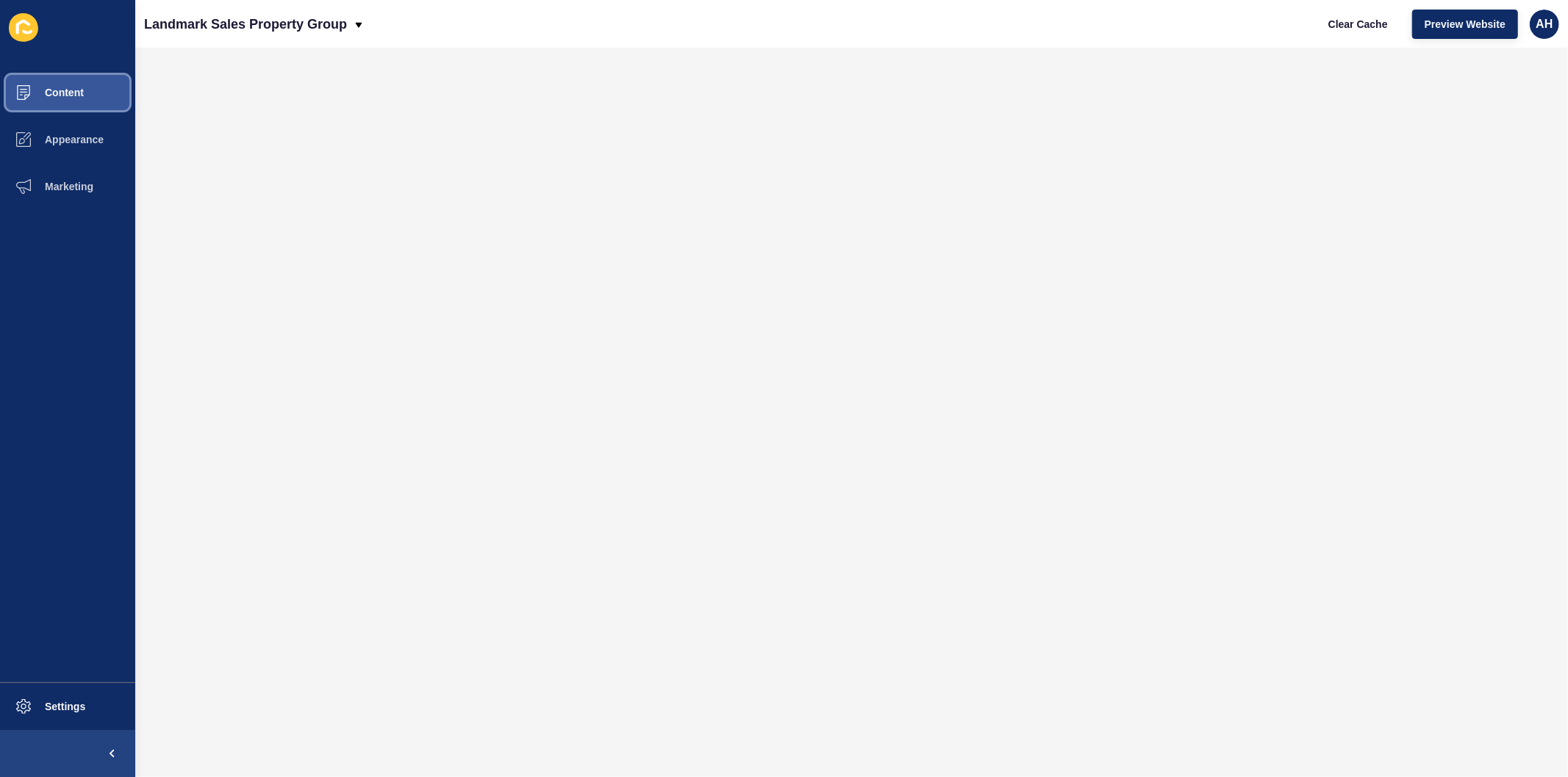
click at [66, 78] on button "Content" at bounding box center [67, 93] width 135 height 47
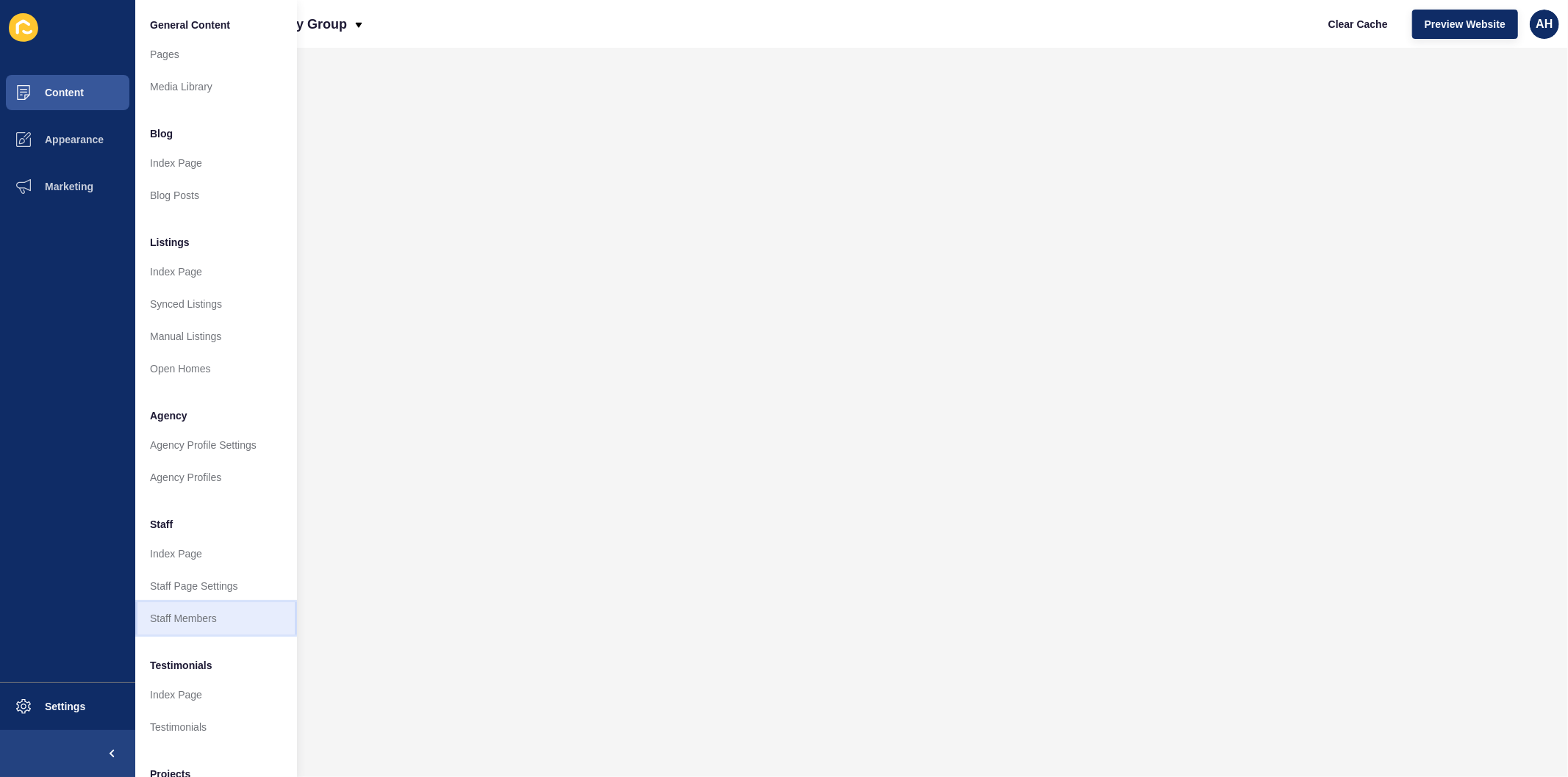
click at [216, 622] on link "Staff Members" at bounding box center [216, 618] width 162 height 32
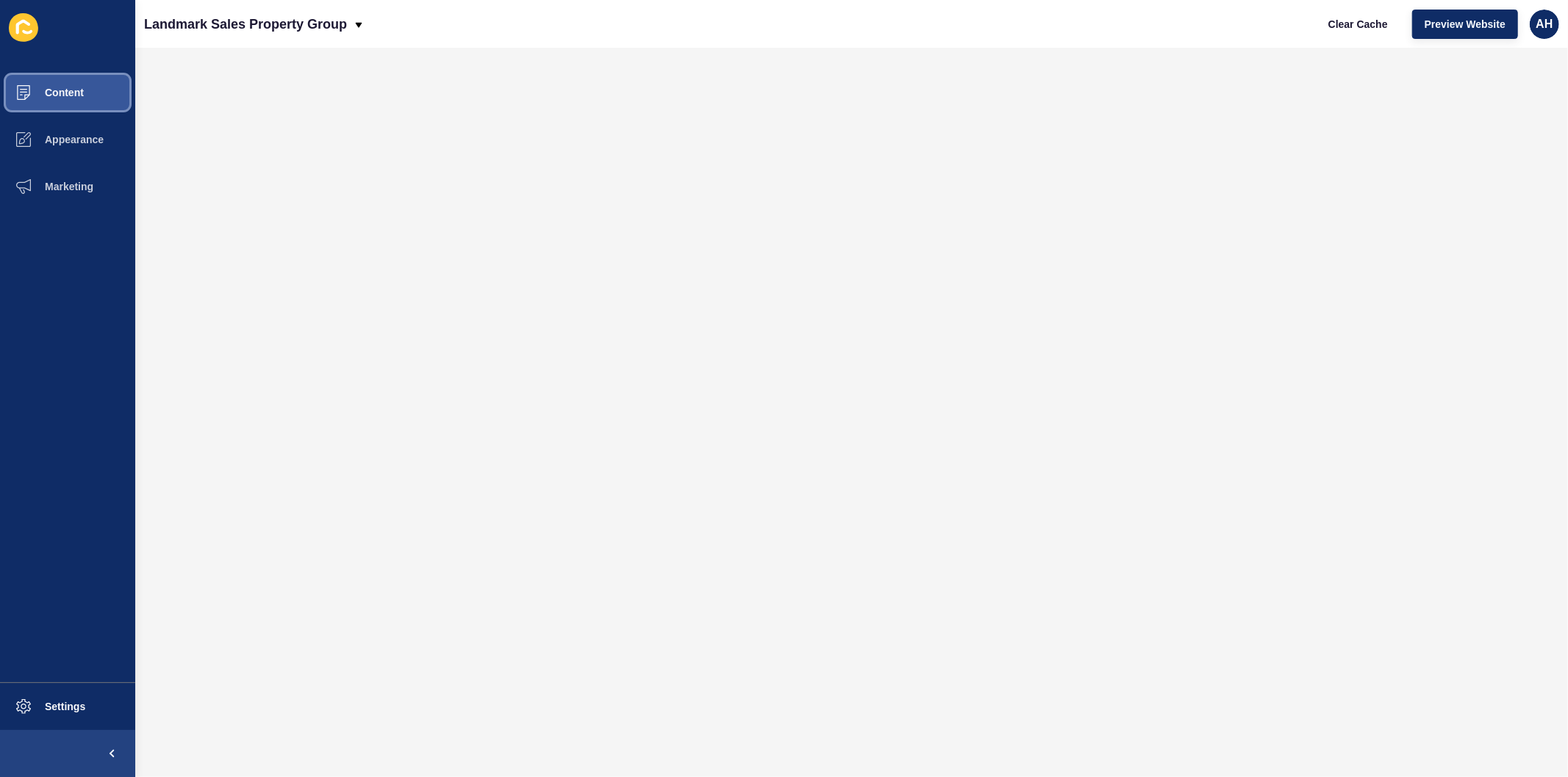
click at [78, 97] on span "Content" at bounding box center [41, 93] width 86 height 11
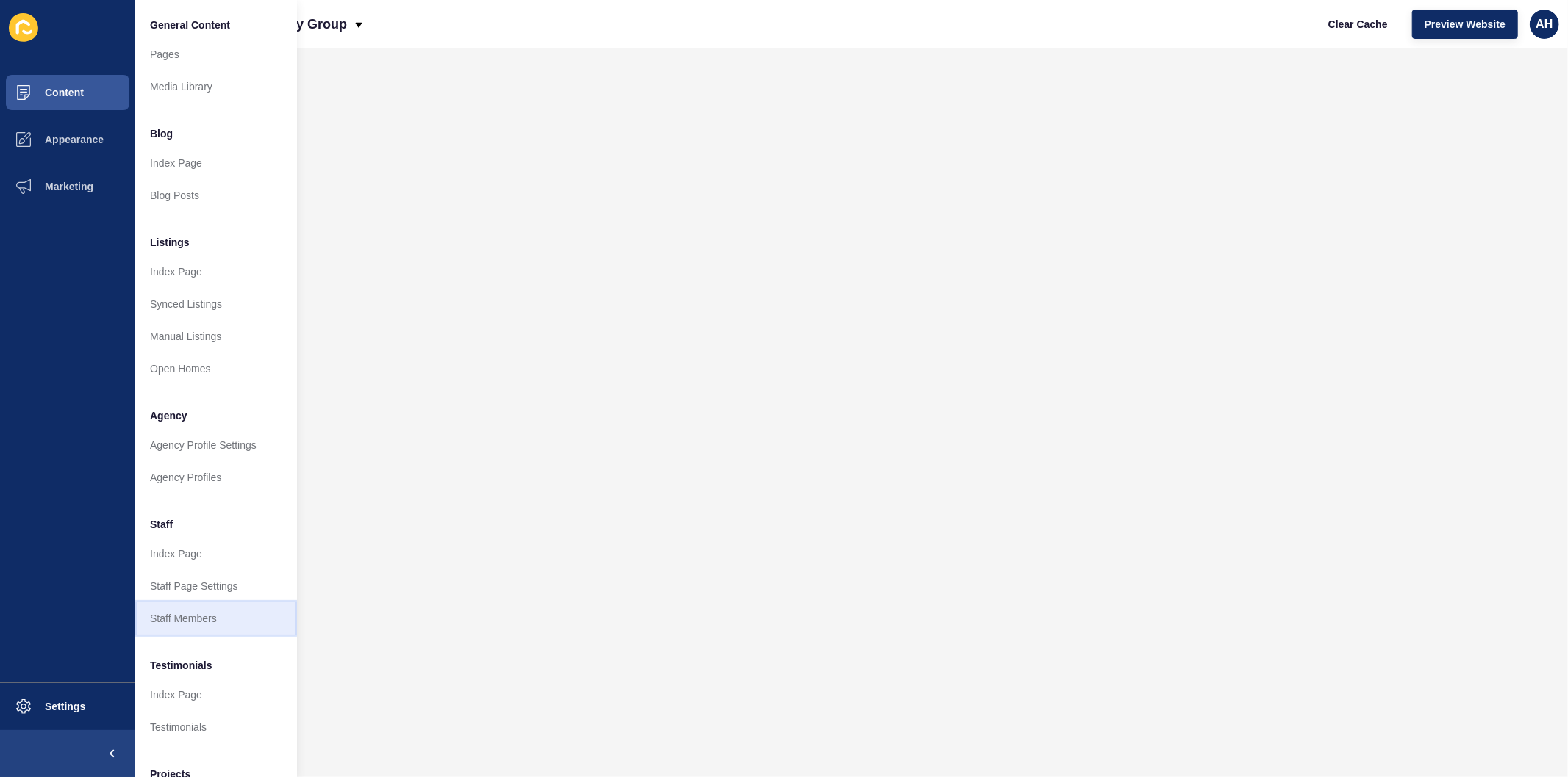
click at [174, 612] on link "Staff Members" at bounding box center [216, 618] width 162 height 32
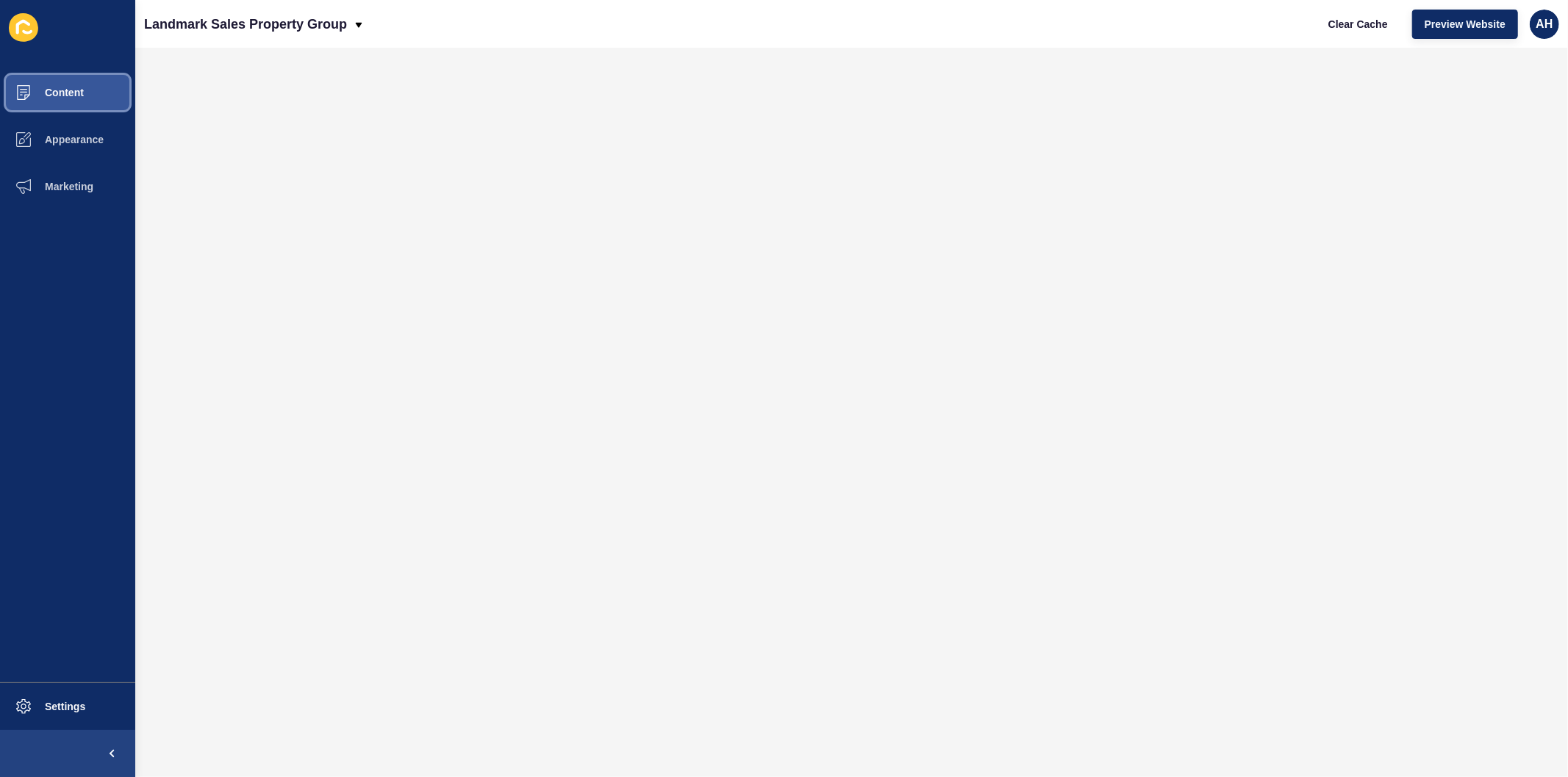
click at [76, 100] on button "Content" at bounding box center [67, 93] width 135 height 47
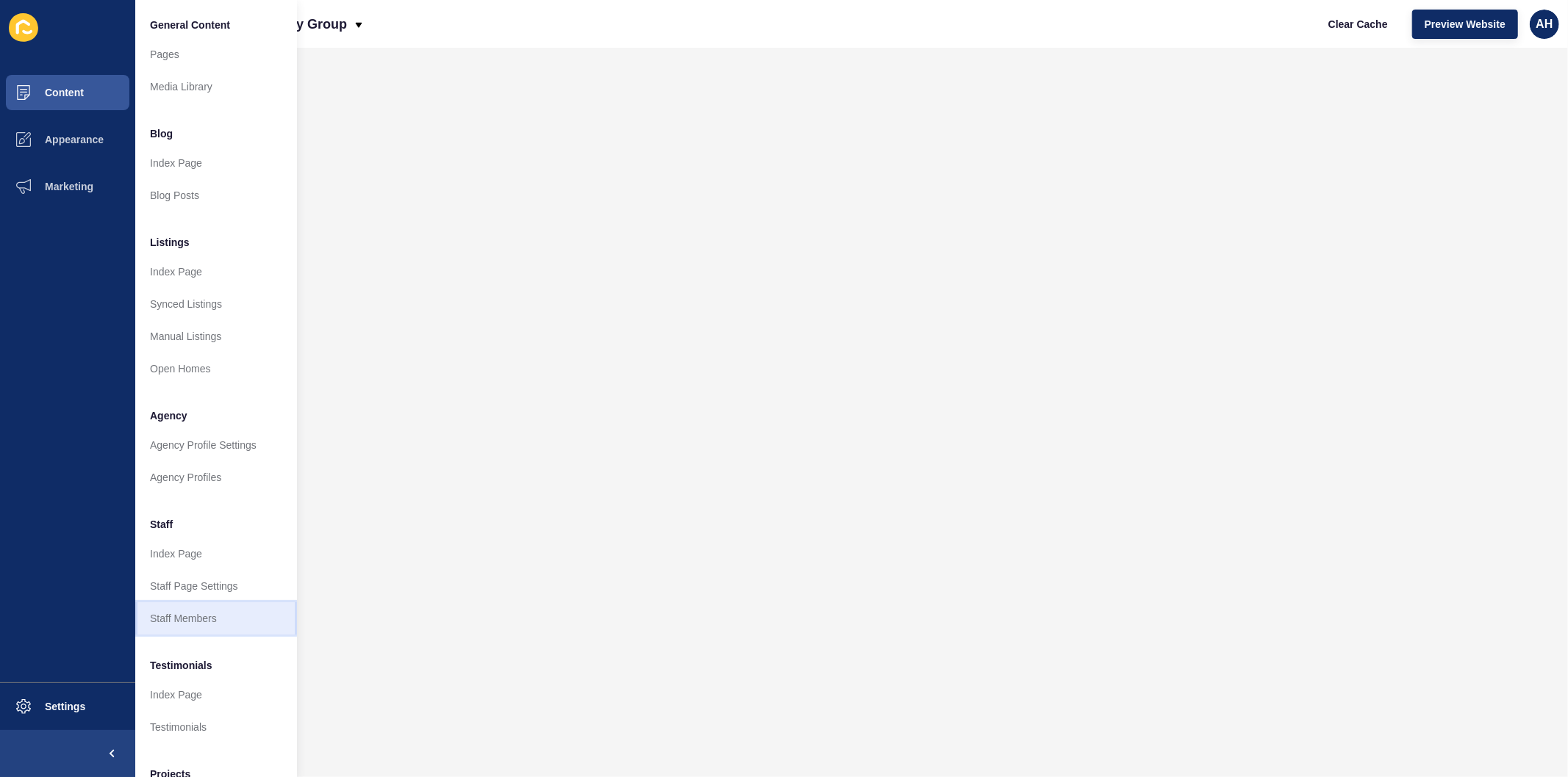
click at [210, 608] on link "Staff Members" at bounding box center [216, 618] width 162 height 32
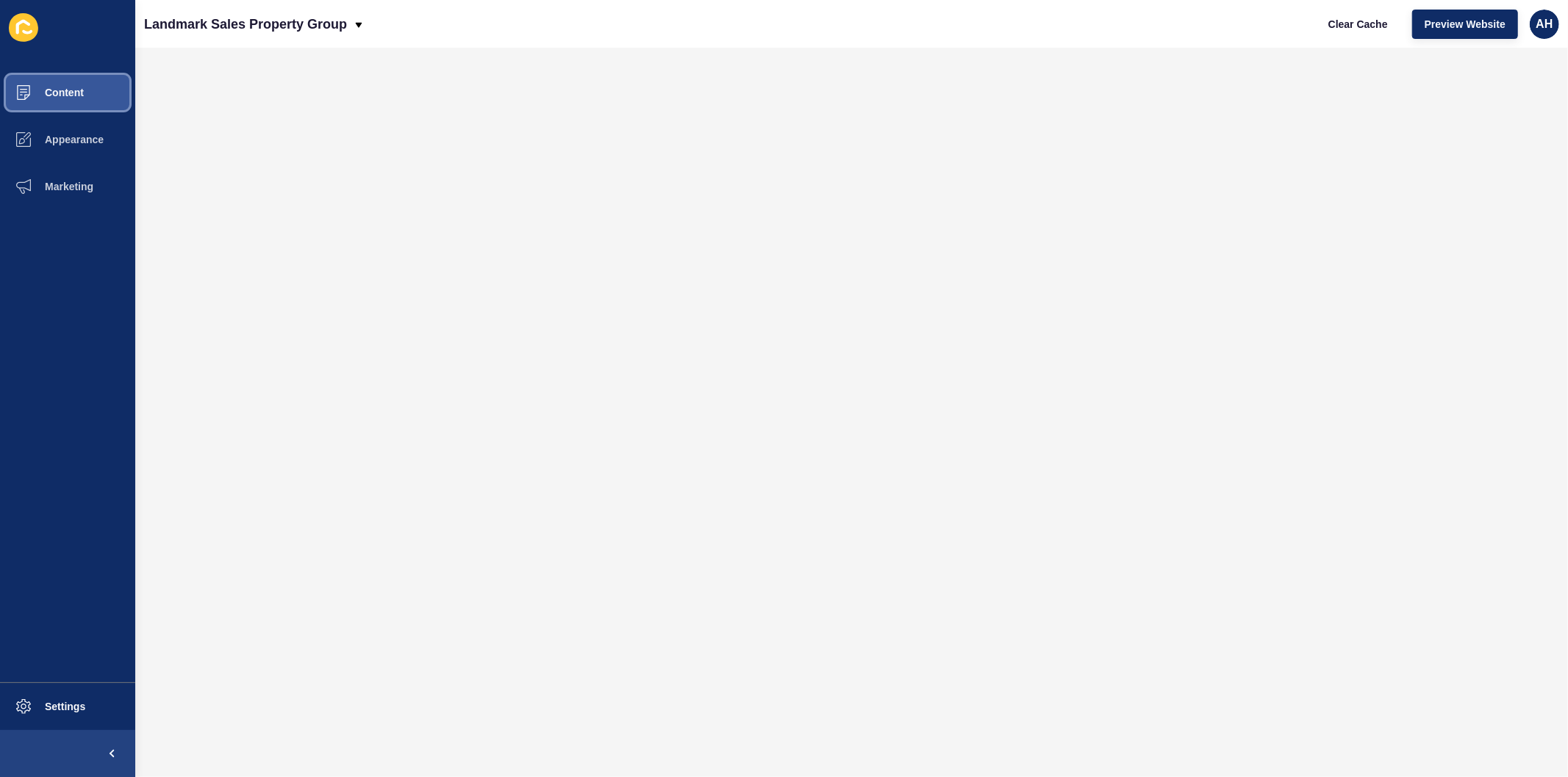
click at [74, 94] on span "Content" at bounding box center [41, 93] width 86 height 11
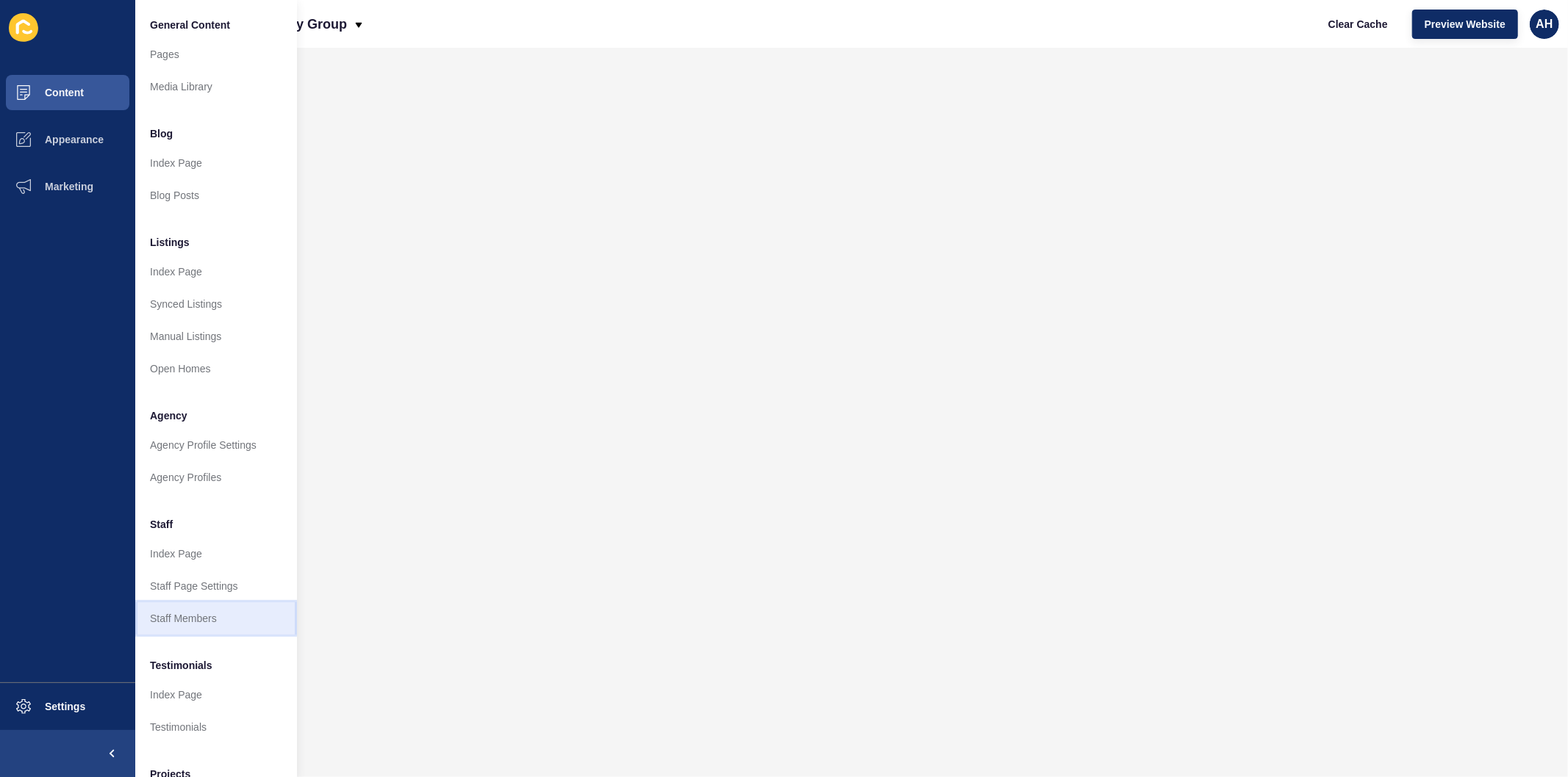
click at [179, 625] on link "Staff Members" at bounding box center [216, 618] width 162 height 32
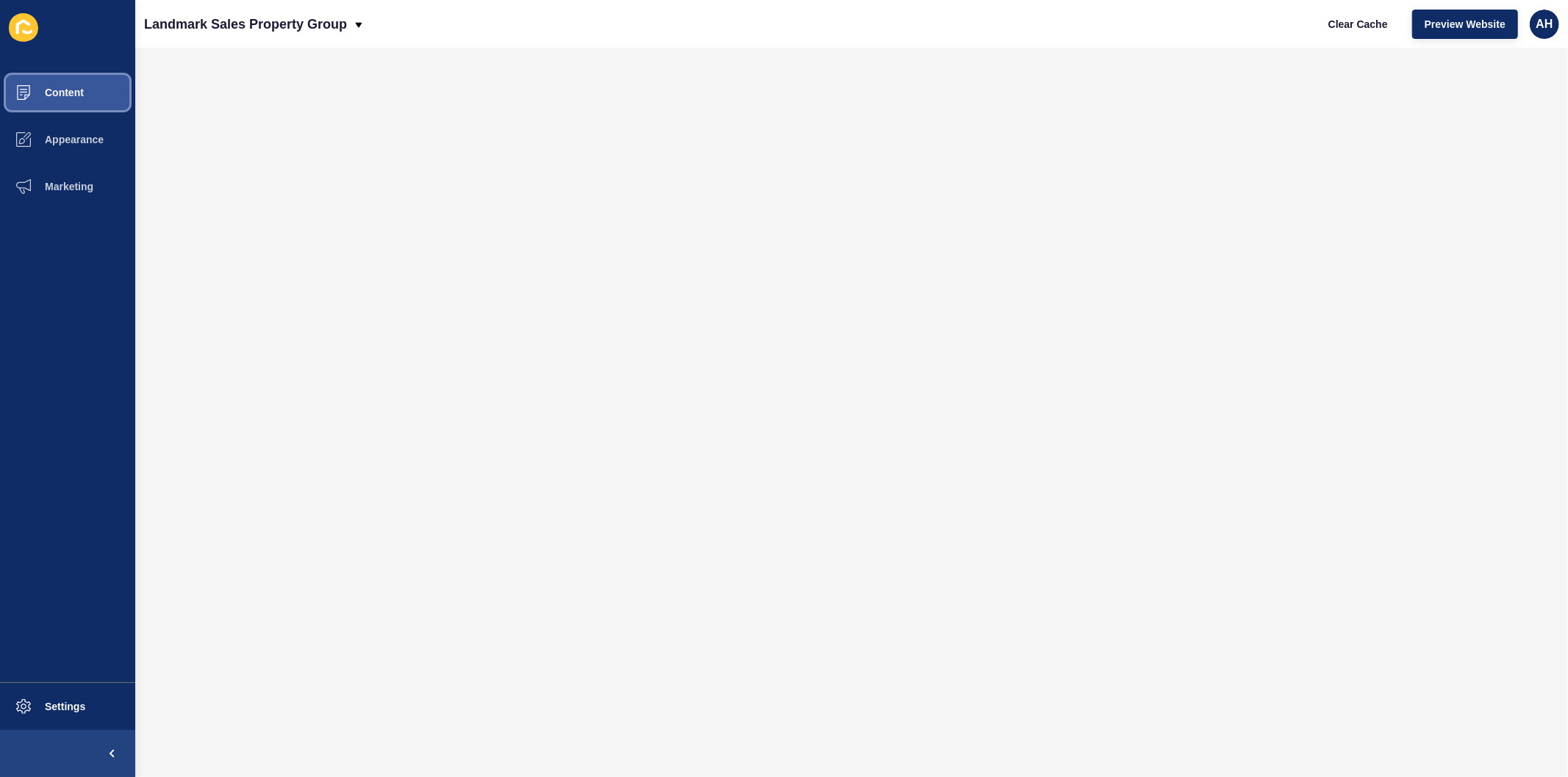
click at [44, 84] on span at bounding box center [24, 93] width 47 height 47
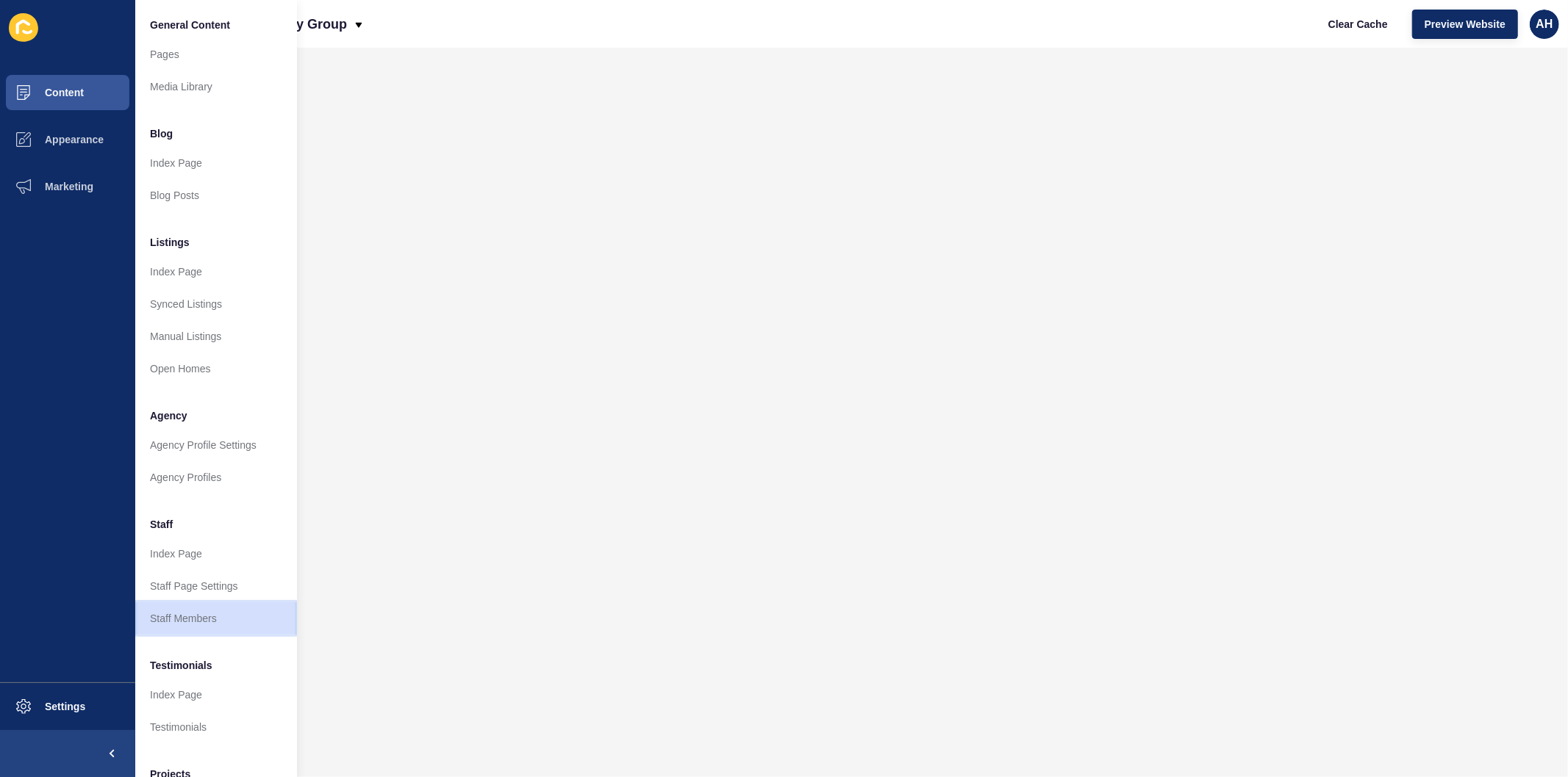
click at [167, 622] on link "Staff Members" at bounding box center [216, 618] width 162 height 32
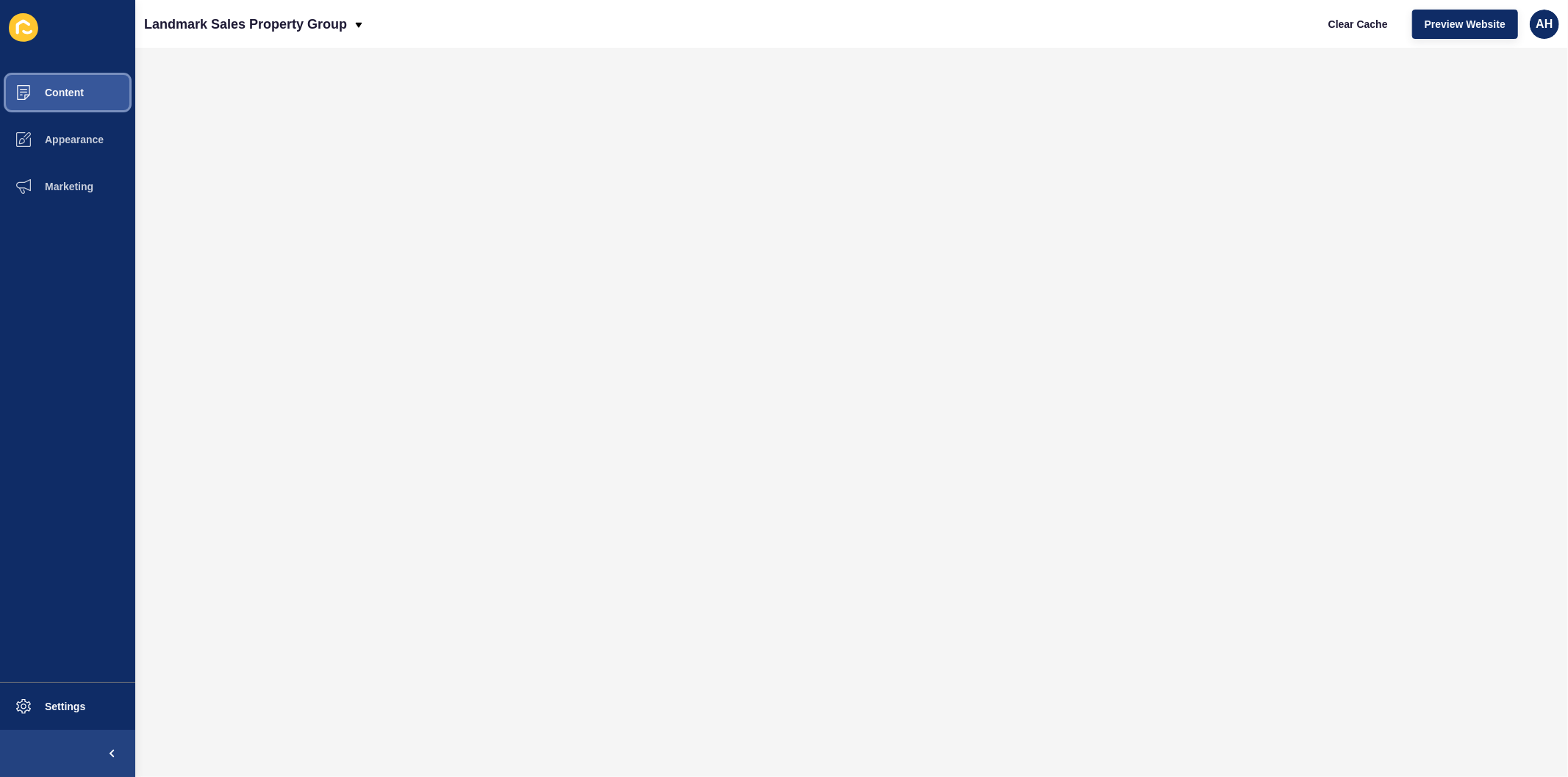
click at [74, 94] on span "Content" at bounding box center [41, 93] width 86 height 11
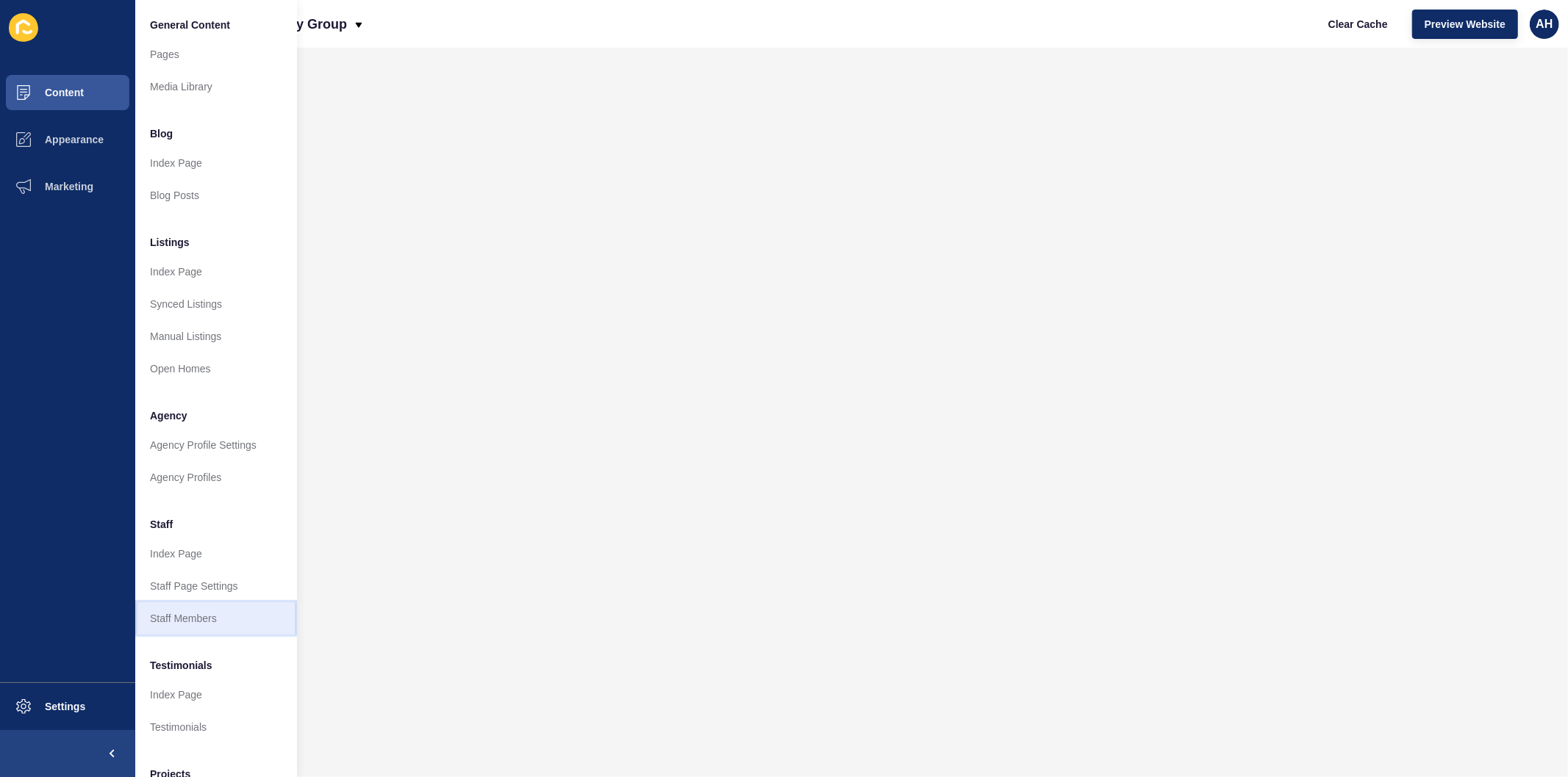
click at [210, 614] on link "Staff Members" at bounding box center [216, 618] width 162 height 32
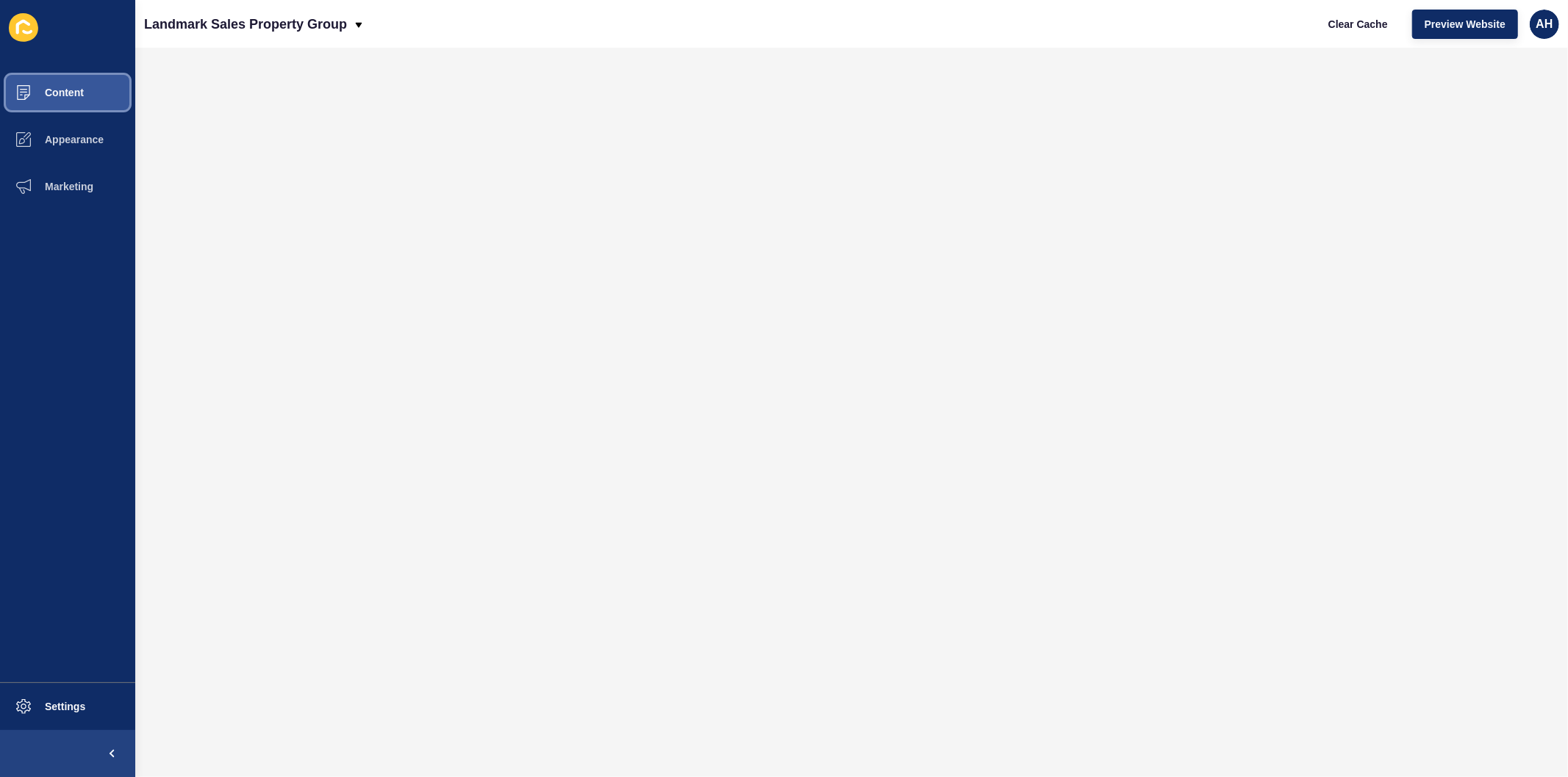
click at [78, 97] on span "Content" at bounding box center [41, 93] width 86 height 11
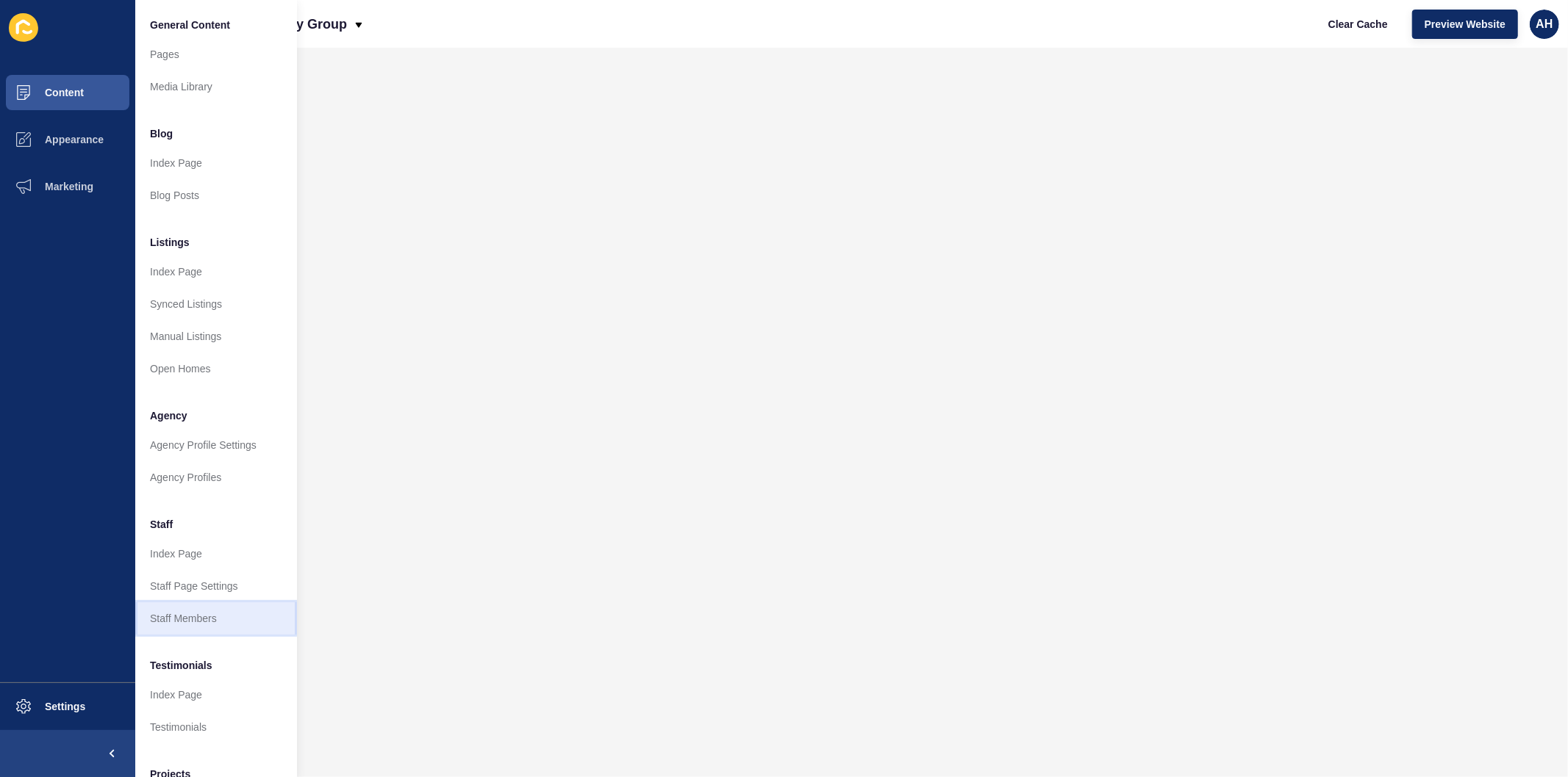
click at [189, 622] on link "Staff Members" at bounding box center [216, 618] width 162 height 32
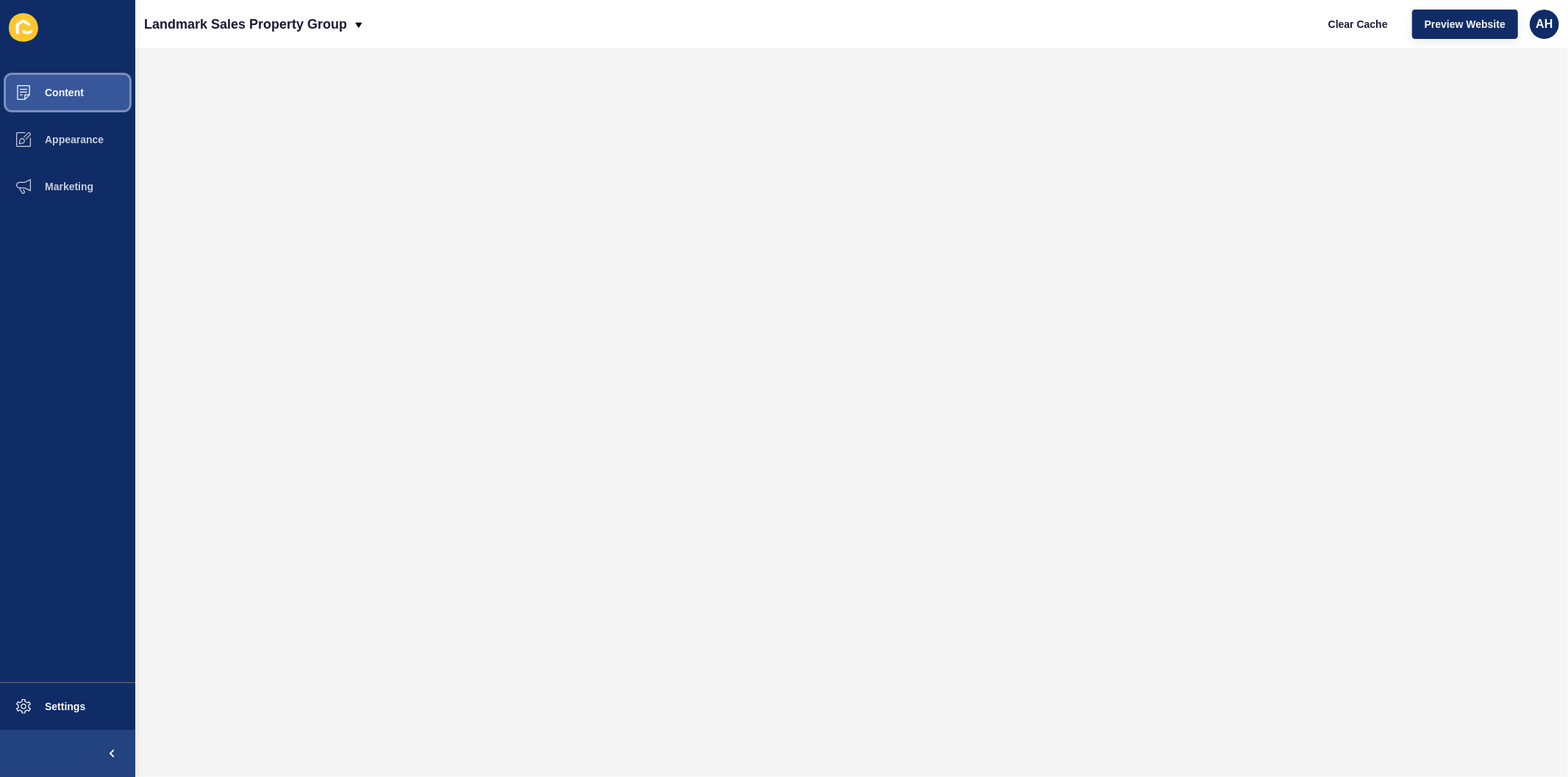
click at [60, 95] on span "Content" at bounding box center [41, 93] width 86 height 11
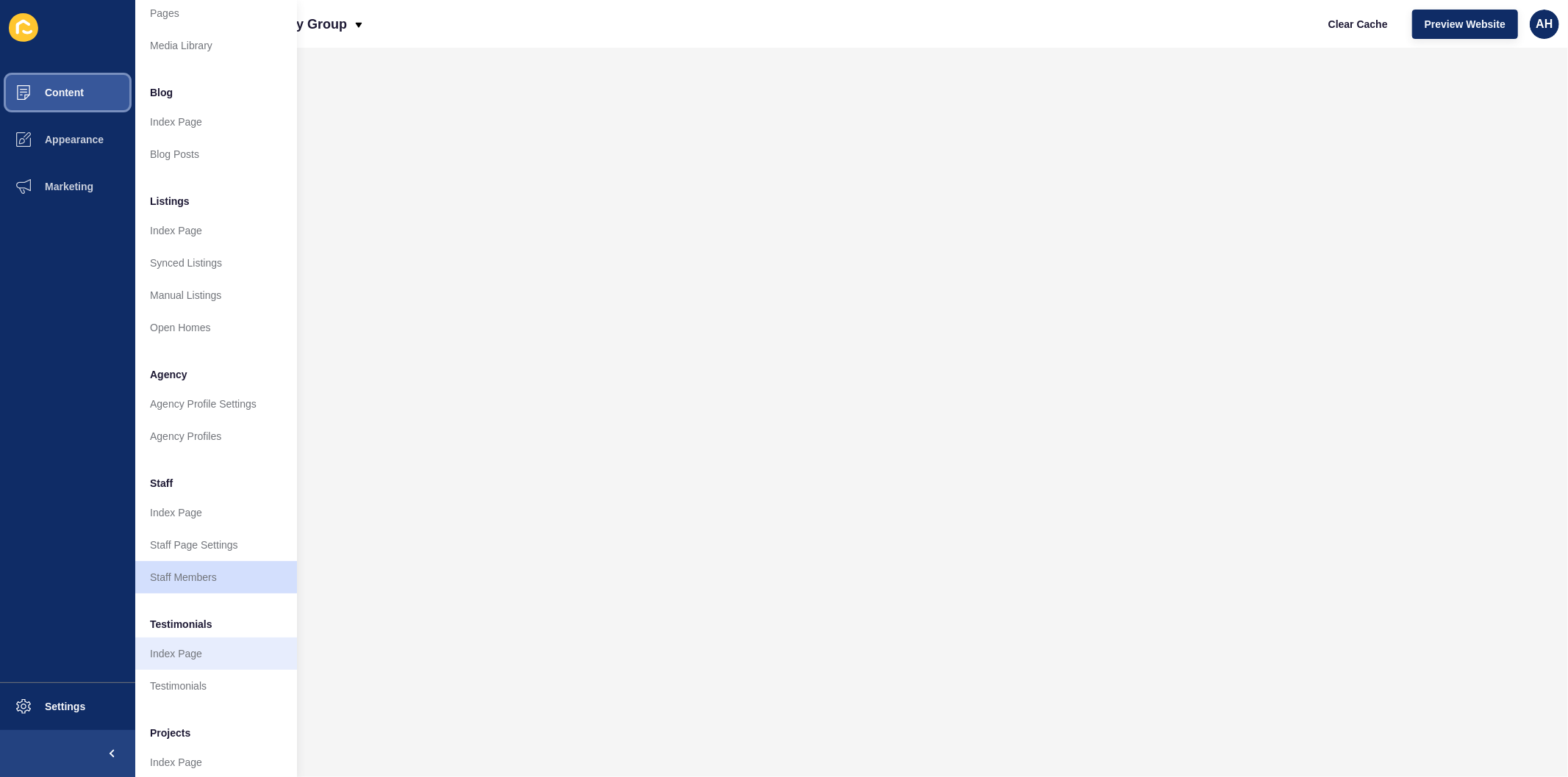
scroll to position [81, 0]
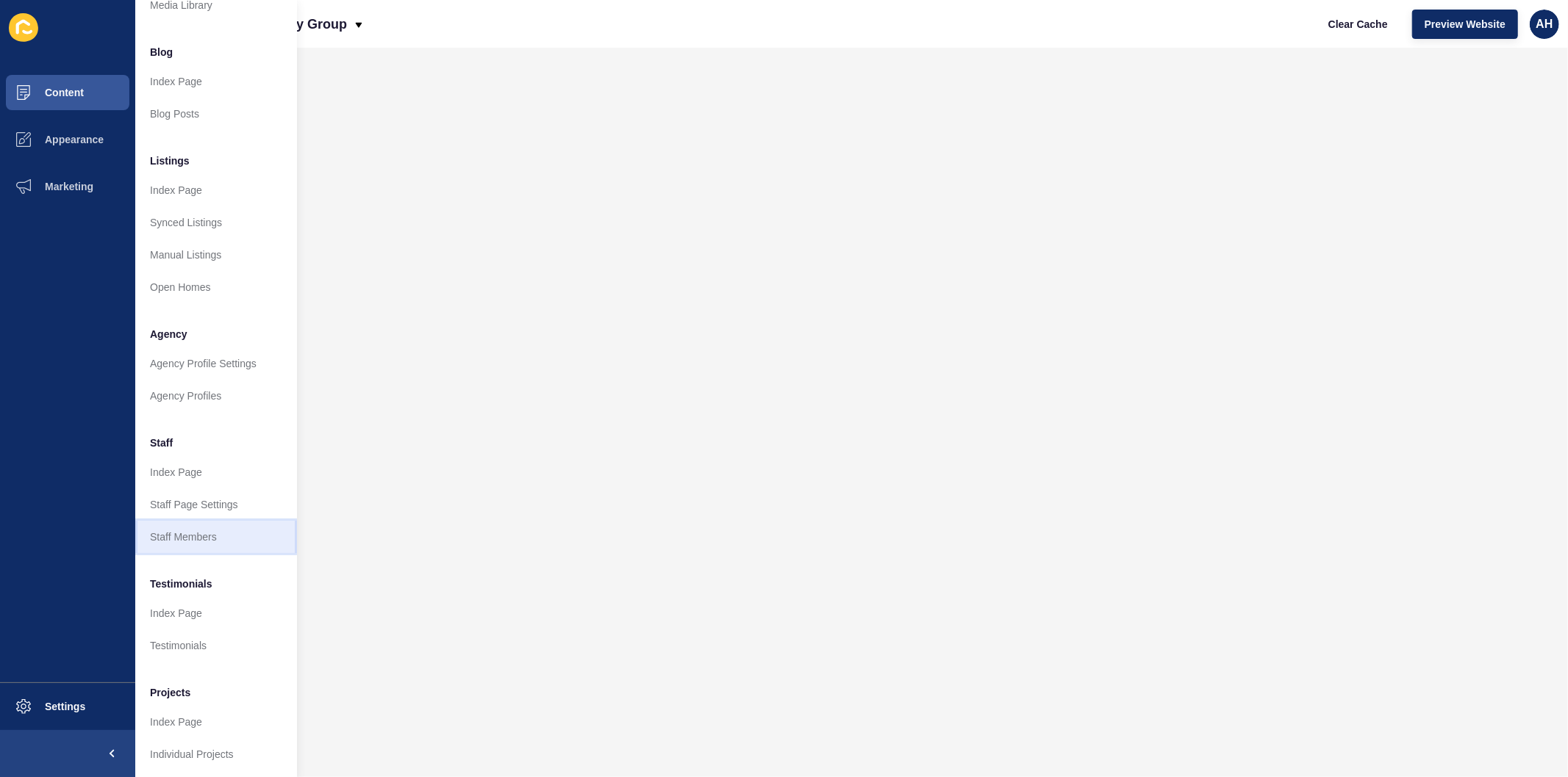
click at [193, 532] on link "Staff Members" at bounding box center [216, 537] width 162 height 32
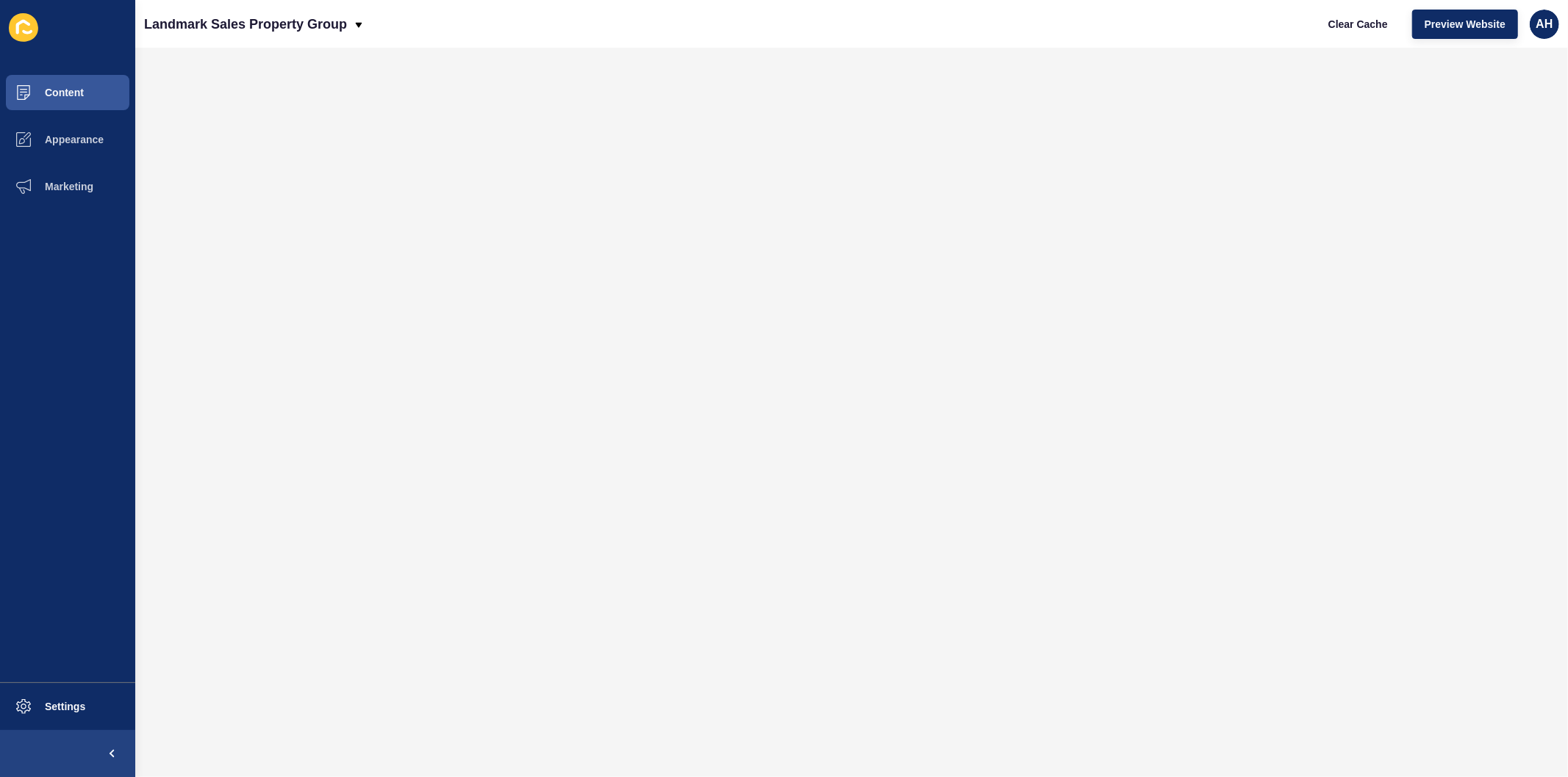
scroll to position [0, 0]
click at [67, 136] on span "Appearance" at bounding box center [51, 139] width 106 height 11
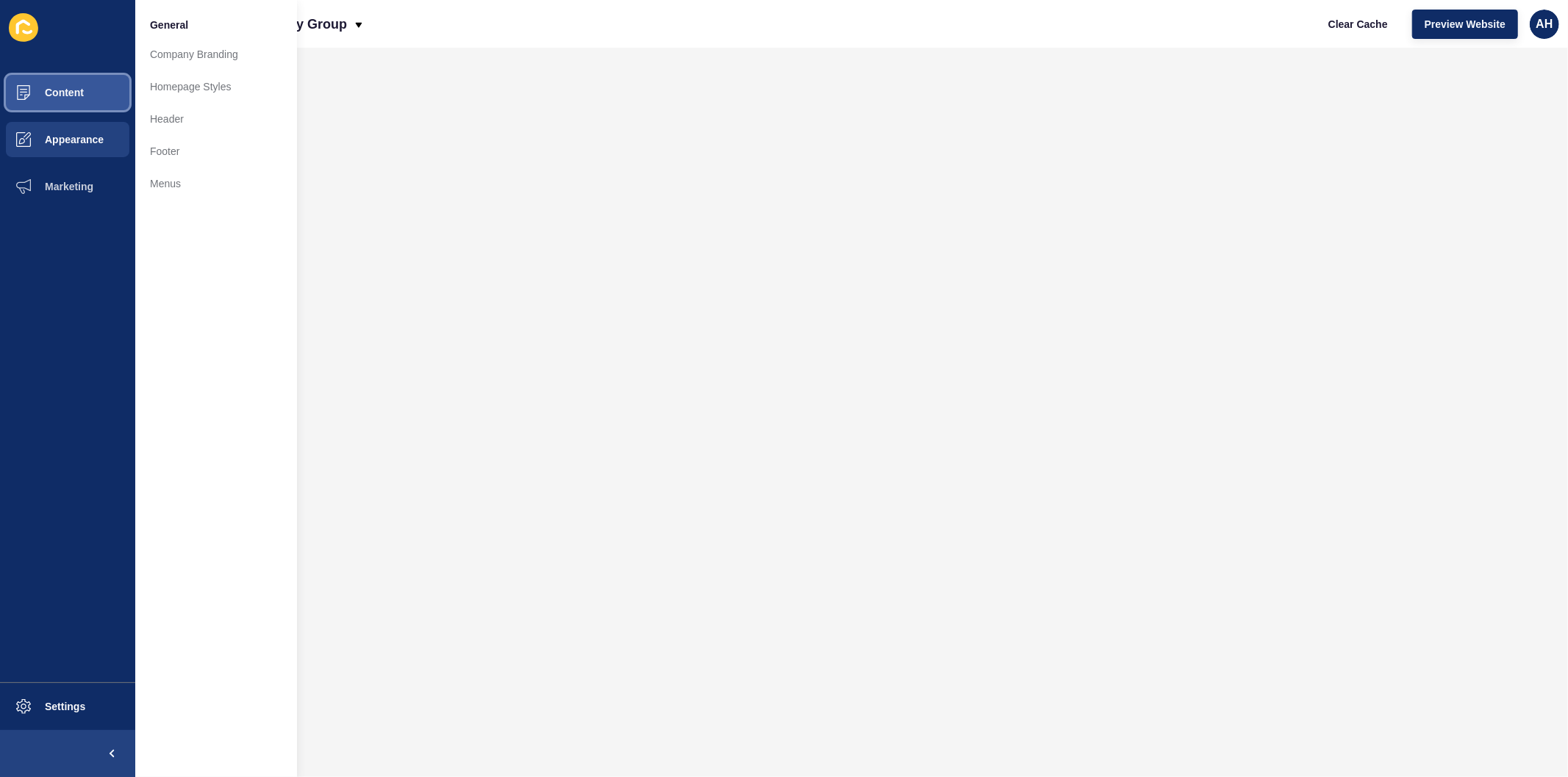
click at [75, 95] on span "Content" at bounding box center [41, 93] width 86 height 11
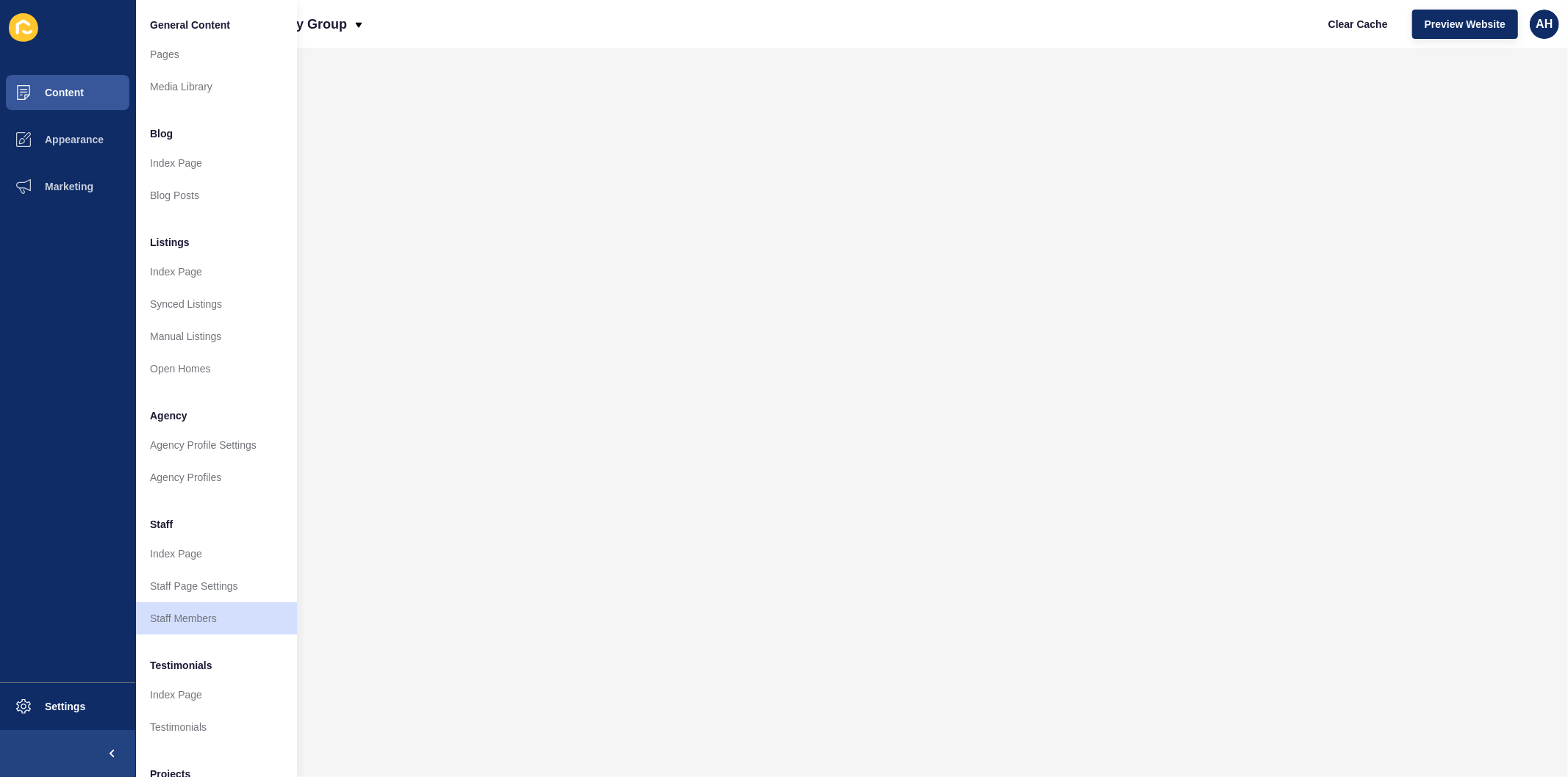
click at [30, 310] on ul "Content Appearance Marketing" at bounding box center [67, 375] width 135 height 613
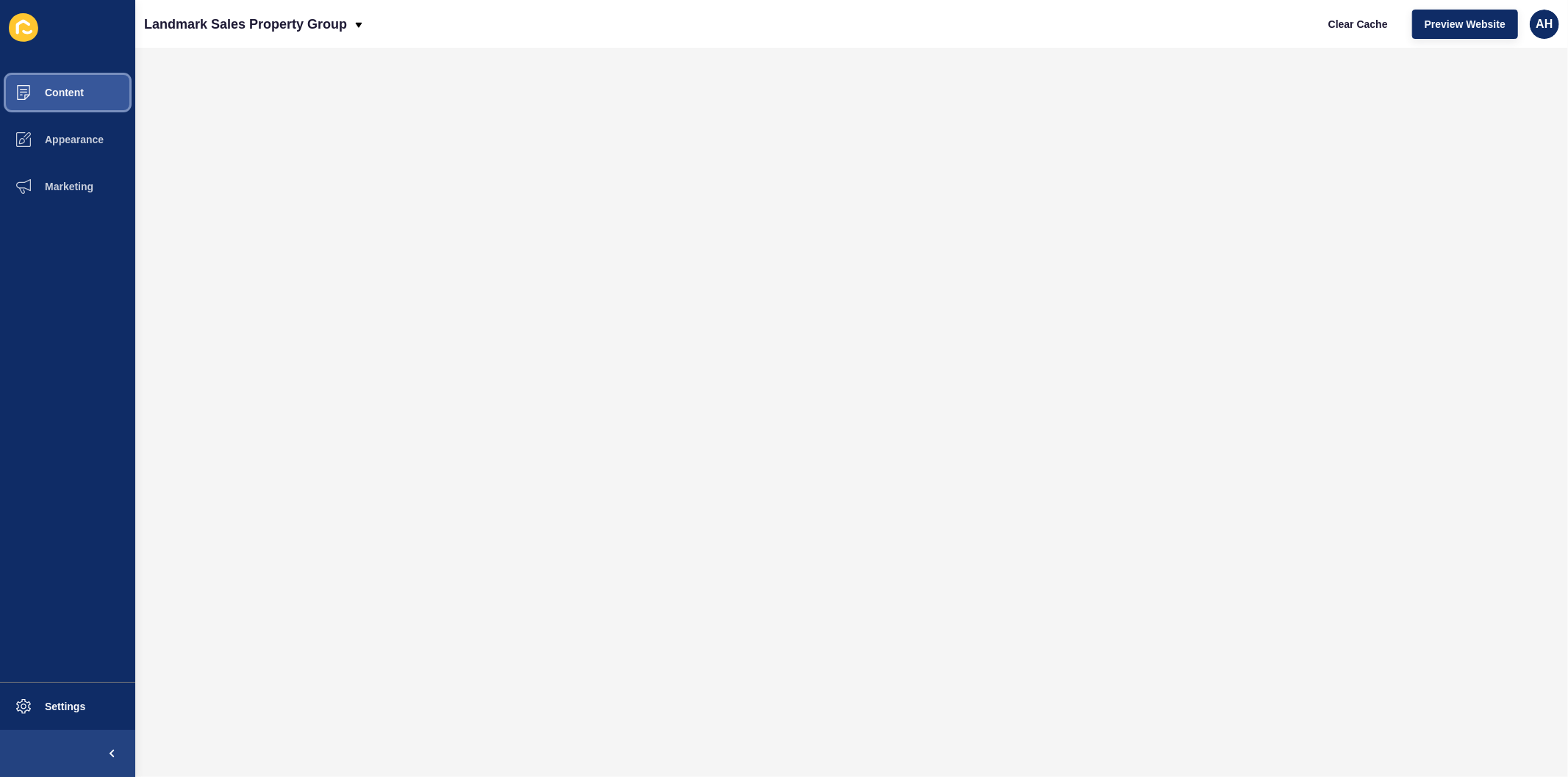
click at [64, 87] on span "Content" at bounding box center [41, 93] width 86 height 11
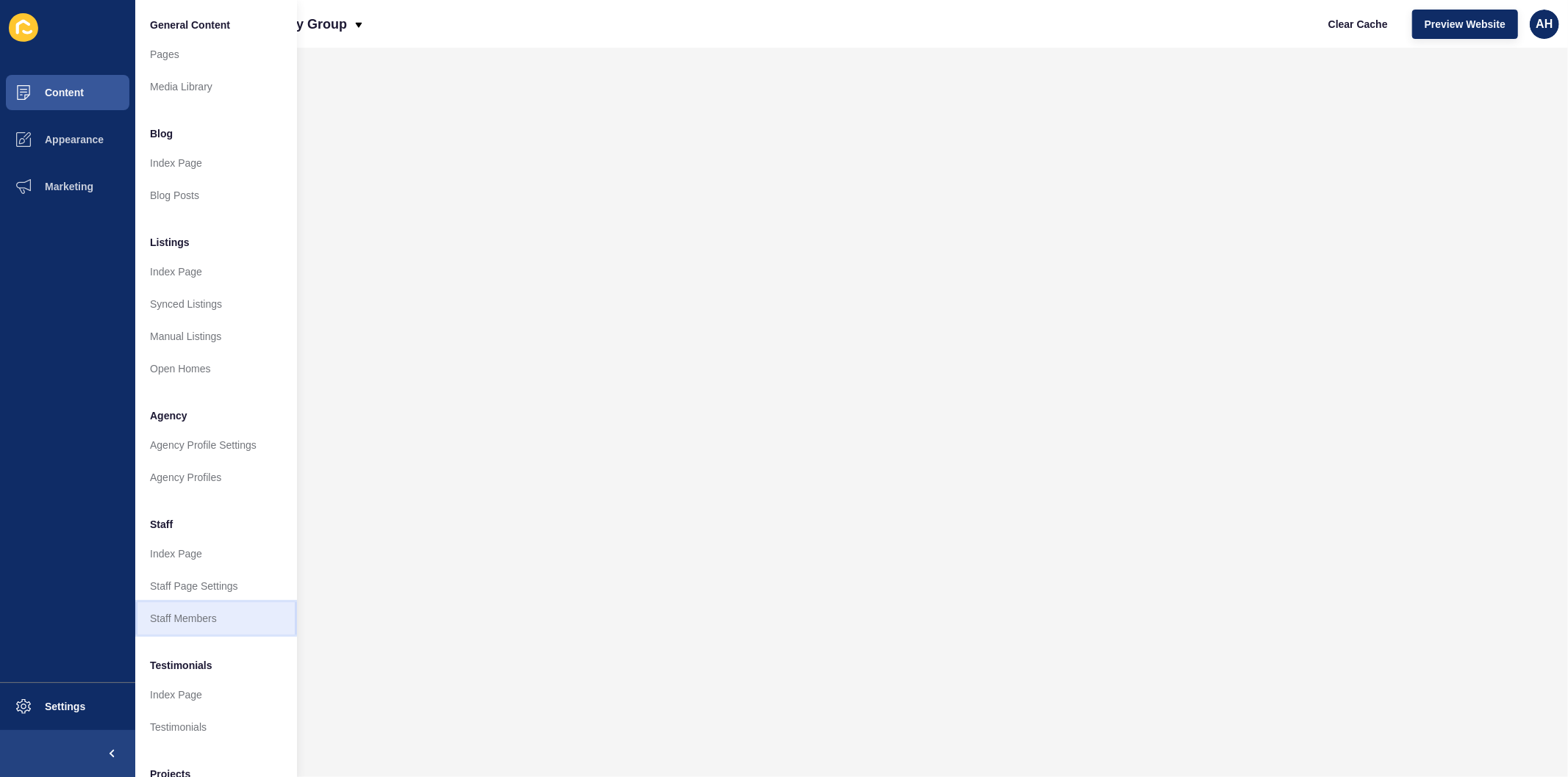
click at [191, 614] on link "Staff Members" at bounding box center [216, 618] width 162 height 32
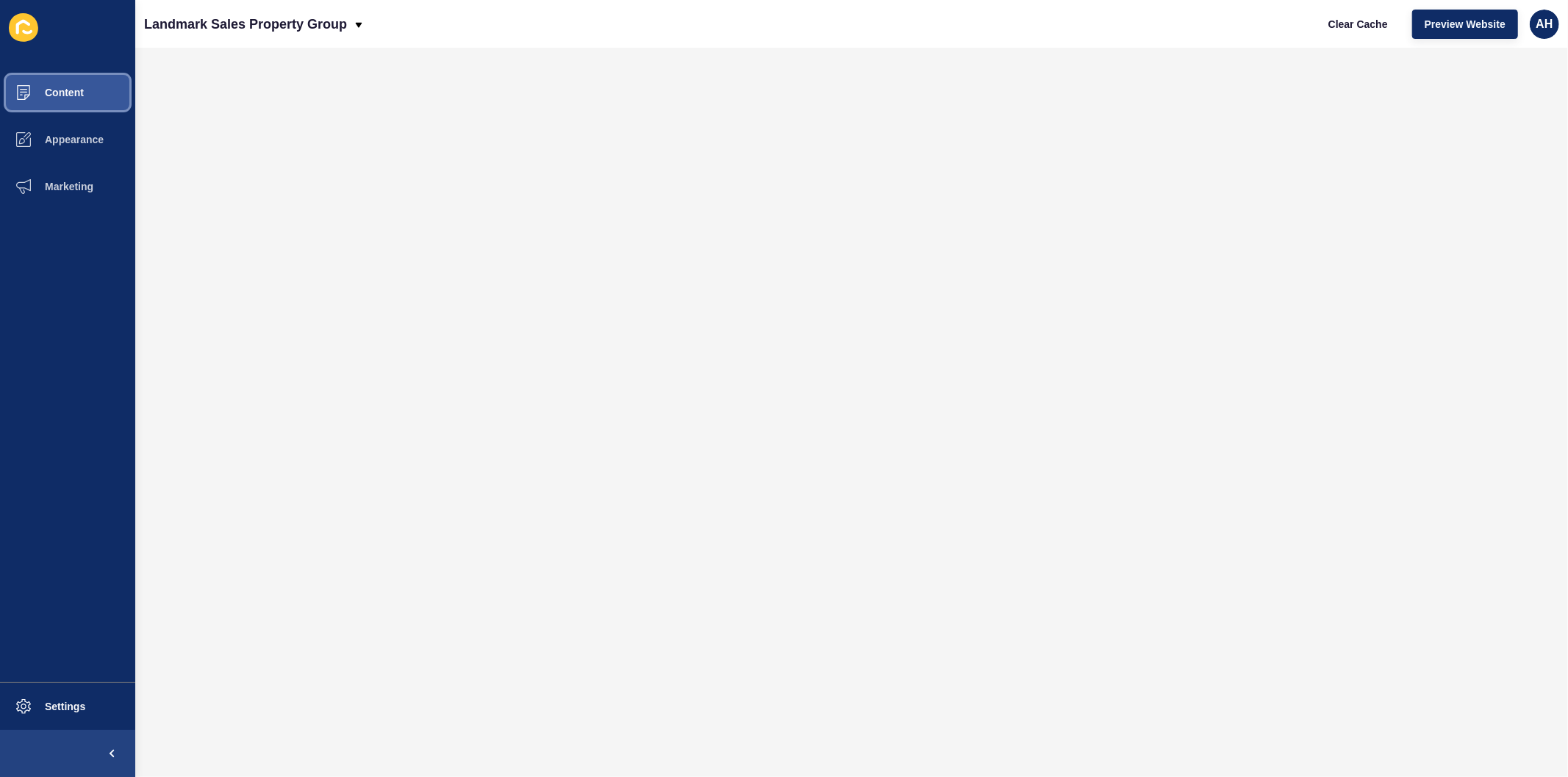
click at [84, 84] on button "Content" at bounding box center [67, 93] width 135 height 47
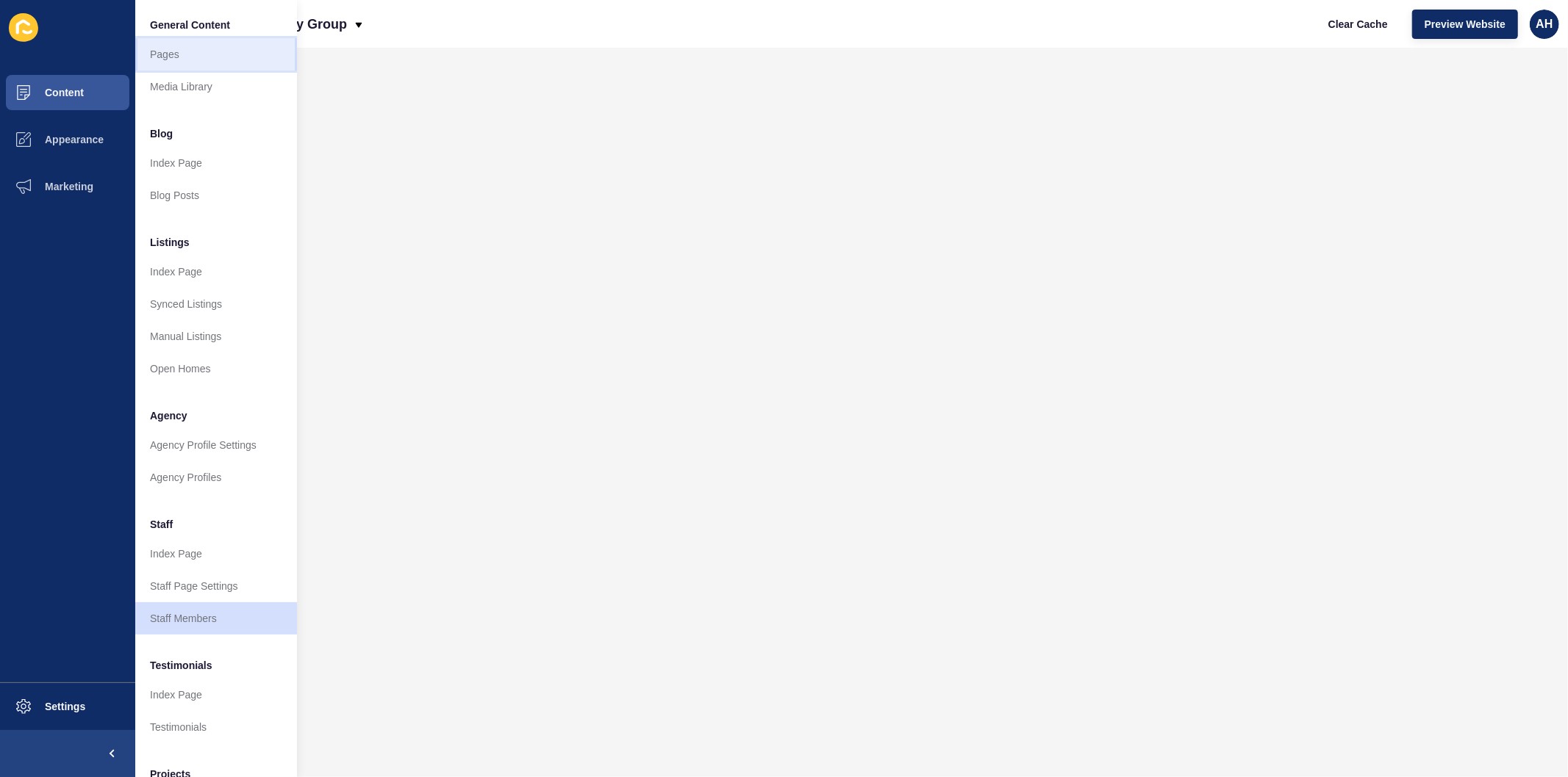
click at [164, 59] on link "Pages" at bounding box center [216, 54] width 162 height 32
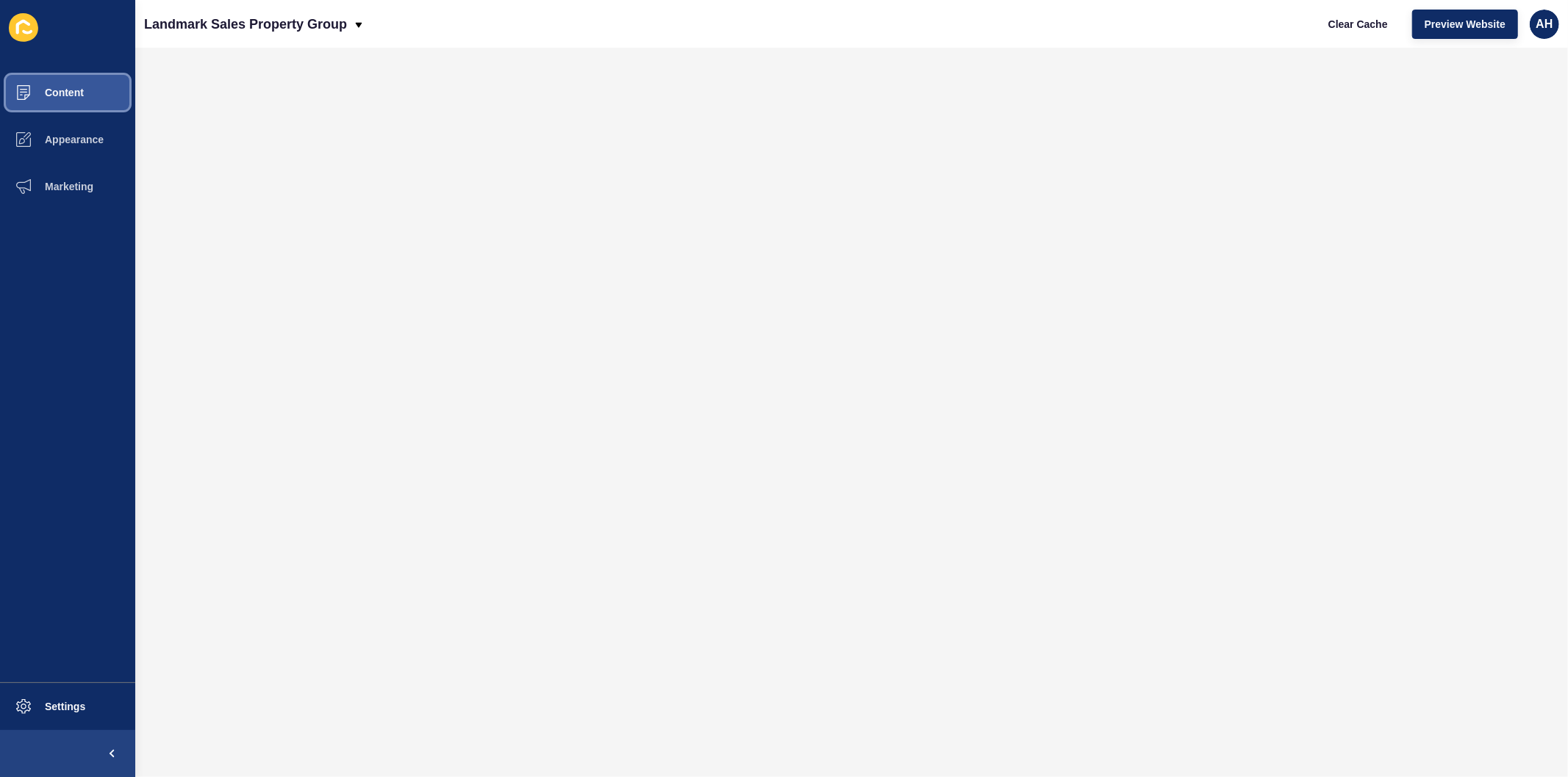
click at [74, 94] on span "Content" at bounding box center [41, 93] width 86 height 11
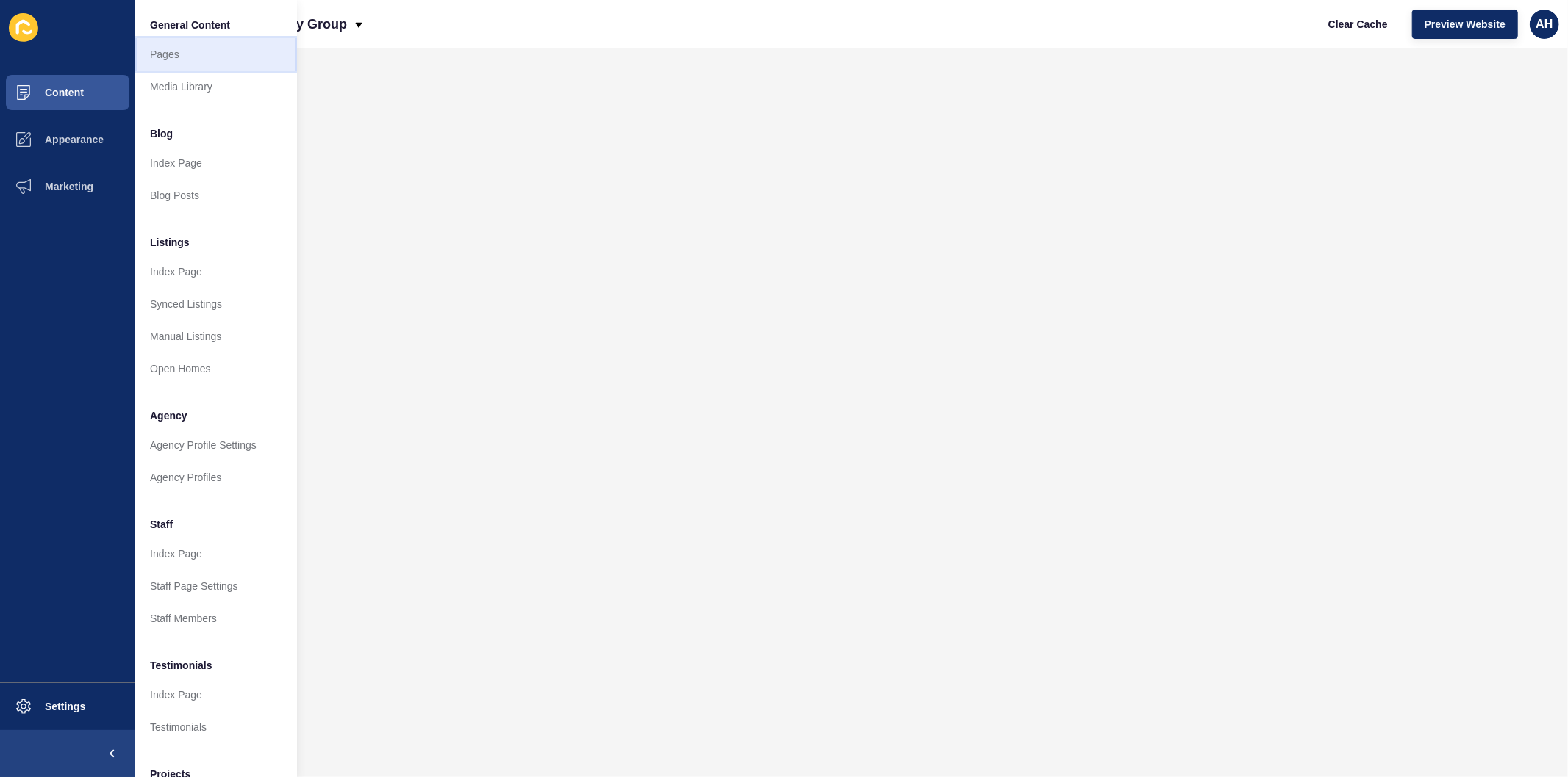
click at [180, 55] on link "Pages" at bounding box center [216, 54] width 162 height 32
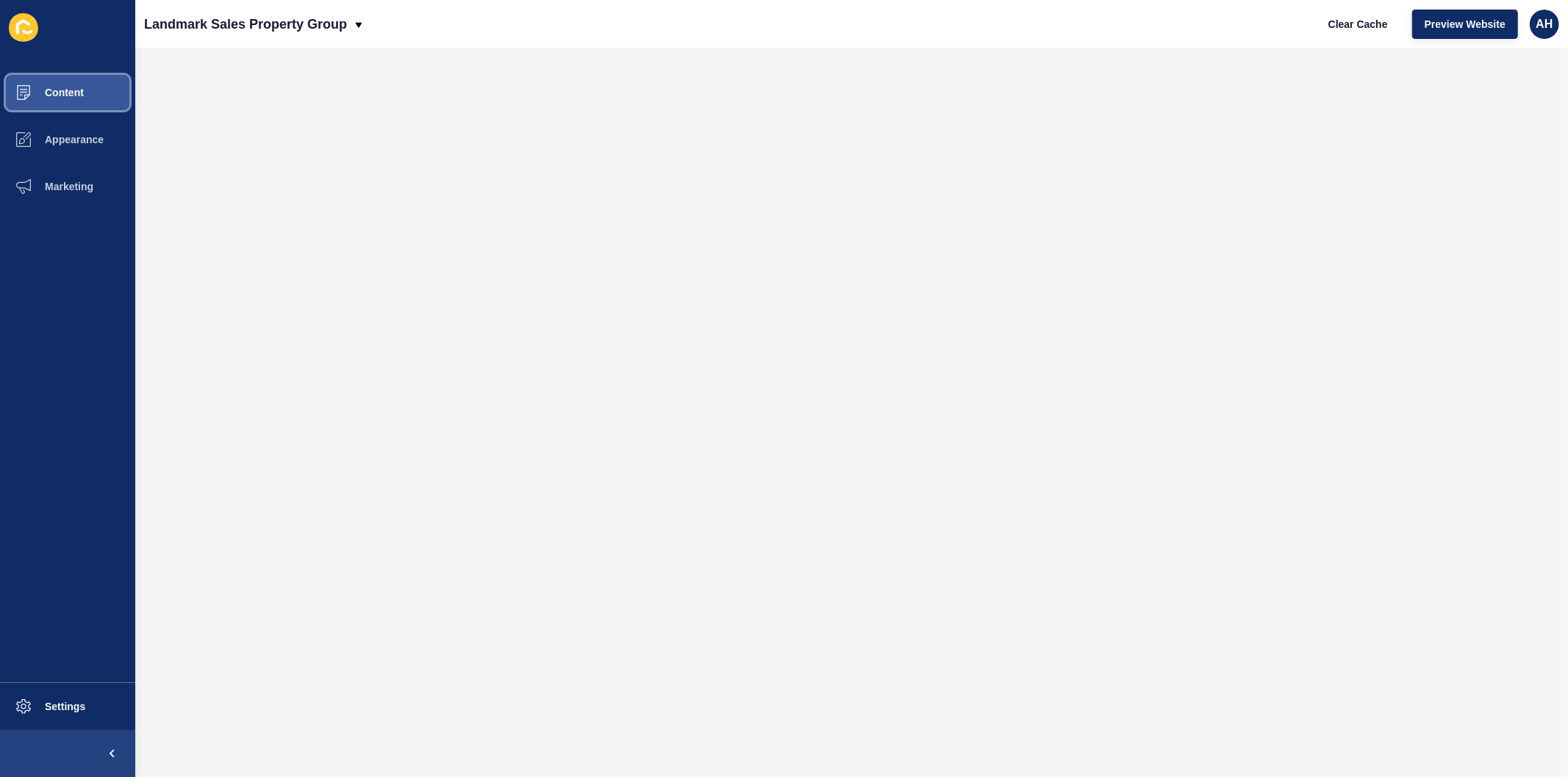
click at [15, 87] on span "Content" at bounding box center [41, 93] width 86 height 11
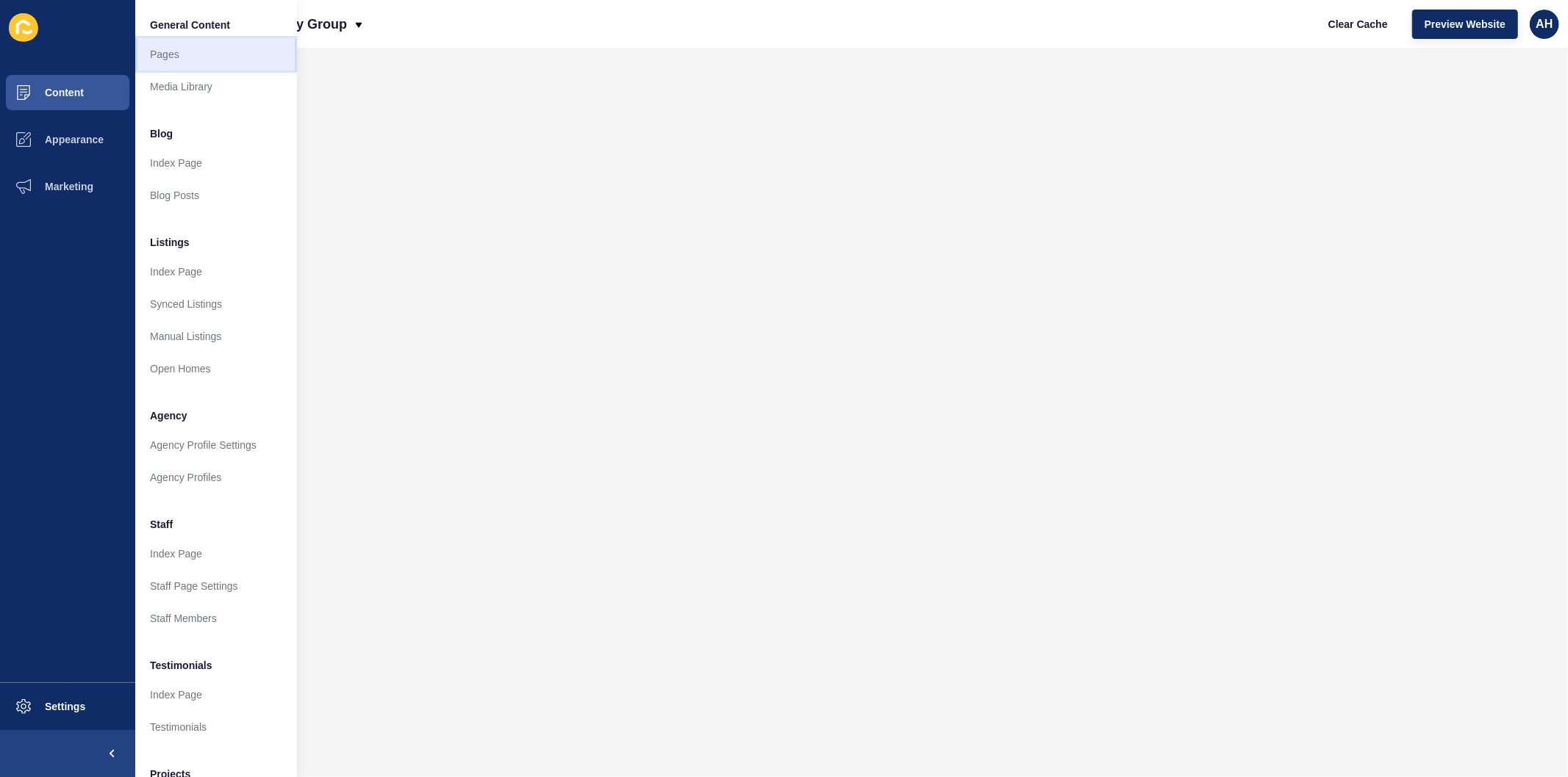
click at [166, 59] on link "Pages" at bounding box center [216, 54] width 162 height 32
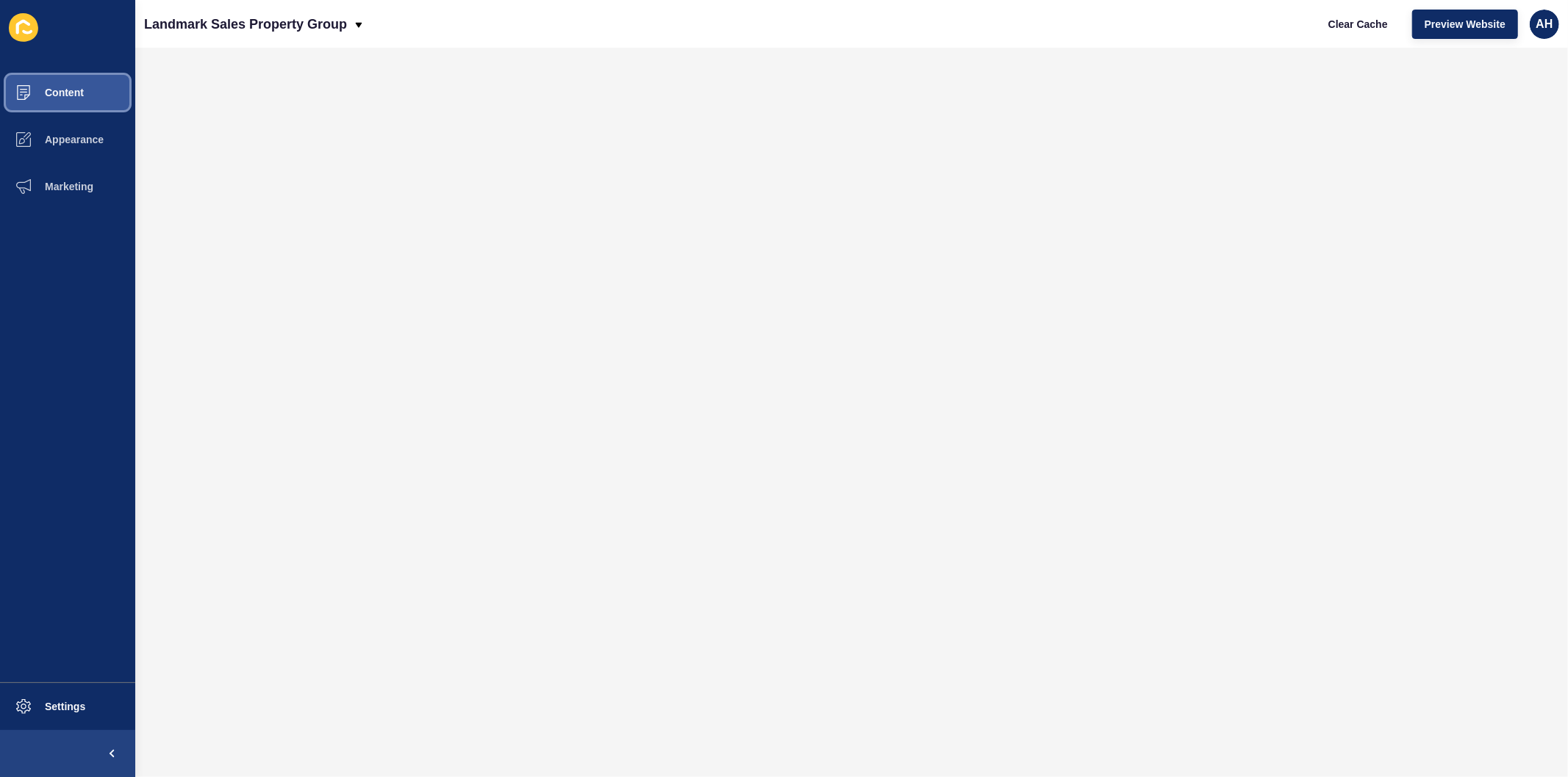
click at [72, 88] on span "Content" at bounding box center [41, 93] width 86 height 11
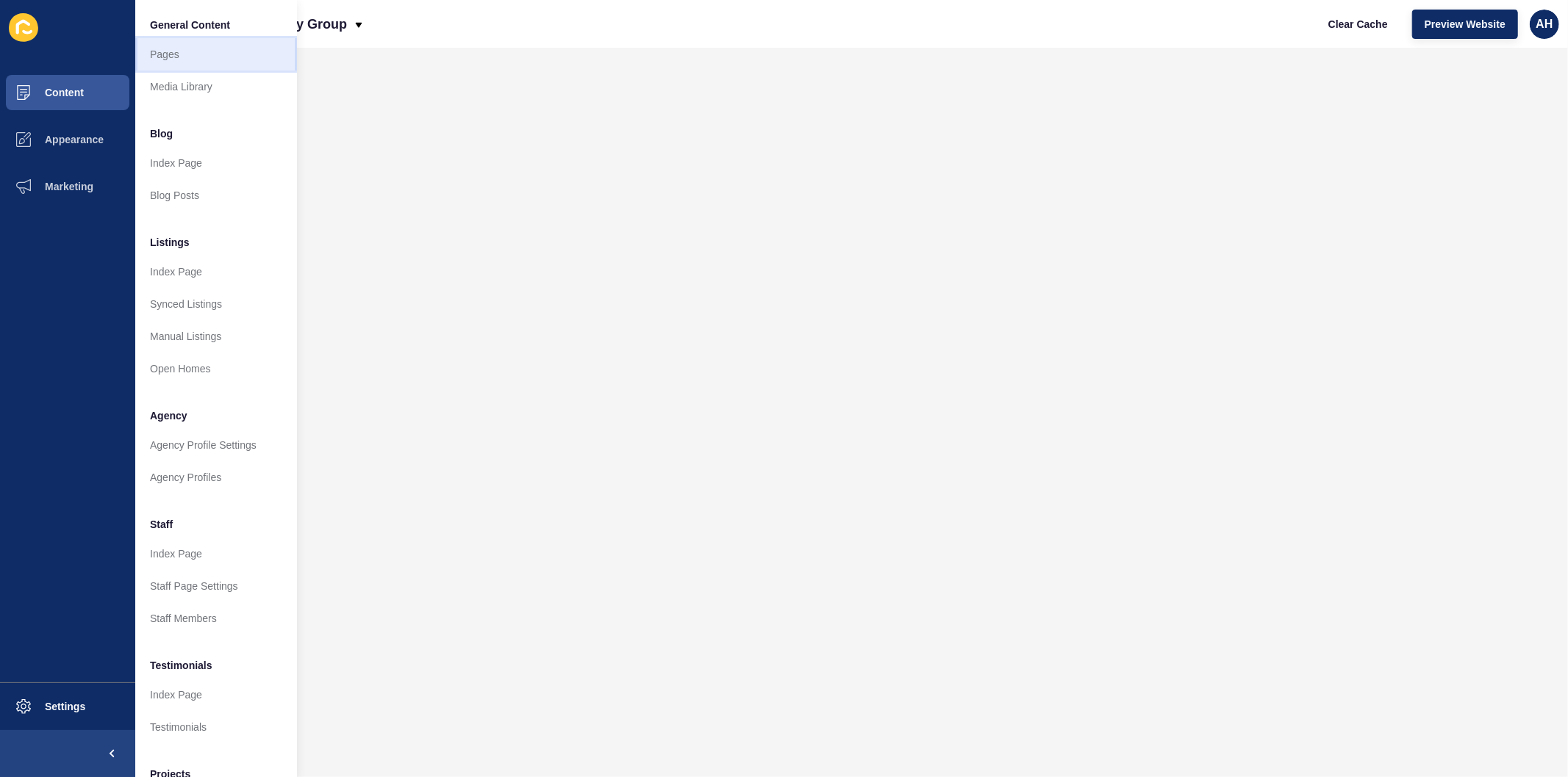
click at [182, 42] on link "Pages" at bounding box center [216, 54] width 162 height 32
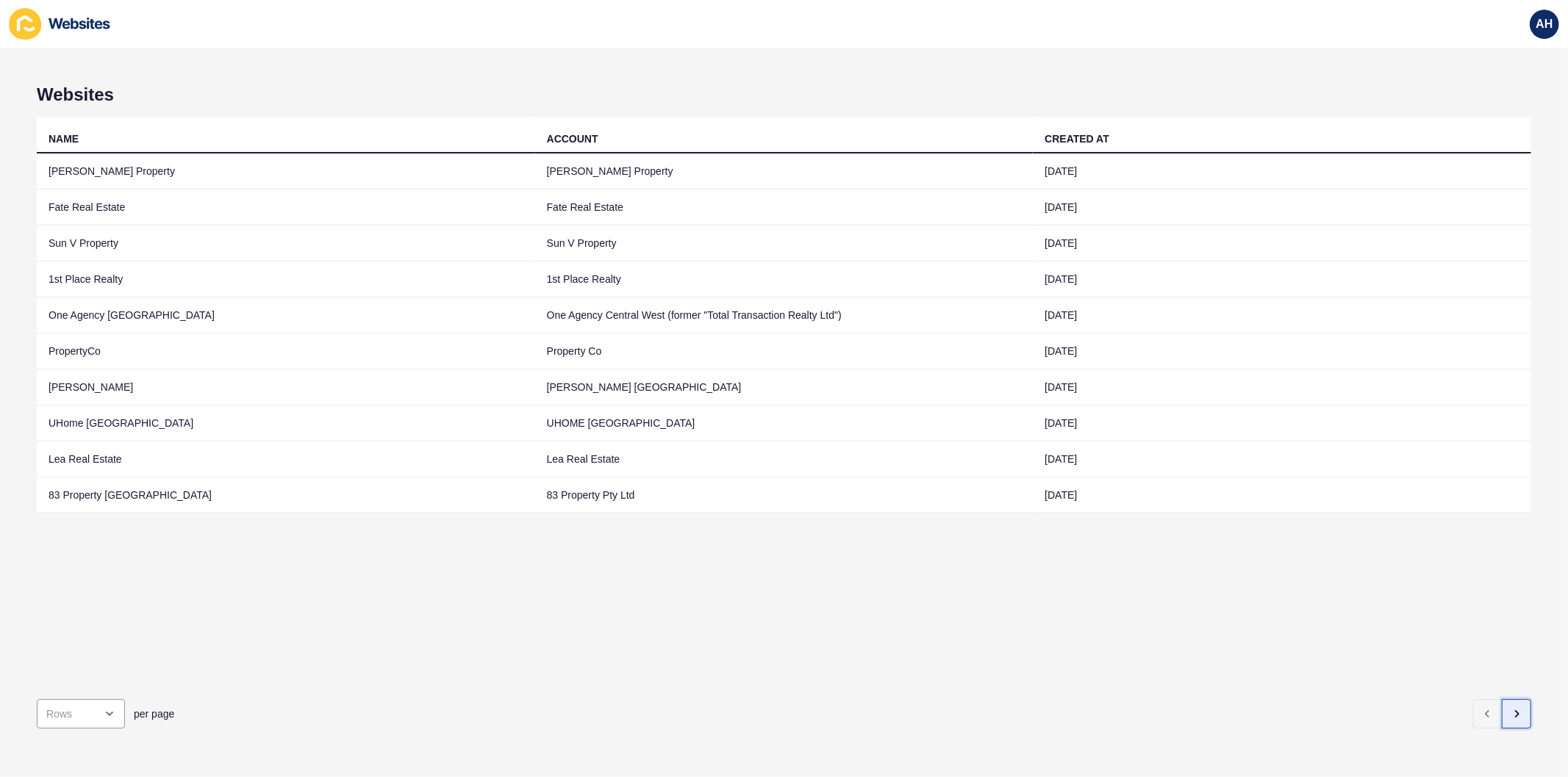
click at [1516, 711] on icon "button" at bounding box center [1517, 714] width 3 height 6
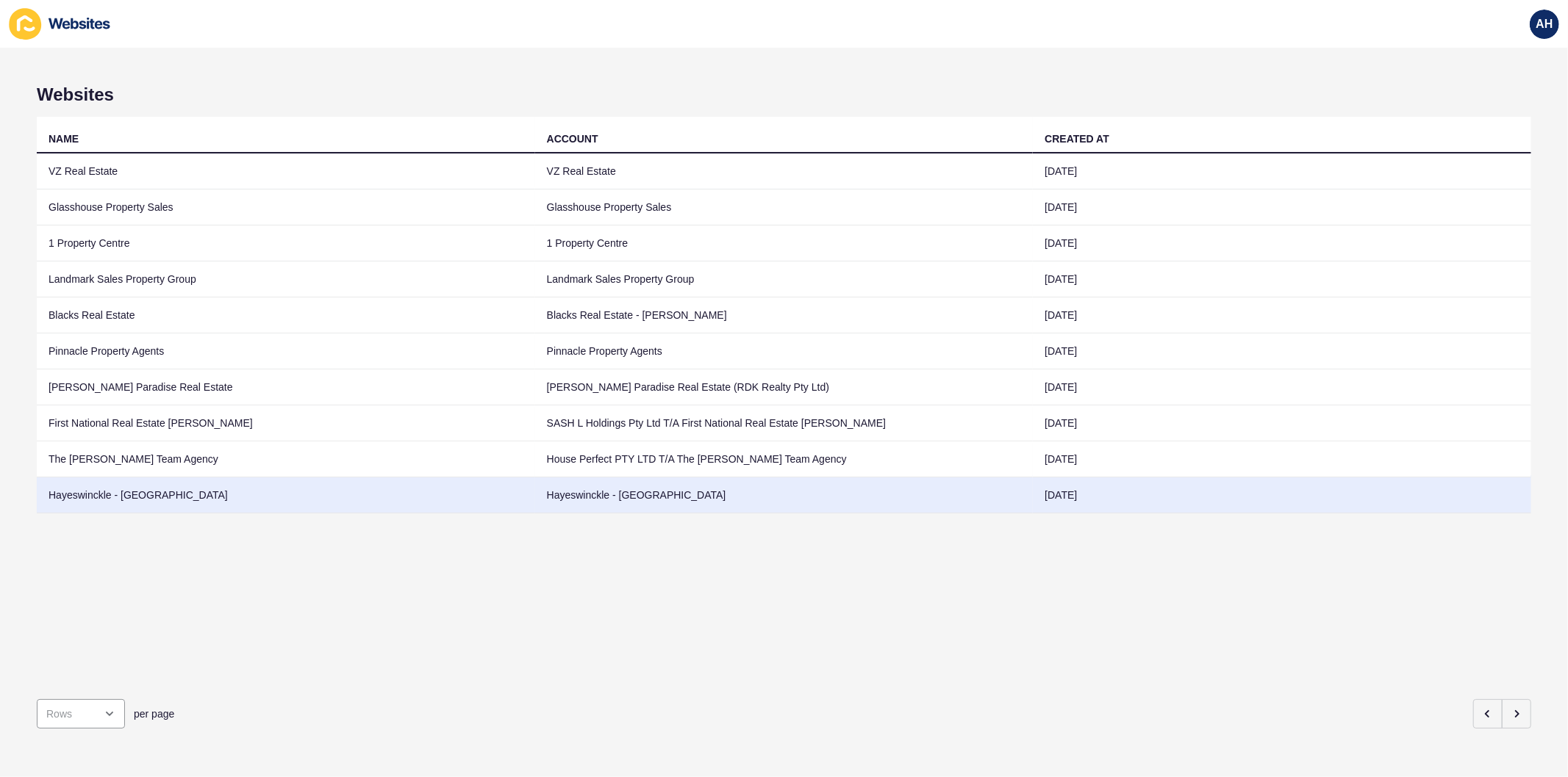
click at [736, 499] on td "Hayeswinckle - [GEOGRAPHIC_DATA]" at bounding box center [784, 495] width 498 height 36
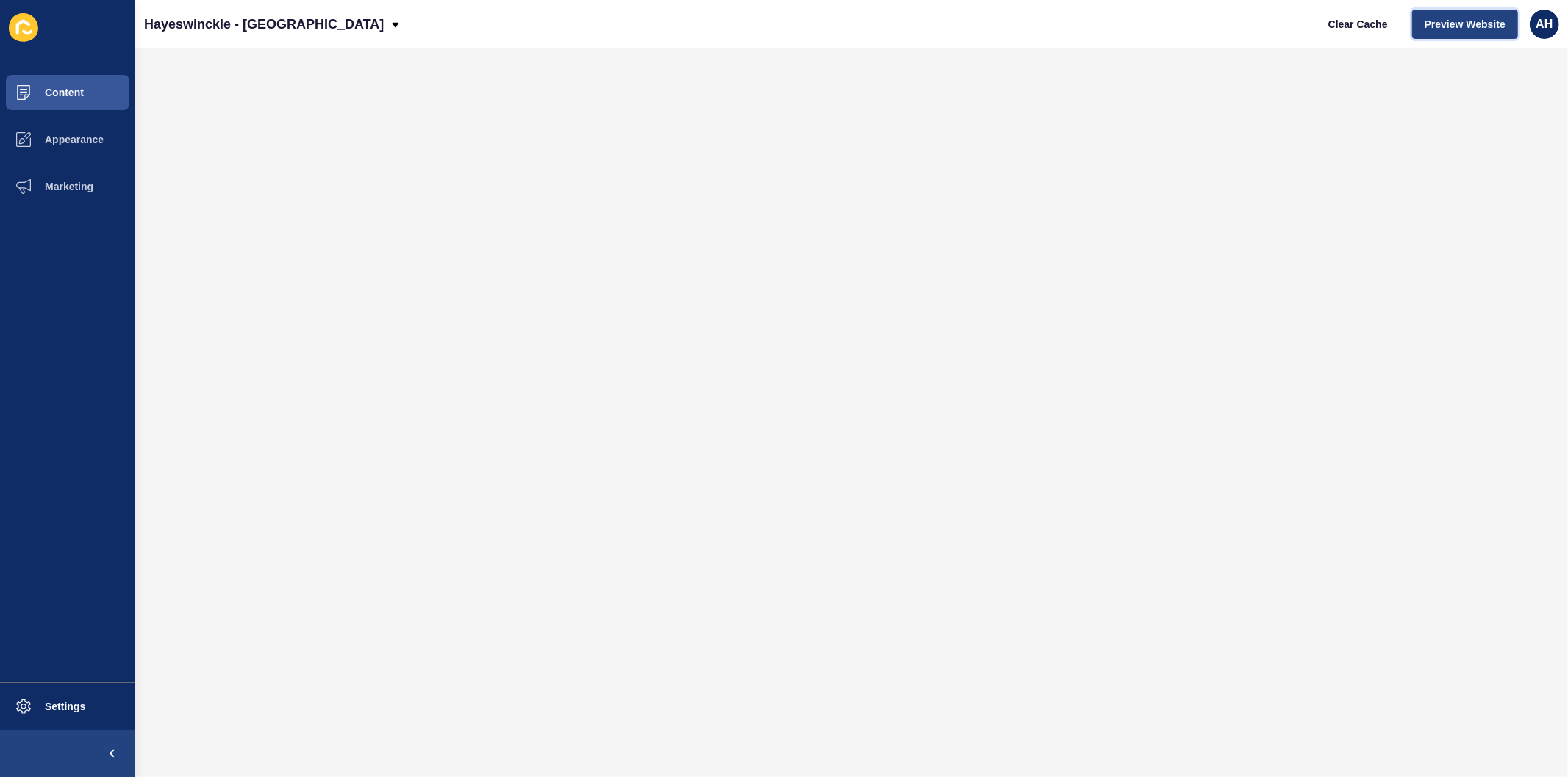
click at [1437, 28] on span "Preview Website" at bounding box center [1464, 25] width 80 height 15
